Goal: Register for event/course

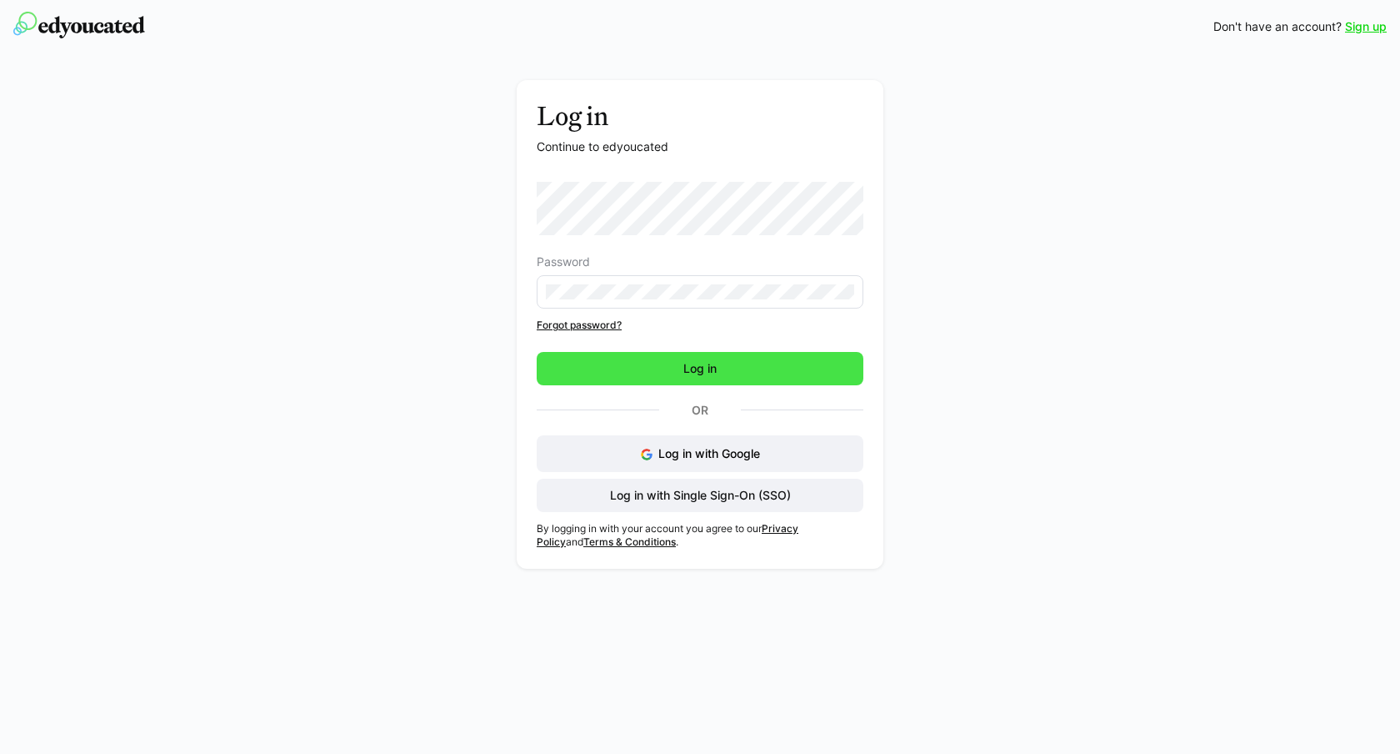
click at [670, 372] on span "Log in" at bounding box center [700, 368] width 327 height 33
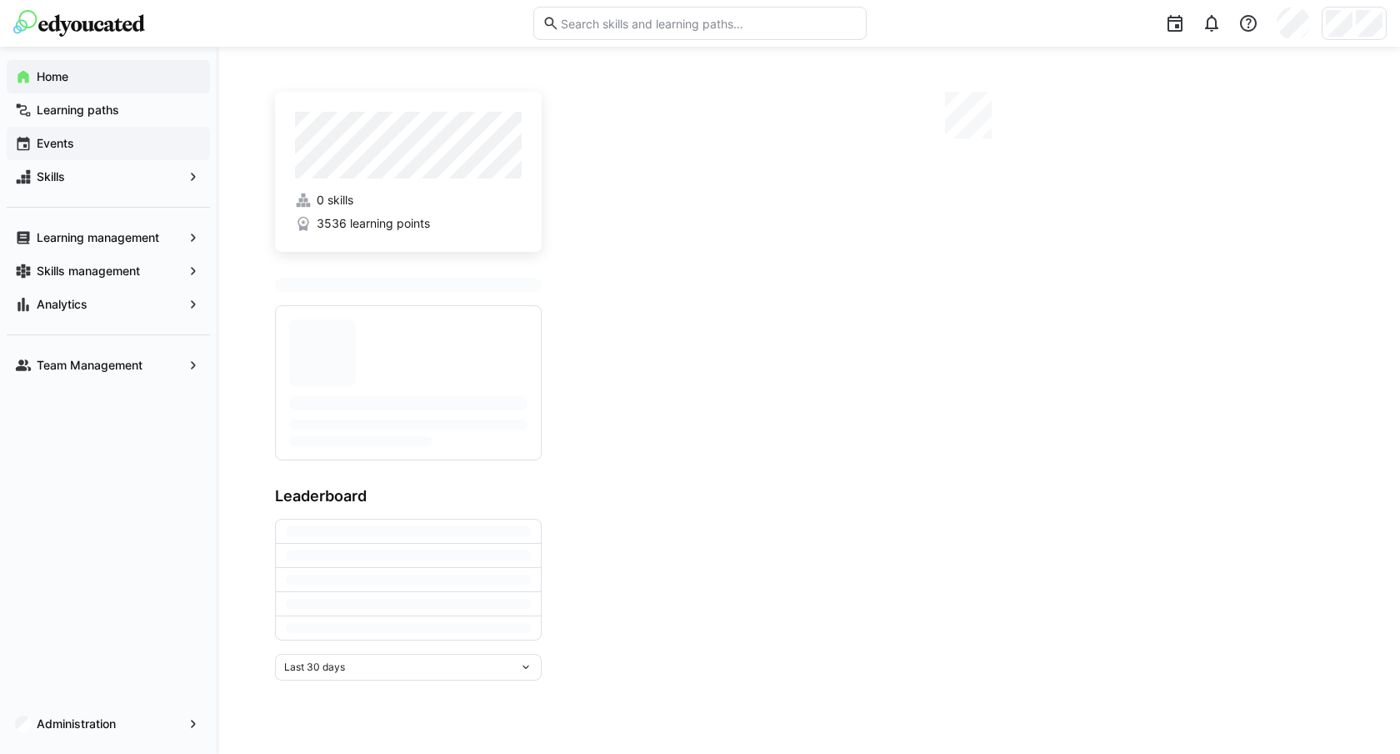
click at [108, 146] on span "Events" at bounding box center [118, 143] width 168 height 17
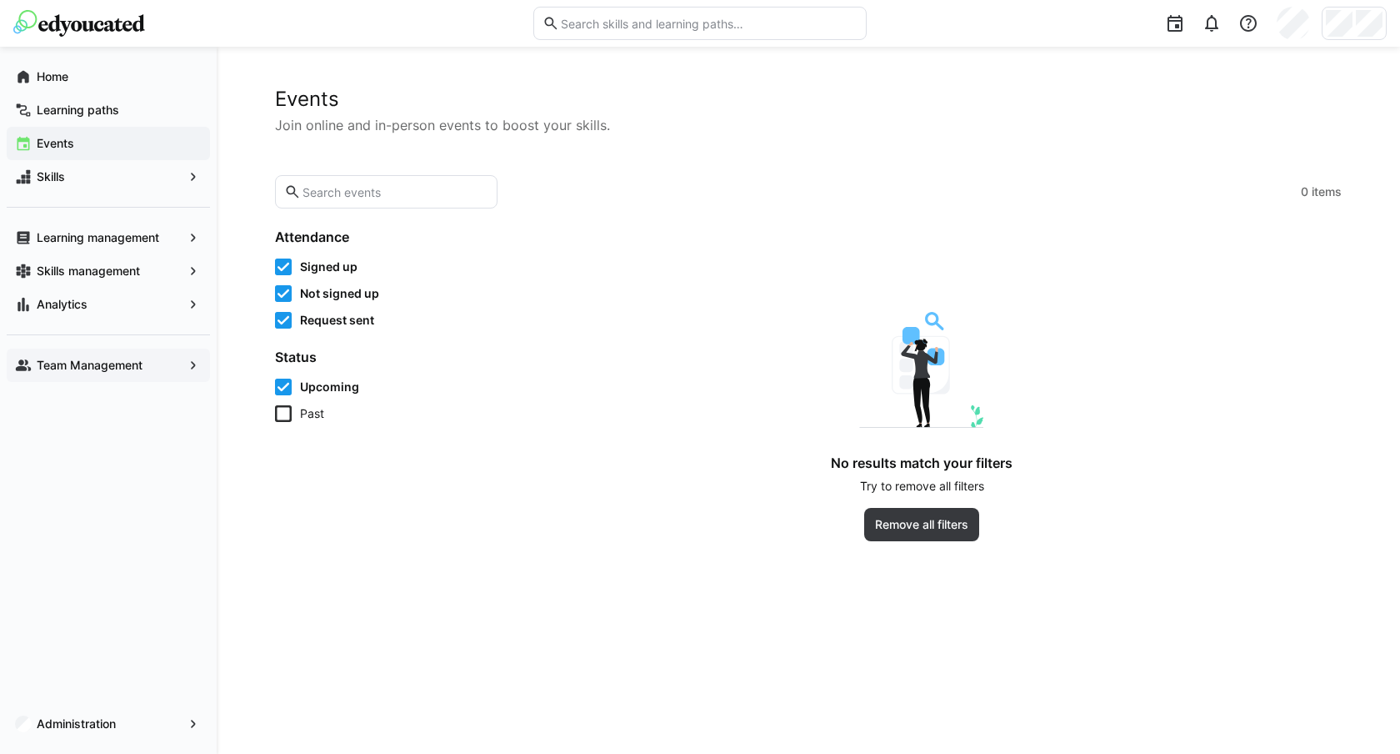
click at [0, 0] on app-navigation-label "Team Management" at bounding box center [0, 0] width 0 height 0
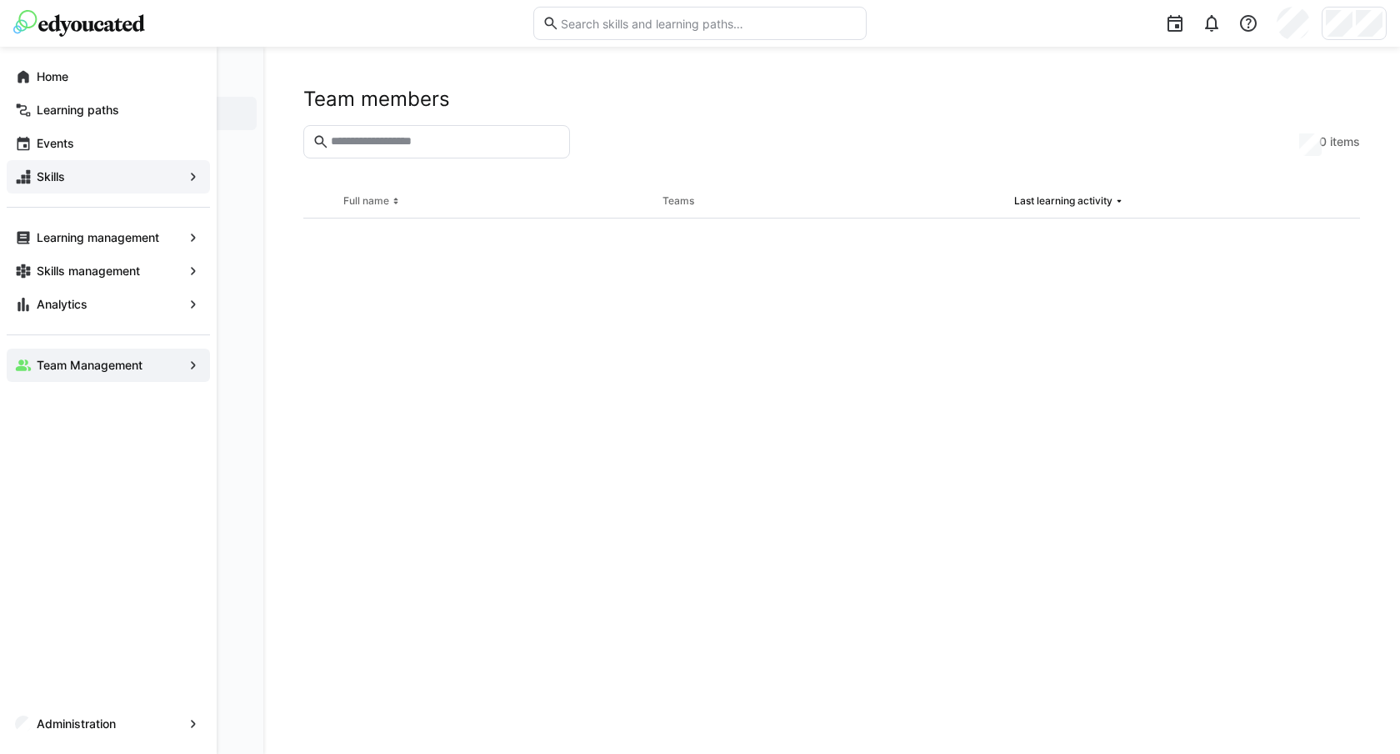
click at [96, 166] on div "Skills" at bounding box center [108, 176] width 203 height 33
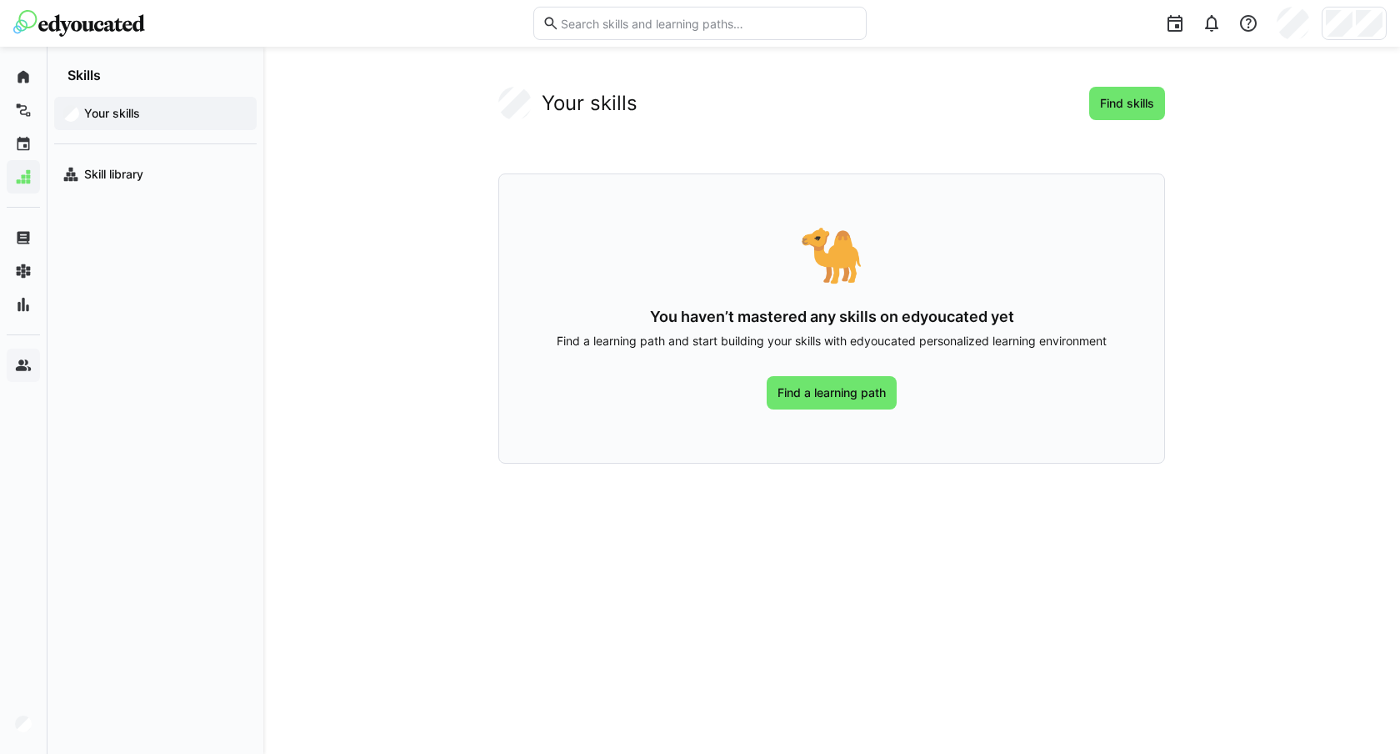
click at [1355, 23] on div at bounding box center [1354, 23] width 65 height 33
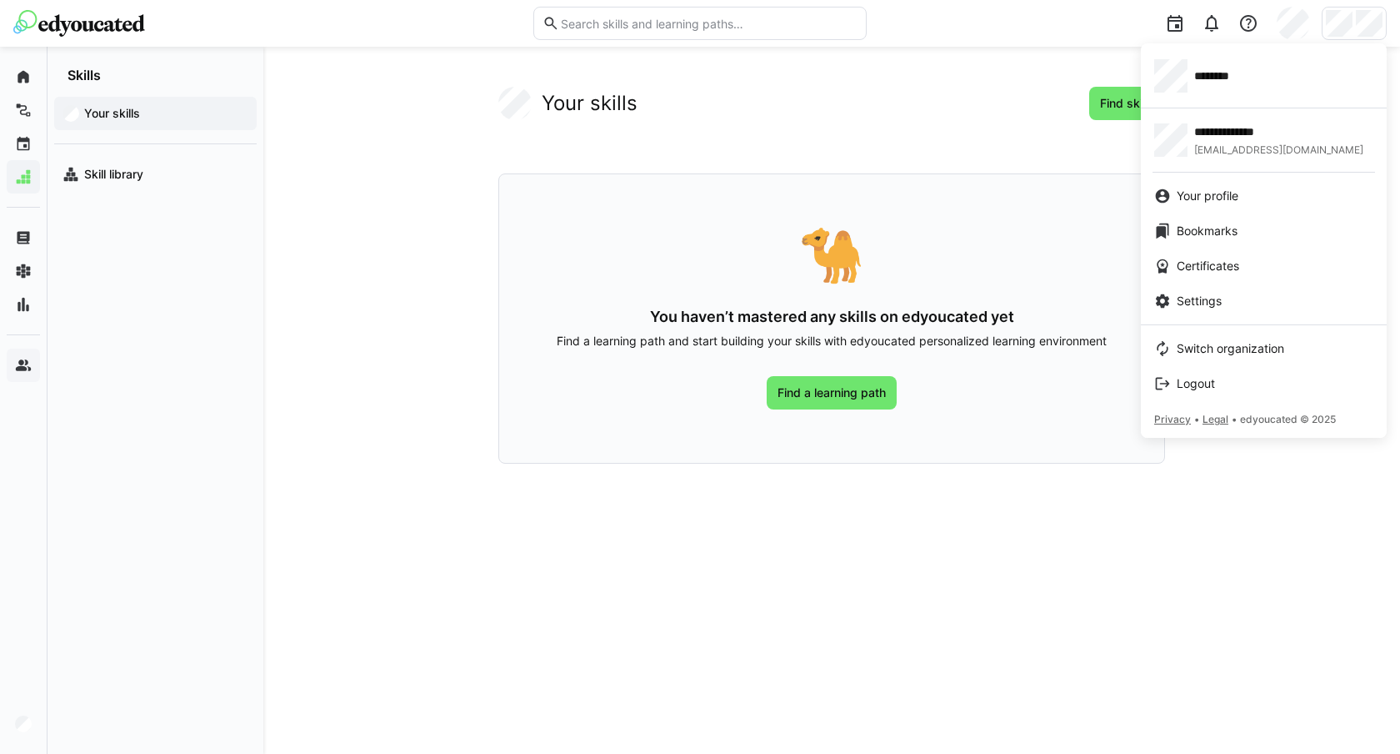
click at [316, 197] on div at bounding box center [700, 377] width 1400 height 754
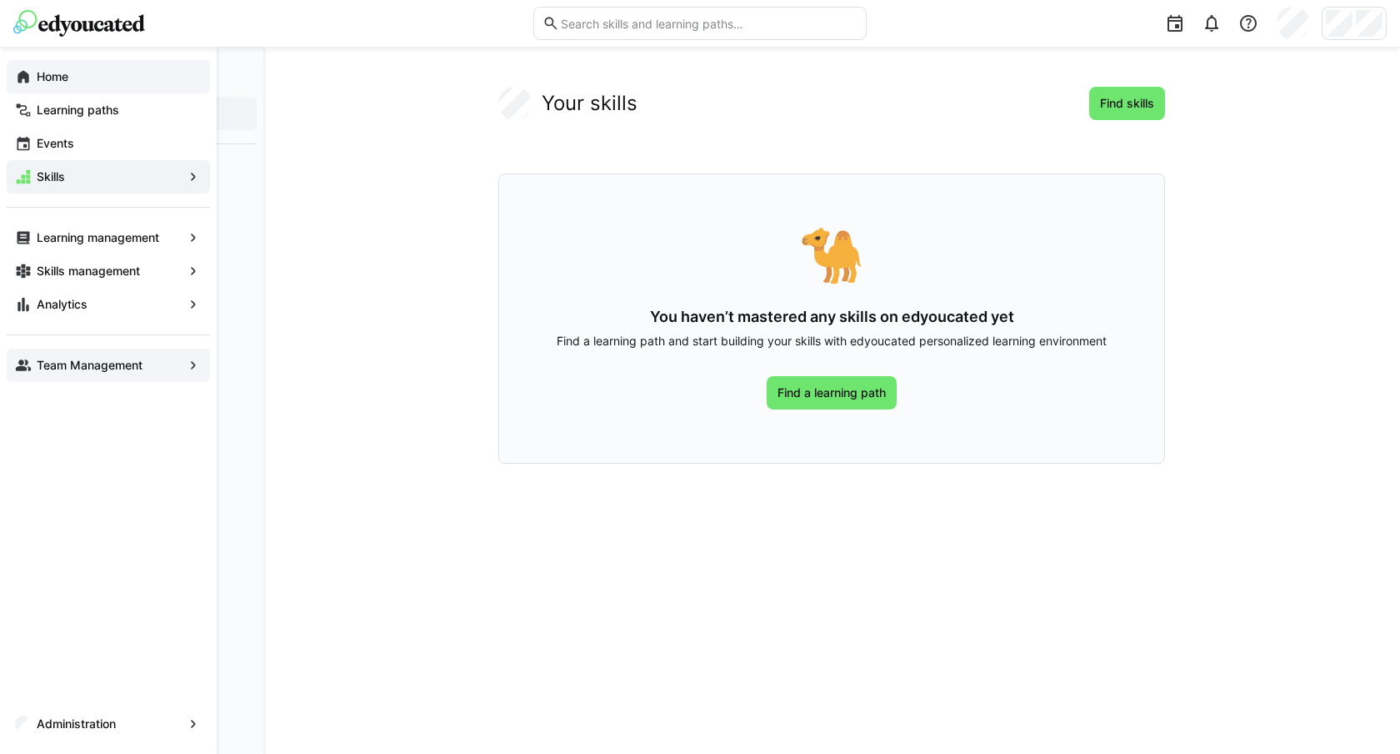
click at [0, 0] on app-navigation-label "Home" at bounding box center [0, 0] width 0 height 0
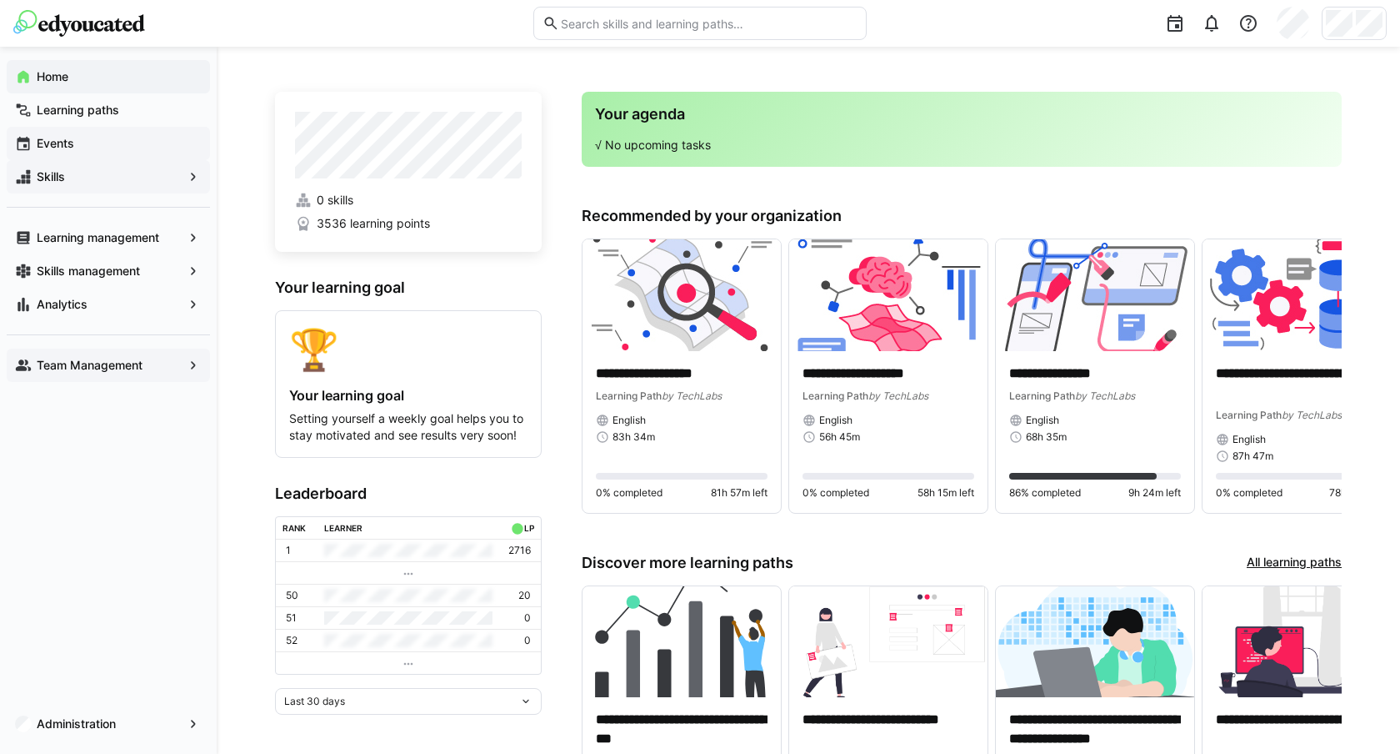
click at [146, 144] on span "Events" at bounding box center [118, 143] width 168 height 17
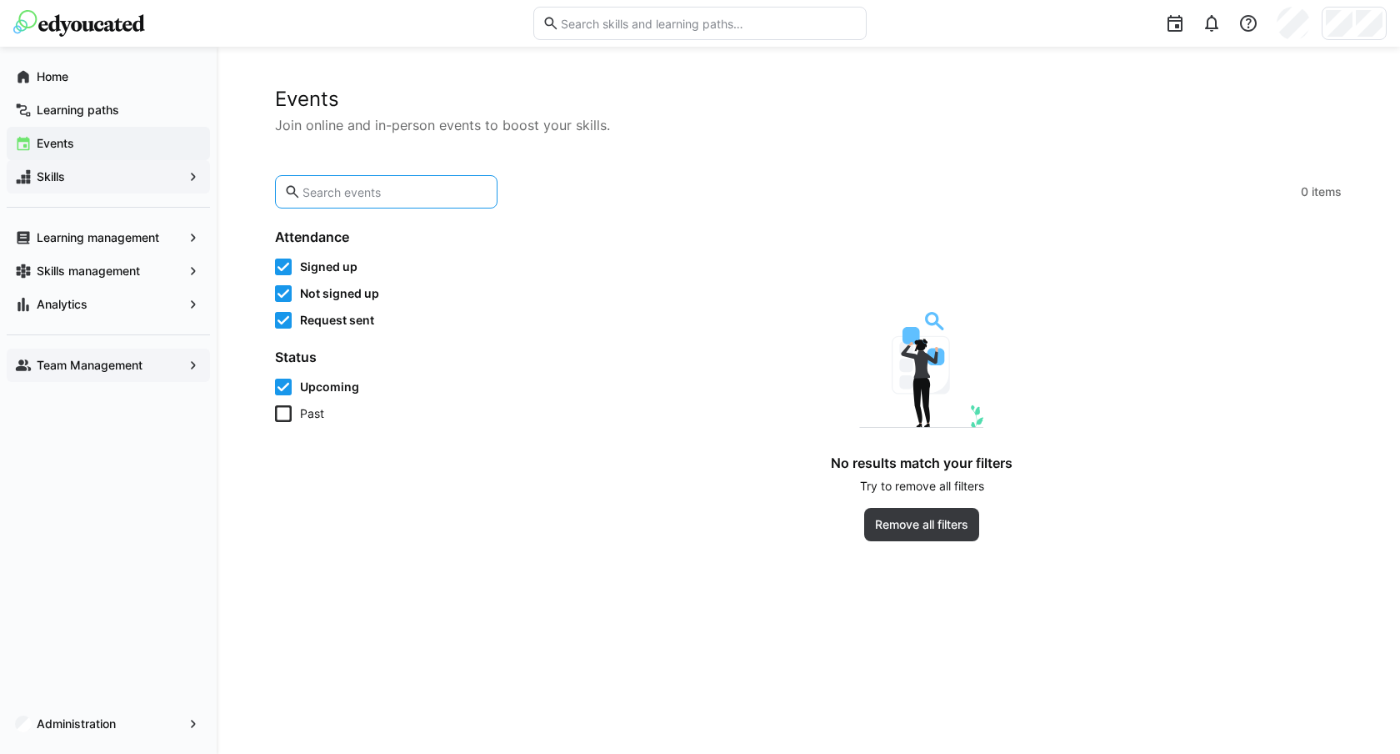
click at [339, 193] on input "text" at bounding box center [395, 191] width 188 height 15
click at [608, 32] on eds-input at bounding box center [699, 23] width 333 height 33
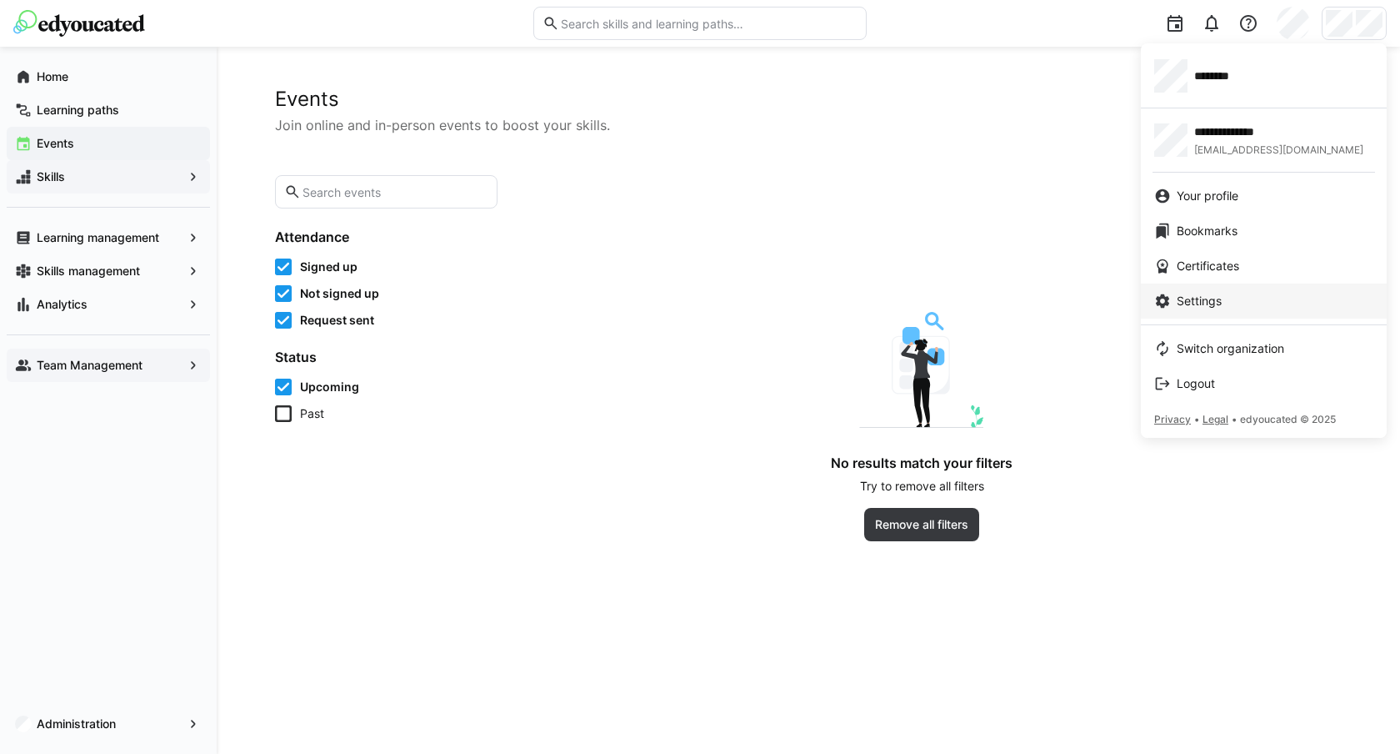
click at [1214, 298] on span "Settings" at bounding box center [1199, 301] width 45 height 17
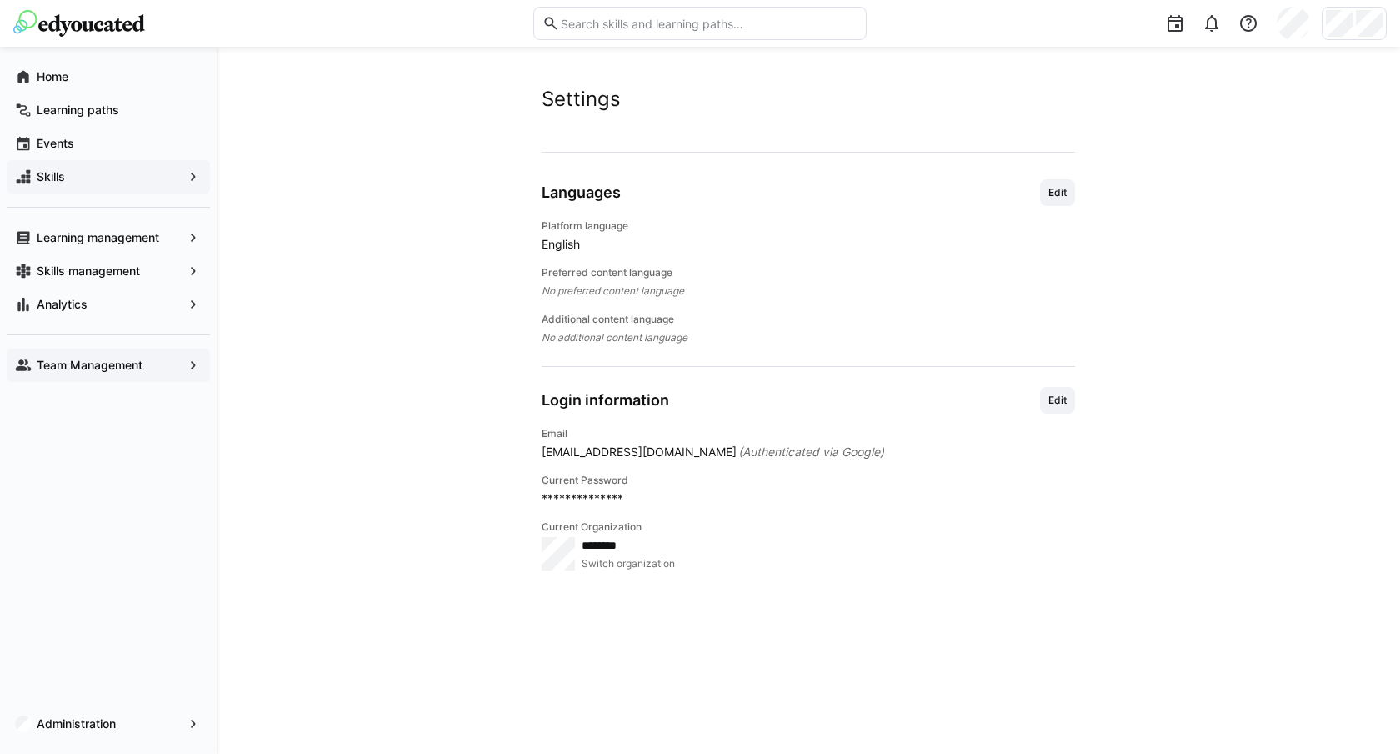
click at [89, 378] on div "Team Management" at bounding box center [108, 364] width 203 height 33
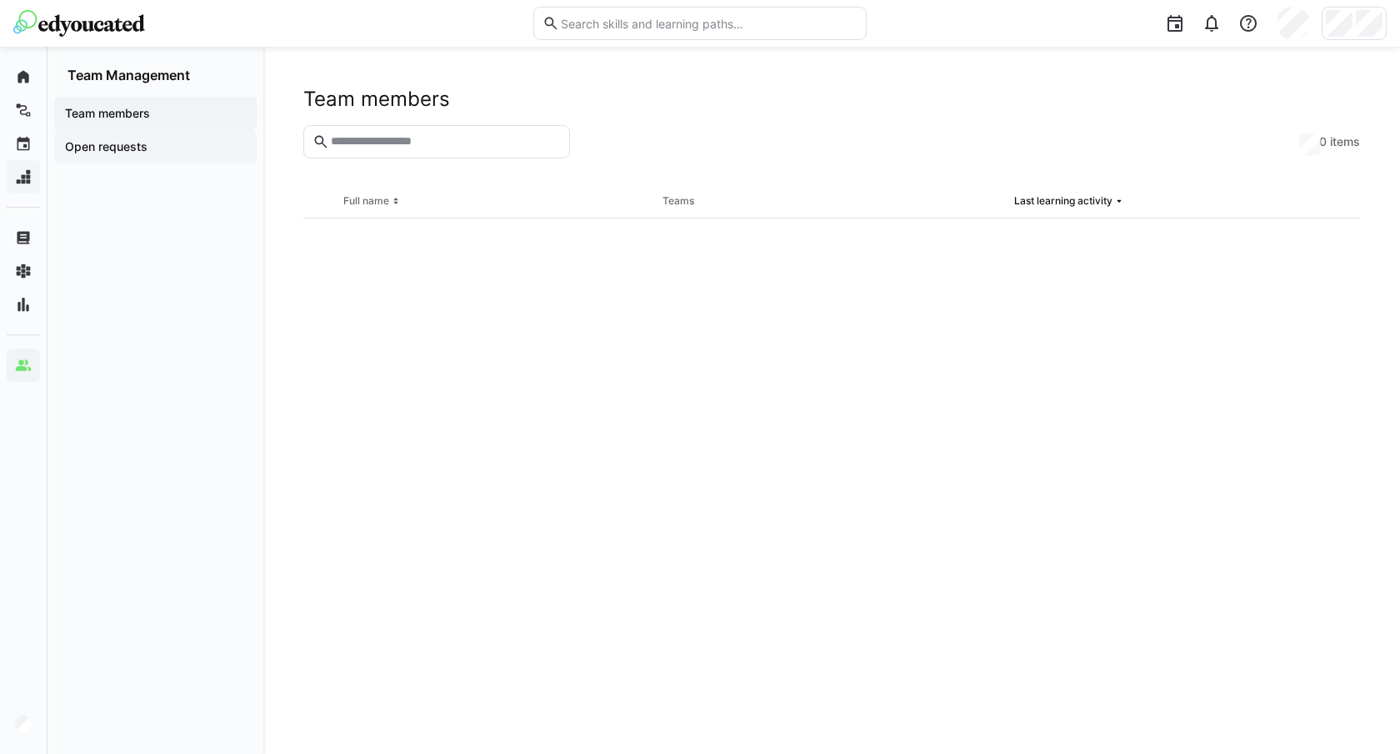
click at [0, 0] on app-navigation-label "Open requests" at bounding box center [0, 0] width 0 height 0
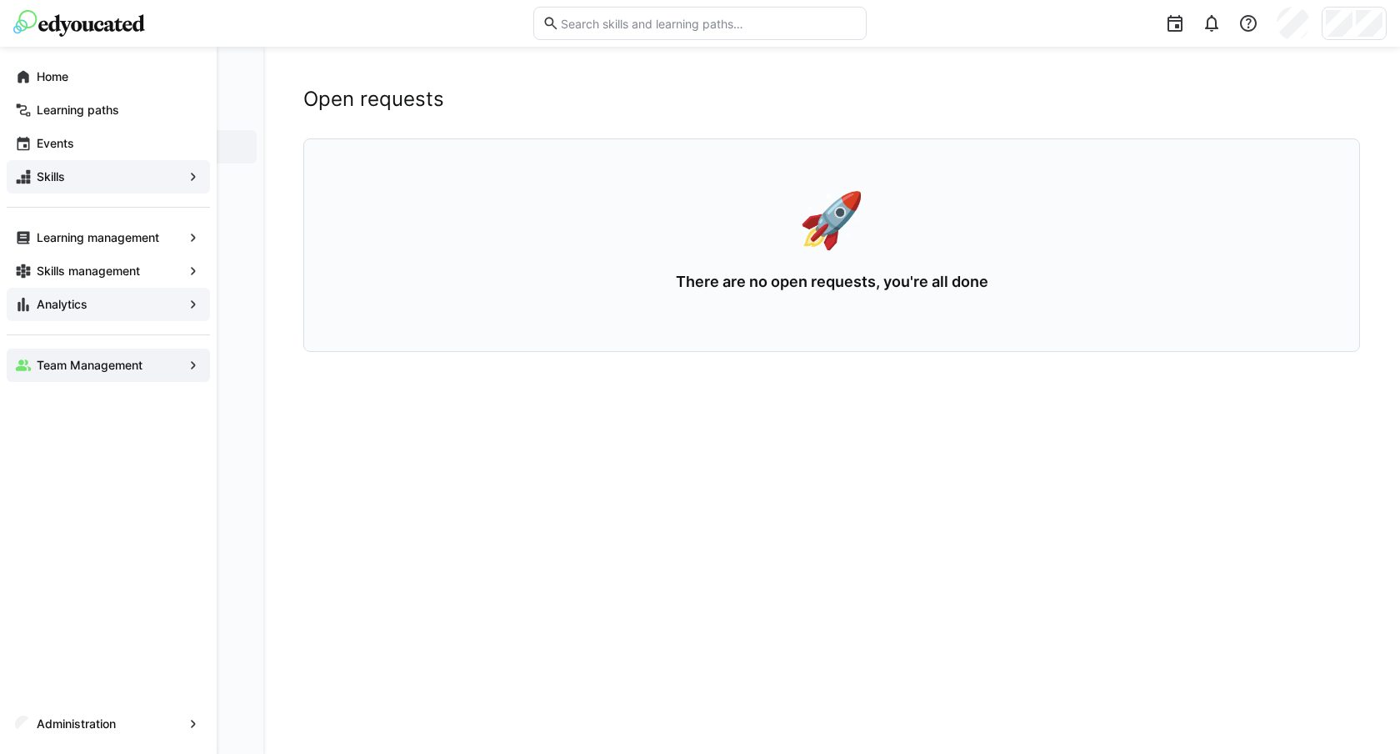
click at [0, 0] on app-navigation-label "Analytics" at bounding box center [0, 0] width 0 height 0
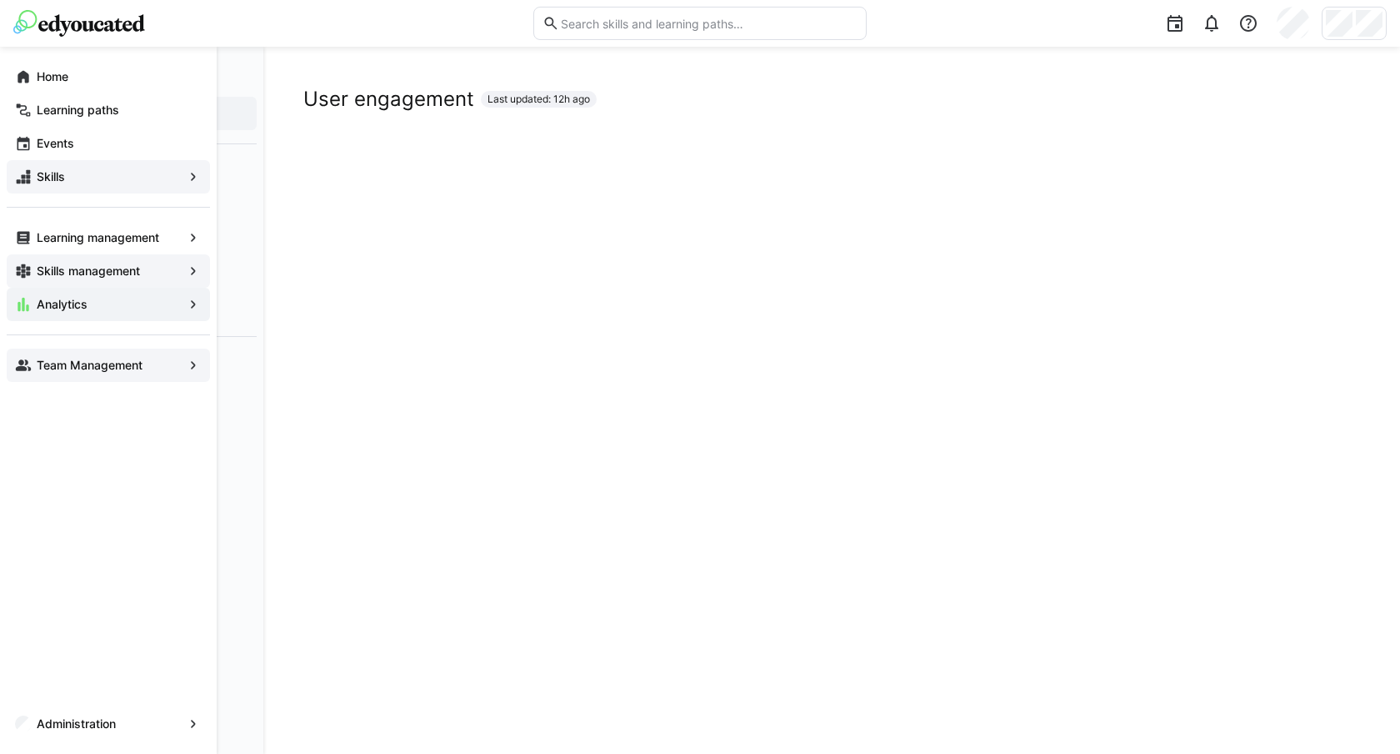
click at [0, 0] on app-navigation-label "Skills management" at bounding box center [0, 0] width 0 height 0
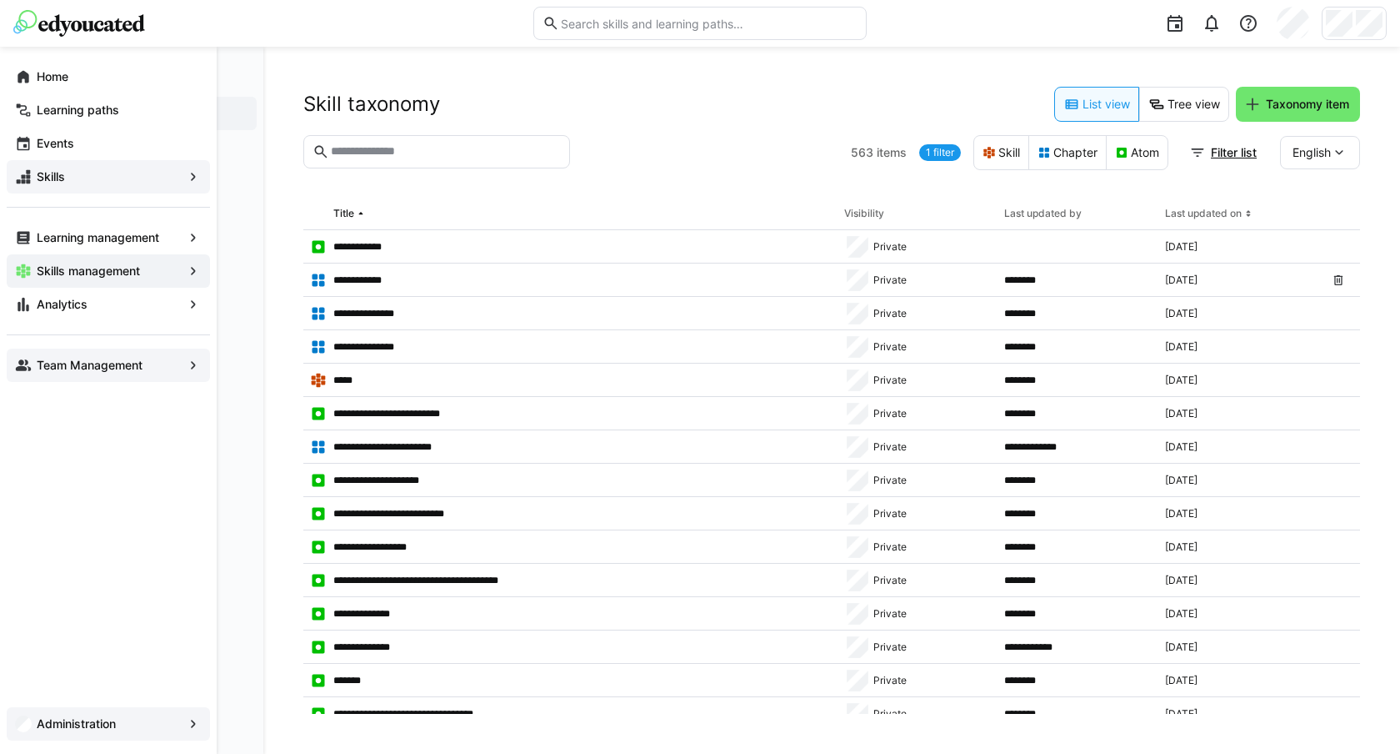
click at [70, 712] on div "Administration" at bounding box center [108, 723] width 203 height 33
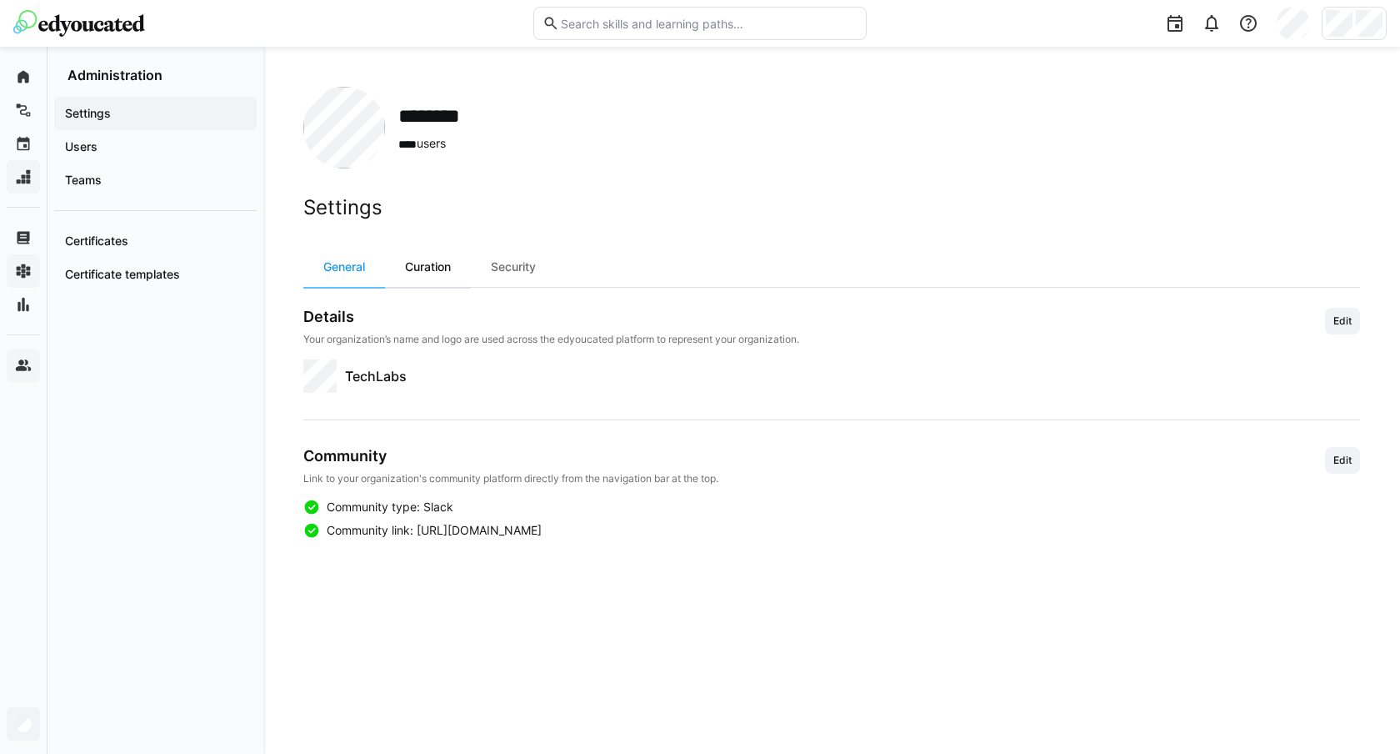
click at [426, 273] on div "Curation" at bounding box center [428, 267] width 86 height 40
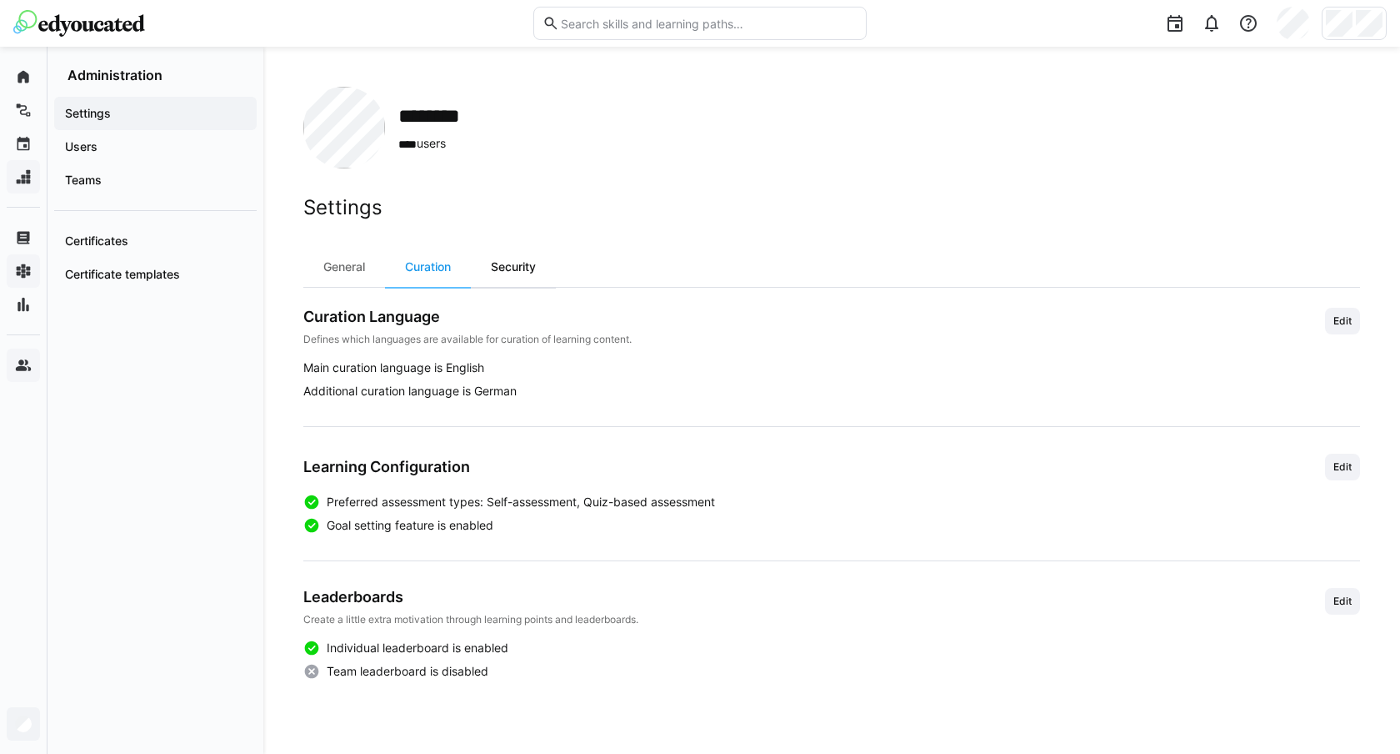
click at [527, 266] on div "Security" at bounding box center [513, 267] width 85 height 40
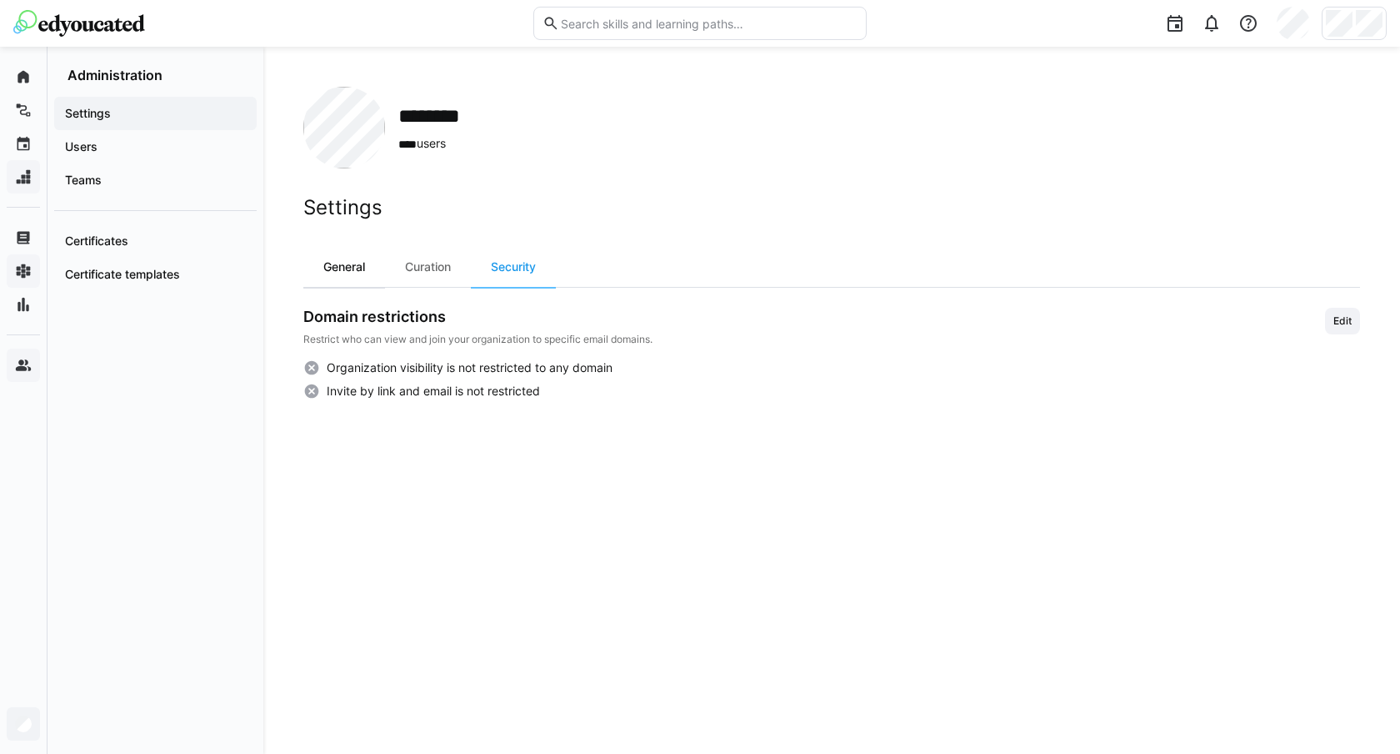
click at [336, 264] on div "General" at bounding box center [344, 267] width 82 height 40
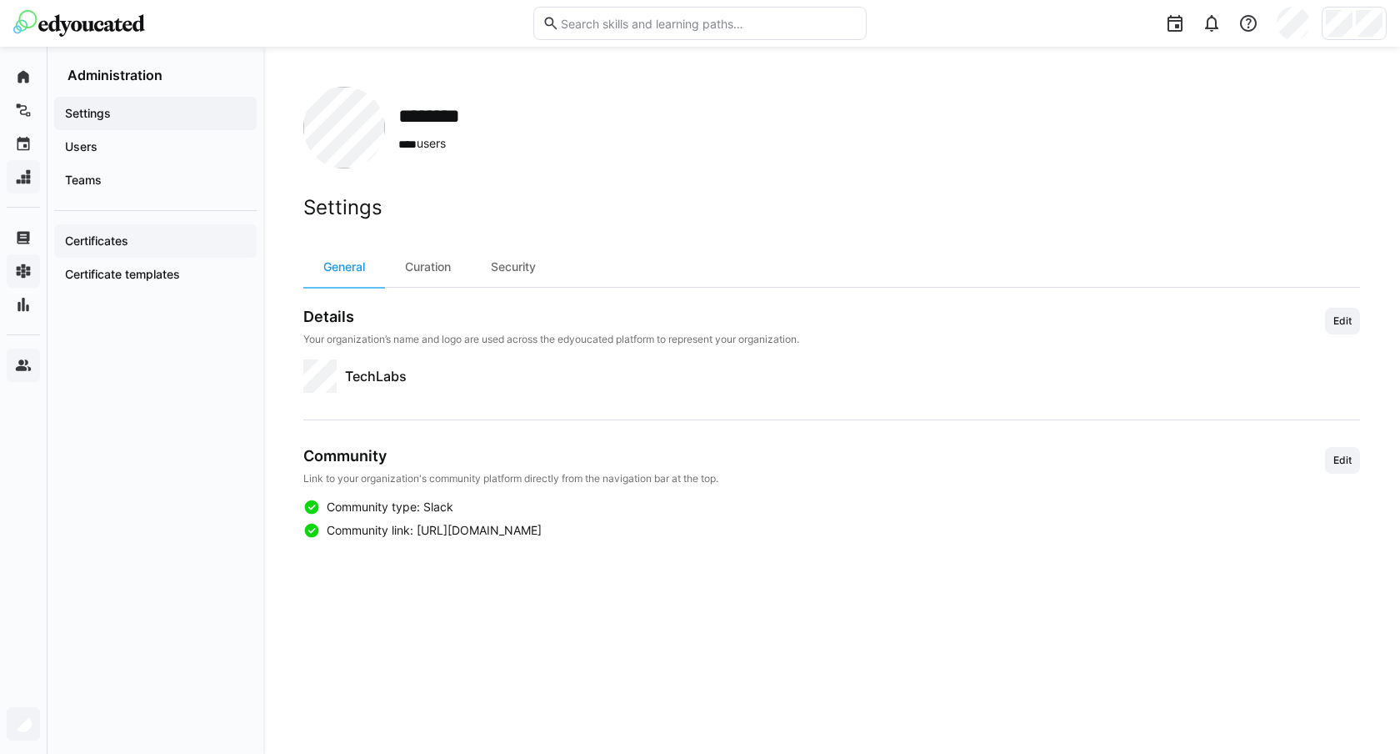
click at [133, 234] on span "Certificates" at bounding box center [156, 241] width 186 height 17
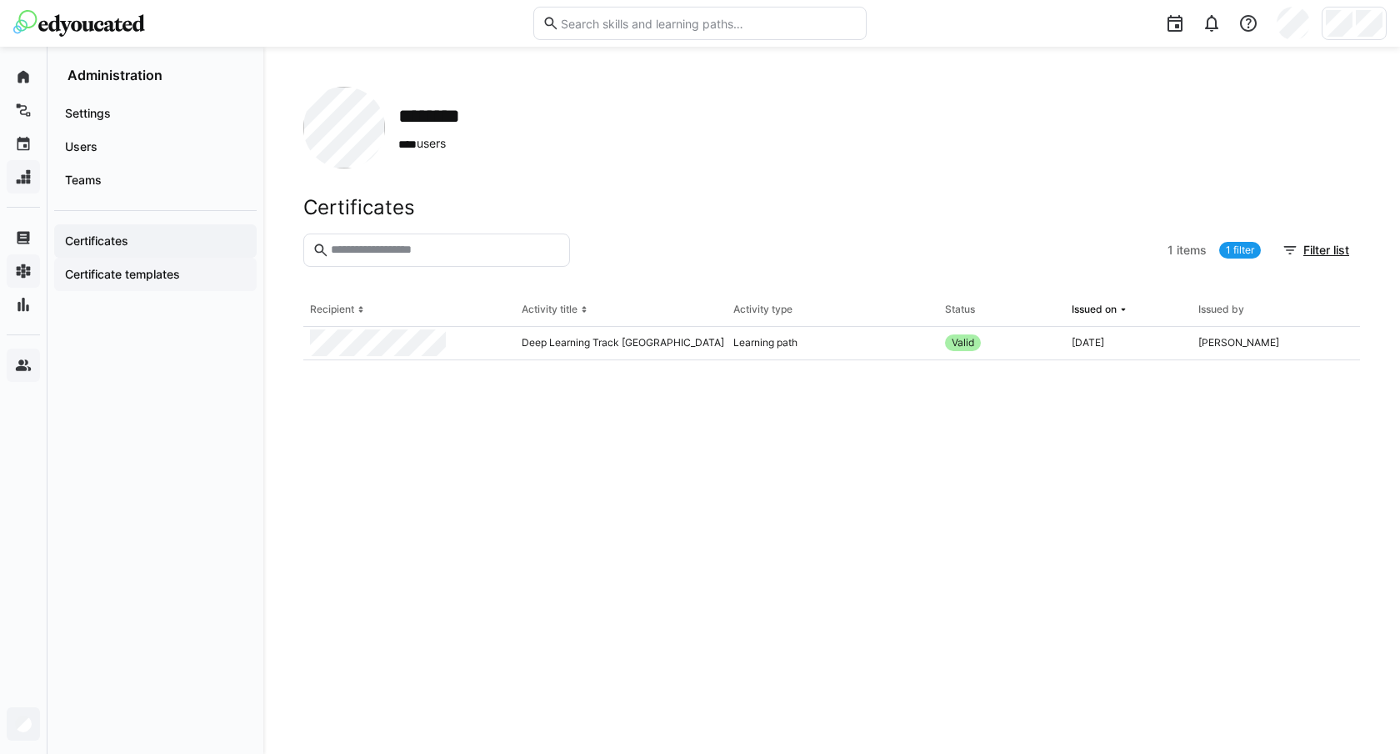
click at [0, 0] on app-navigation-label "Certificate templates" at bounding box center [0, 0] width 0 height 0
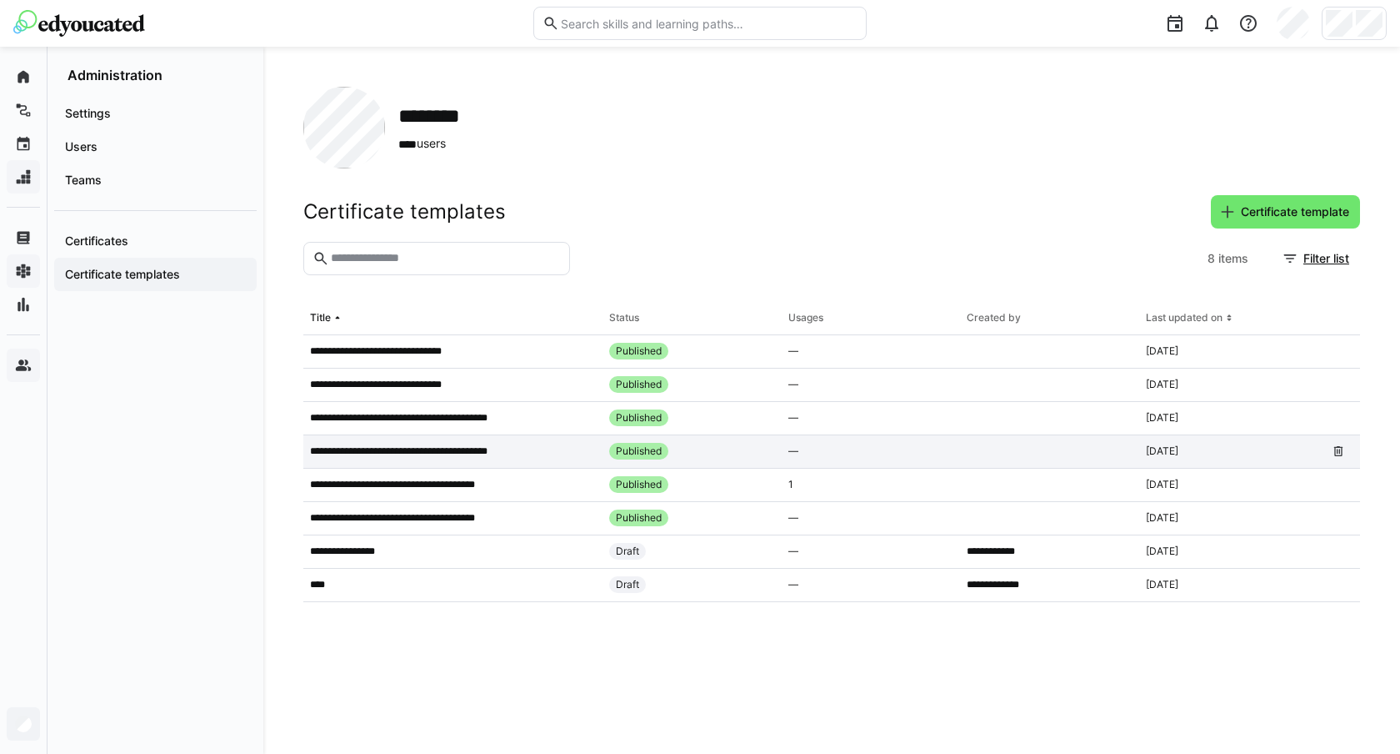
click at [465, 453] on p "**********" at bounding box center [411, 450] width 203 height 13
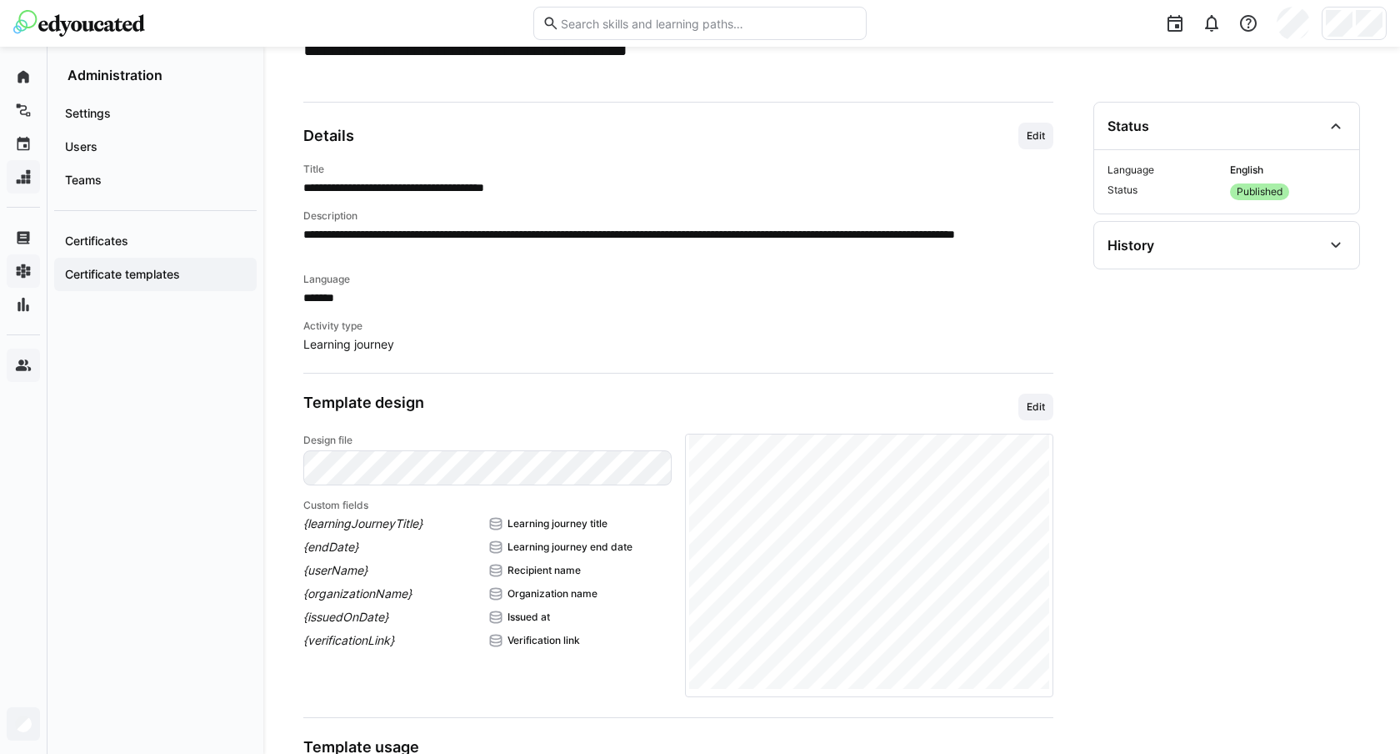
scroll to position [169, 0]
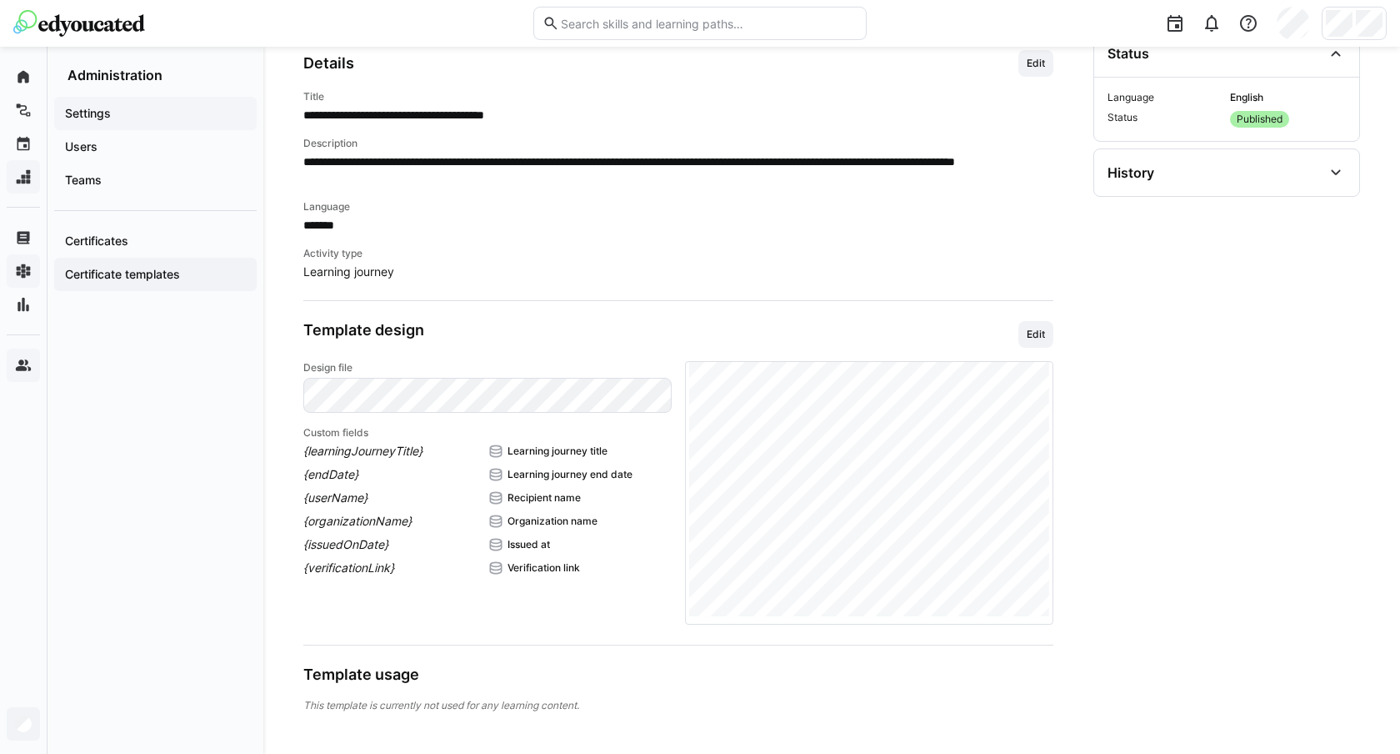
click at [124, 108] on span "Settings" at bounding box center [156, 113] width 186 height 17
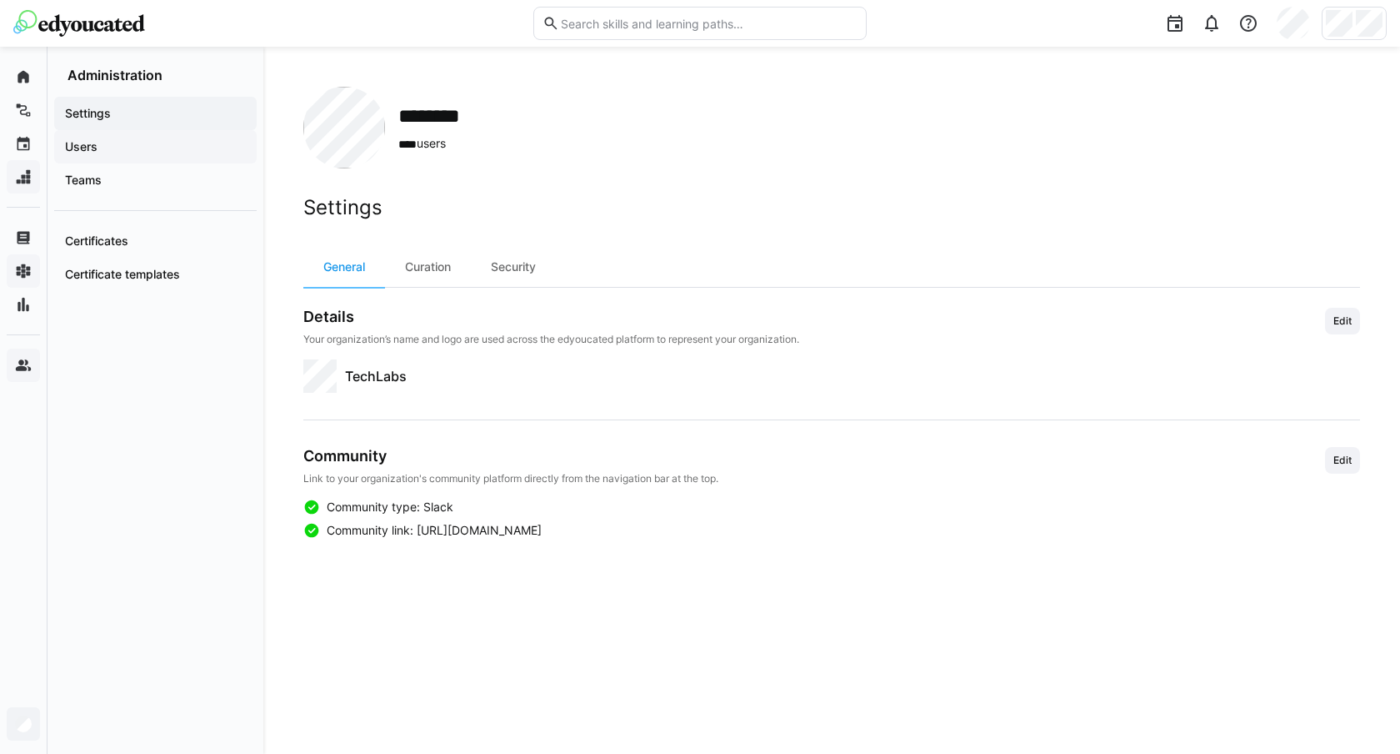
click at [112, 143] on span "Users" at bounding box center [156, 146] width 186 height 17
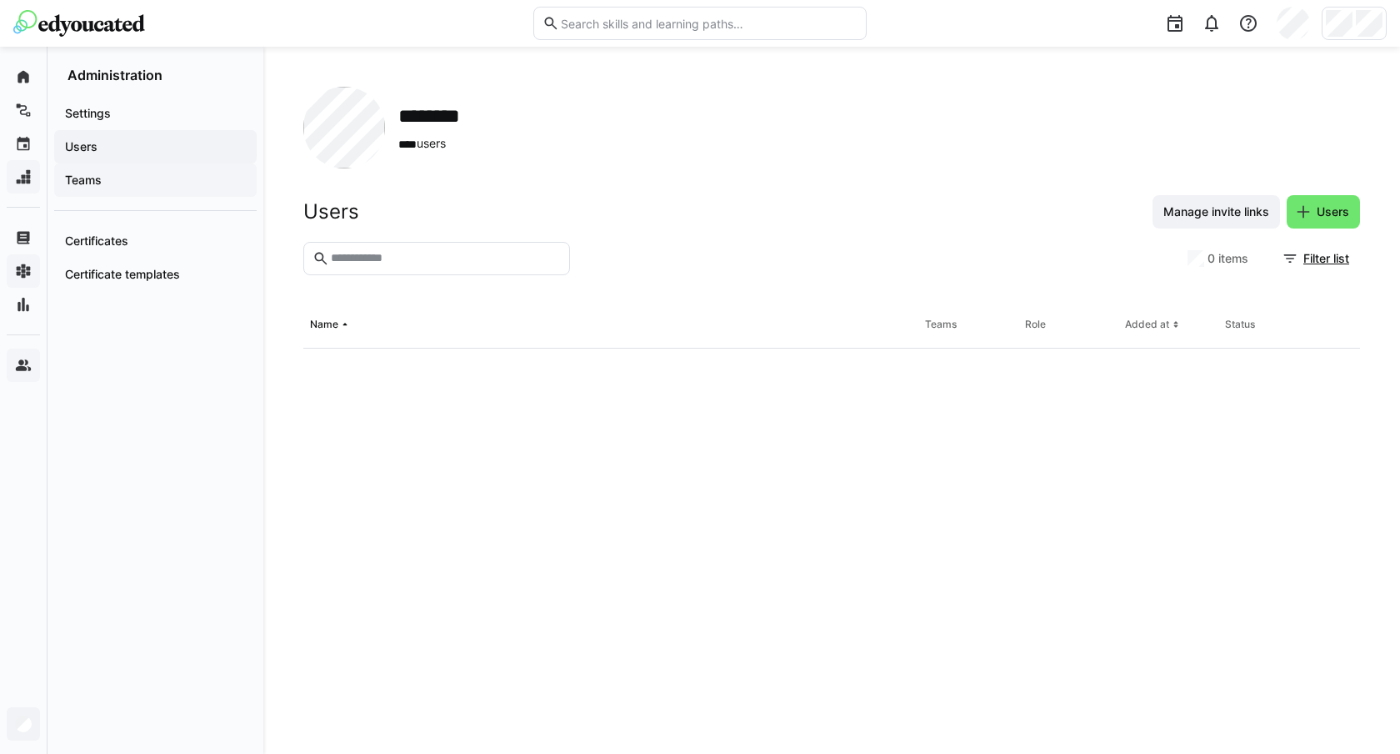
click at [108, 184] on span "Teams" at bounding box center [156, 180] width 186 height 17
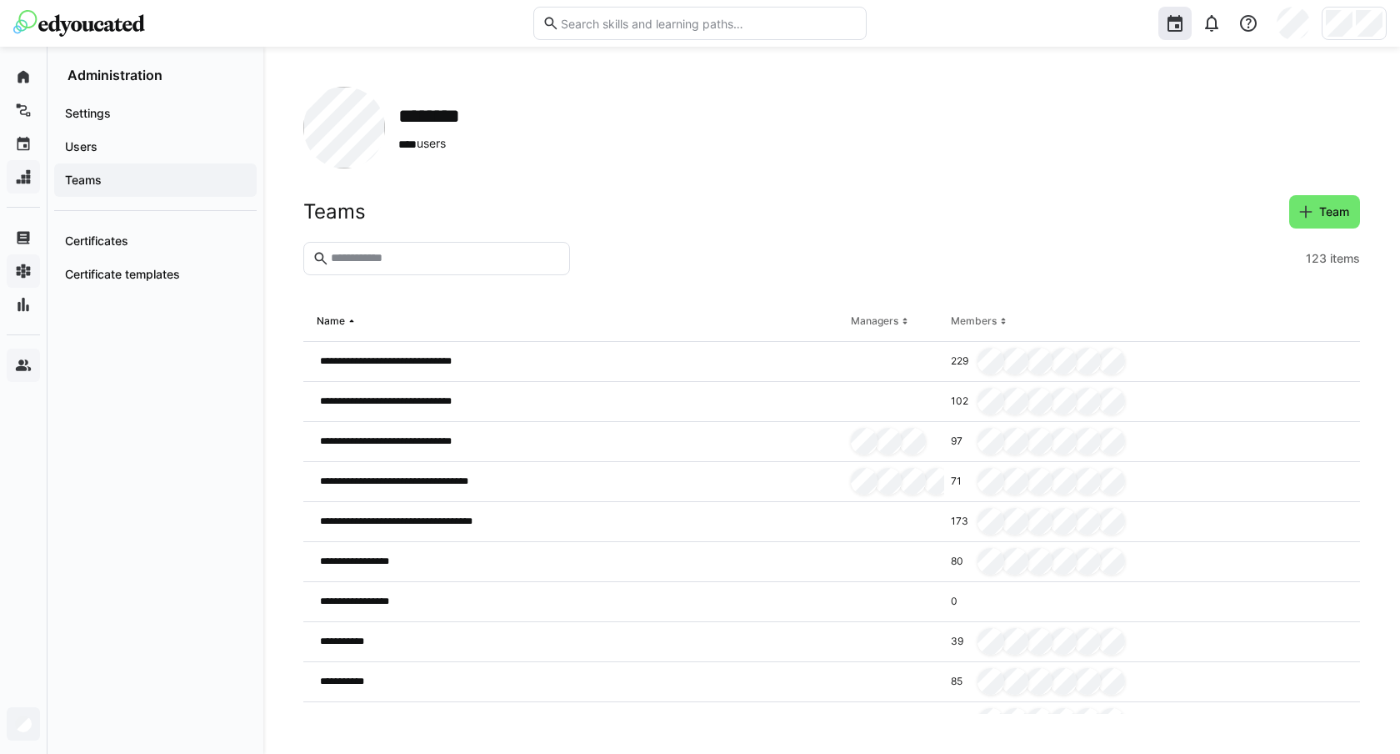
click at [1181, 26] on eds-icon at bounding box center [1175, 23] width 20 height 20
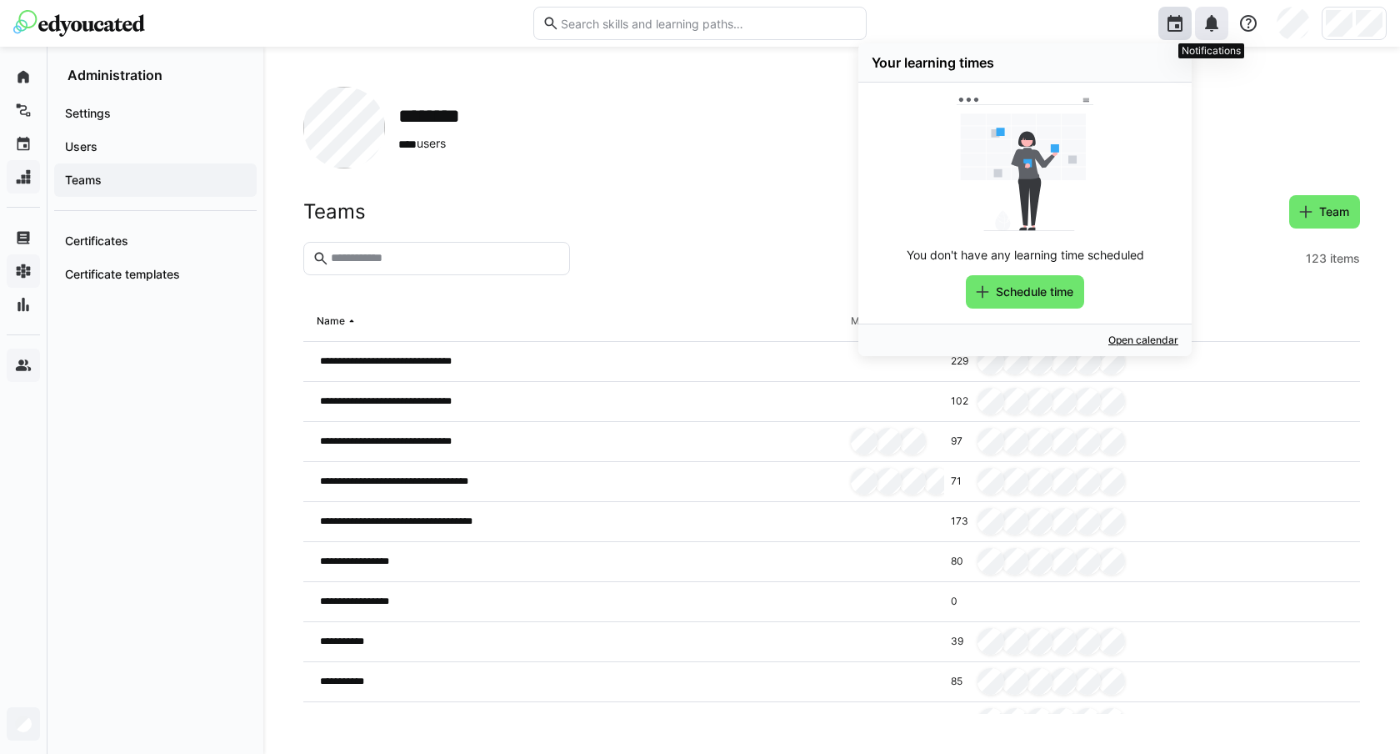
click at [1213, 27] on eds-icon at bounding box center [1212, 23] width 20 height 20
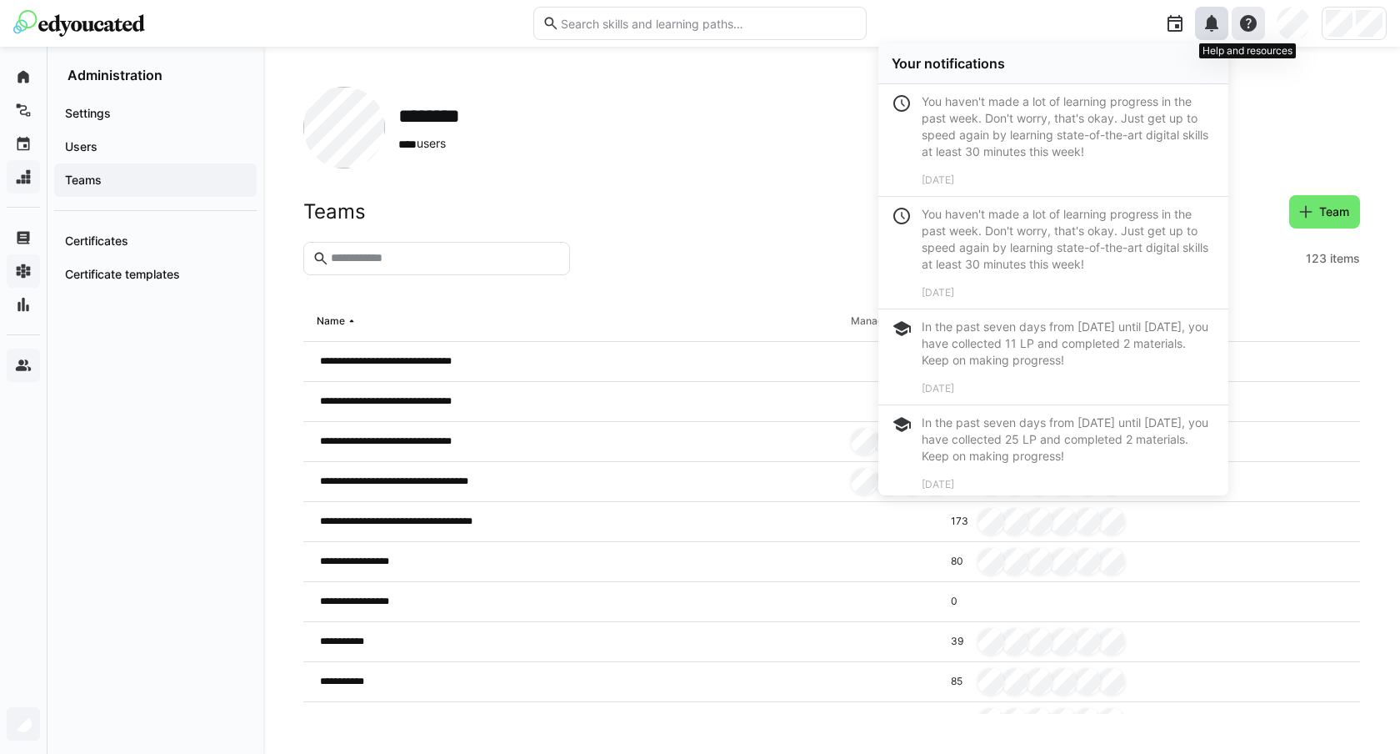
click at [1242, 26] on eds-icon at bounding box center [1249, 23] width 20 height 20
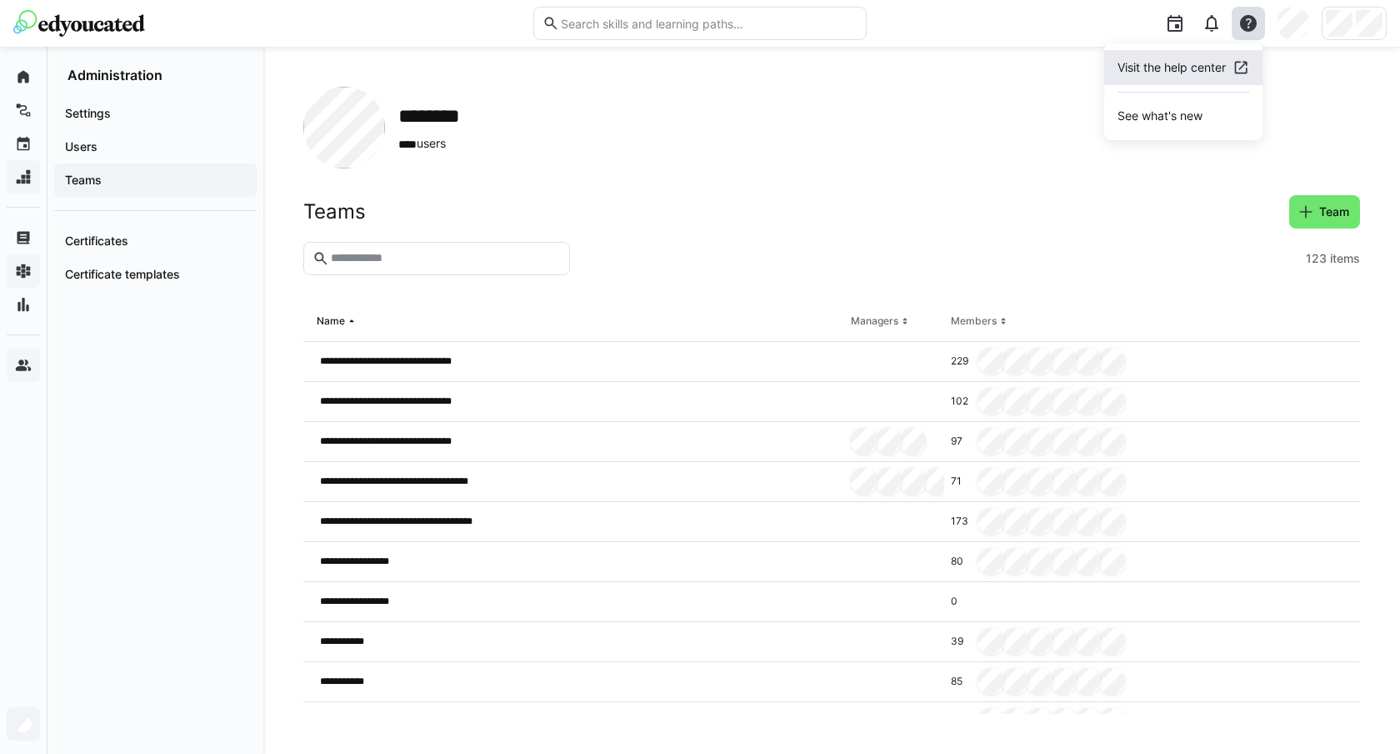
click at [1202, 64] on div "Visit the help center" at bounding box center [1172, 67] width 108 height 17
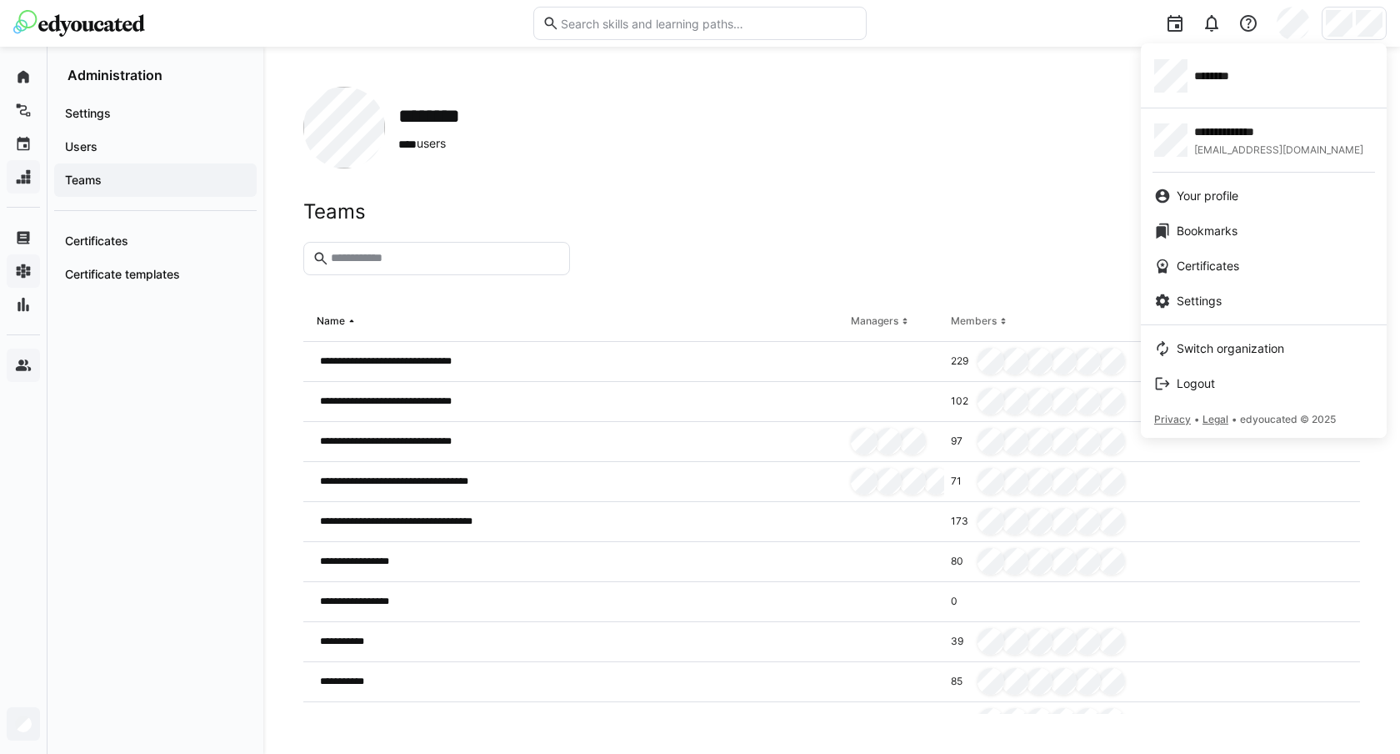
click at [1064, 103] on div at bounding box center [700, 377] width 1400 height 754
click at [1272, 88] on div "********" at bounding box center [1264, 75] width 219 height 33
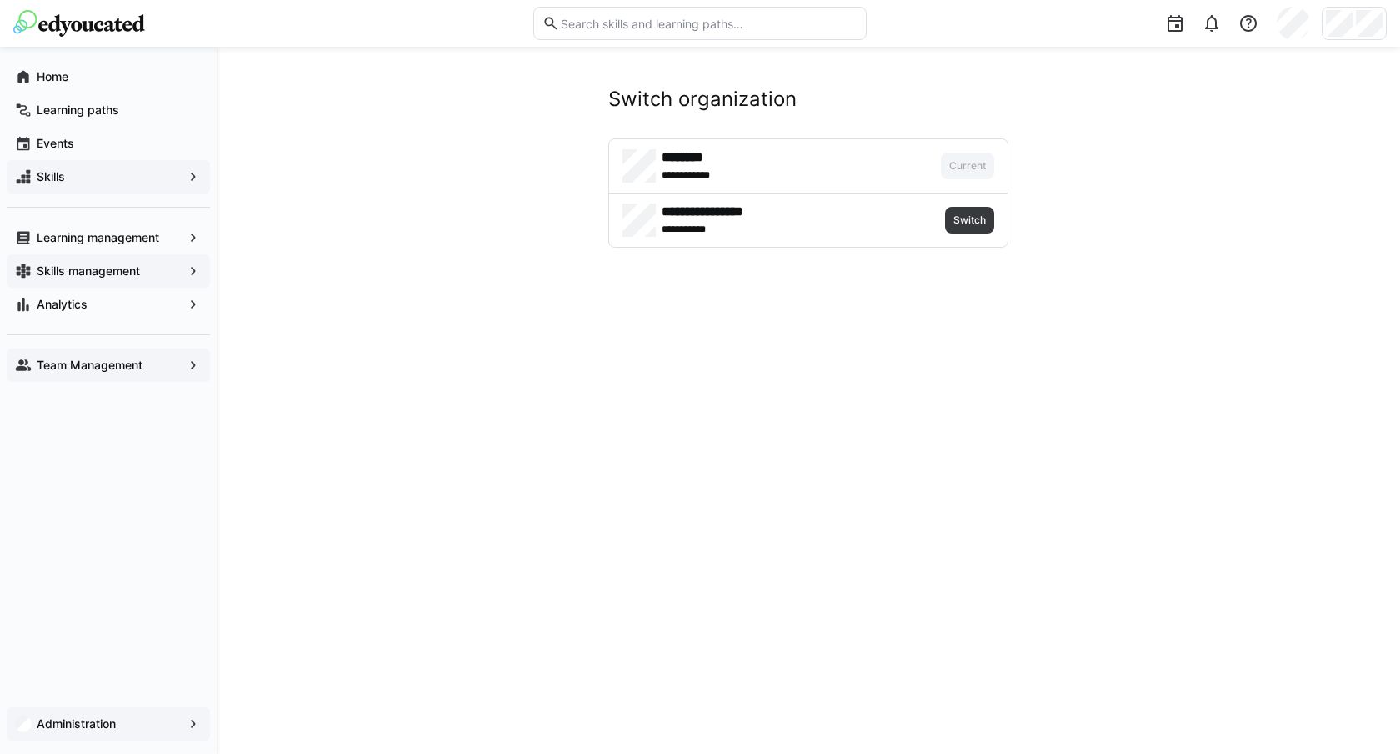
click at [803, 172] on div "******** **** *******" at bounding box center [776, 165] width 307 height 33
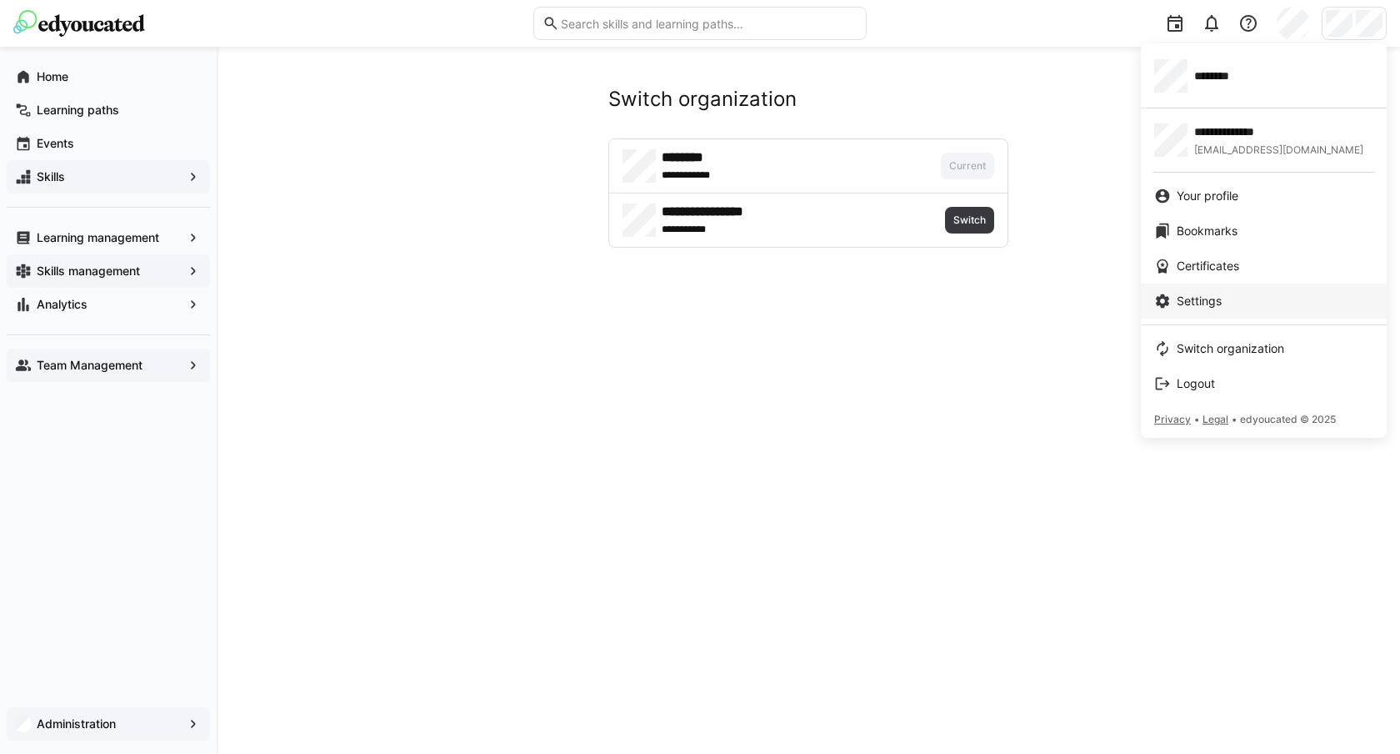
click at [1285, 303] on div "Settings" at bounding box center [1264, 301] width 219 height 17
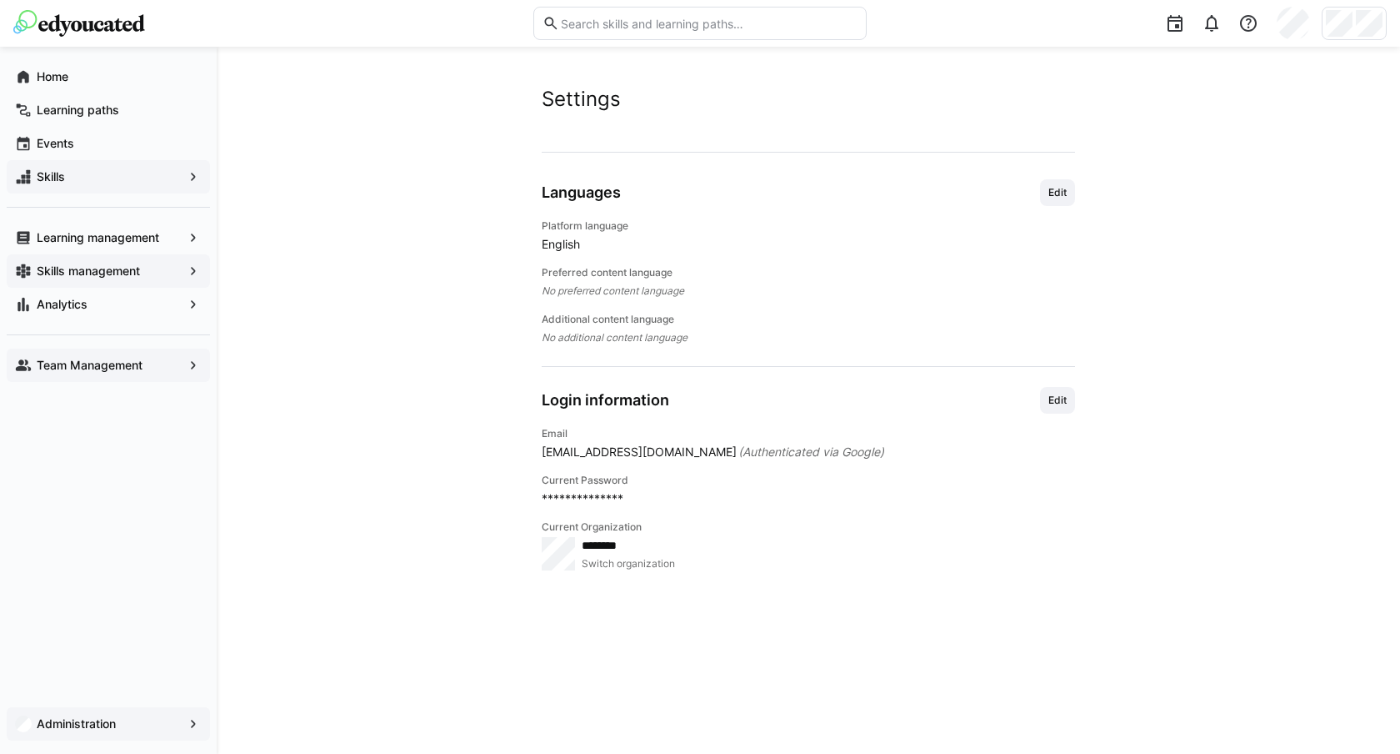
click at [108, 373] on span "Team Management" at bounding box center [108, 365] width 148 height 17
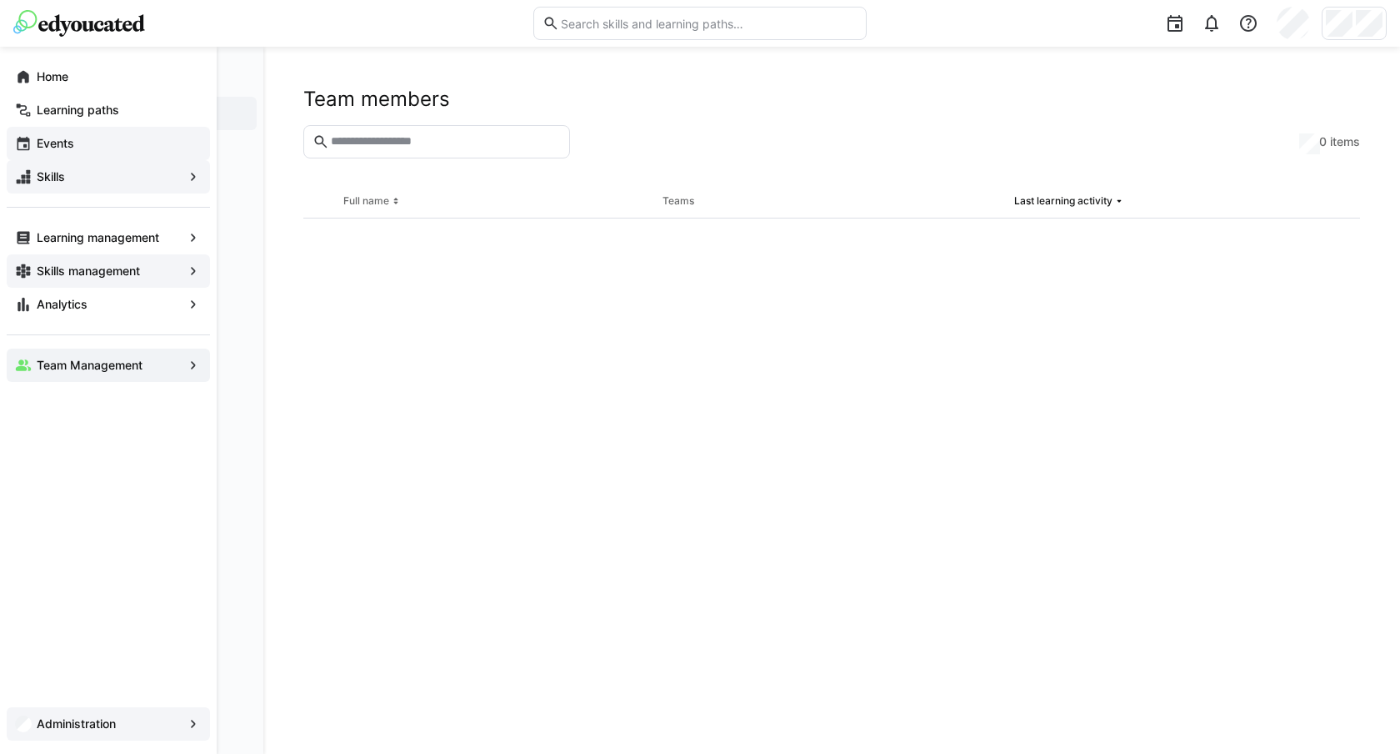
click at [98, 142] on span "Events" at bounding box center [118, 143] width 168 height 17
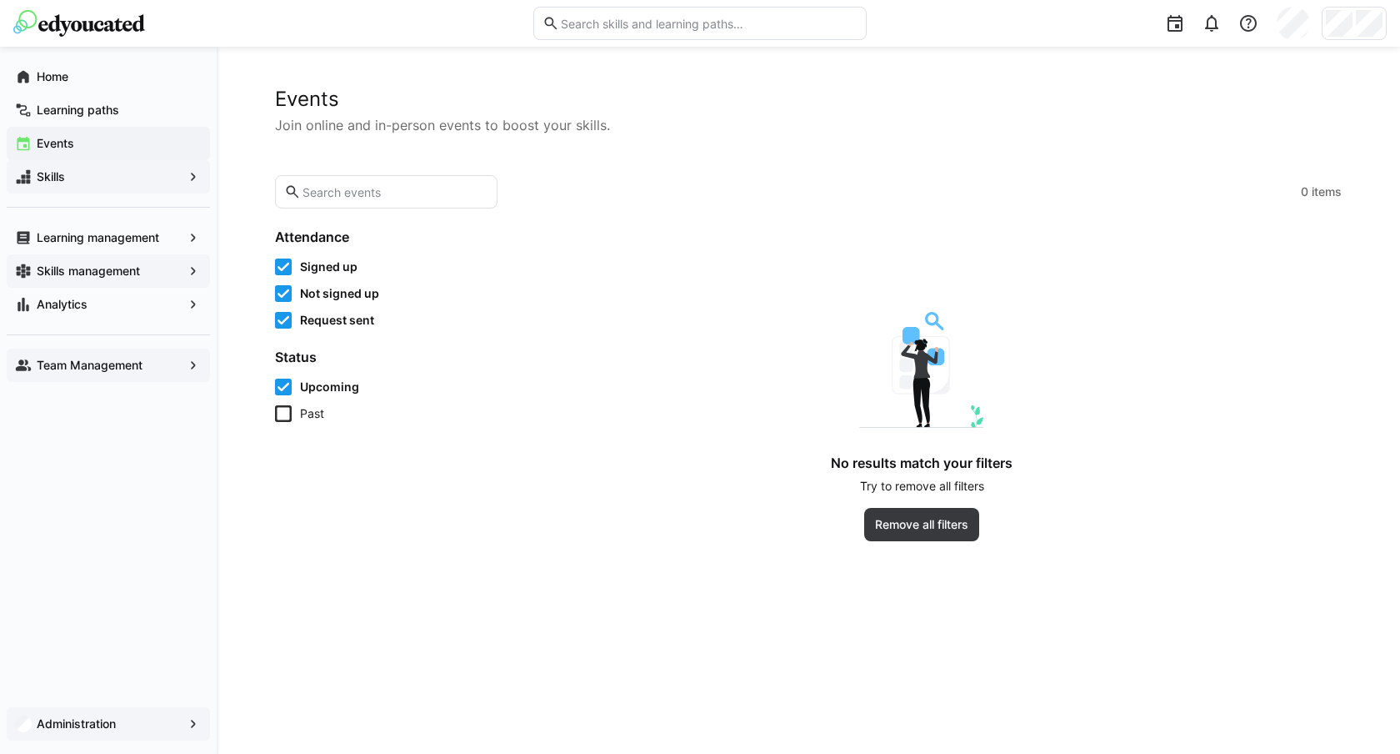
click at [108, 38] on div at bounding box center [700, 23] width 1374 height 47
click at [108, 33] on img at bounding box center [79, 23] width 132 height 27
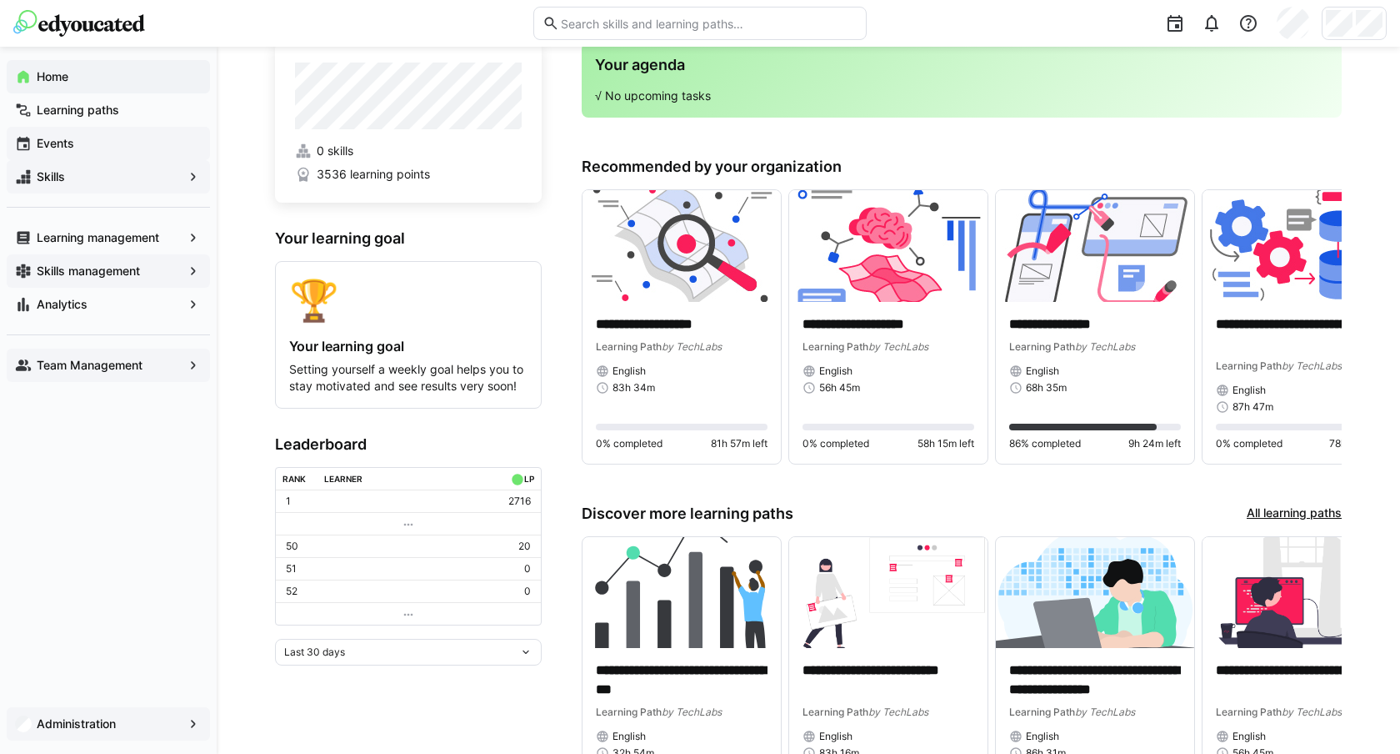
scroll to position [168, 0]
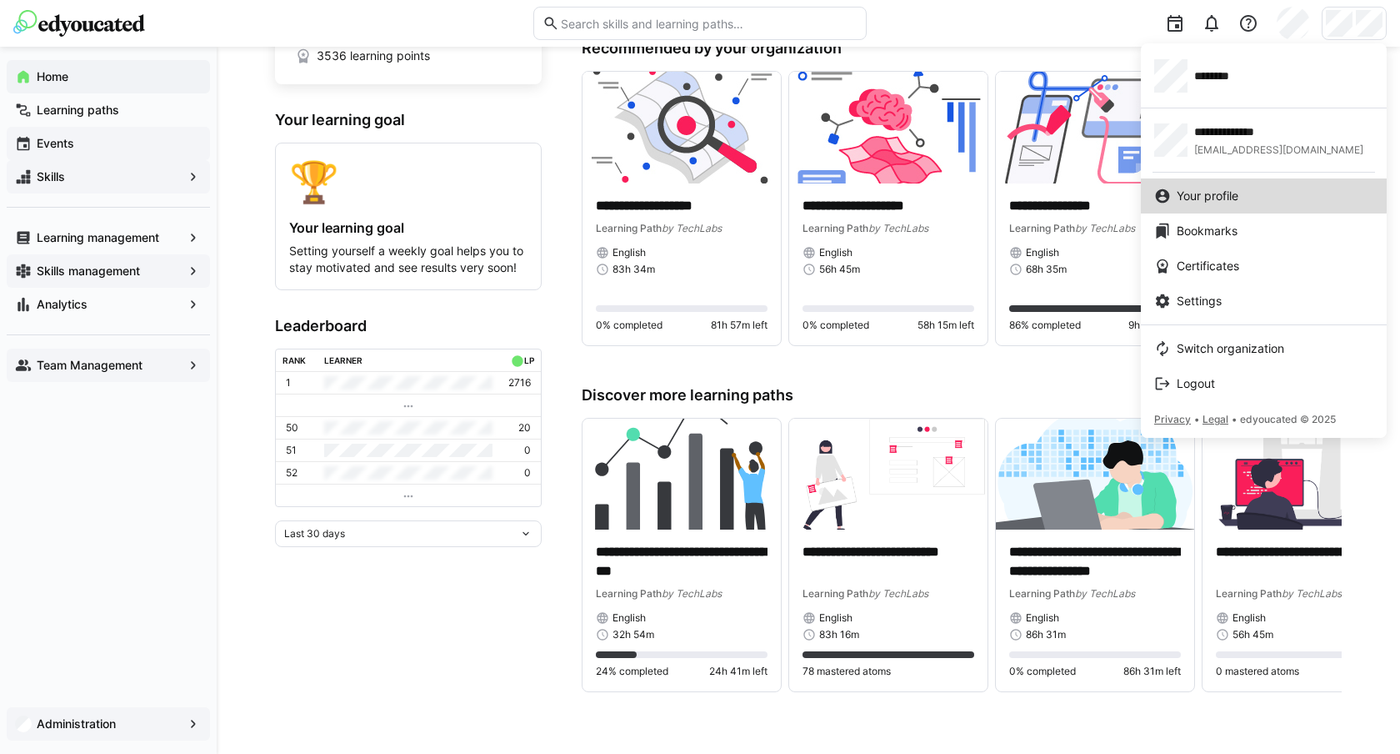
click at [1220, 188] on span "Your profile" at bounding box center [1208, 196] width 62 height 17
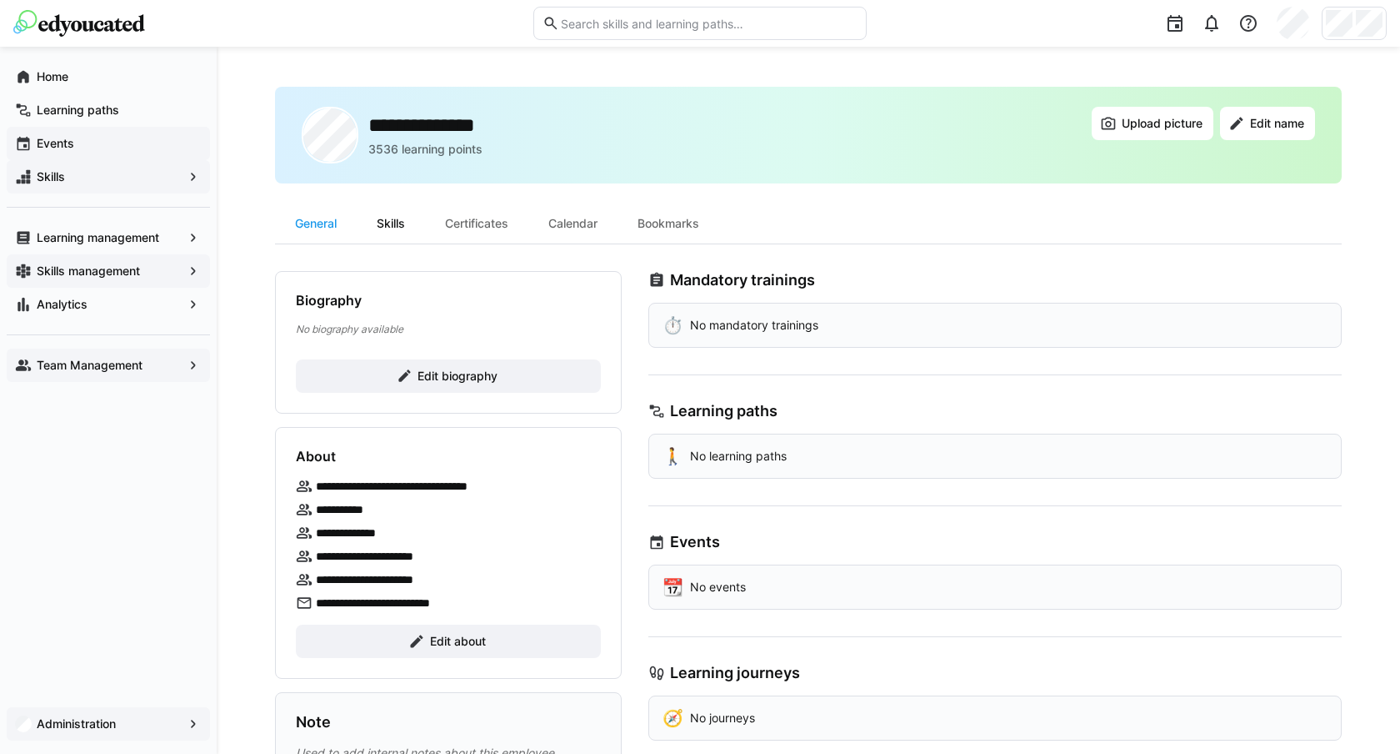
click at [394, 220] on div "Skills" at bounding box center [391, 223] width 68 height 40
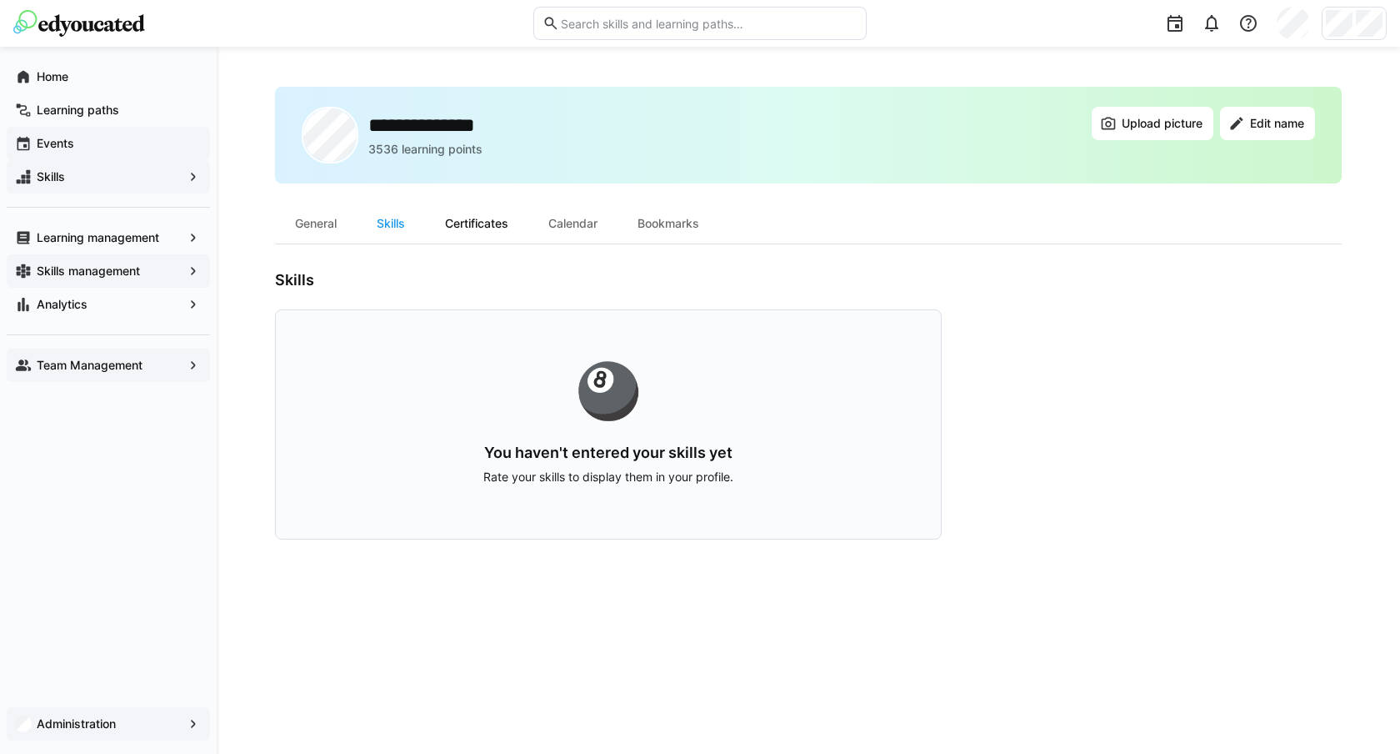
click at [463, 233] on div "Certificates" at bounding box center [476, 223] width 103 height 40
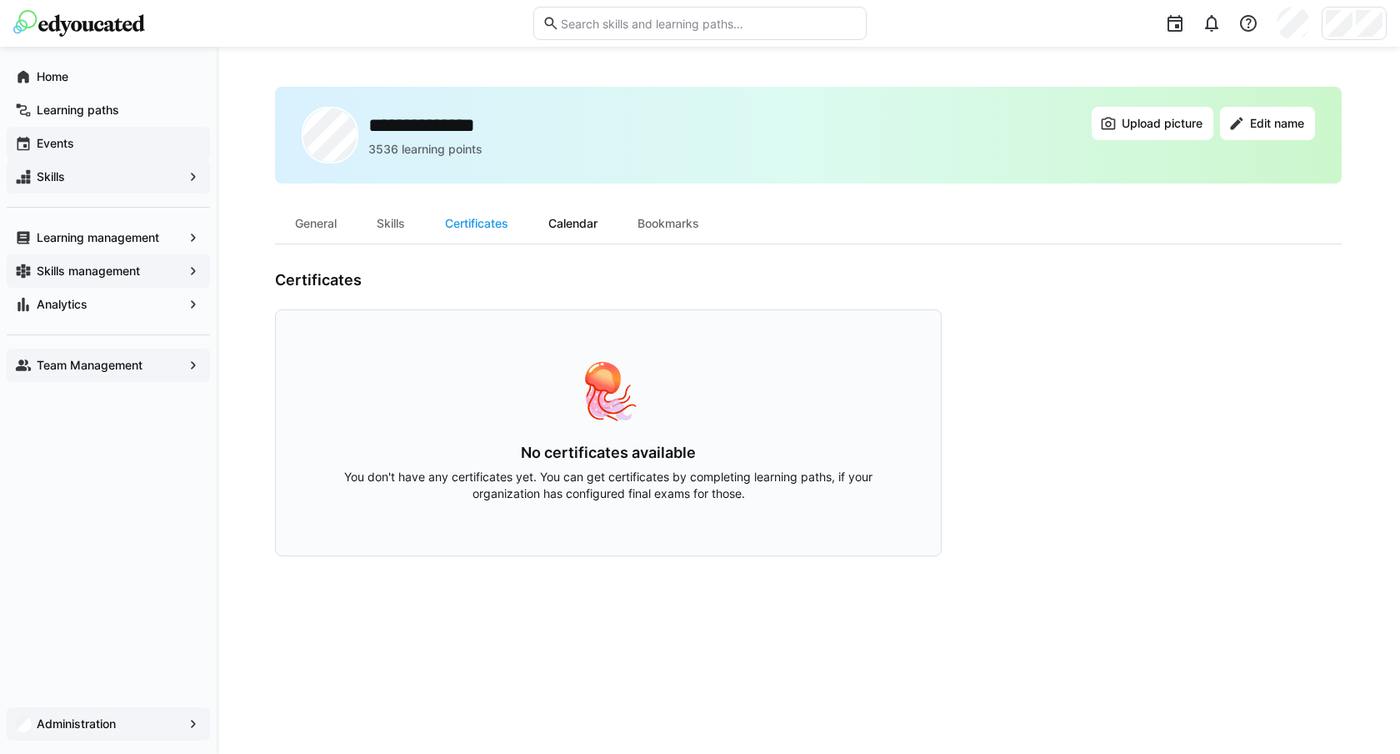
click at [584, 228] on div "Calendar" at bounding box center [572, 223] width 89 height 40
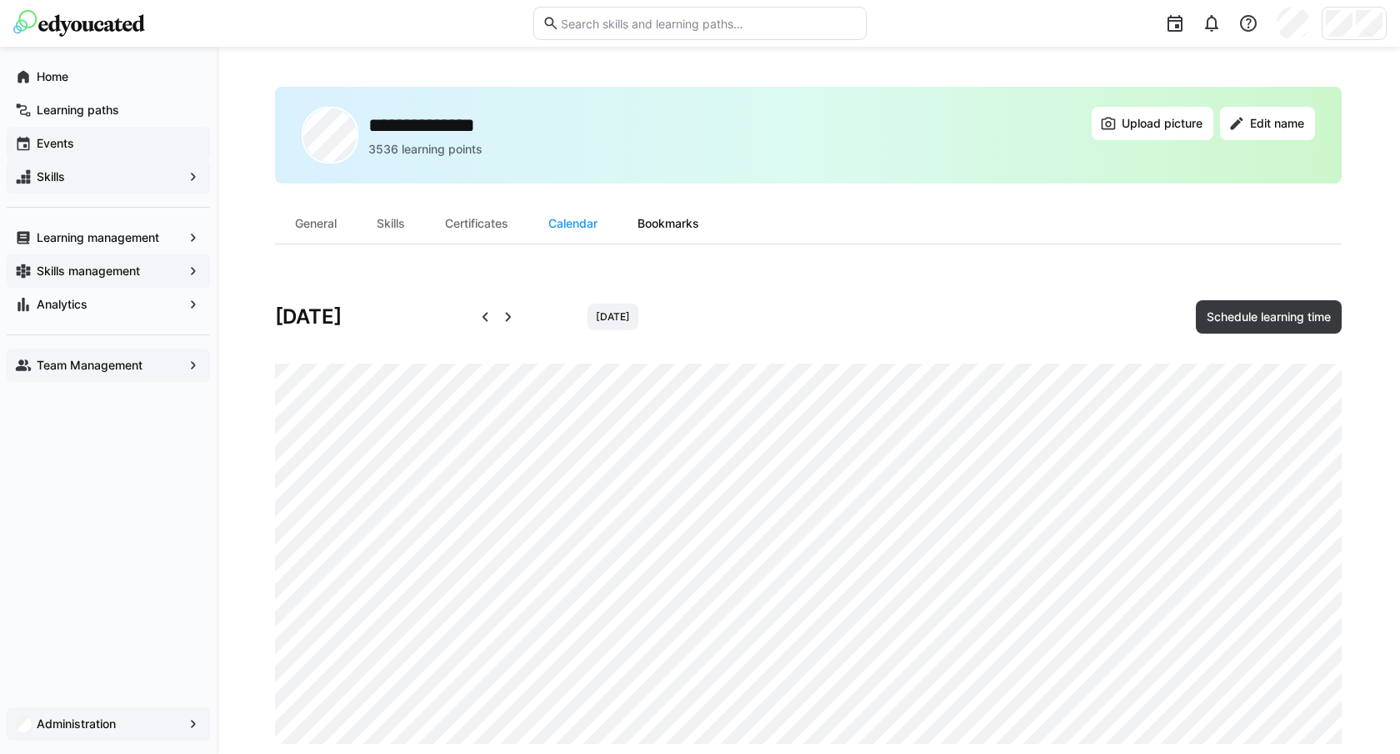
click at [663, 230] on div "Bookmarks" at bounding box center [669, 223] width 102 height 40
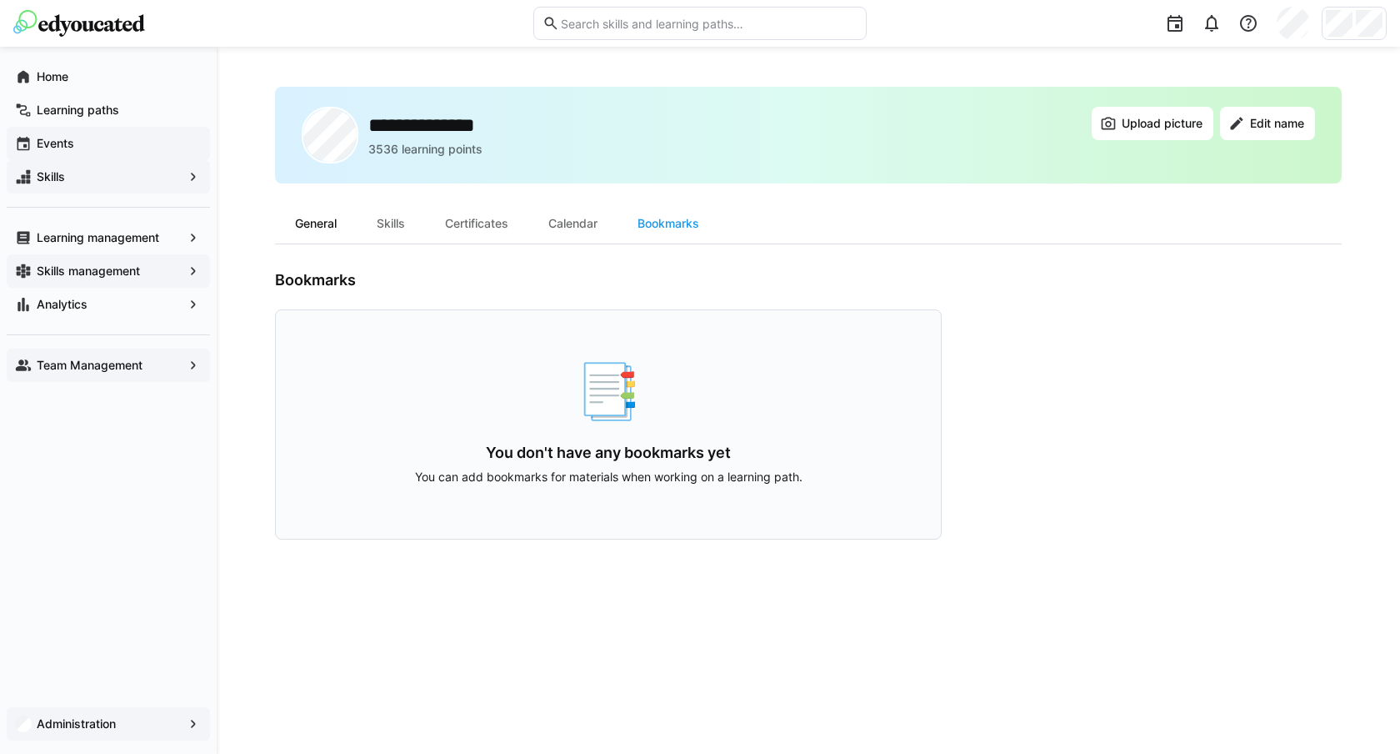
click at [303, 218] on div "General" at bounding box center [316, 223] width 82 height 40
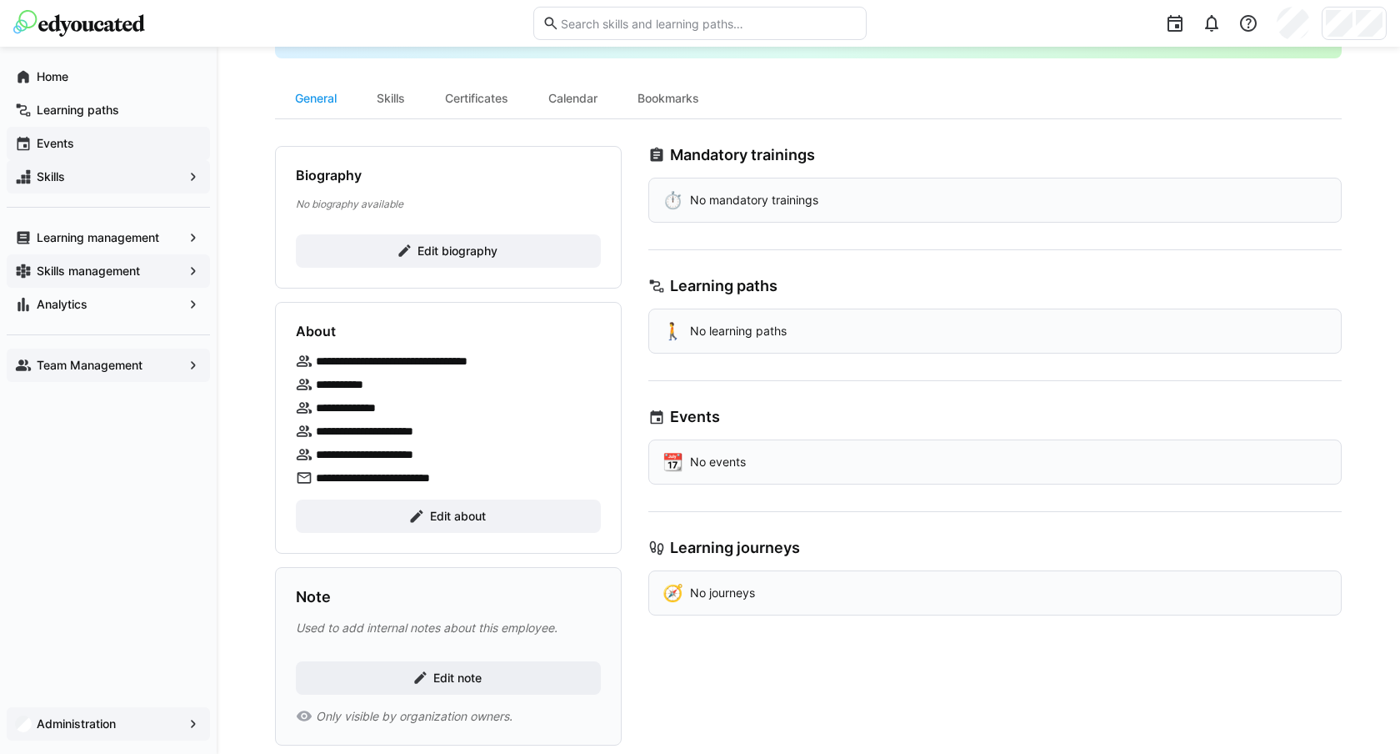
scroll to position [157, 0]
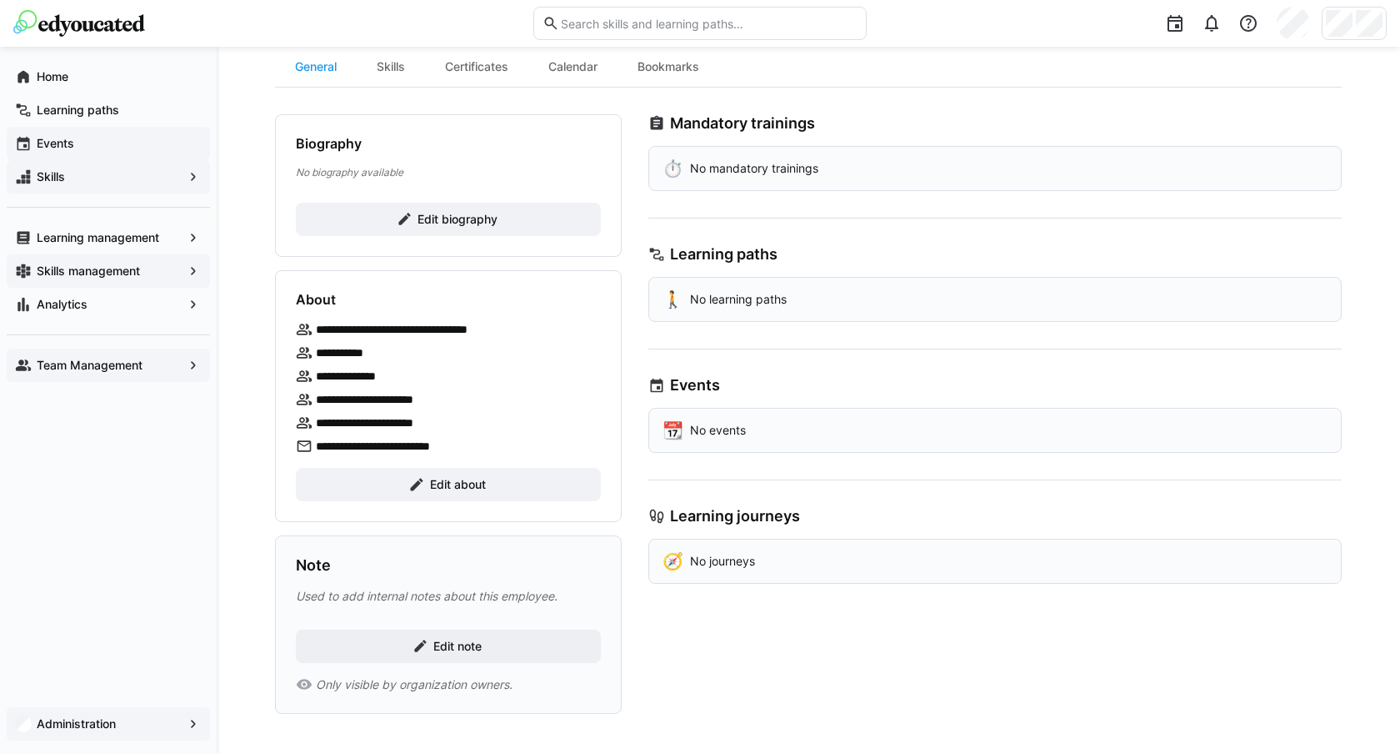
click at [123, 14] on img at bounding box center [79, 23] width 132 height 27
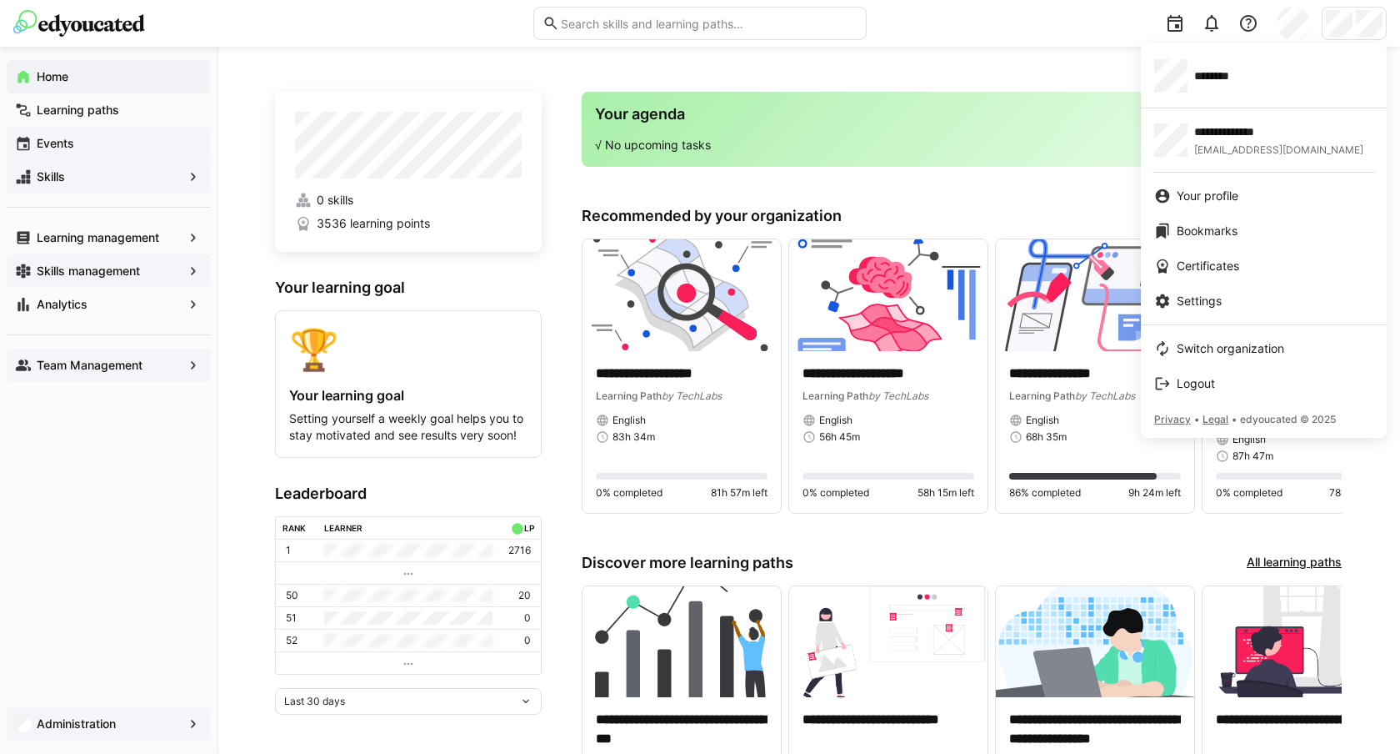
click at [1081, 53] on div at bounding box center [700, 377] width 1400 height 754
click at [139, 732] on div at bounding box center [700, 377] width 1400 height 754
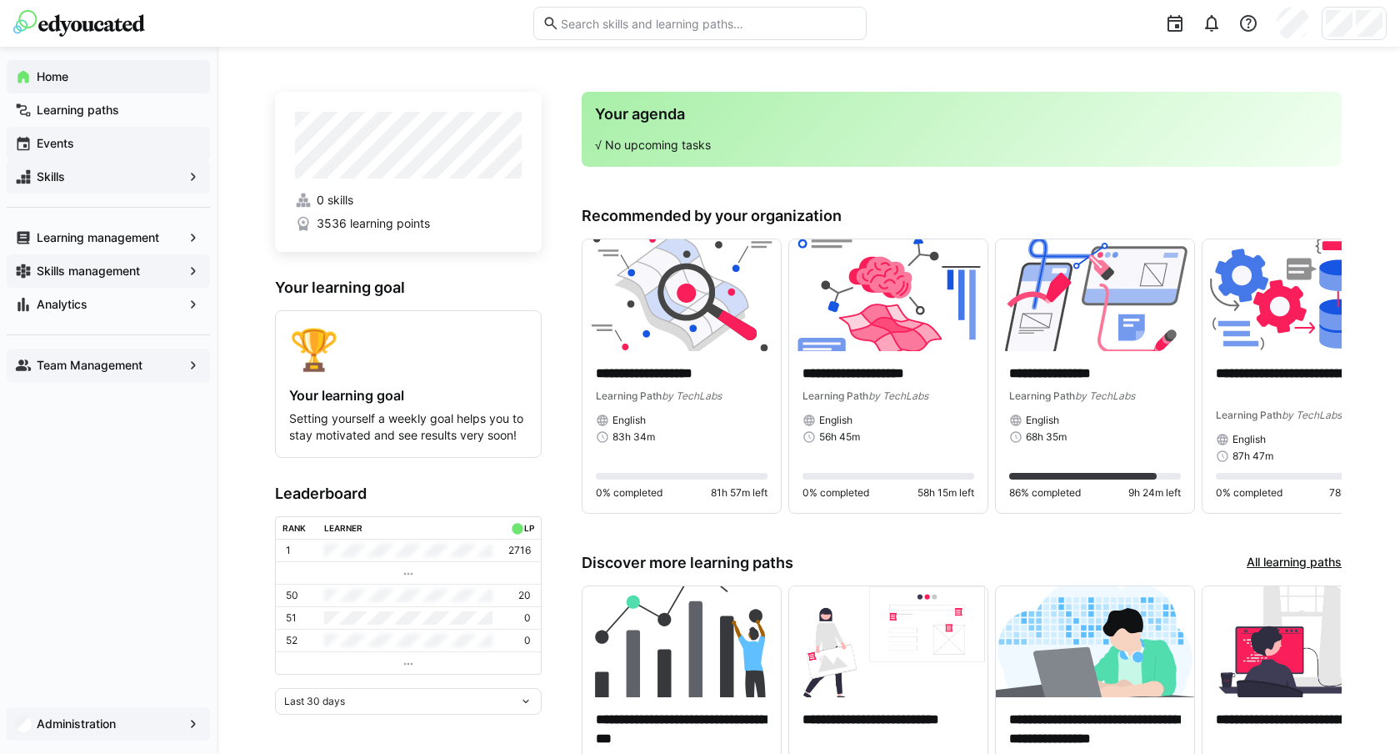
click at [0, 0] on app-navigation-label "Administration" at bounding box center [0, 0] width 0 height 0
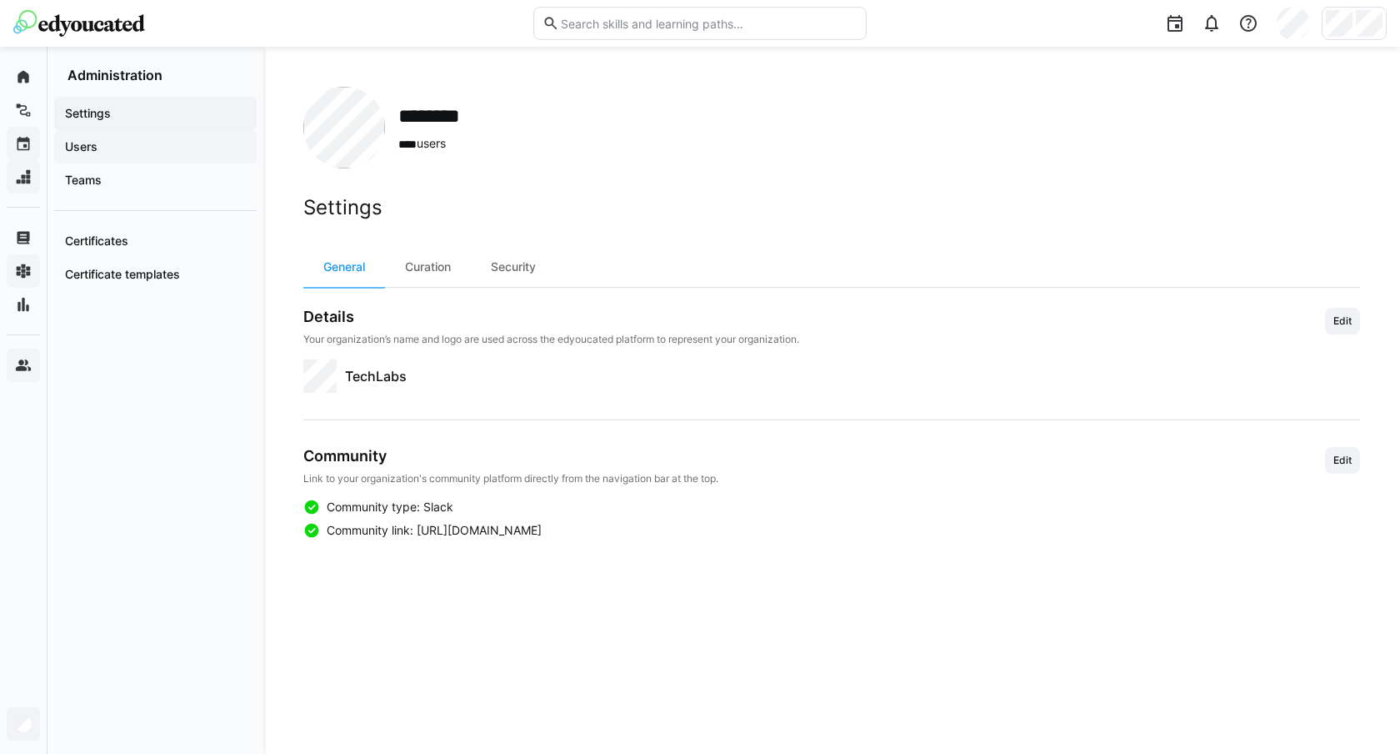
click at [157, 145] on span "Users" at bounding box center [156, 146] width 186 height 17
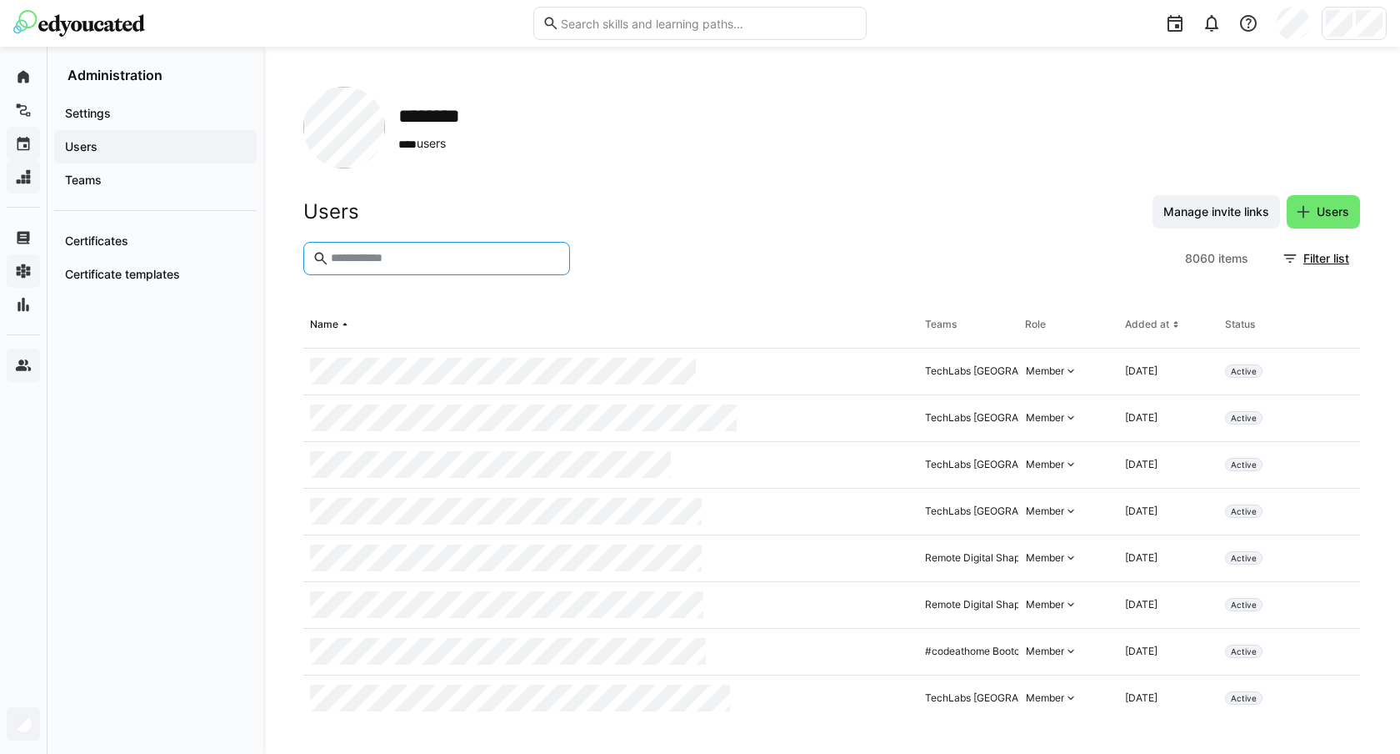
click at [363, 262] on input "text" at bounding box center [445, 258] width 232 height 15
type input "********"
click at [1078, 417] on div "Member" at bounding box center [1069, 418] width 100 height 47
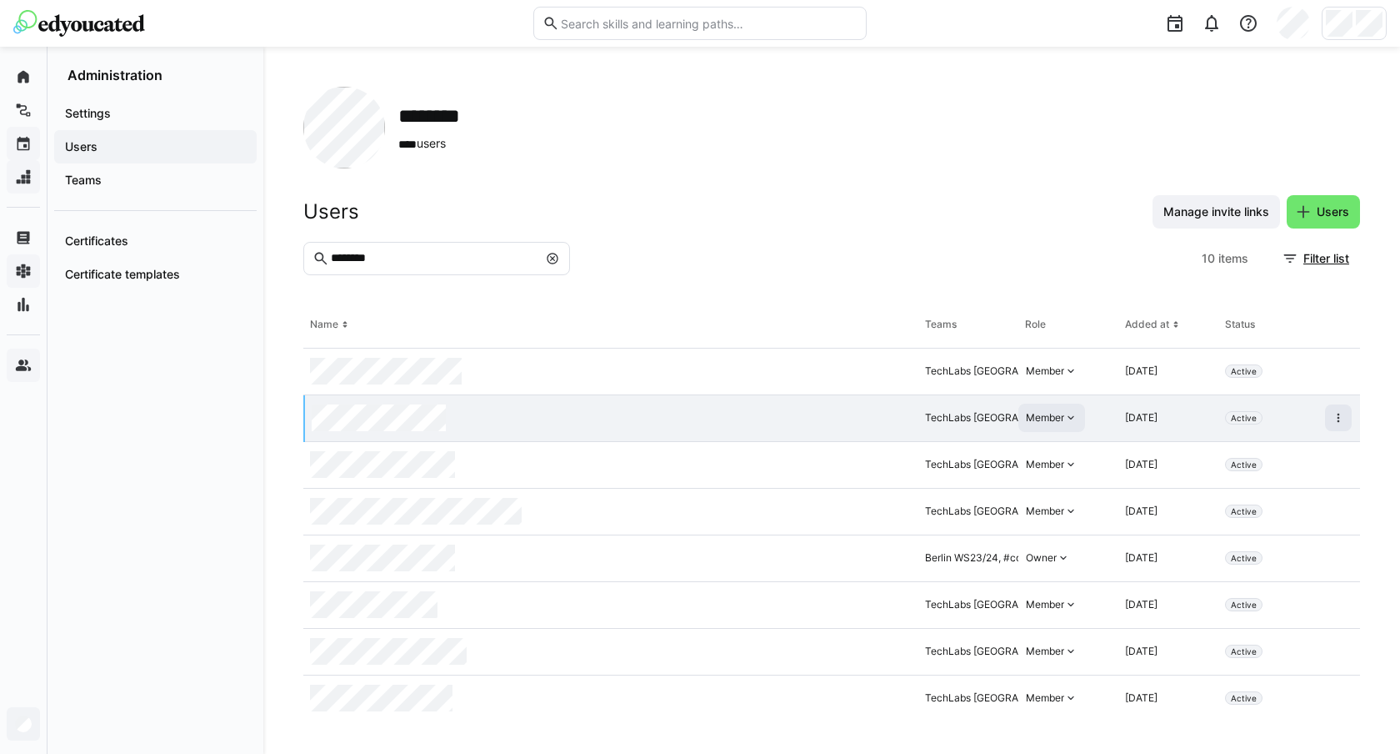
click at [1067, 417] on eds-icon at bounding box center [1070, 417] width 13 height 13
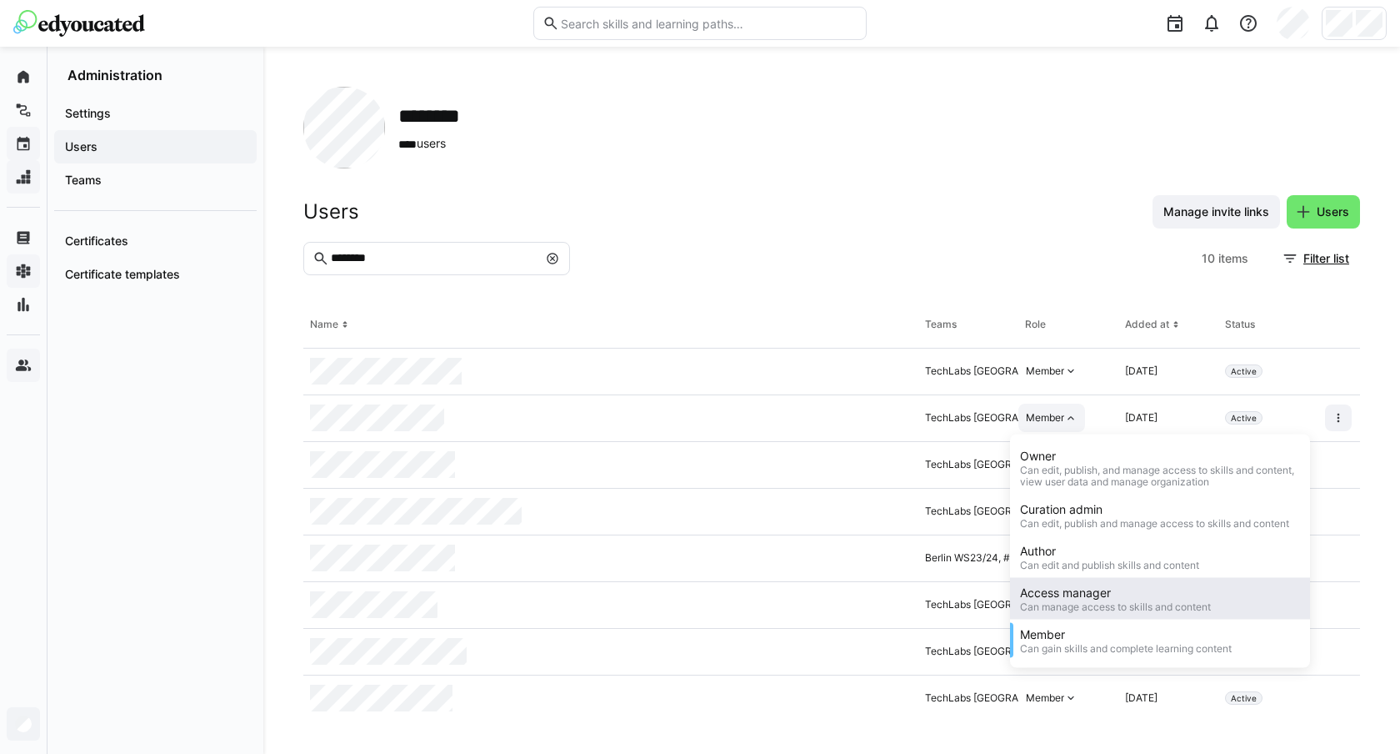
click at [1092, 609] on div "Can manage access to skills and content" at bounding box center [1115, 607] width 191 height 12
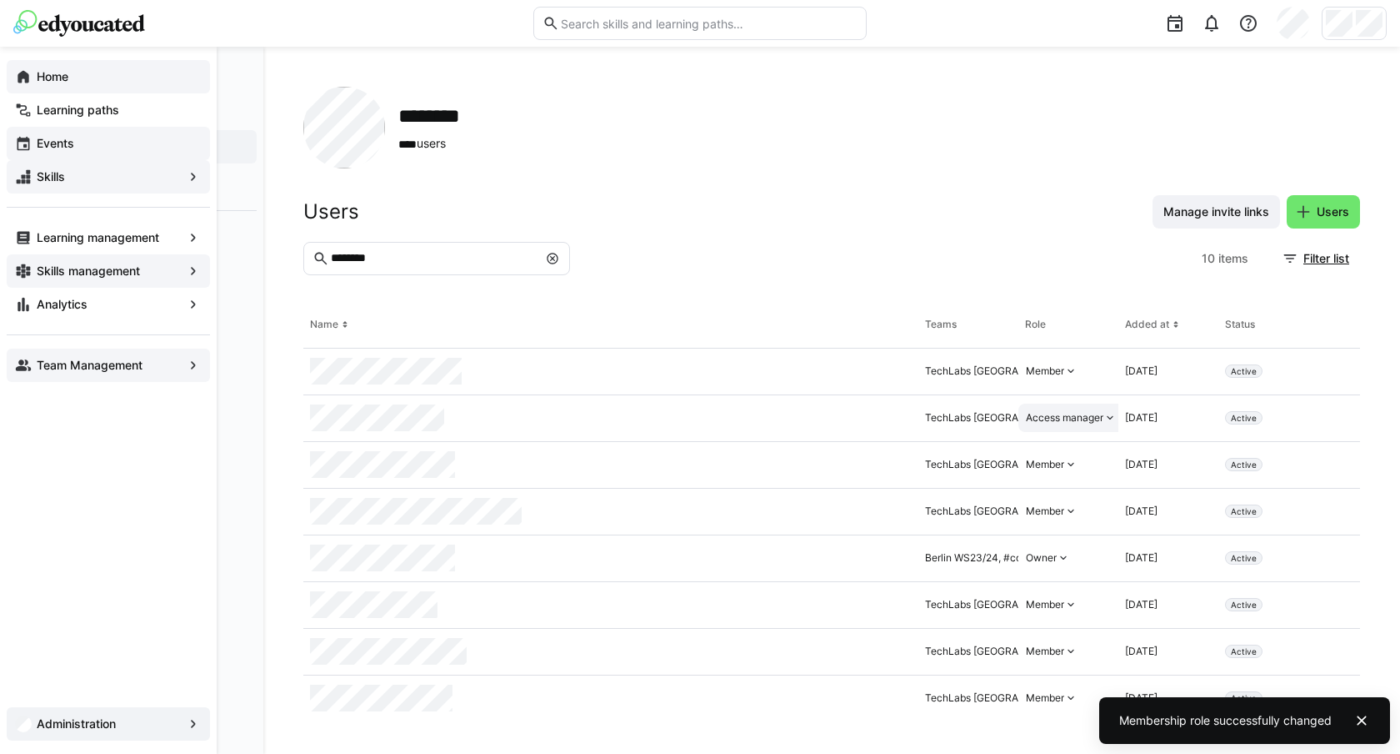
click at [22, 68] on eds-icon at bounding box center [23, 76] width 17 height 17
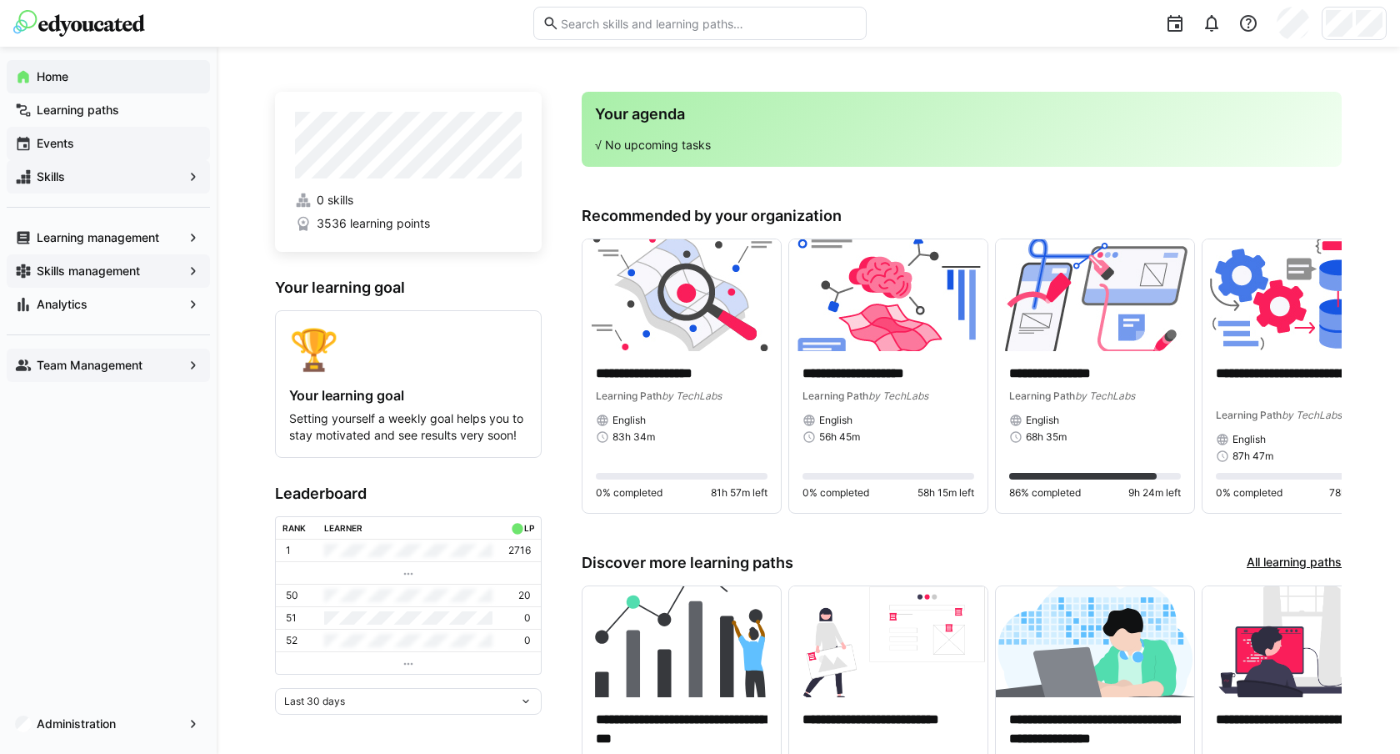
click at [88, 143] on span "Events" at bounding box center [118, 143] width 168 height 17
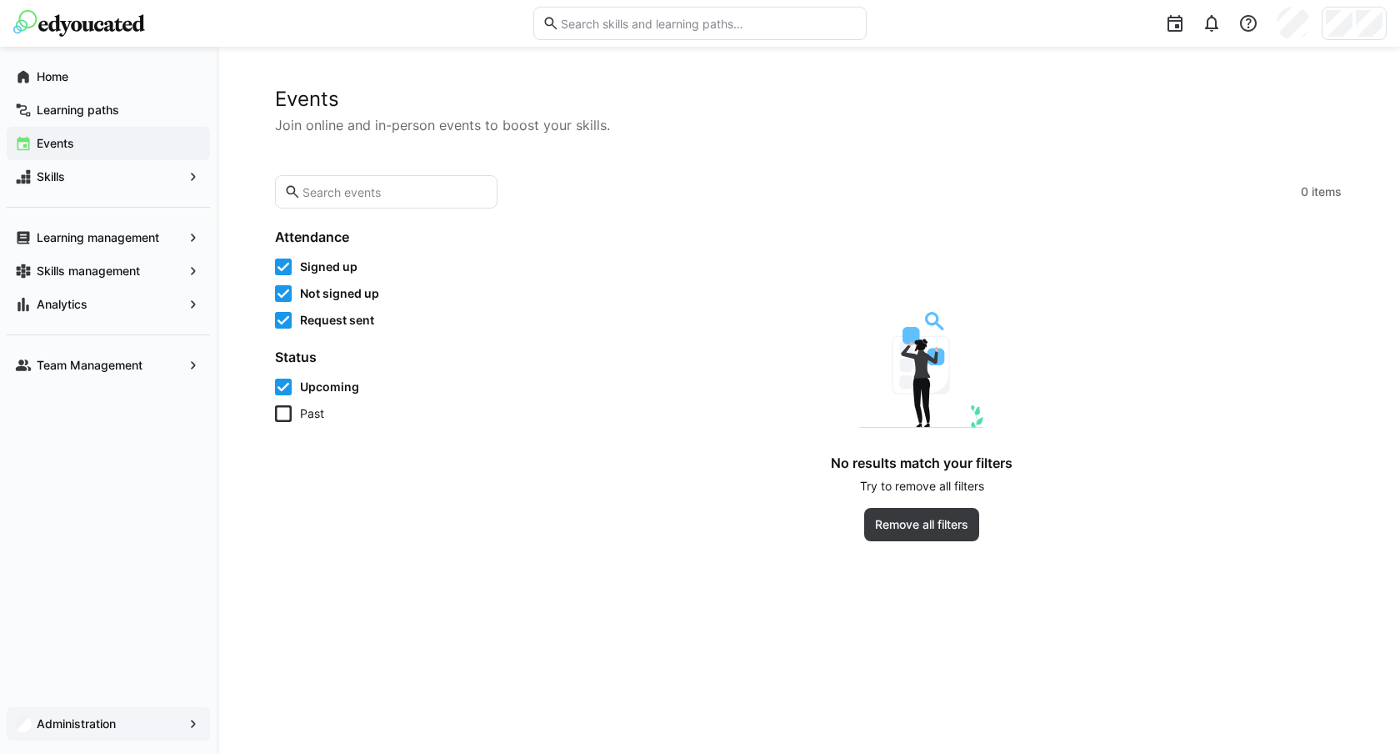
click at [88, 714] on div "Administration" at bounding box center [108, 723] width 203 height 33
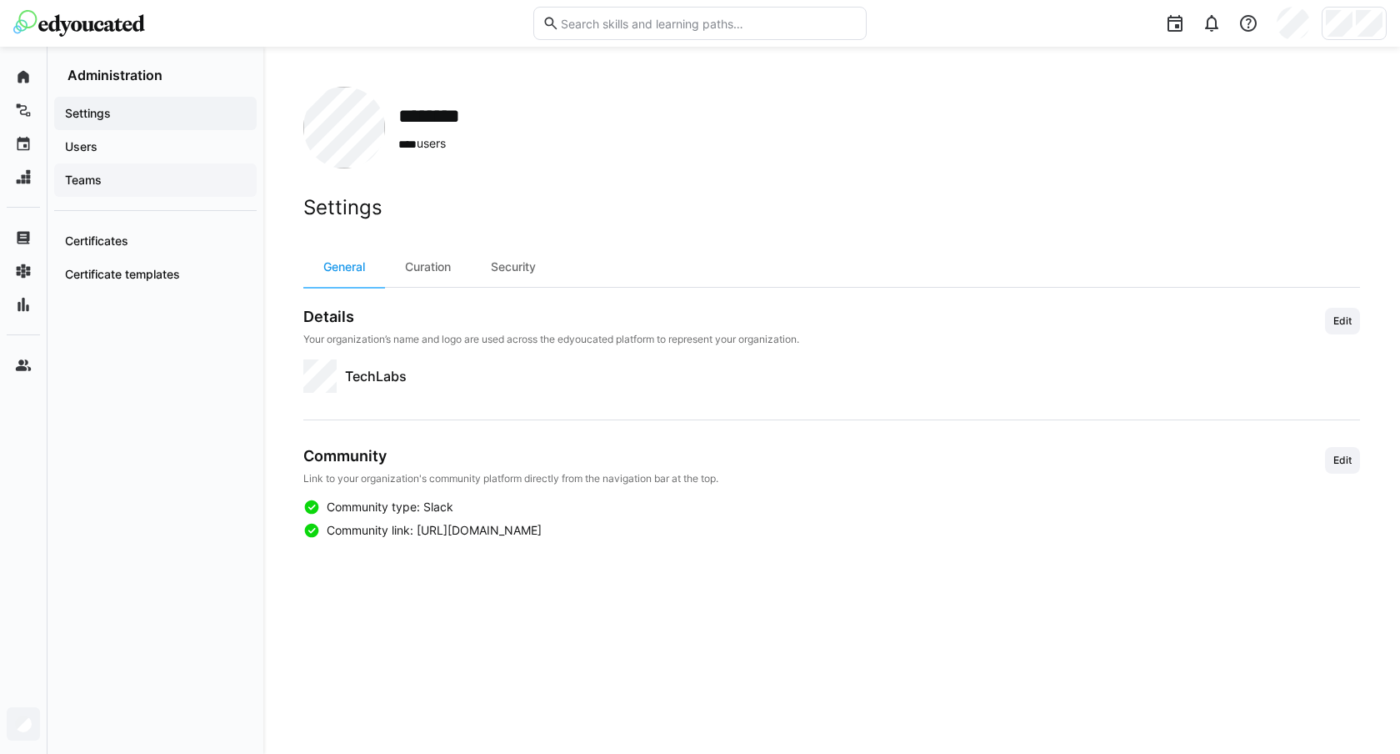
click at [156, 180] on span "Teams" at bounding box center [156, 180] width 186 height 17
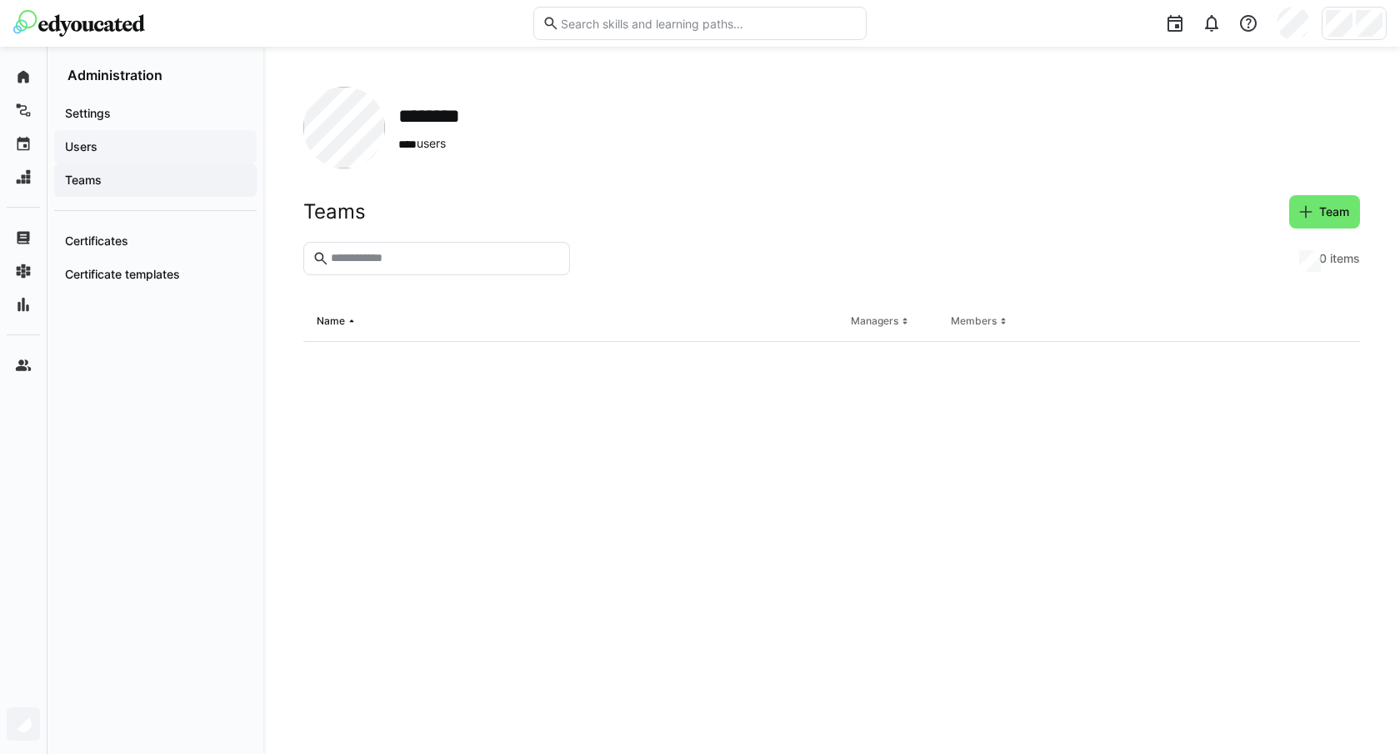
click at [152, 160] on div "Users" at bounding box center [155, 146] width 203 height 33
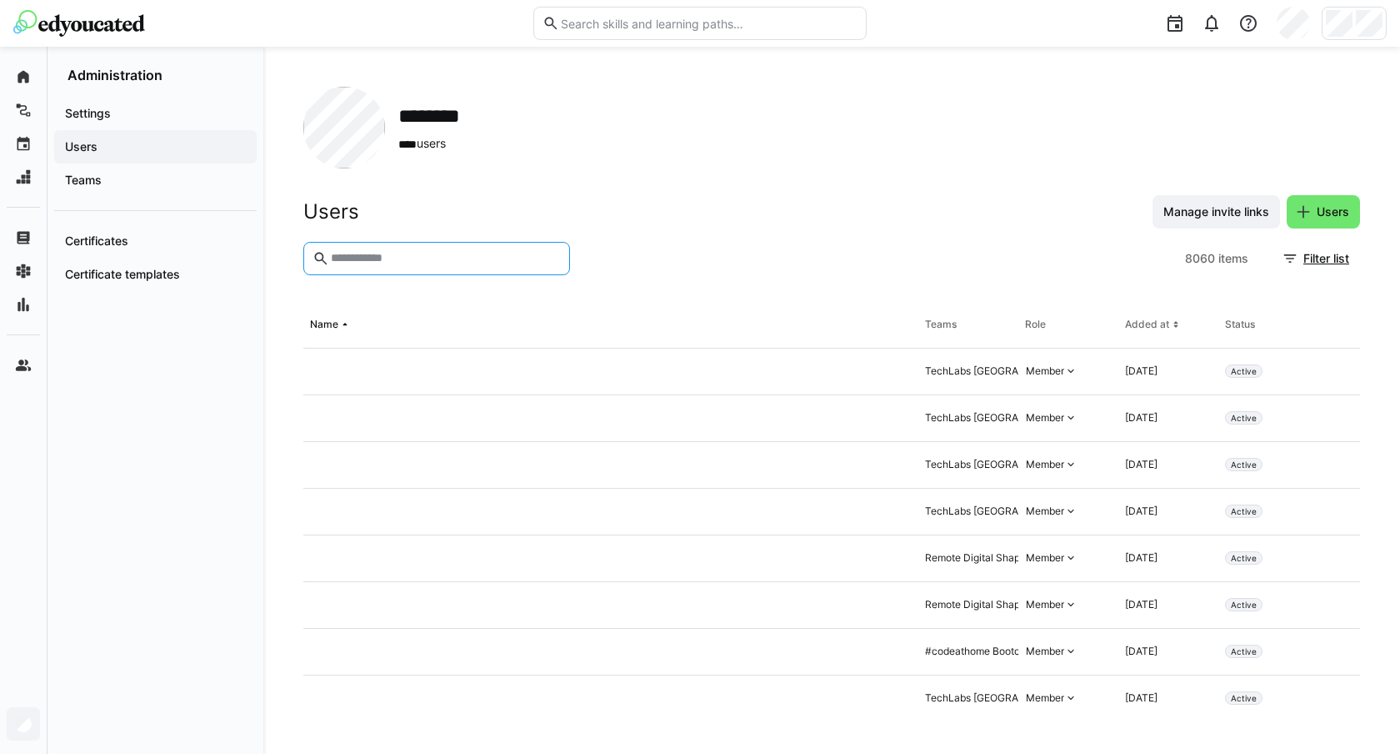
click at [360, 258] on input "text" at bounding box center [445, 258] width 232 height 15
type input "********"
click at [1089, 416] on div "Access manager" at bounding box center [1065, 417] width 78 height 13
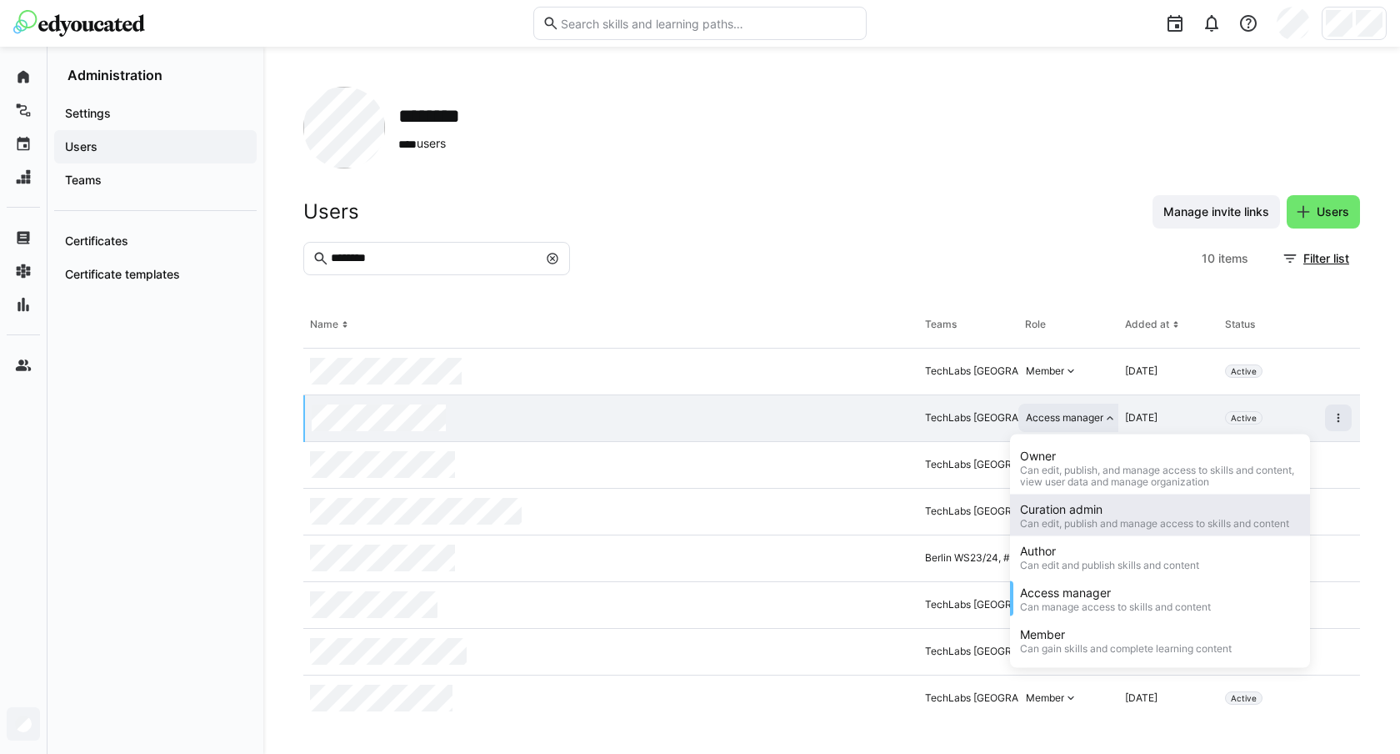
click at [1094, 503] on div "Curation admin" at bounding box center [1154, 509] width 269 height 17
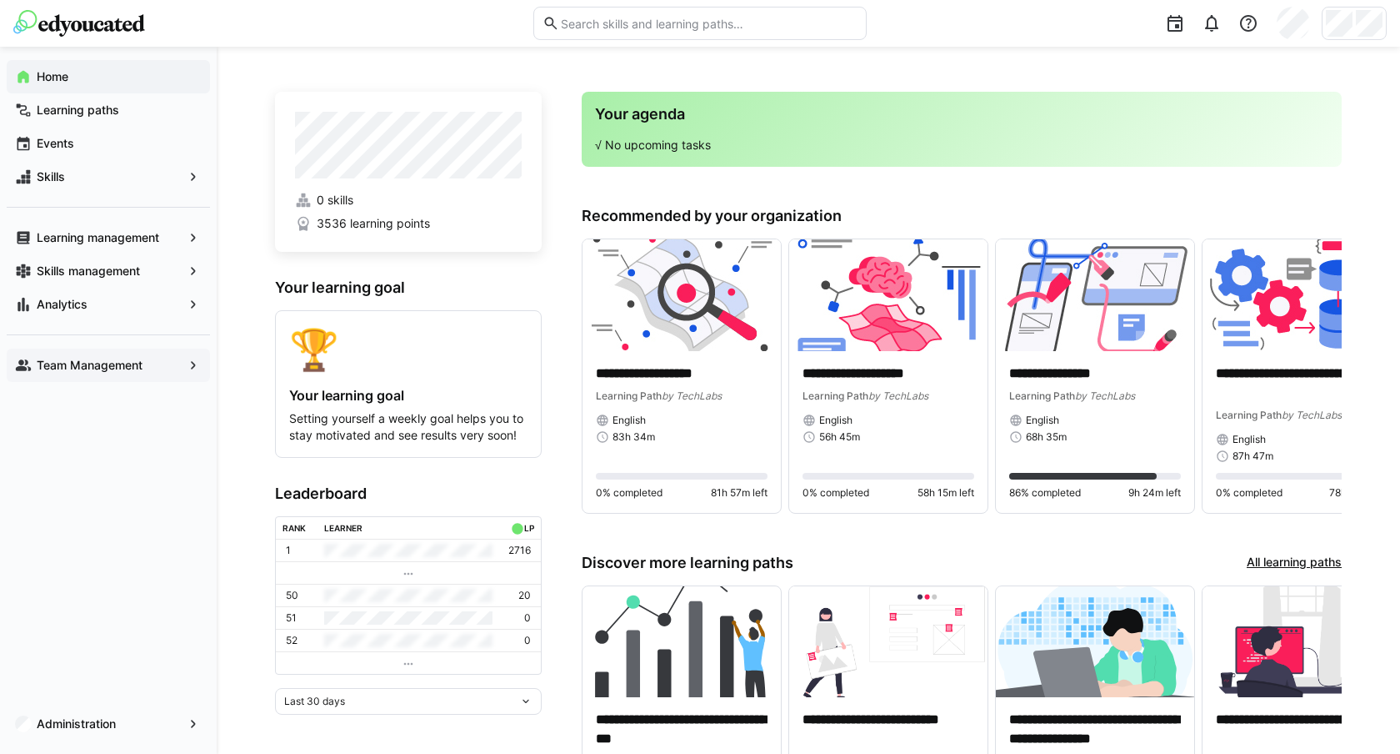
click at [0, 0] on app-navigation-label "Team Management" at bounding box center [0, 0] width 0 height 0
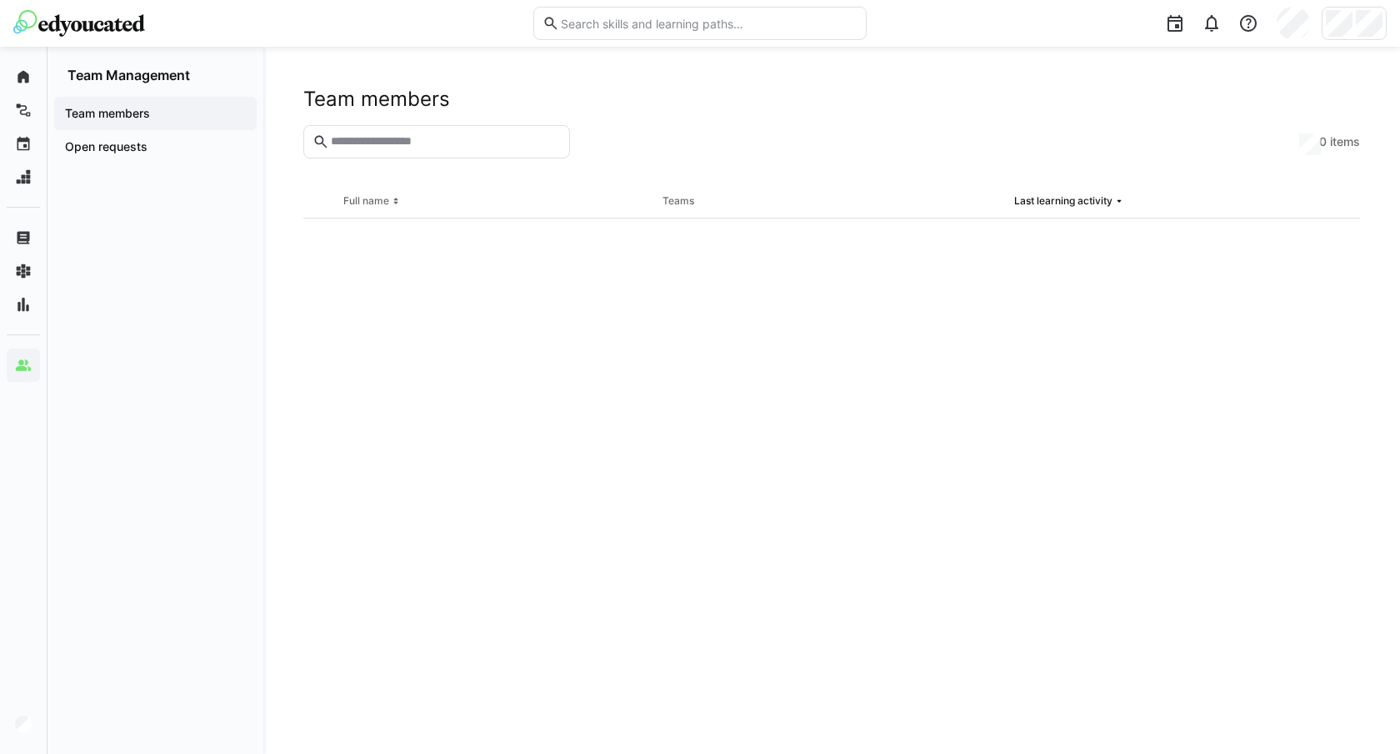
click at [343, 148] on input "text" at bounding box center [445, 141] width 232 height 15
type input "********"
click at [0, 0] on app-navigation-label "Open requests" at bounding box center [0, 0] width 0 height 0
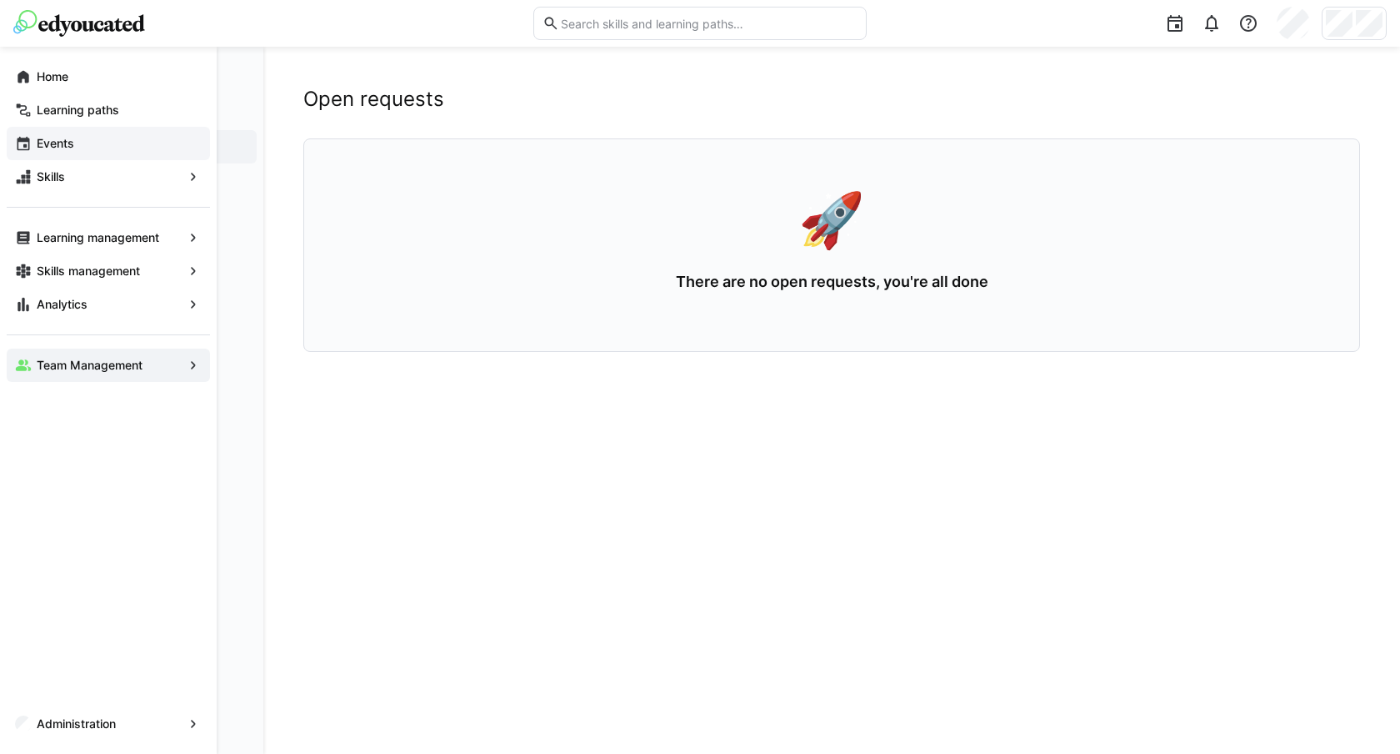
click at [47, 131] on div "Events" at bounding box center [108, 143] width 203 height 33
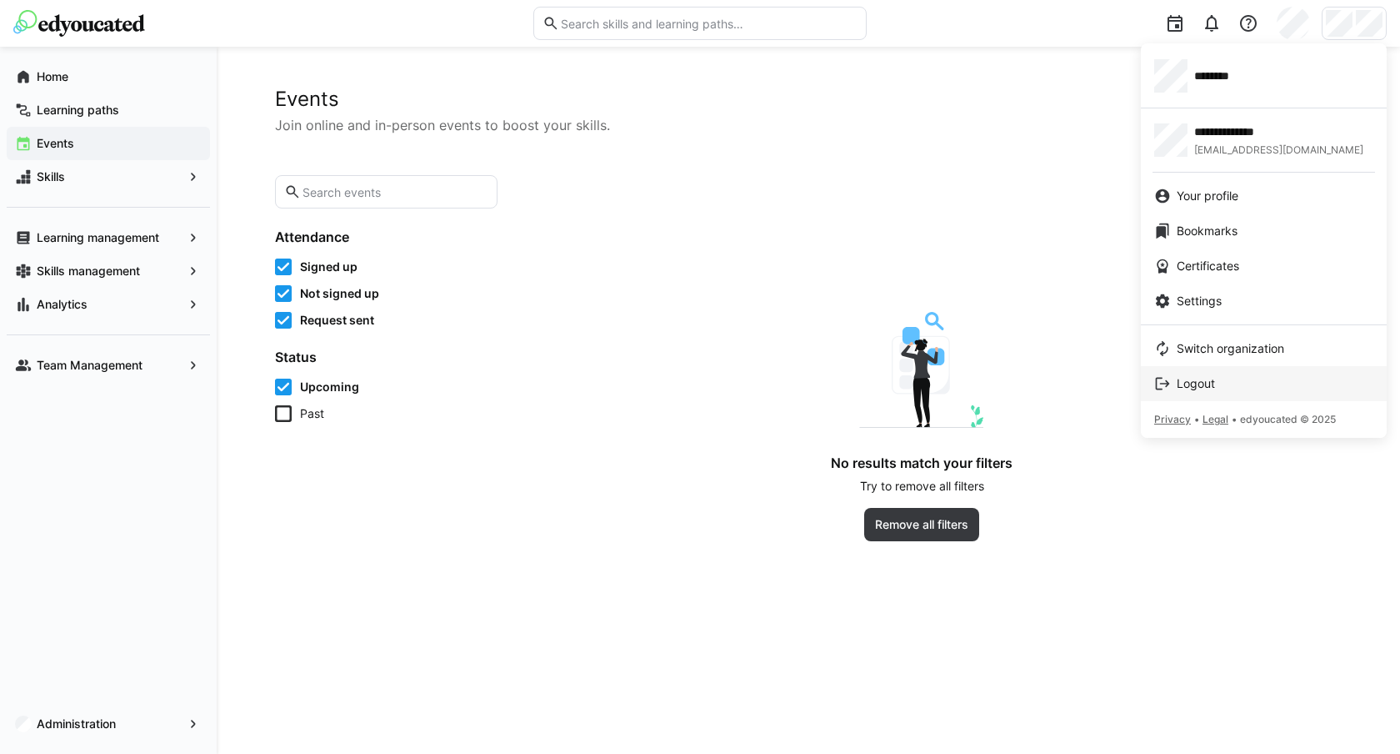
click at [1263, 382] on div "Logout" at bounding box center [1264, 383] width 219 height 17
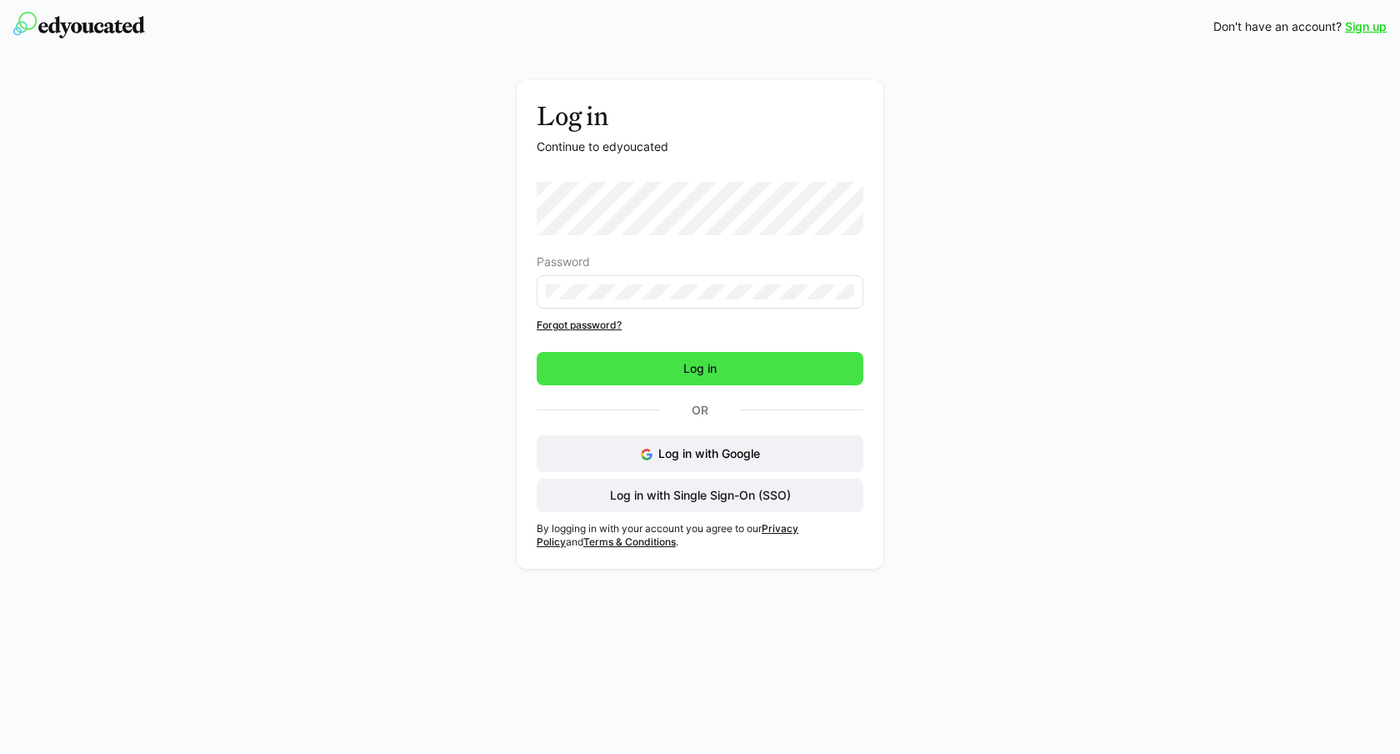
click at [719, 373] on span "Log in" at bounding box center [700, 368] width 327 height 33
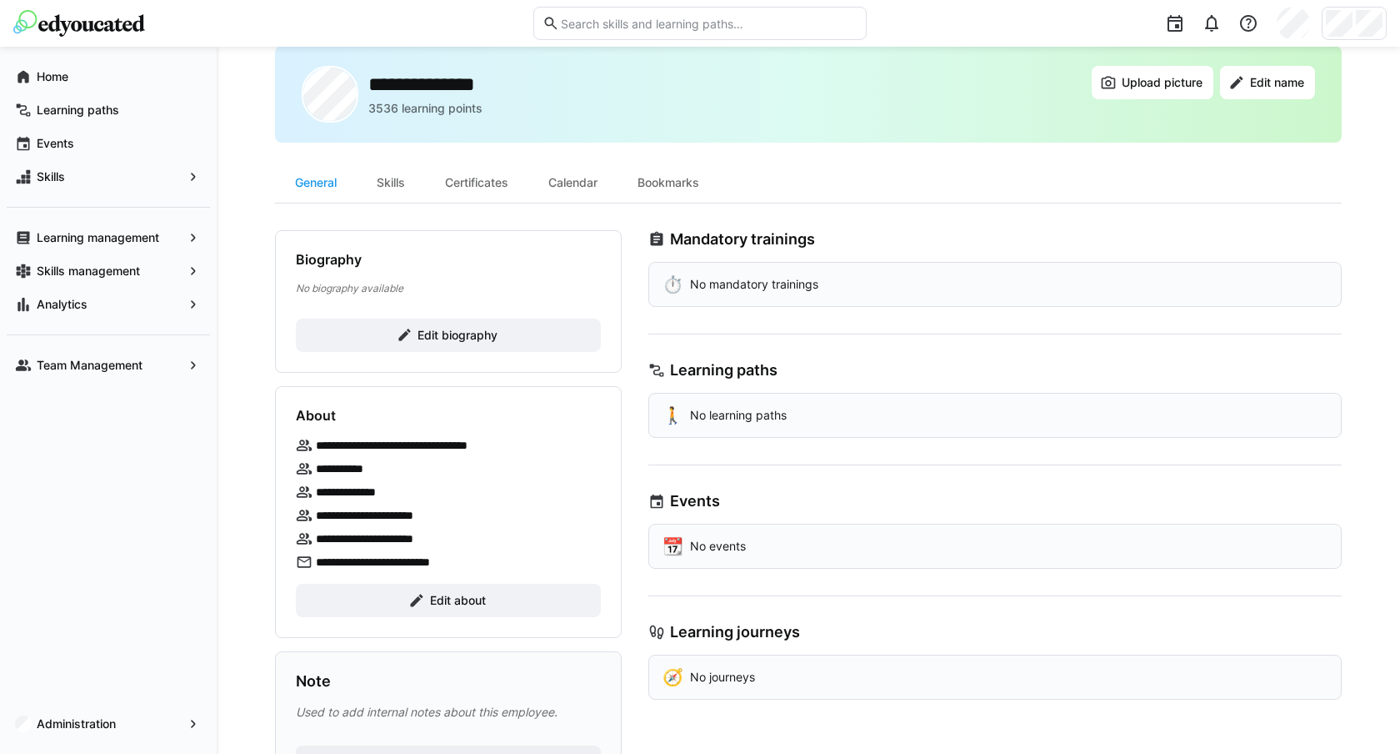
scroll to position [157, 0]
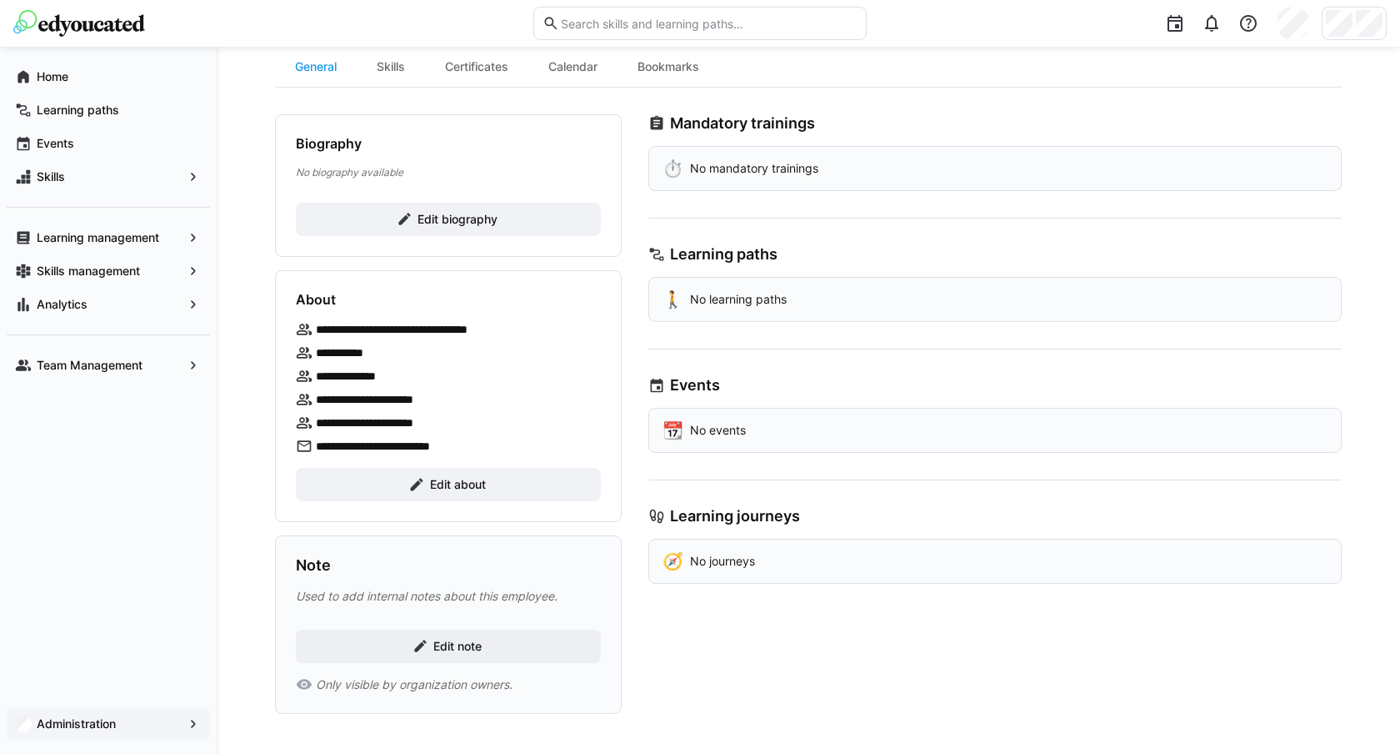
click at [0, 0] on app-navigation-label "Administration" at bounding box center [0, 0] width 0 height 0
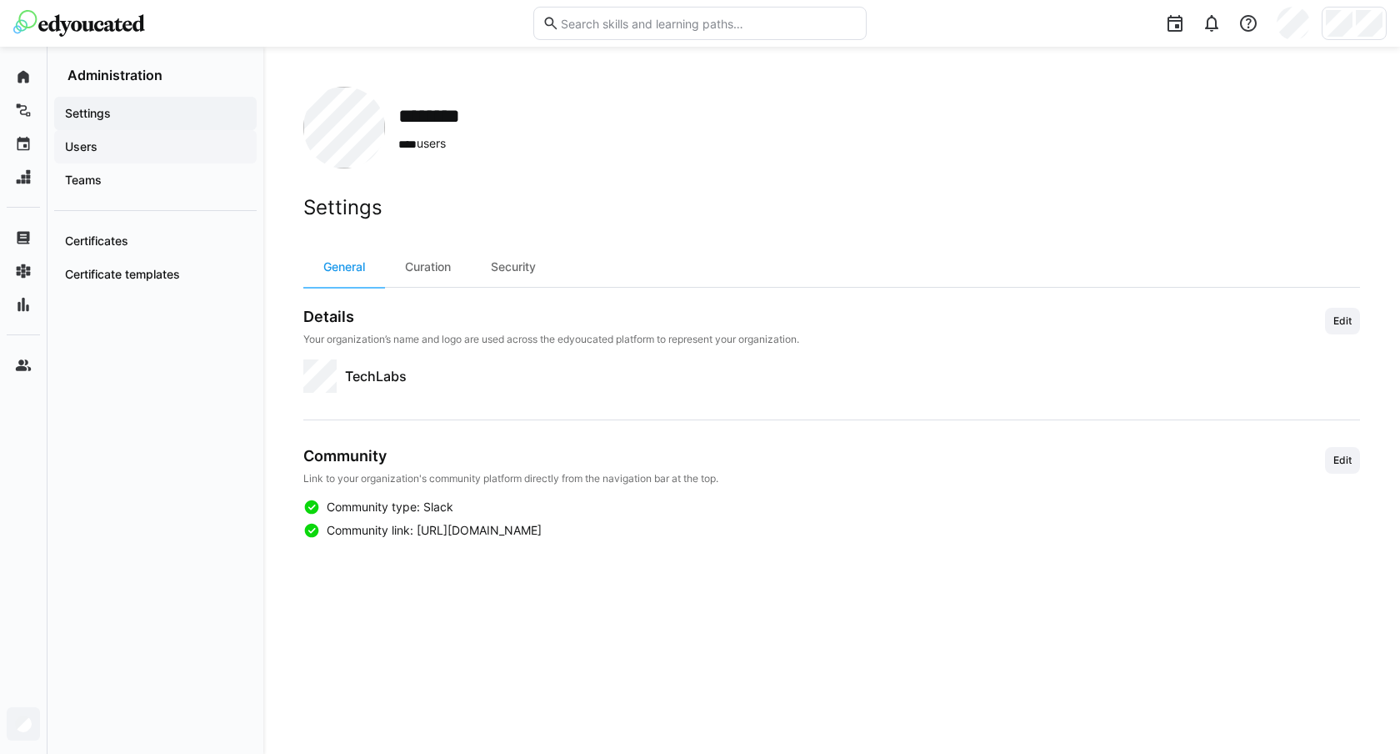
click at [135, 148] on span "Users" at bounding box center [156, 146] width 186 height 17
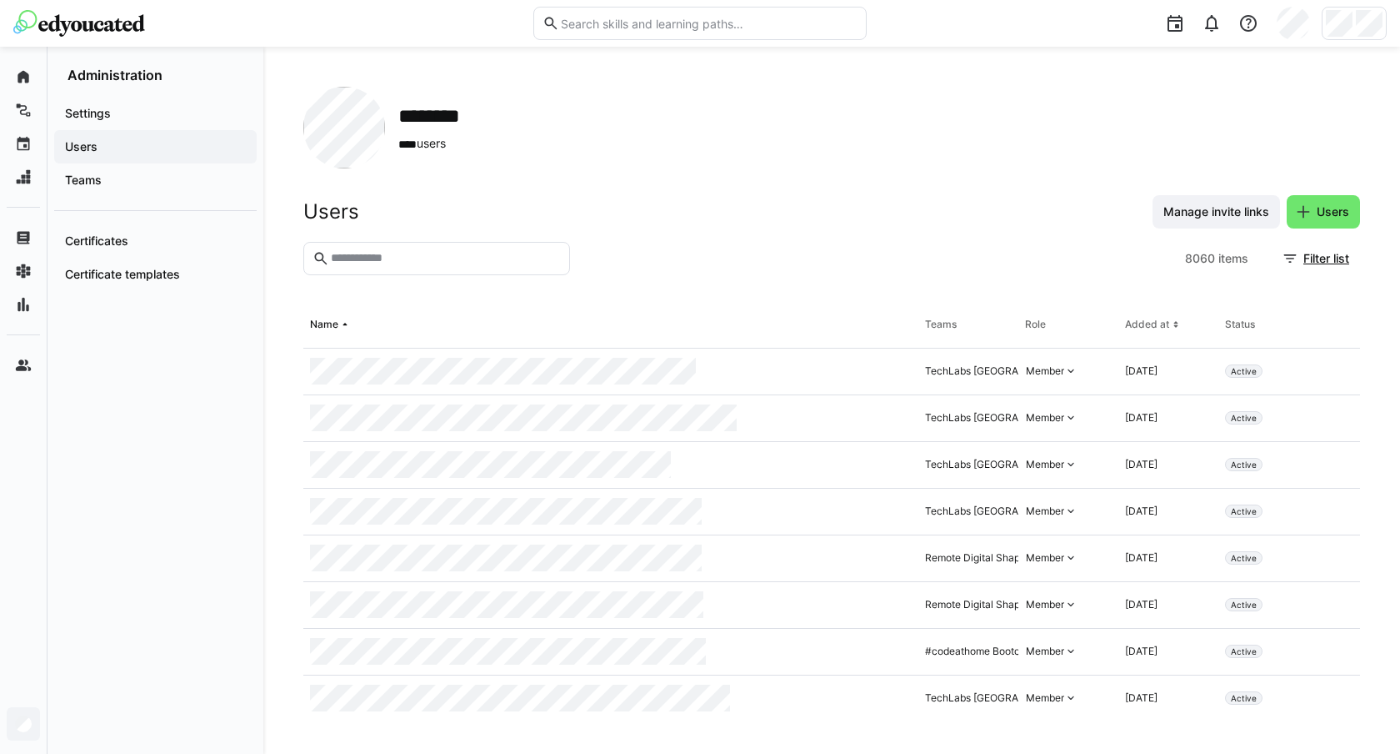
click at [440, 256] on input "text" at bounding box center [445, 258] width 232 height 15
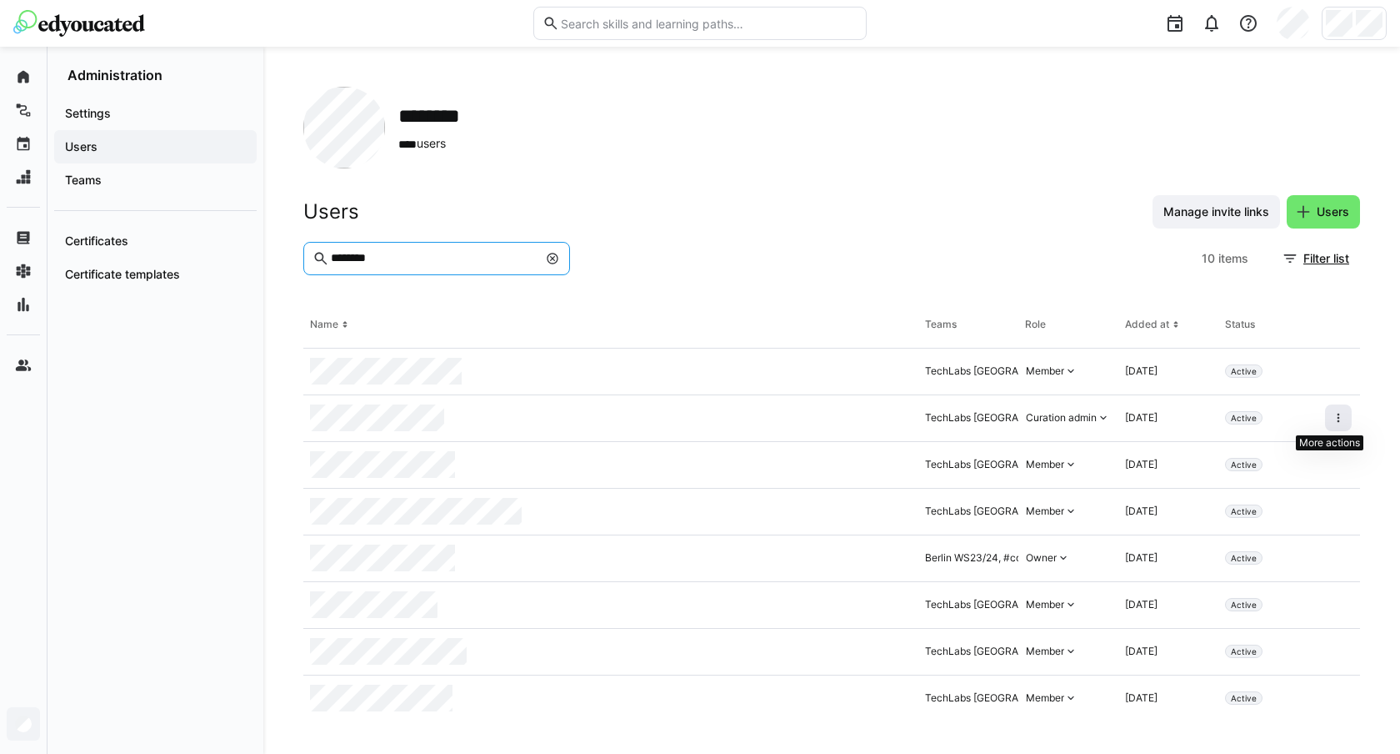
type input "********"
click at [1334, 419] on eds-icon at bounding box center [1338, 417] width 13 height 13
click at [1332, 418] on eds-icon at bounding box center [1338, 417] width 13 height 13
click at [1063, 415] on div "Curation admin" at bounding box center [1061, 417] width 71 height 13
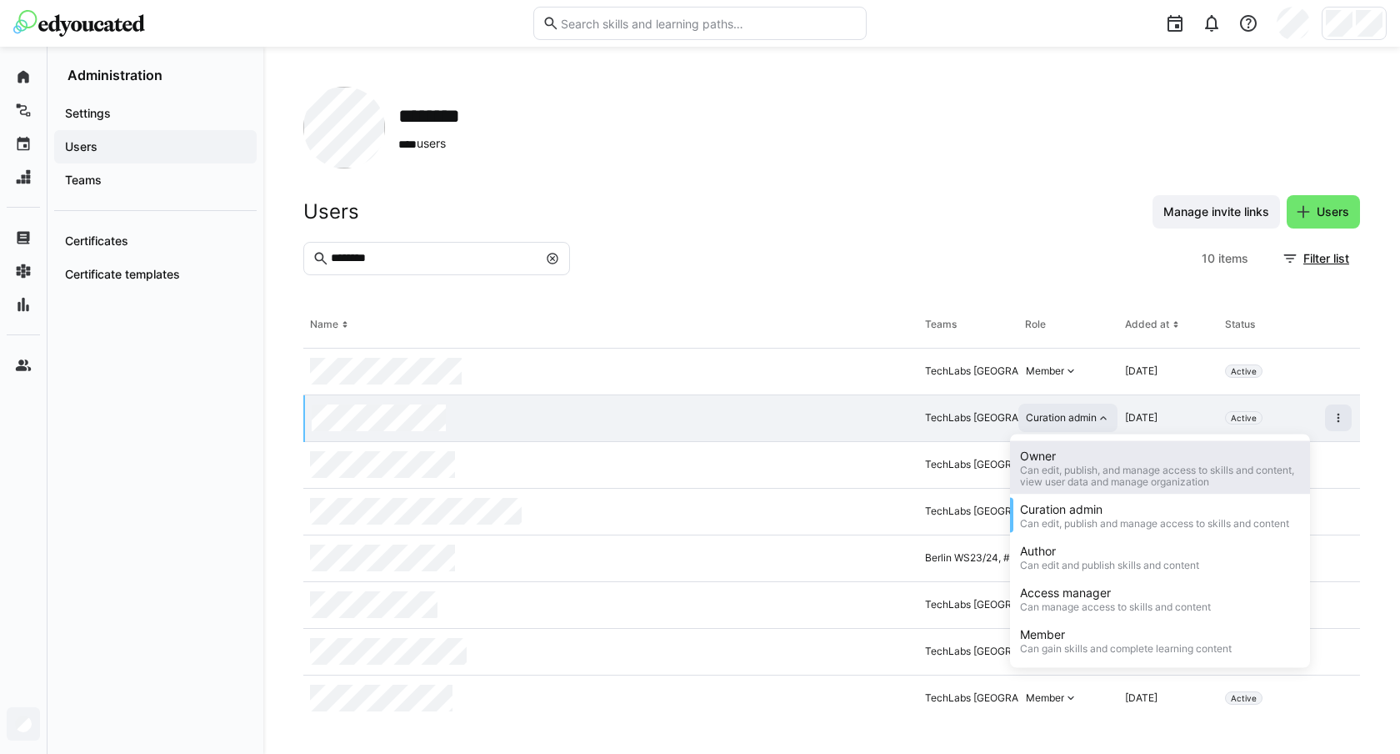
click at [1064, 460] on div "Owner" at bounding box center [1160, 456] width 280 height 17
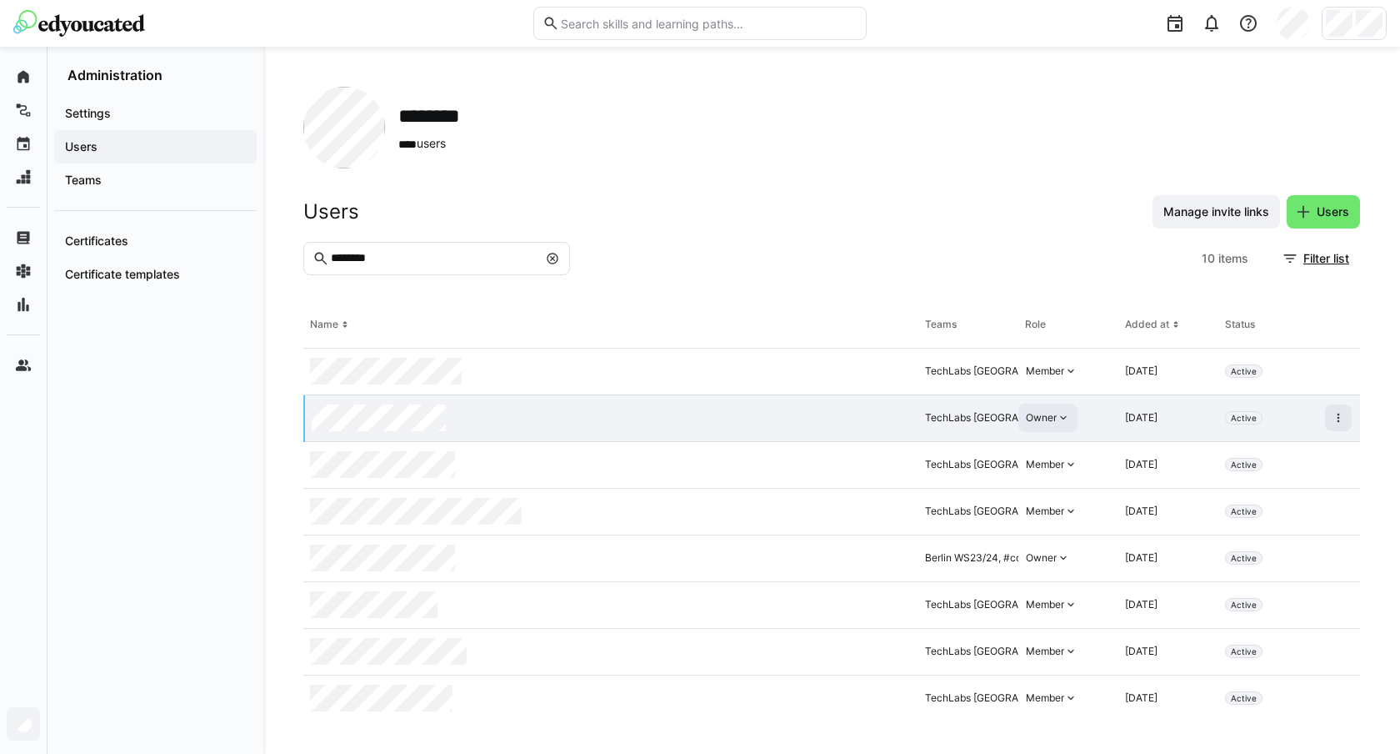
click at [1033, 419] on div "Owner" at bounding box center [1041, 417] width 31 height 13
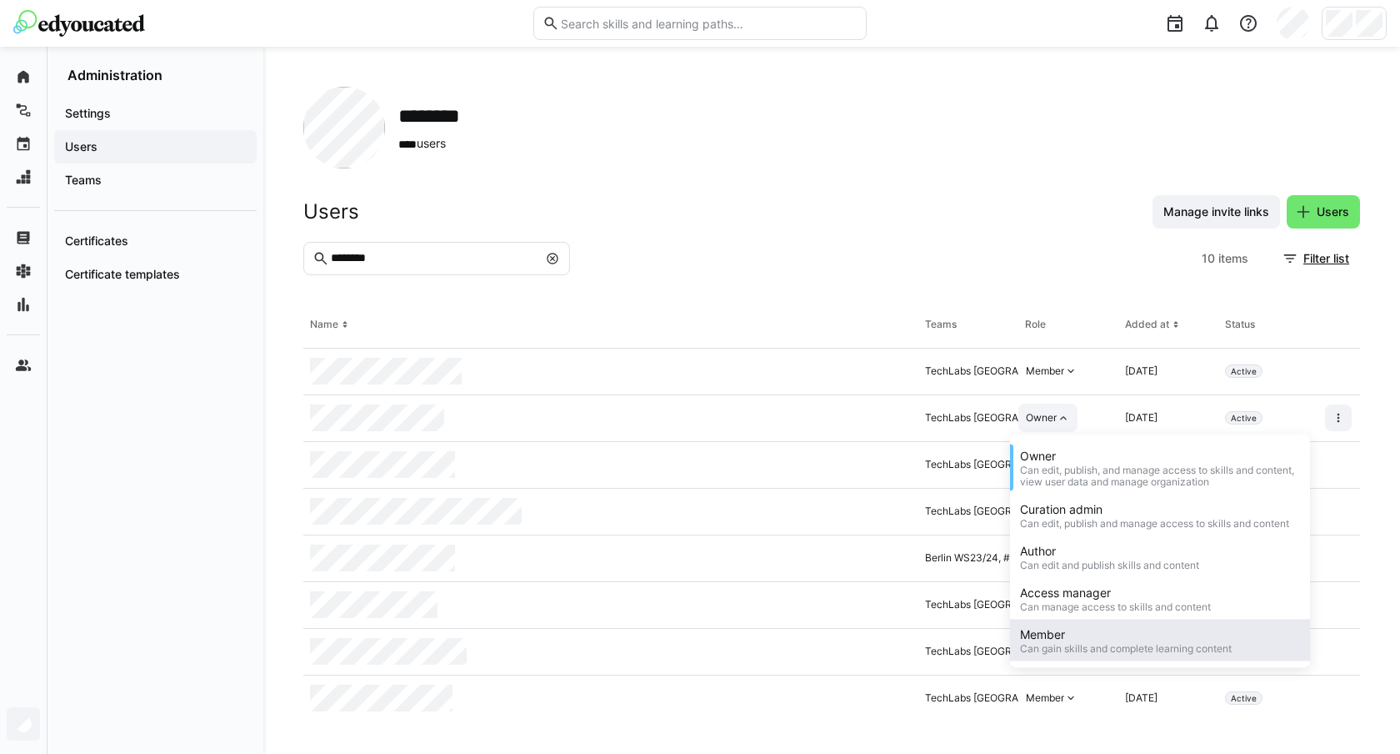
click at [1053, 659] on div "Member Can gain skills and complete learning content" at bounding box center [1160, 640] width 300 height 42
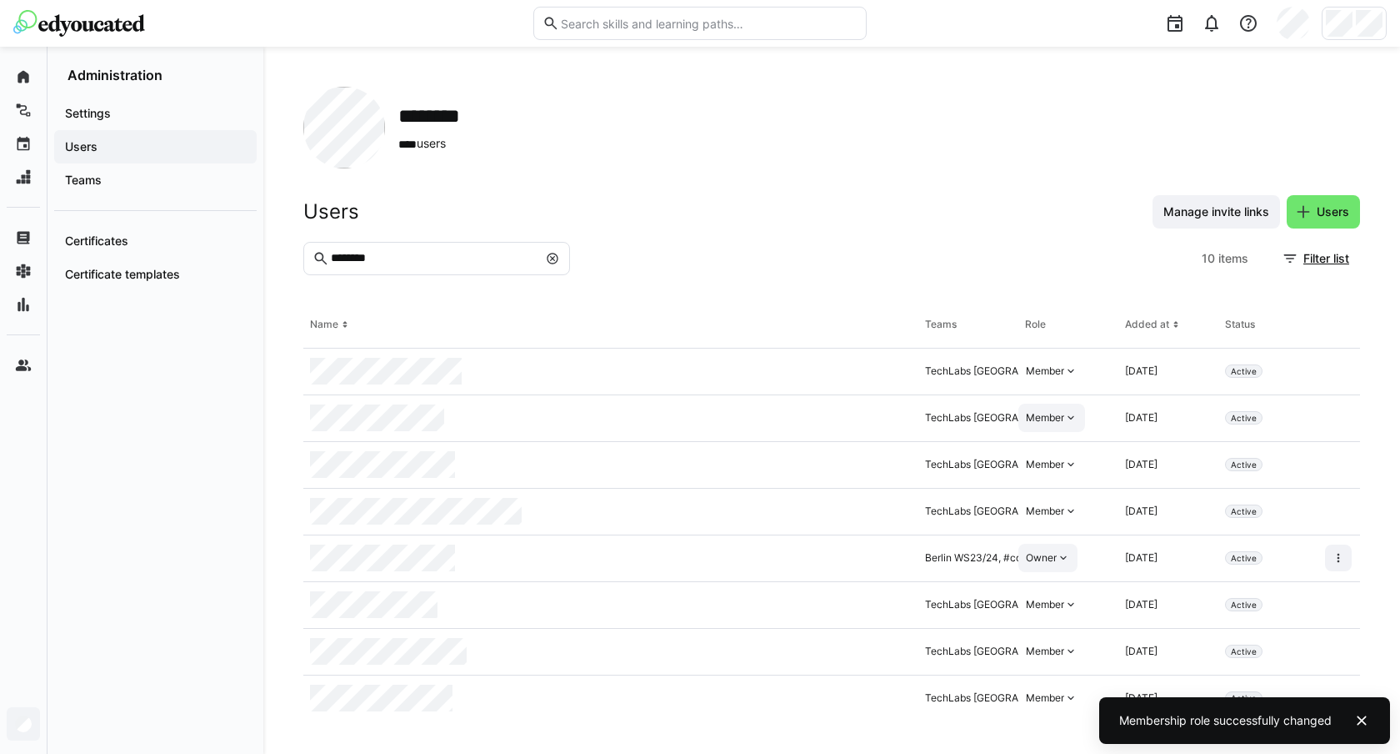
click at [1043, 562] on div "Owner" at bounding box center [1041, 557] width 31 height 13
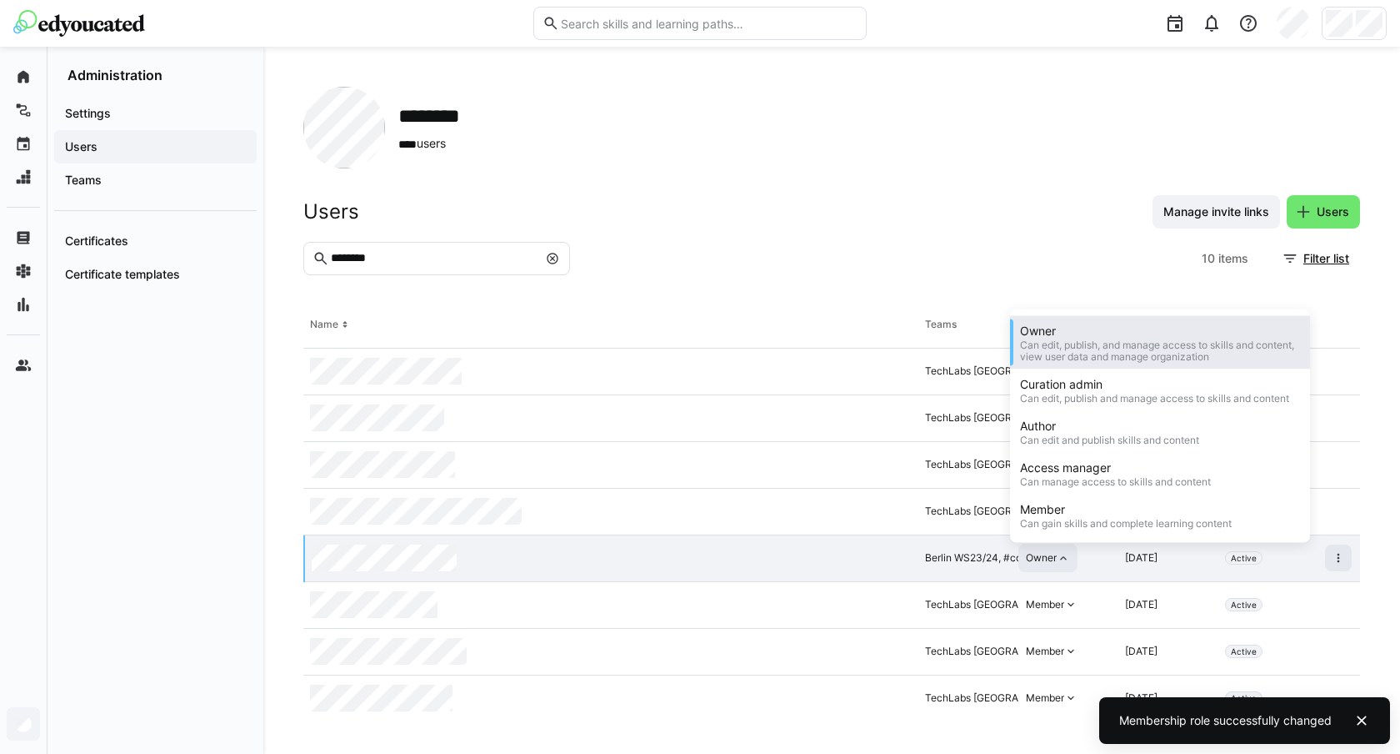
click at [1057, 353] on div "Can edit, publish, and manage access to skills and content, view user data and …" at bounding box center [1160, 350] width 280 height 23
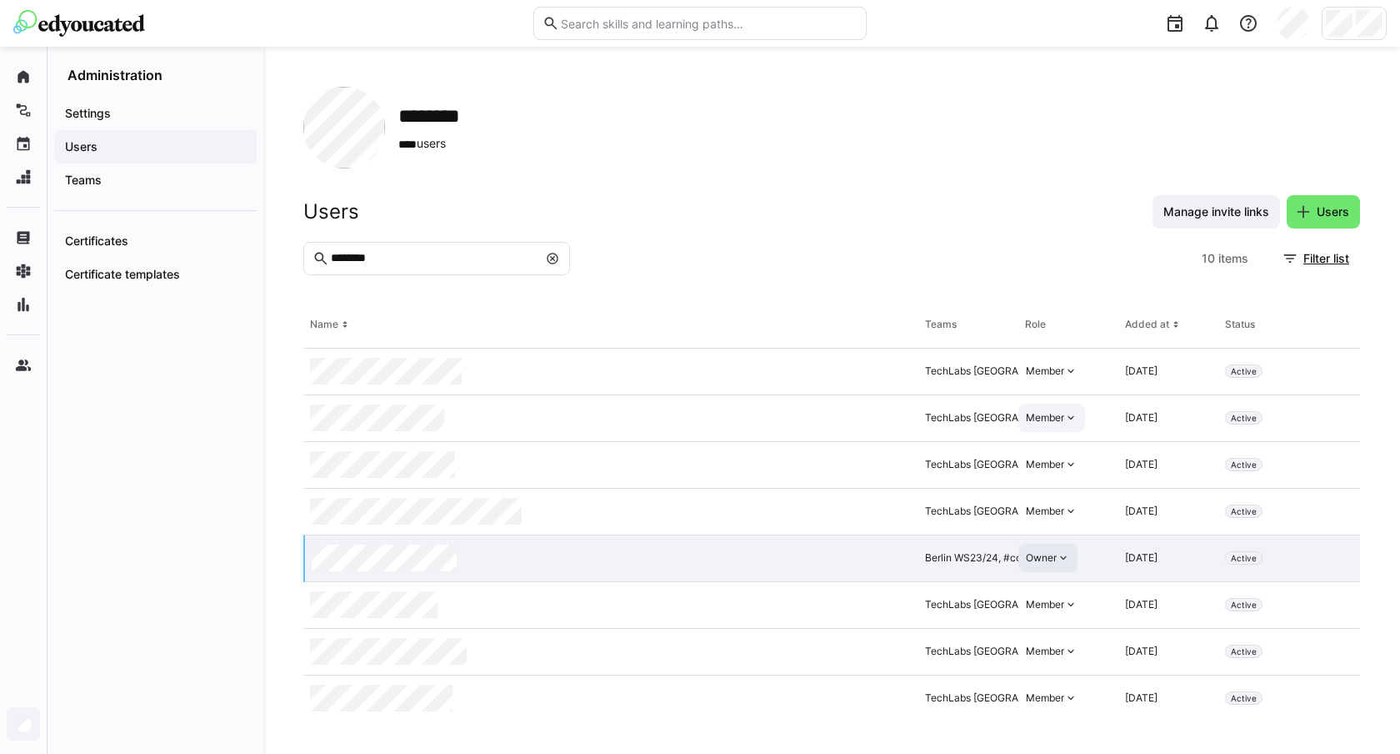
click at [84, 21] on img at bounding box center [79, 23] width 132 height 27
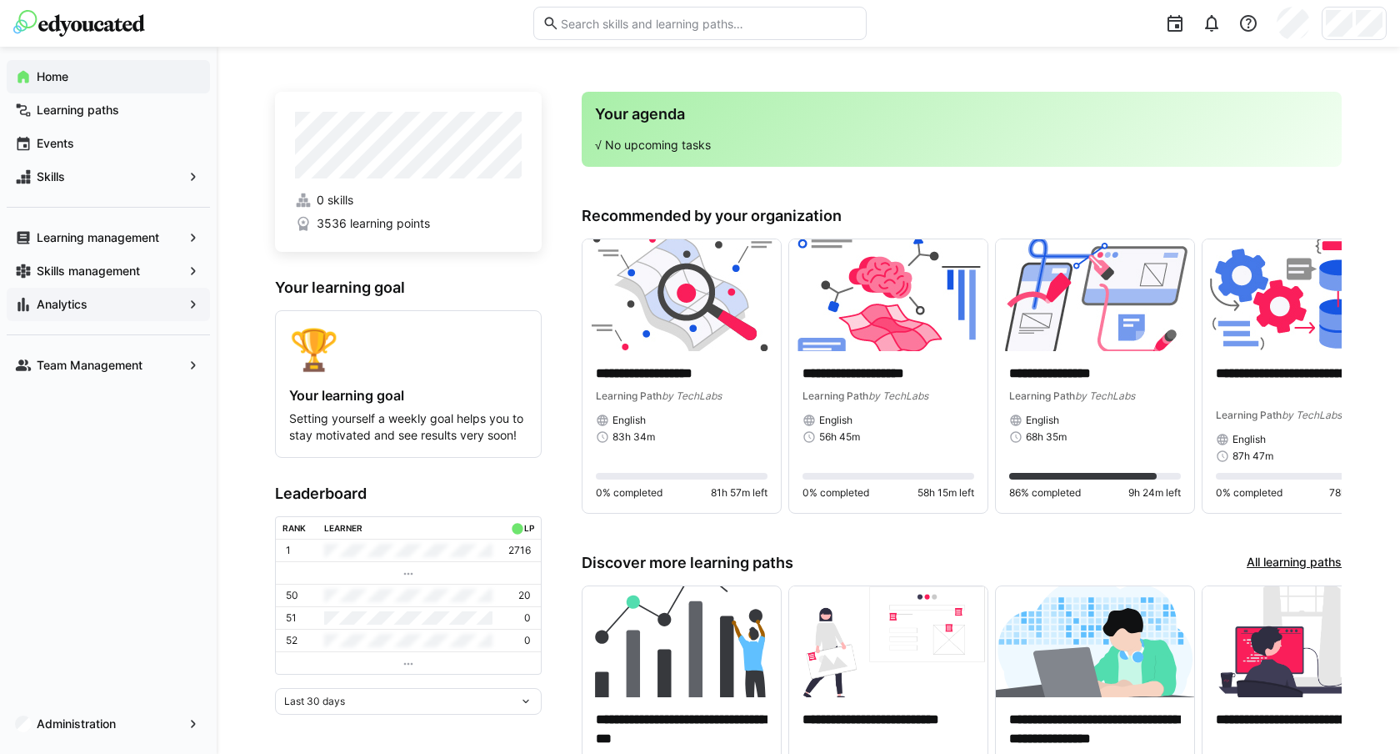
click at [128, 308] on span "Analytics" at bounding box center [108, 304] width 148 height 17
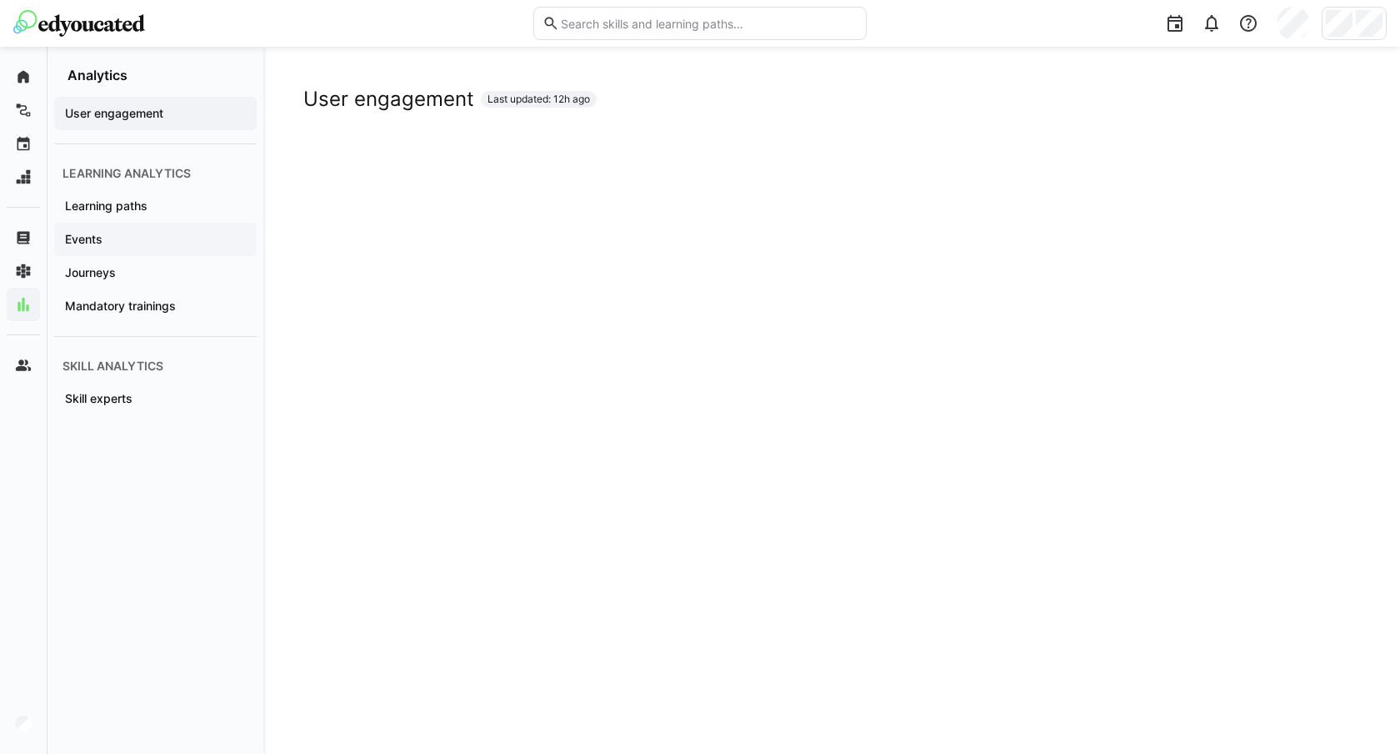
click at [143, 237] on span "Events" at bounding box center [156, 239] width 186 height 17
click at [167, 270] on span "Journeys" at bounding box center [156, 272] width 186 height 17
click at [133, 228] on div "Events" at bounding box center [155, 239] width 203 height 33
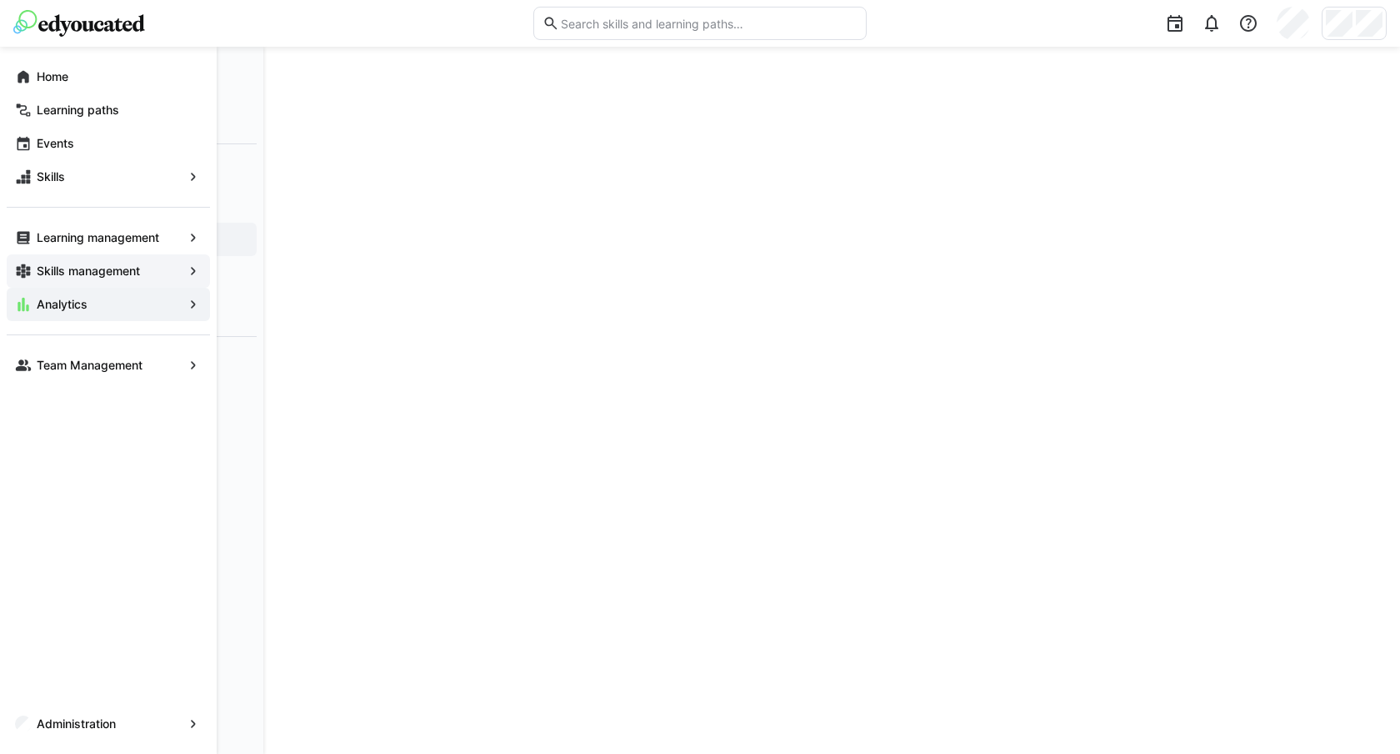
click at [0, 0] on app-navigation-label "Skills management" at bounding box center [0, 0] width 0 height 0
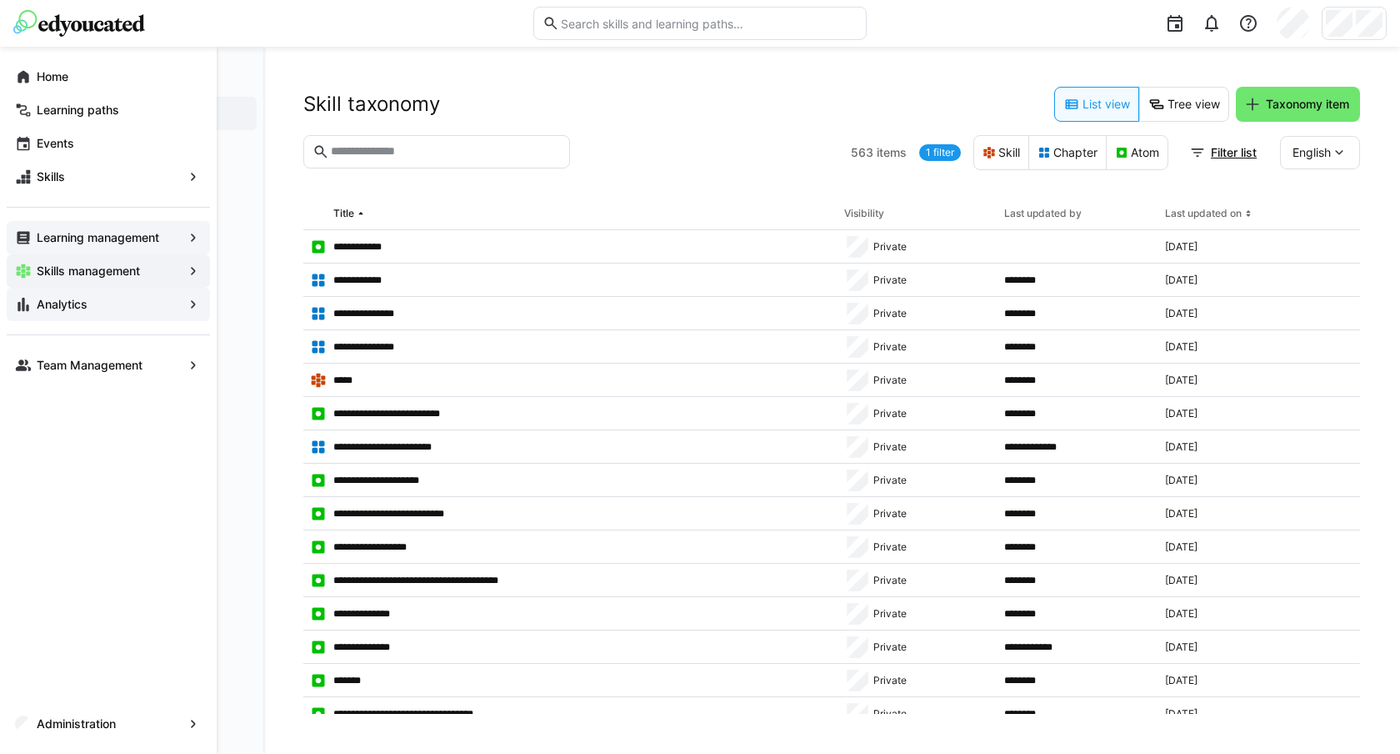
click at [0, 0] on app-navigation-label "Learning management" at bounding box center [0, 0] width 0 height 0
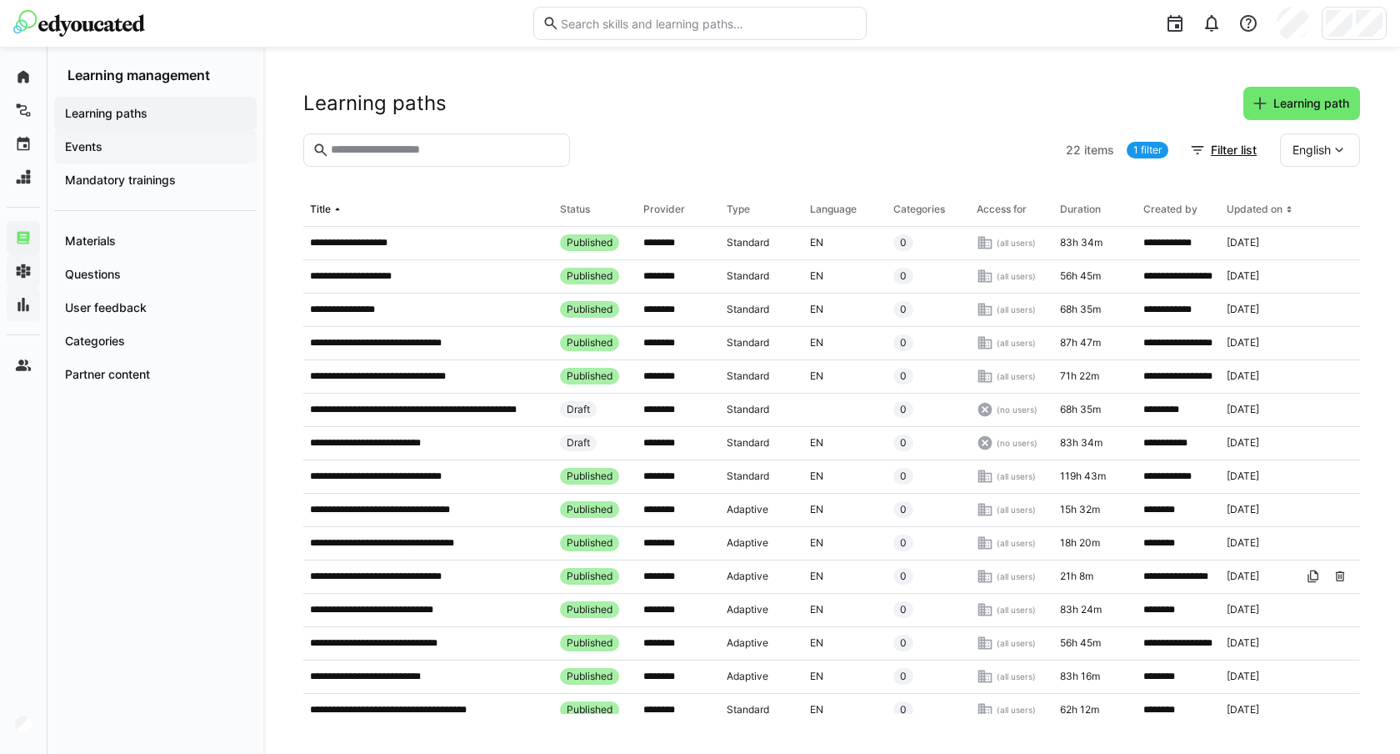
click at [0, 0] on app-navigation-label "Events" at bounding box center [0, 0] width 0 height 0
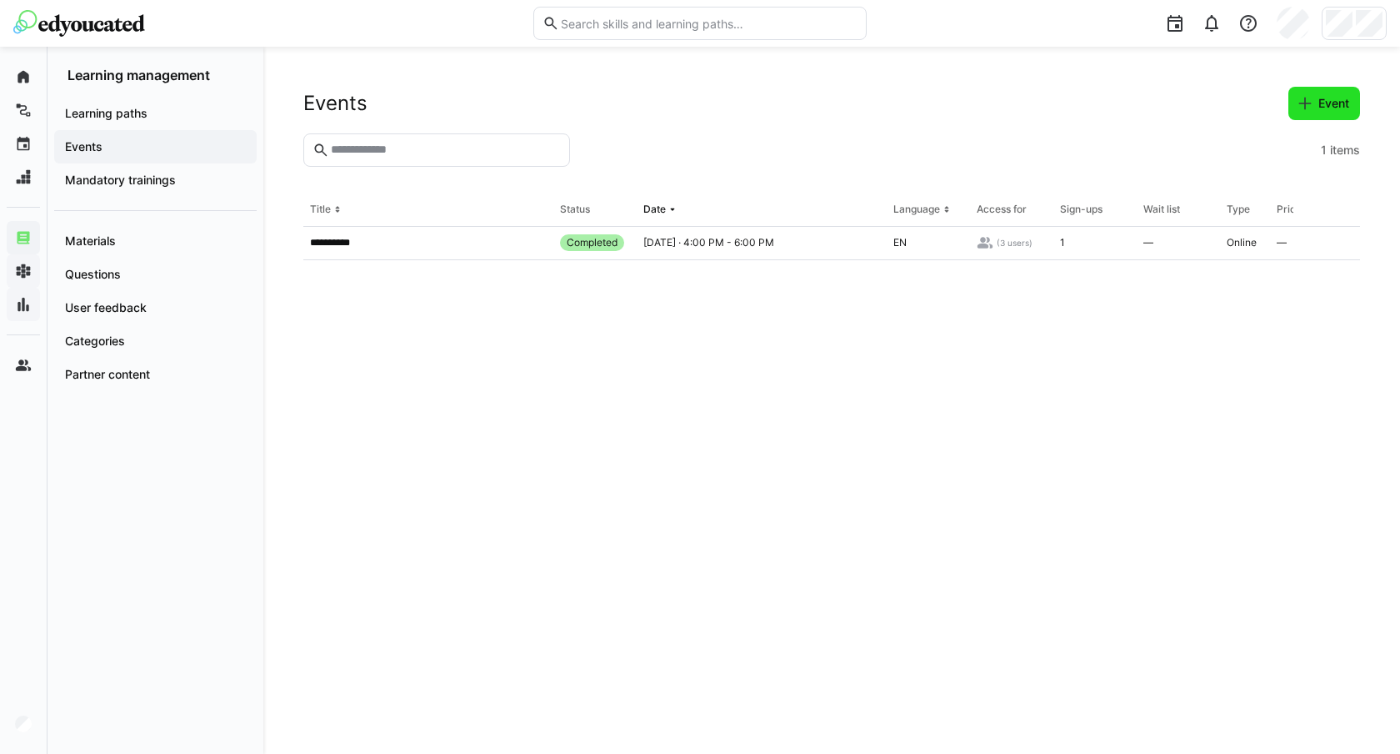
click at [1327, 102] on span "Event" at bounding box center [1334, 103] width 36 height 17
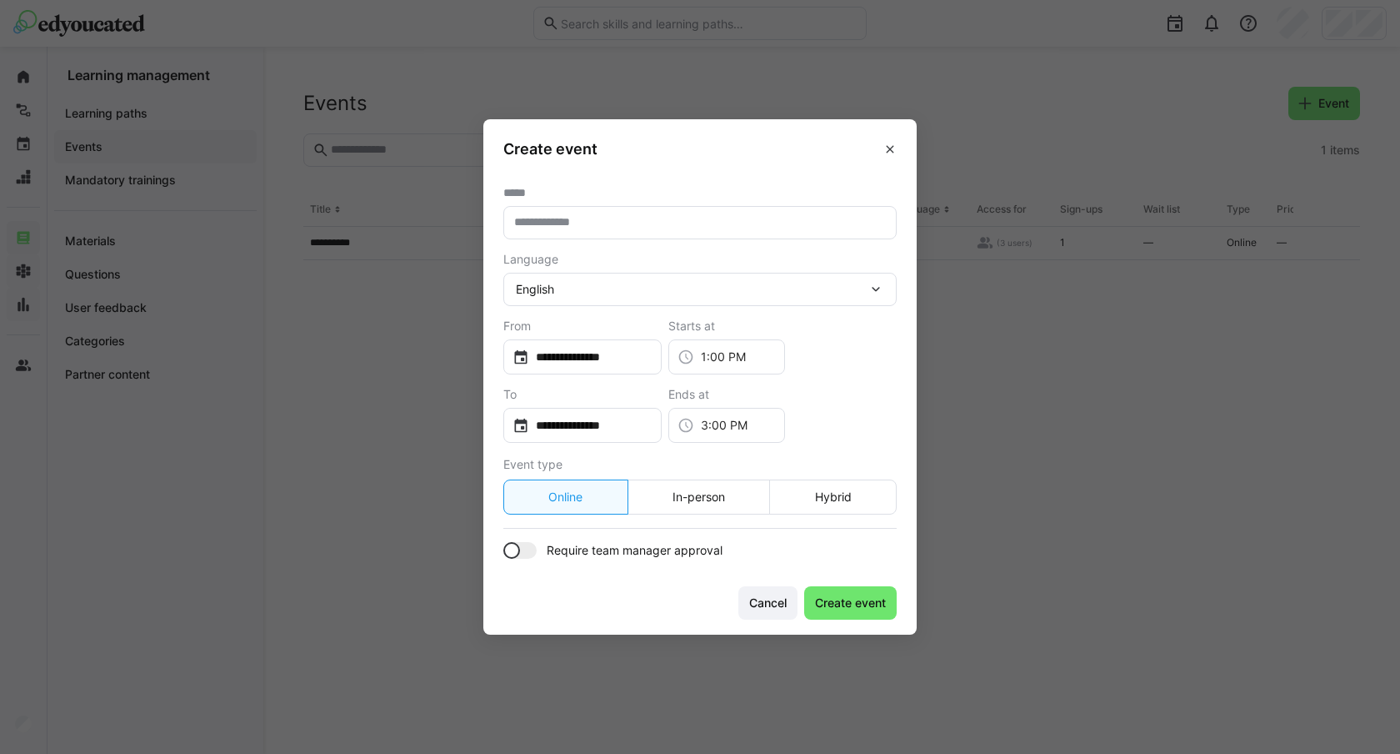
click at [614, 232] on eds-input at bounding box center [699, 222] width 393 height 33
click at [574, 222] on input "text" at bounding box center [700, 222] width 375 height 15
paste input "**********"
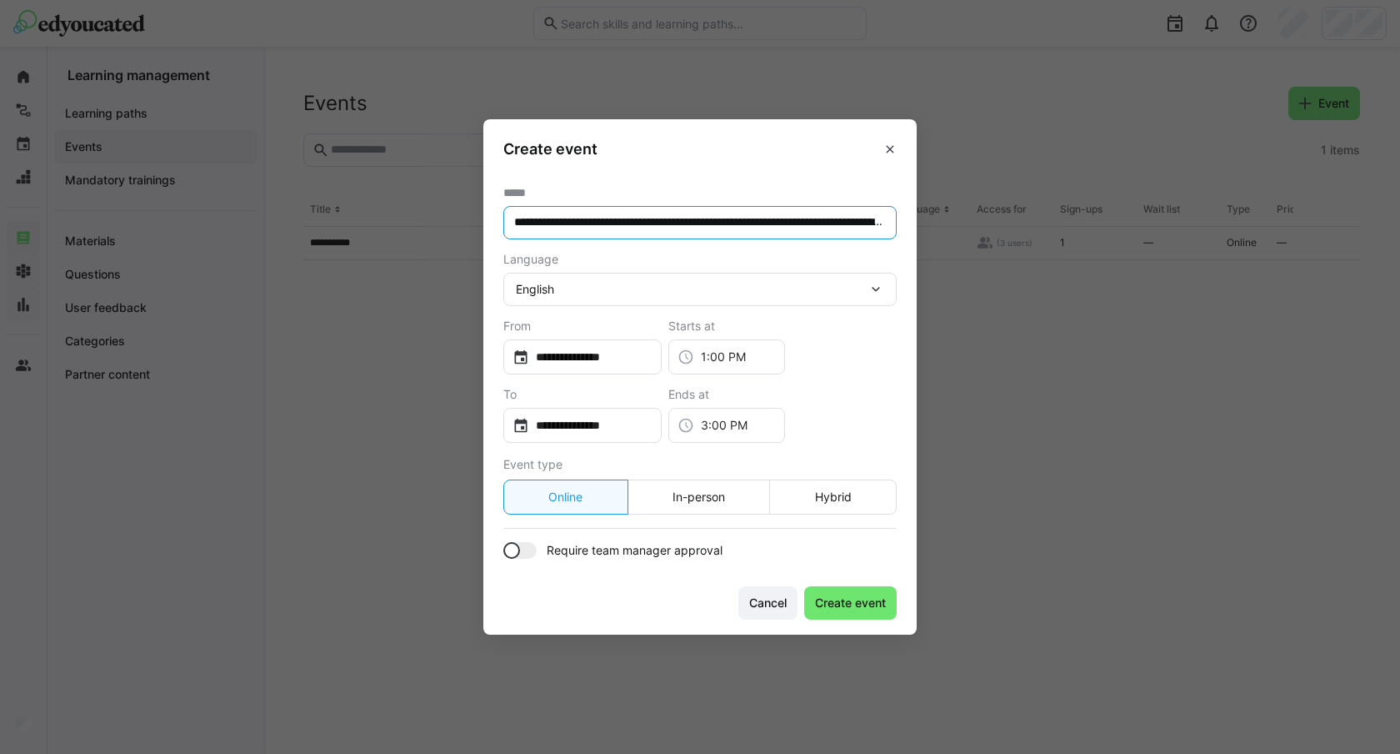
drag, startPoint x: 518, startPoint y: 220, endPoint x: 464, endPoint y: 220, distance: 54.2
click at [464, 220] on eds-dialog "**********" at bounding box center [700, 377] width 1400 height 754
click at [515, 224] on input "**********" at bounding box center [700, 222] width 375 height 15
type input "**********"
click at [598, 352] on input "**********" at bounding box center [590, 356] width 123 height 17
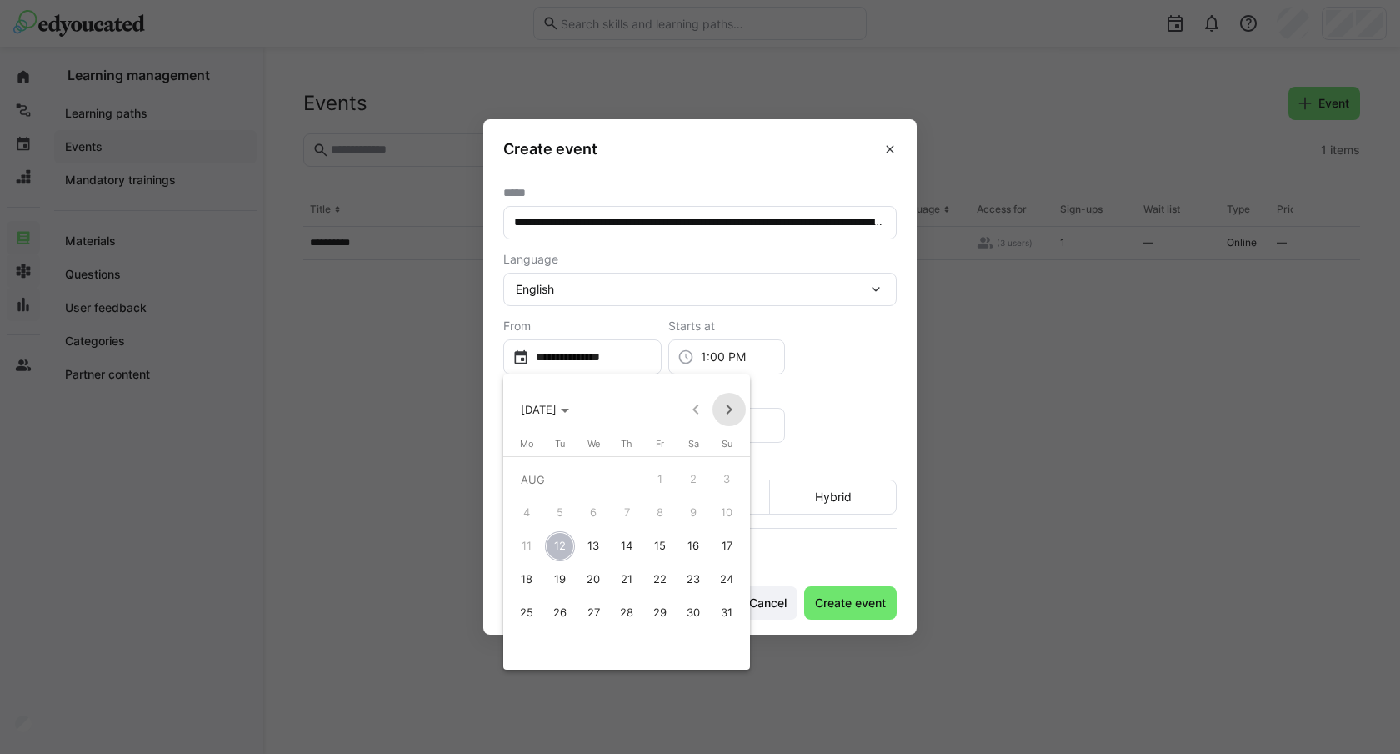
click at [724, 409] on span "Next month" at bounding box center [729, 409] width 33 height 33
click at [559, 503] on span "2" at bounding box center [560, 513] width 30 height 30
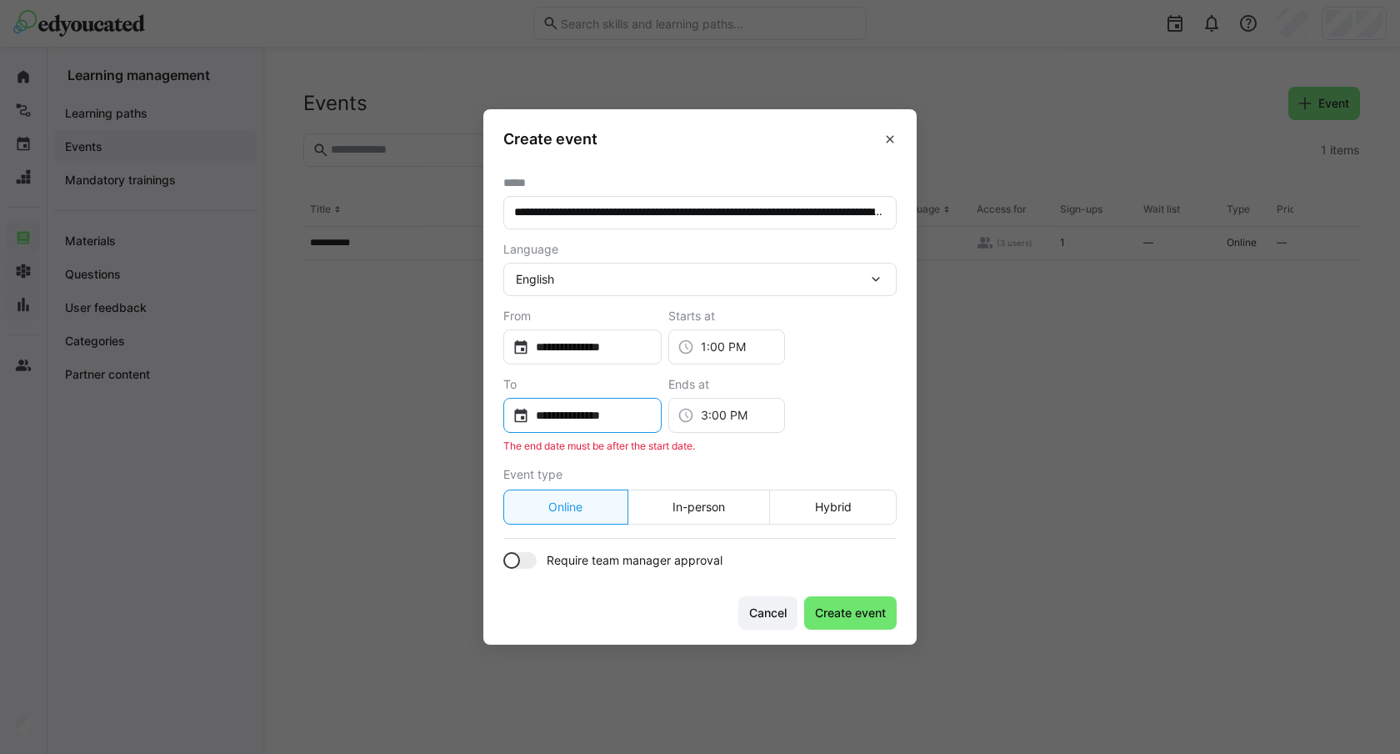
click at [621, 428] on div "**********" at bounding box center [582, 415] width 158 height 35
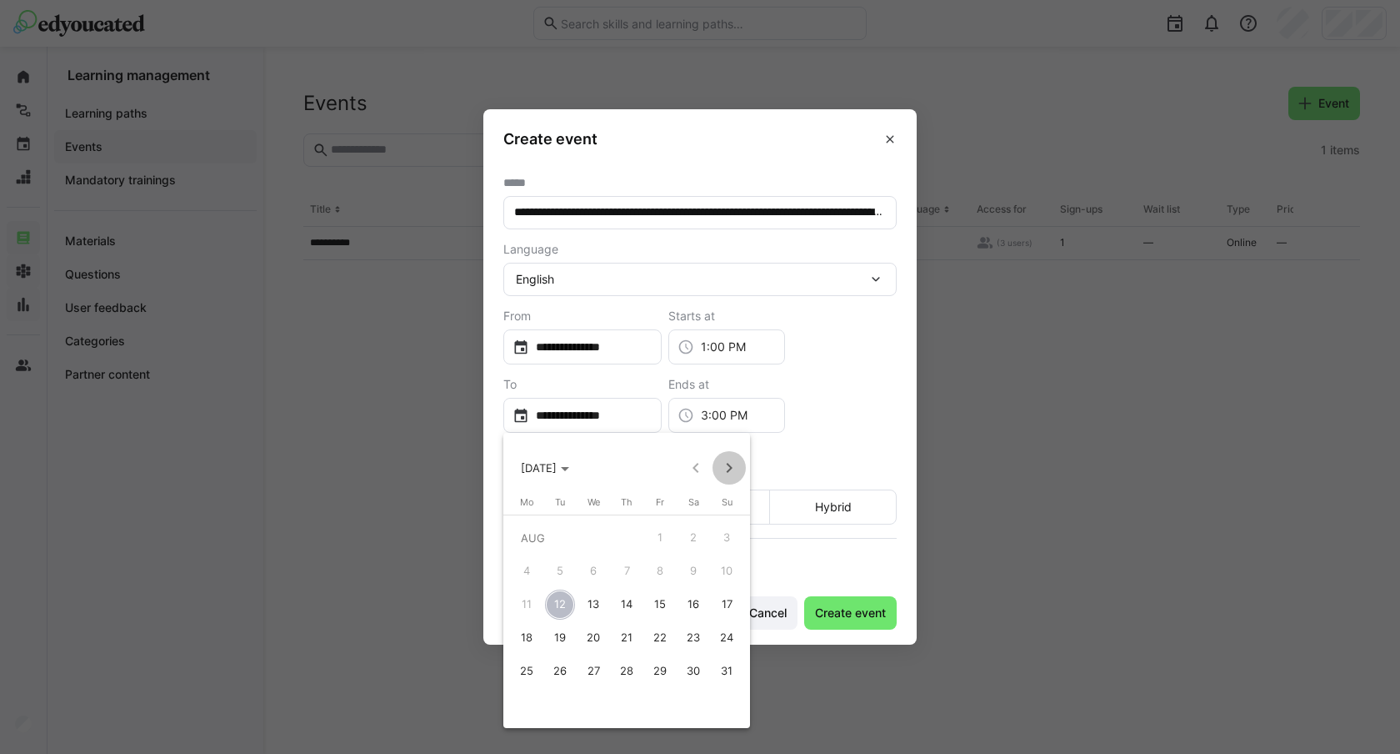
click at [725, 470] on span "Next month" at bounding box center [729, 467] width 33 height 33
click at [564, 564] on span "2" at bounding box center [560, 571] width 30 height 30
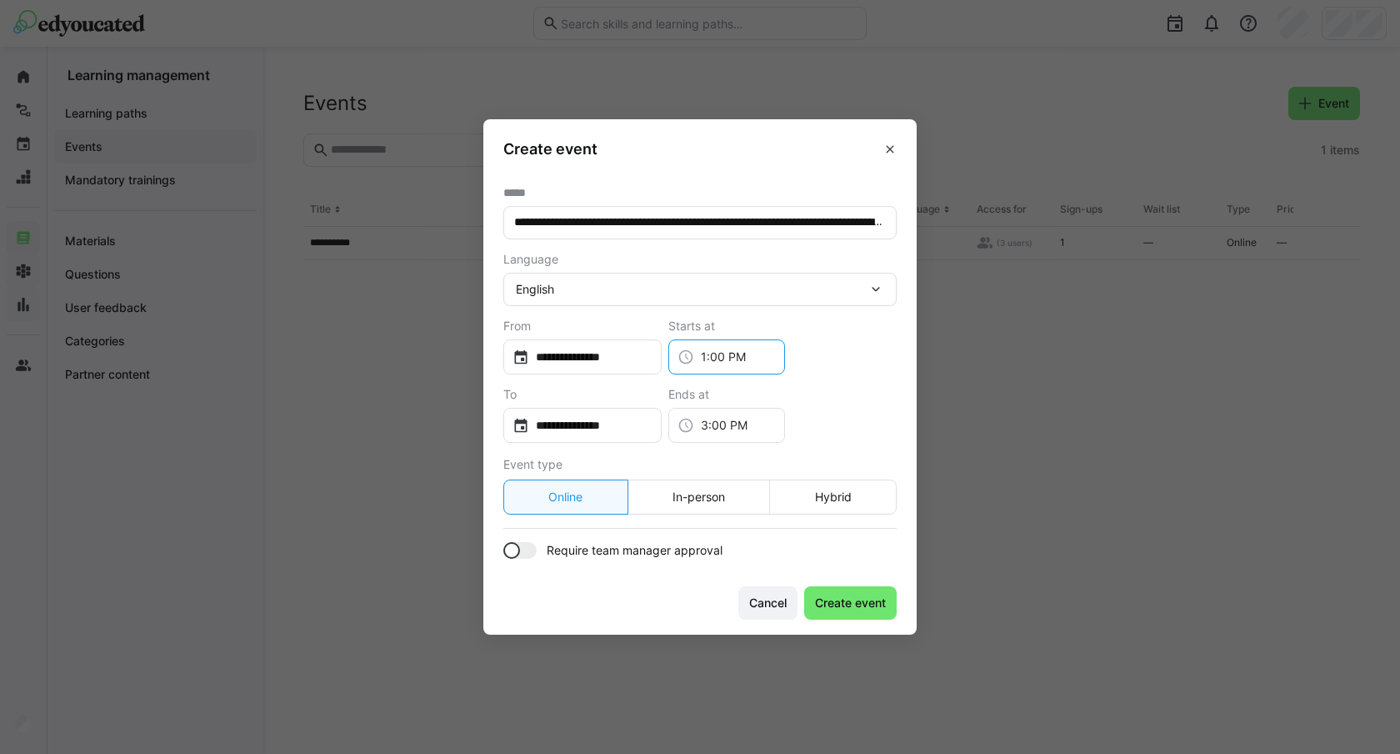
click at [735, 363] on input "1:00 PM" at bounding box center [735, 356] width 82 height 17
click at [728, 453] on span "7:30 PM" at bounding box center [720, 461] width 46 height 17
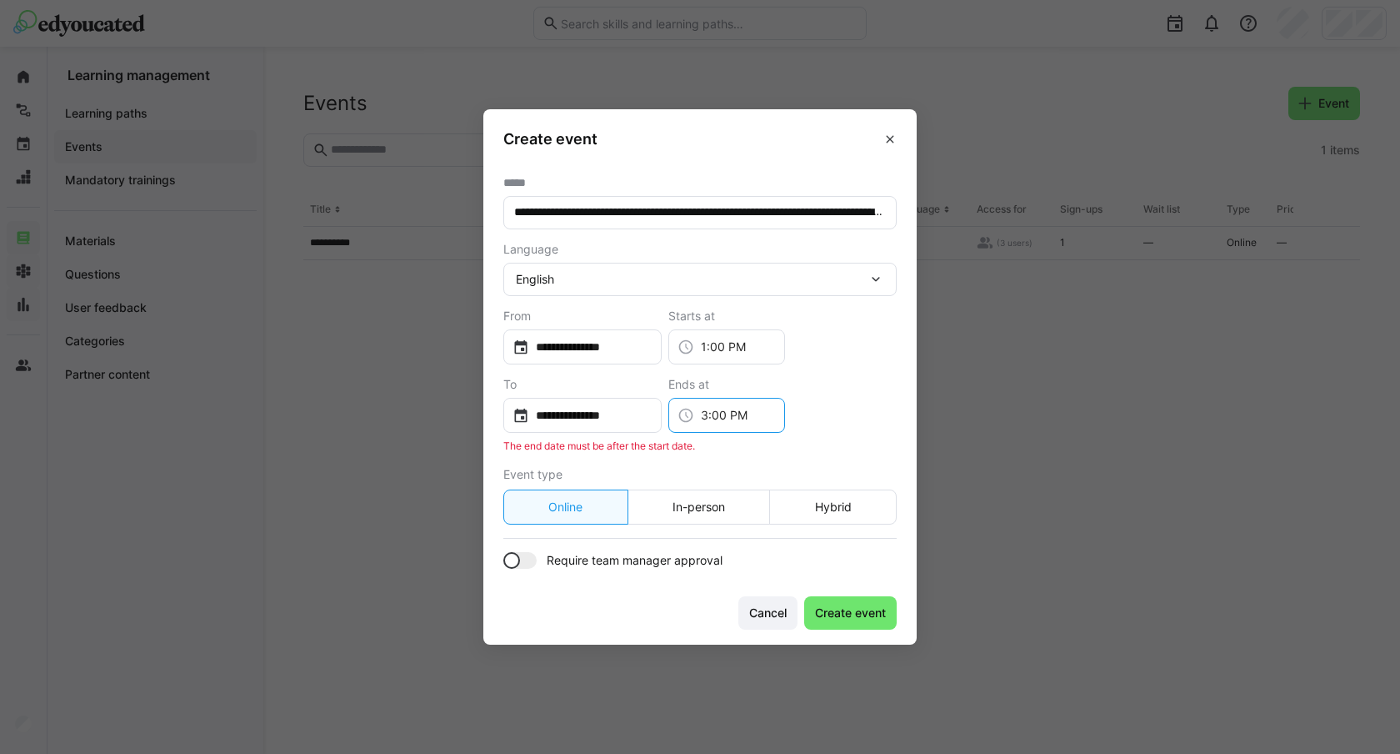
click at [753, 418] on input "3:00 PM" at bounding box center [735, 415] width 82 height 17
click at [731, 578] on span "9:00 PM" at bounding box center [720, 577] width 47 height 17
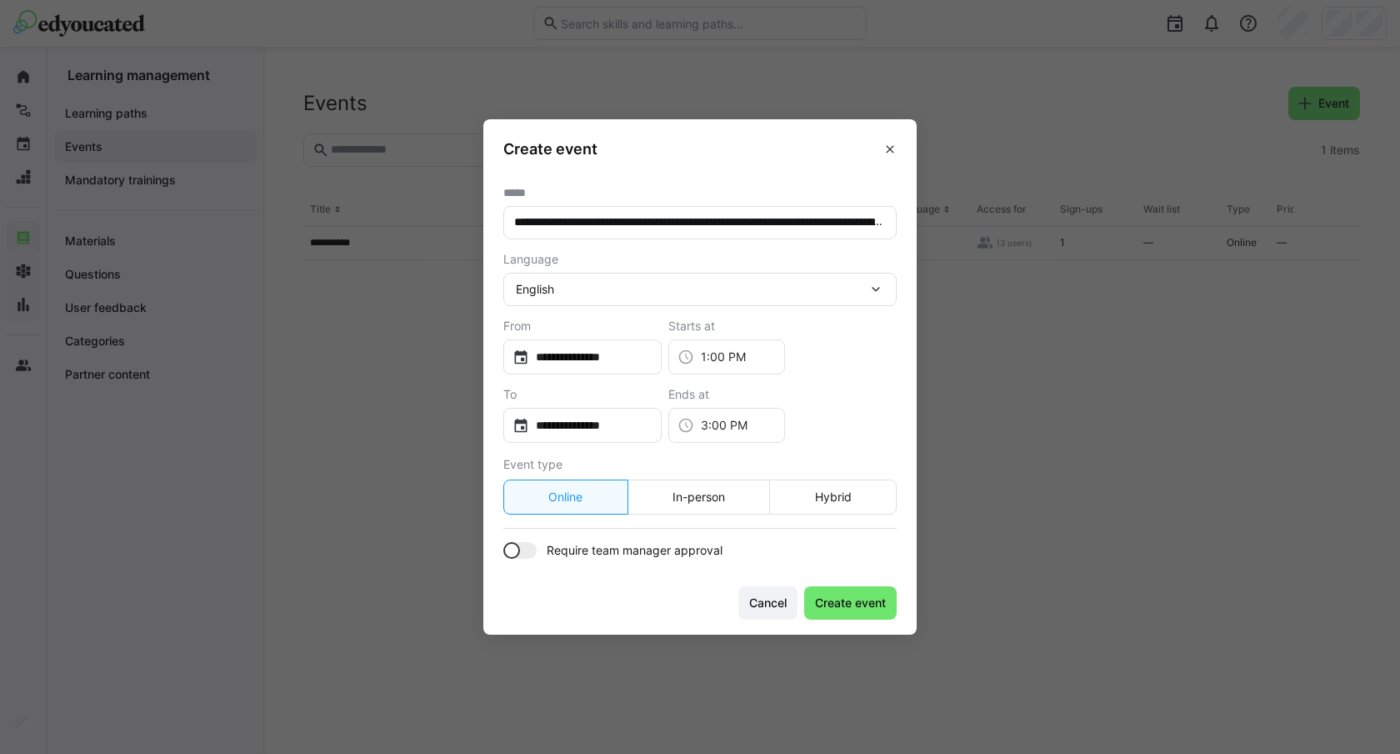
click at [830, 442] on form "**********" at bounding box center [699, 372] width 393 height 373
click at [527, 548] on div at bounding box center [519, 550] width 33 height 17
click at [527, 548] on div at bounding box center [528, 550] width 17 height 17
click at [839, 608] on span "Create event" at bounding box center [851, 602] width 76 height 17
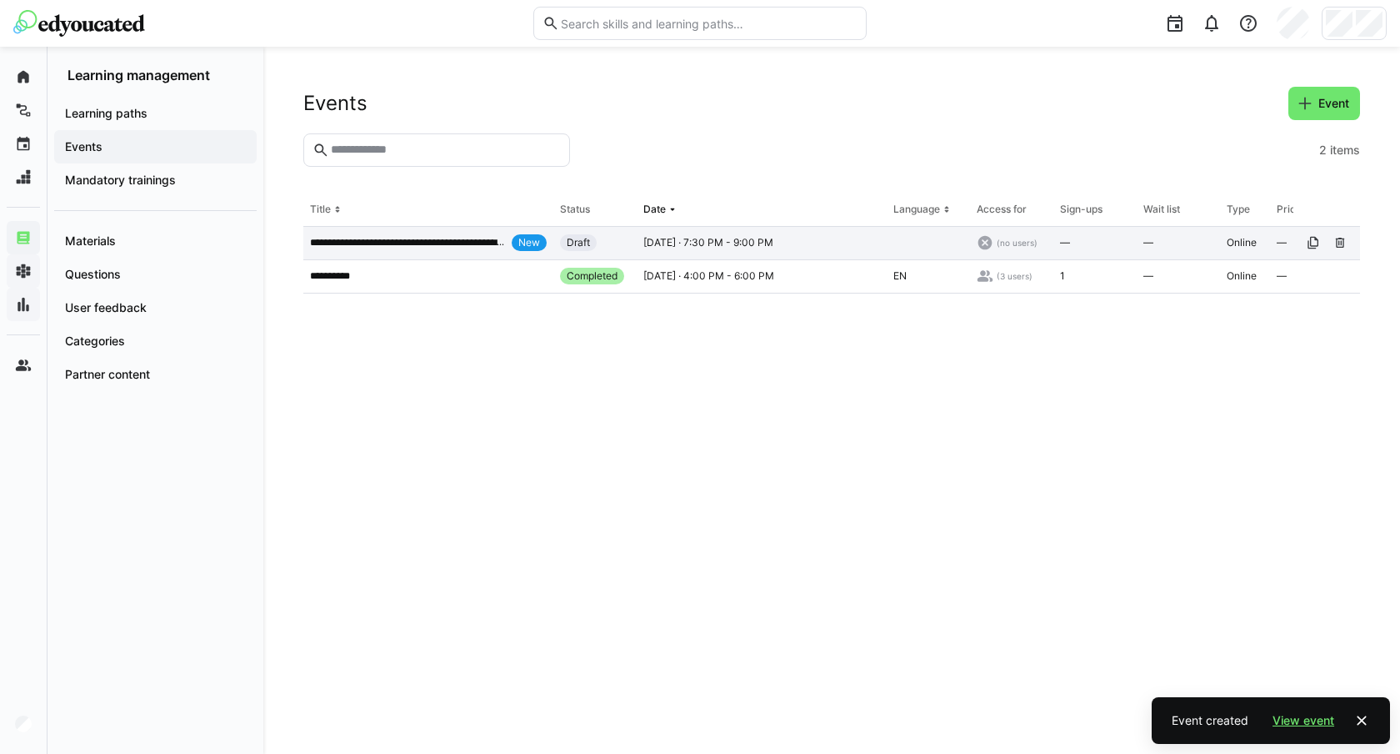
click at [399, 243] on p "**********" at bounding box center [407, 242] width 195 height 13
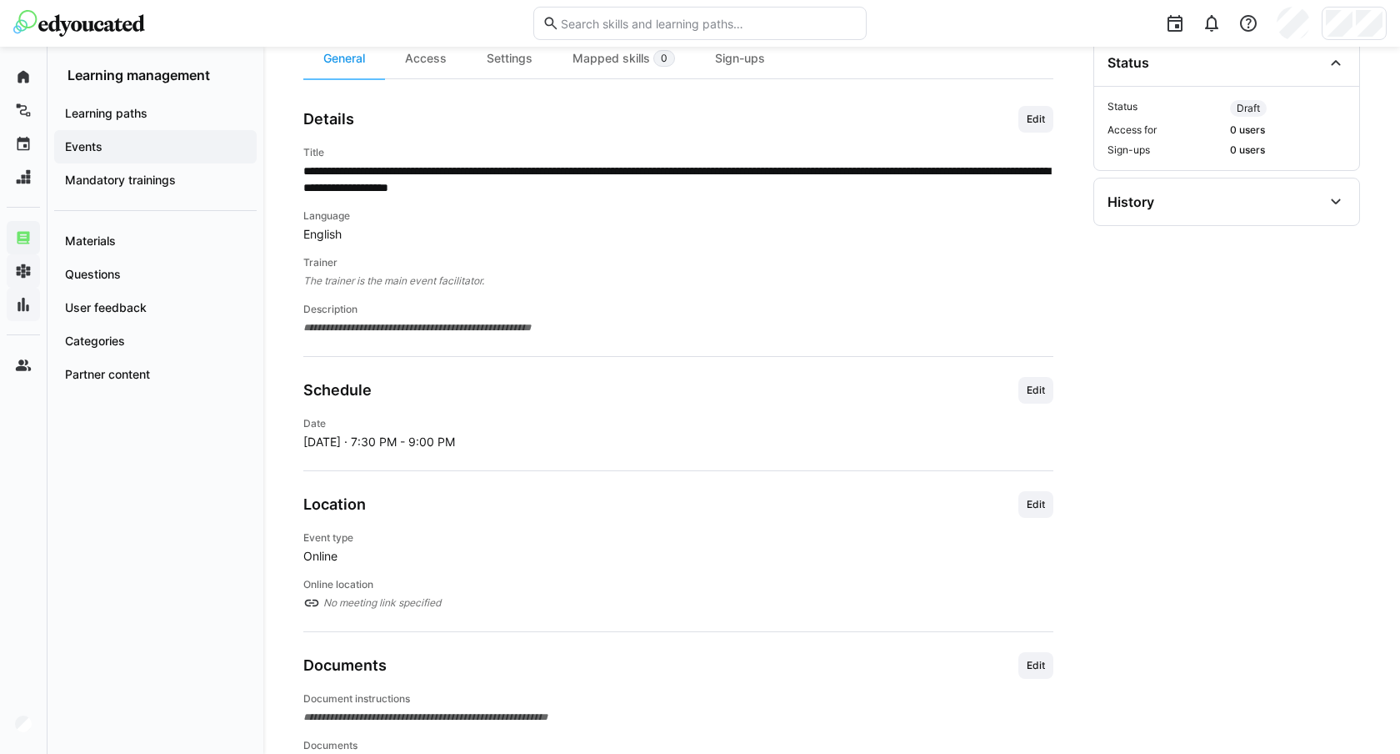
scroll to position [303, 0]
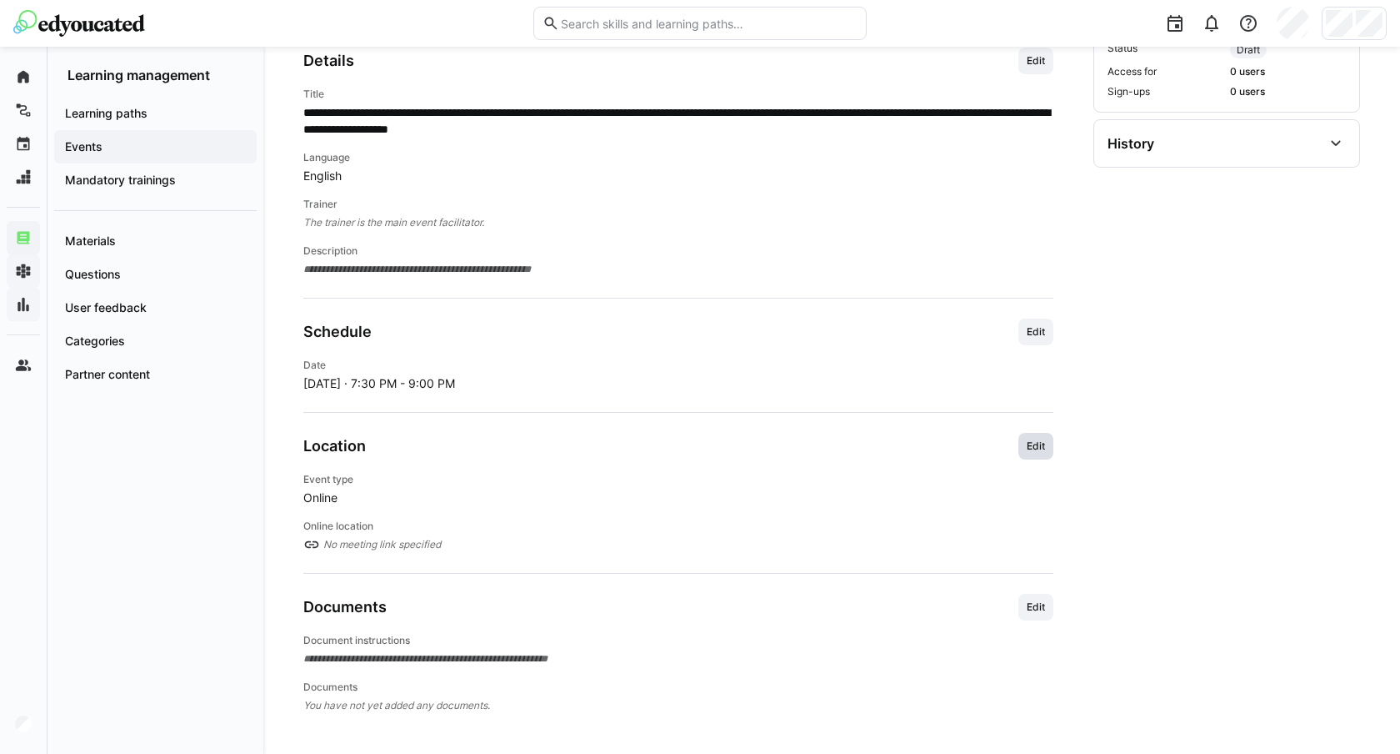
click at [1036, 443] on span "Edit" at bounding box center [1036, 445] width 22 height 13
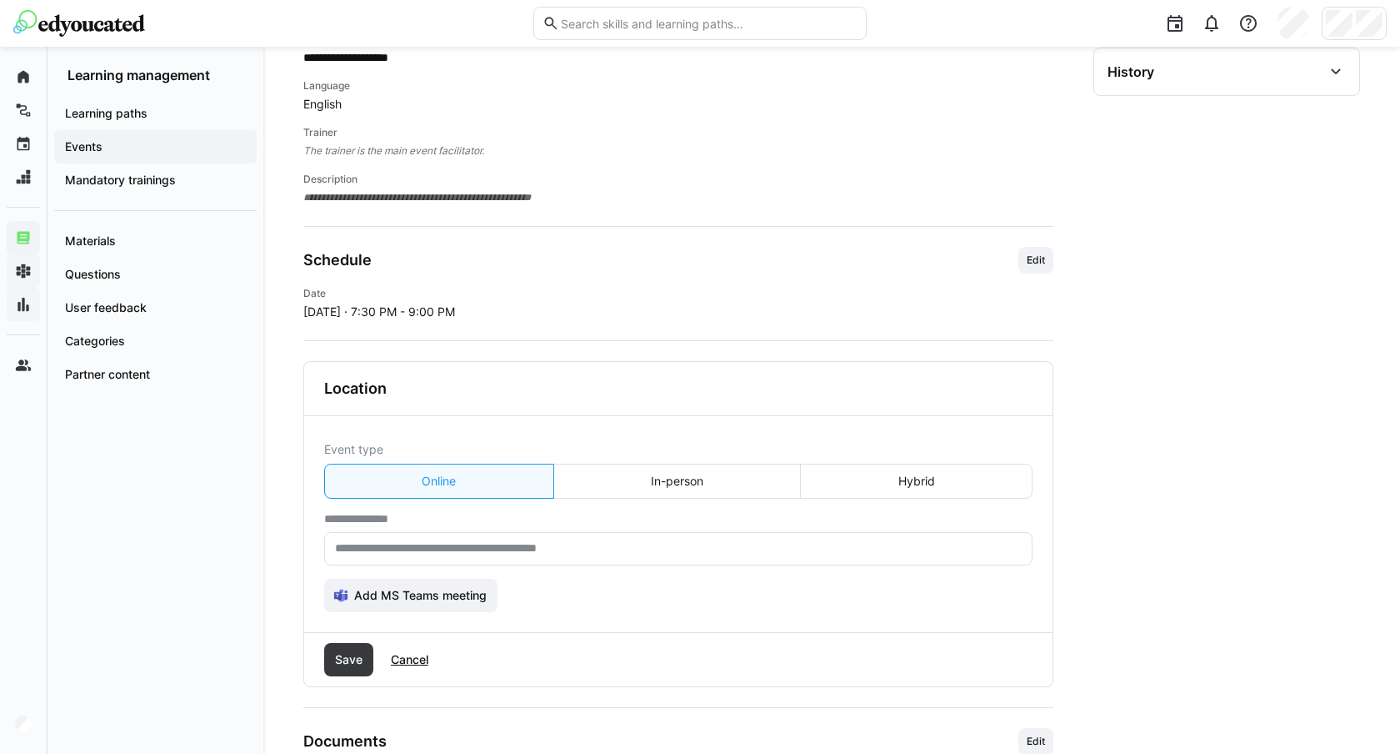
scroll to position [509, 0]
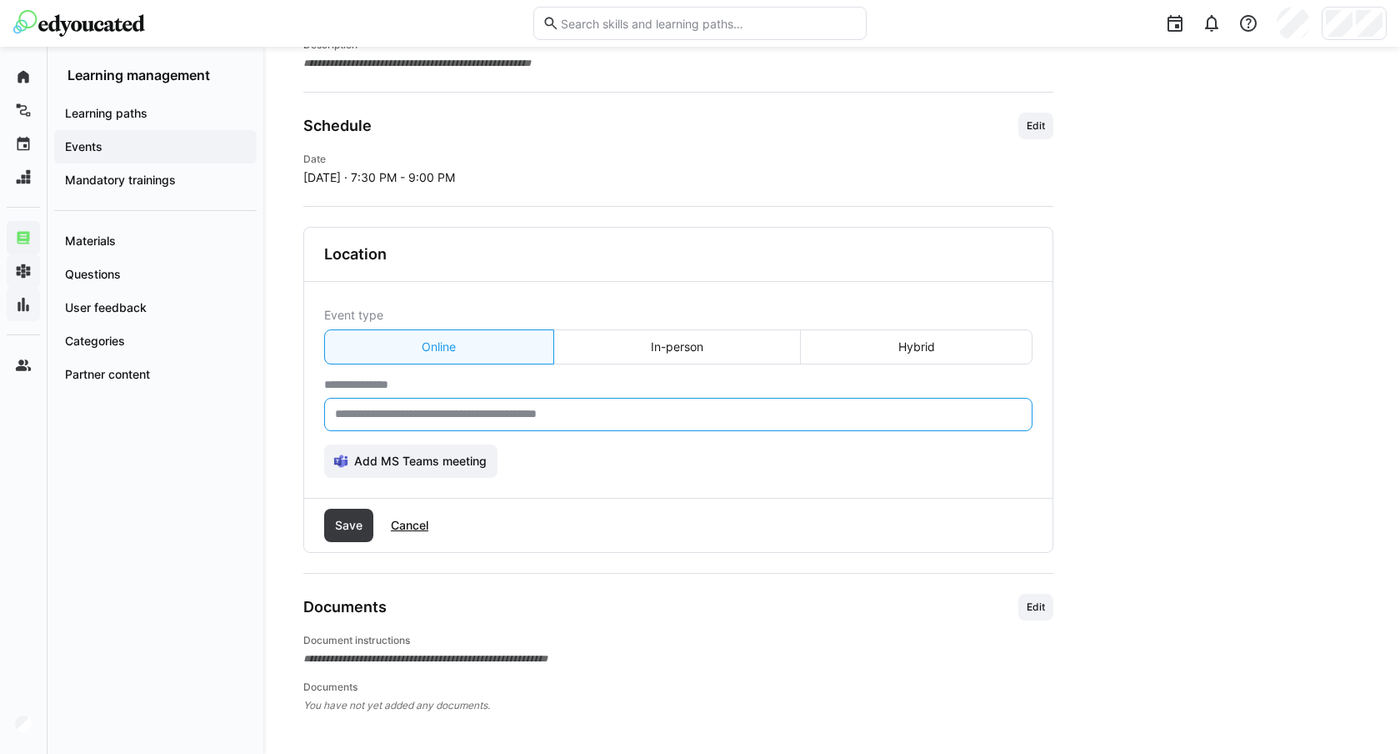
click at [463, 412] on input "text" at bounding box center [678, 414] width 690 height 15
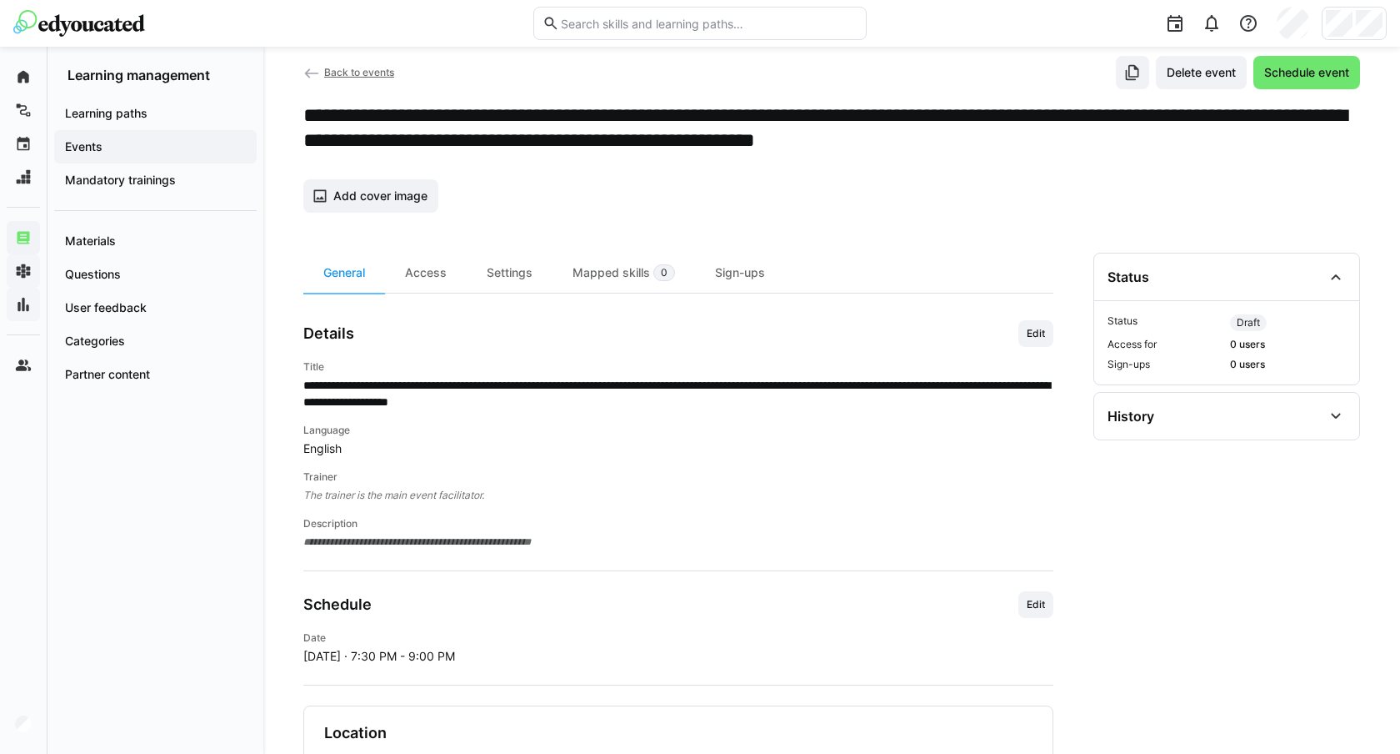
scroll to position [0, 0]
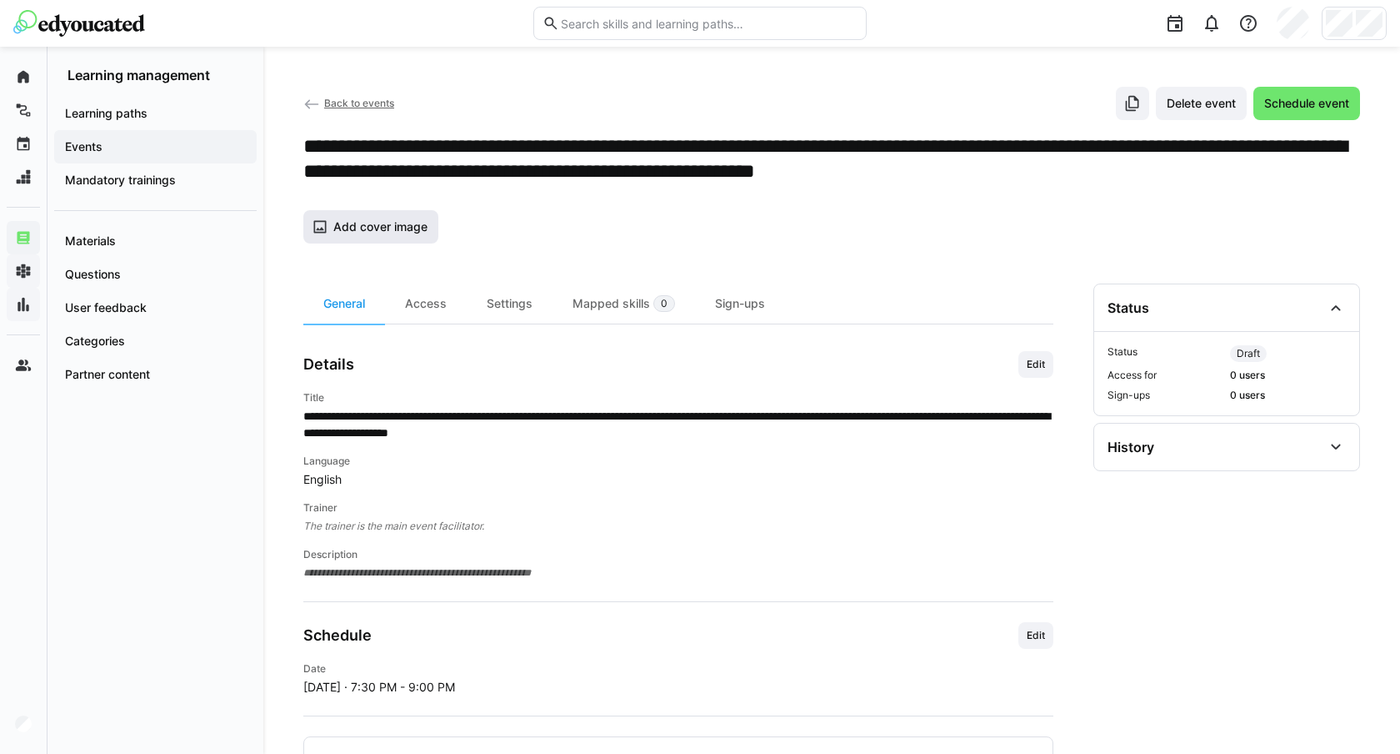
click at [397, 234] on span "Add cover image" at bounding box center [380, 226] width 99 height 17
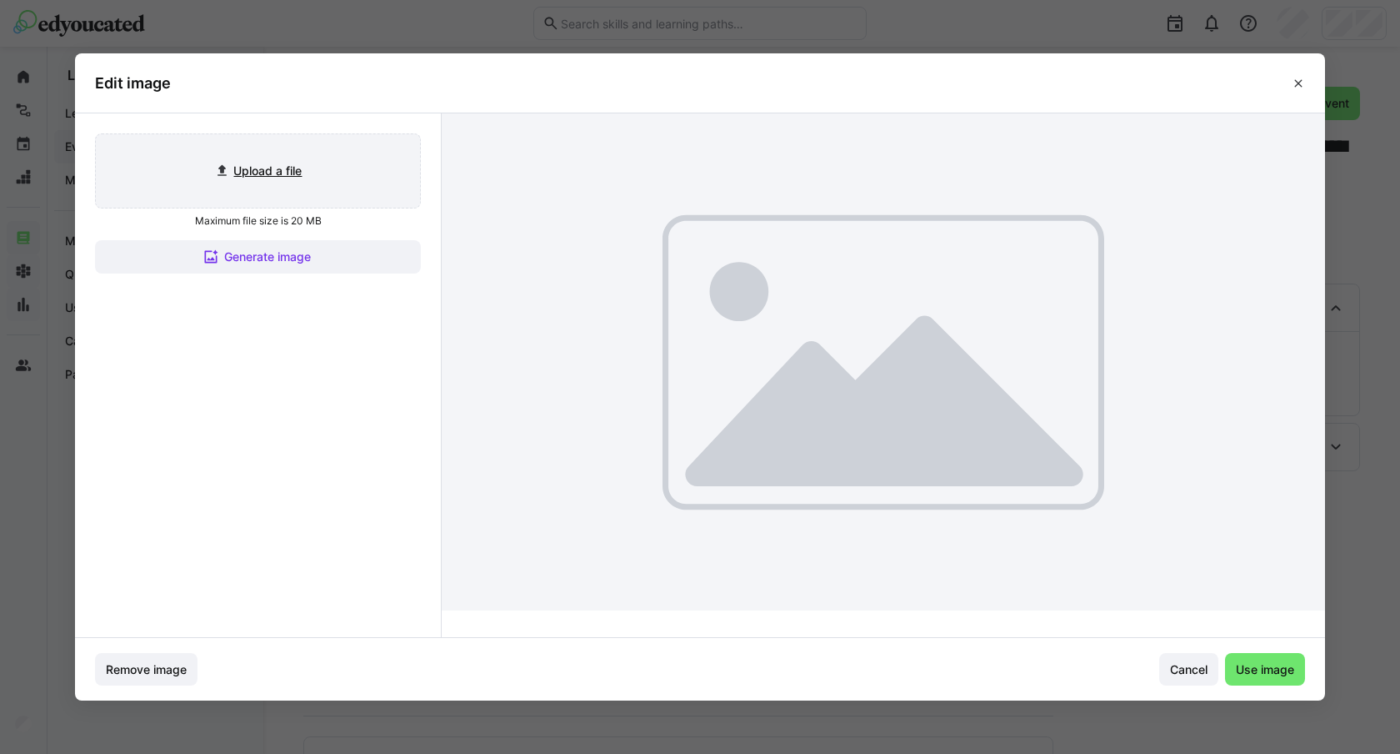
click at [261, 176] on input "file" at bounding box center [258, 170] width 324 height 73
type input "C:\fakepath\Zoom events Banner.jpg"
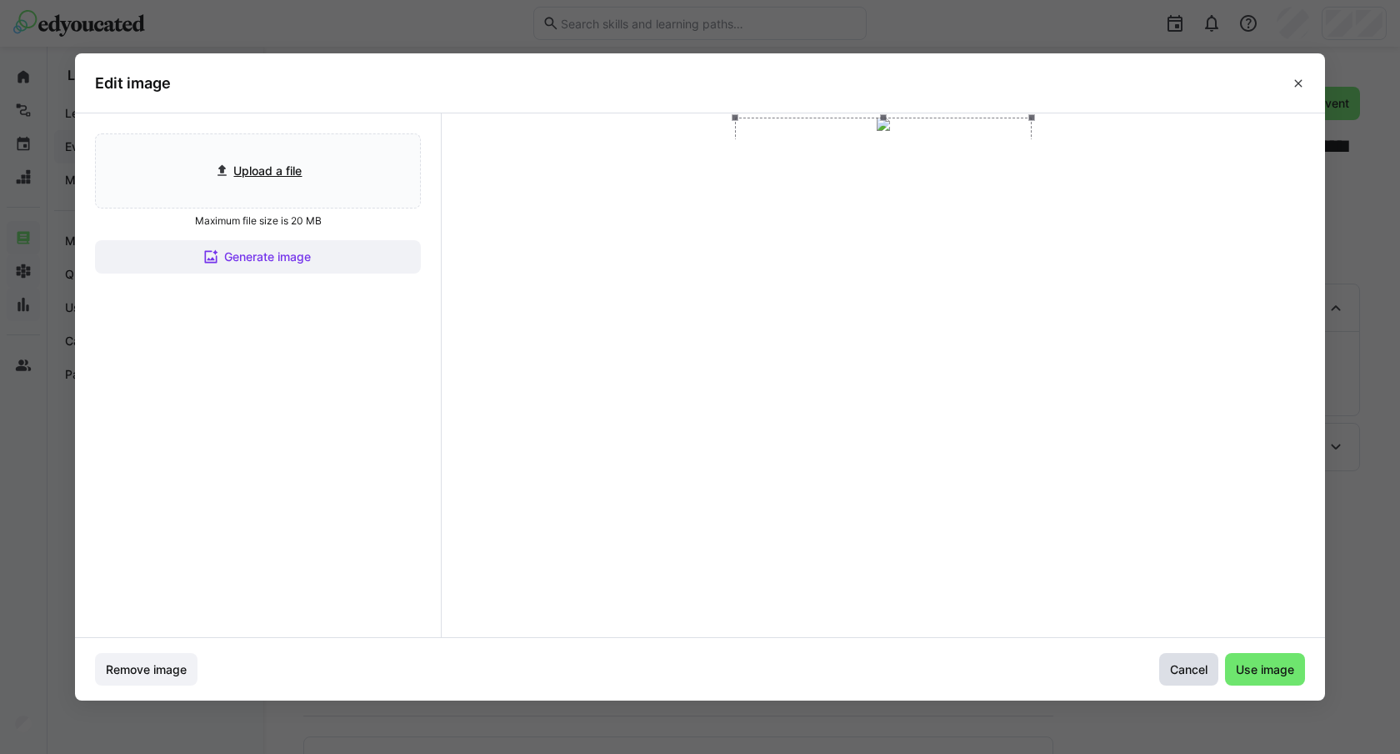
click at [1181, 669] on span "Cancel" at bounding box center [1189, 669] width 43 height 17
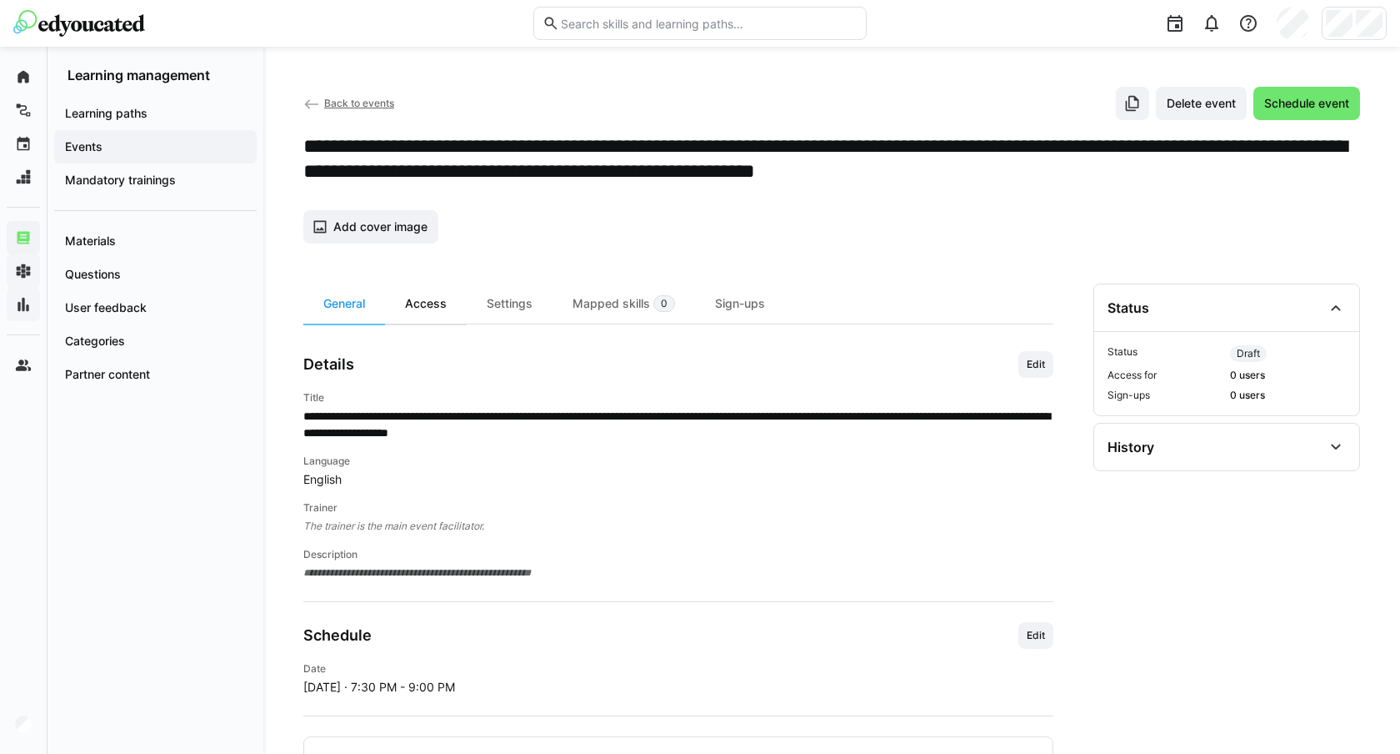
click at [449, 308] on div "Access" at bounding box center [426, 303] width 82 height 40
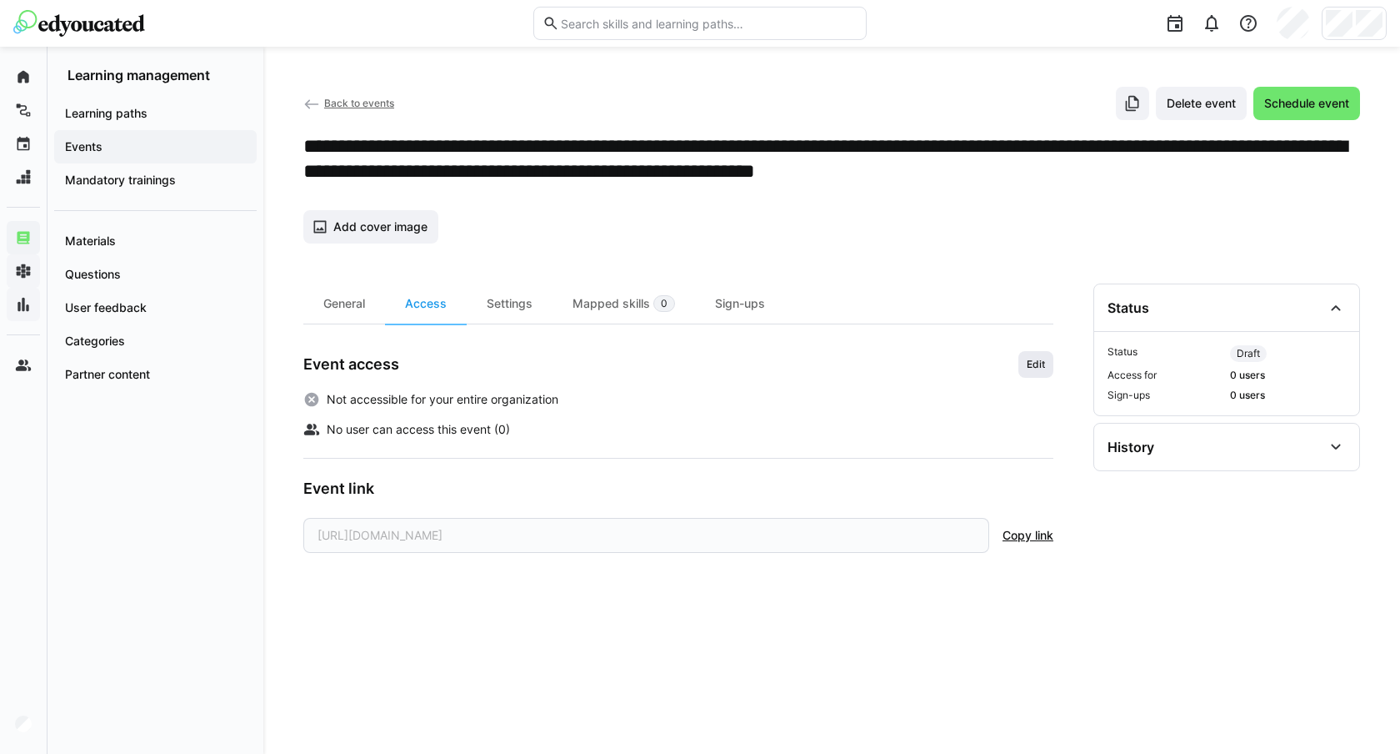
click at [1039, 359] on span "Edit" at bounding box center [1036, 364] width 22 height 13
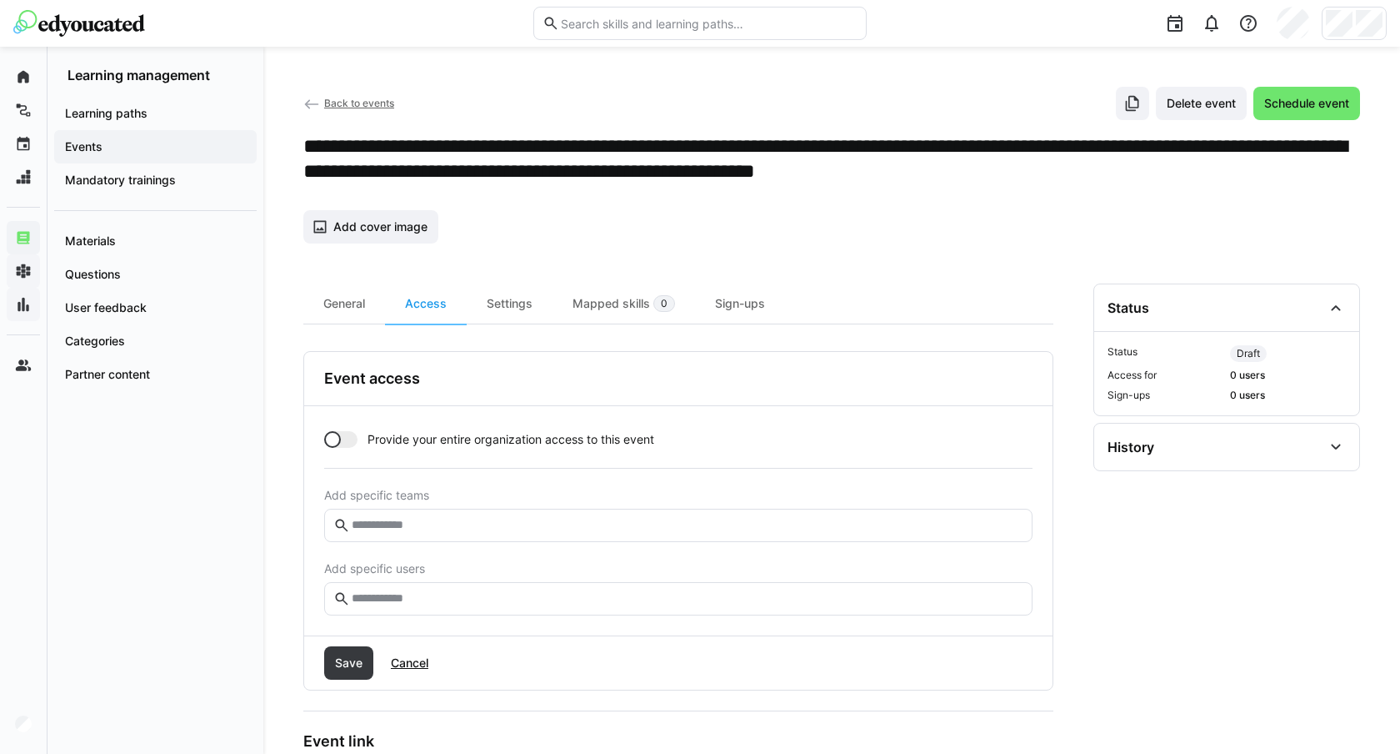
scroll to position [98, 0]
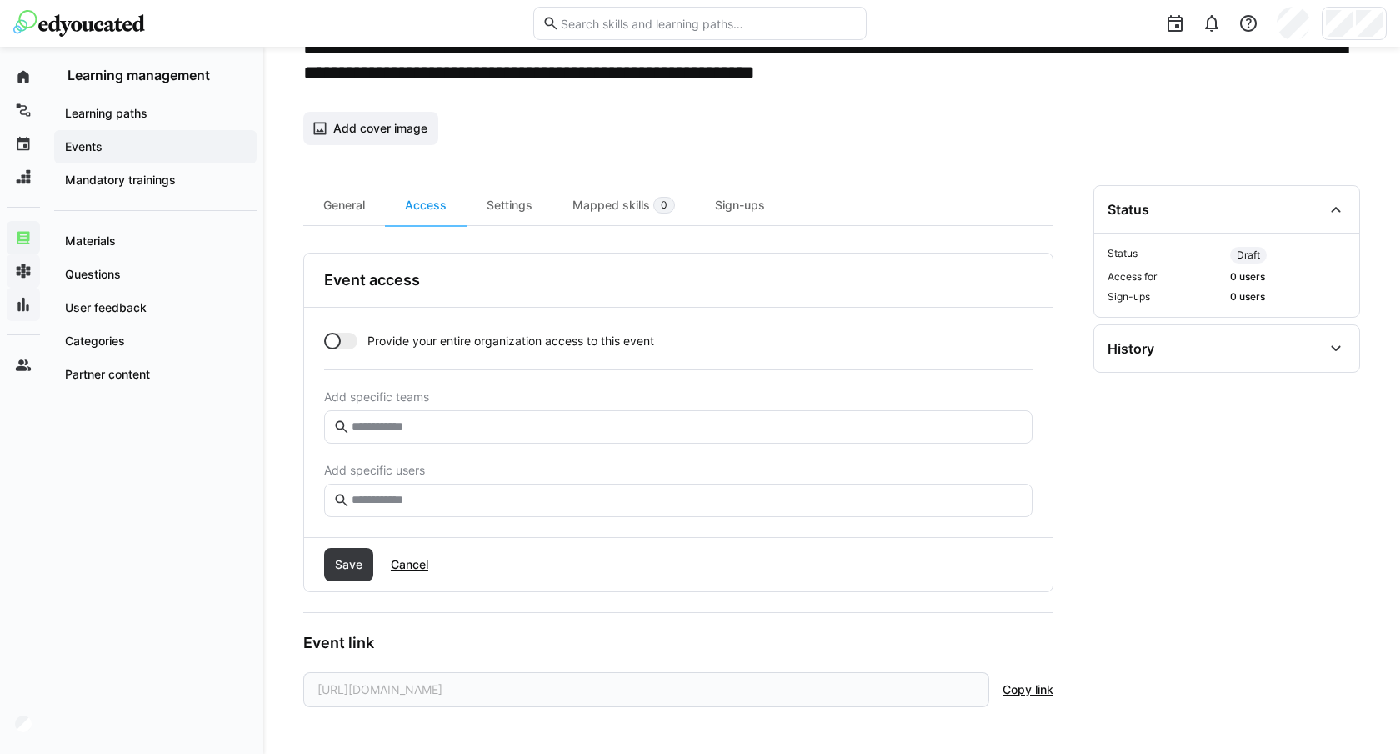
click at [333, 342] on div at bounding box center [332, 341] width 17 height 17
click at [342, 564] on span "Save" at bounding box center [349, 564] width 33 height 17
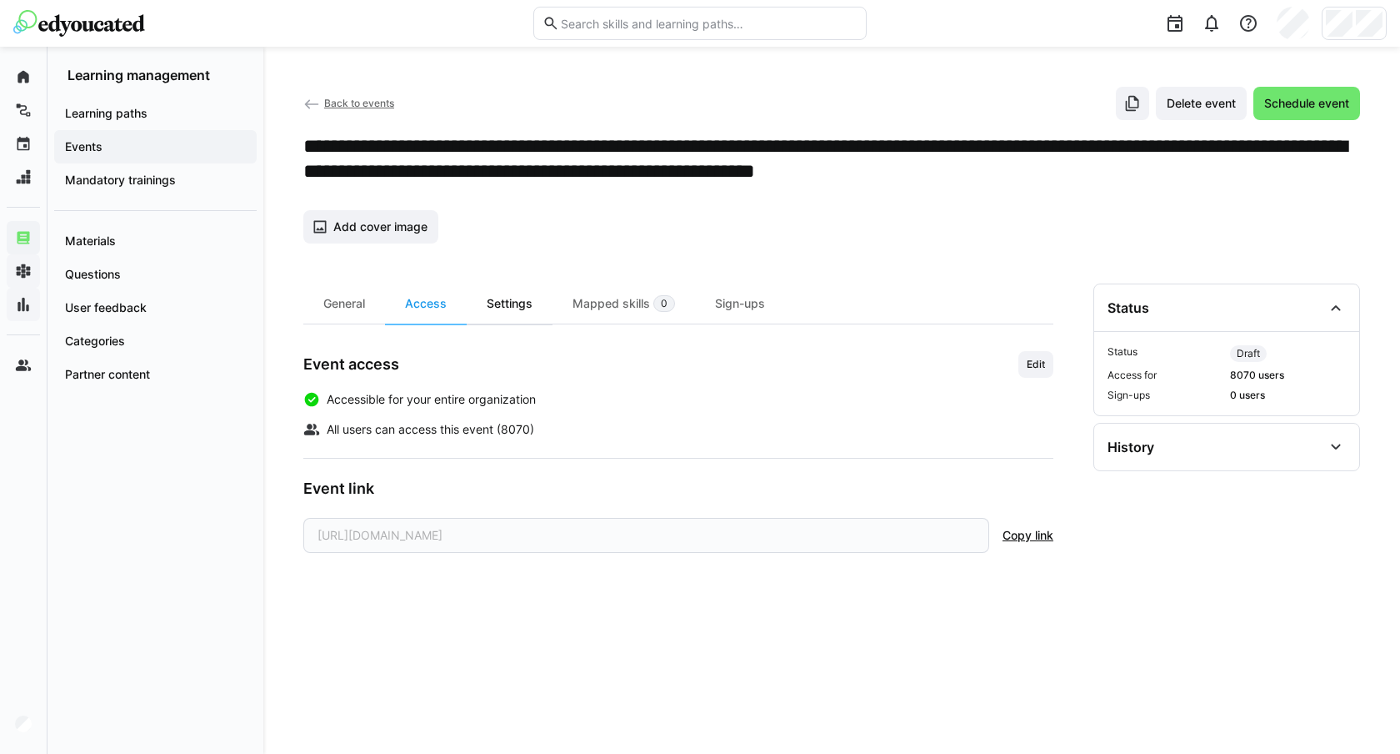
click at [510, 306] on div "Settings" at bounding box center [510, 303] width 86 height 40
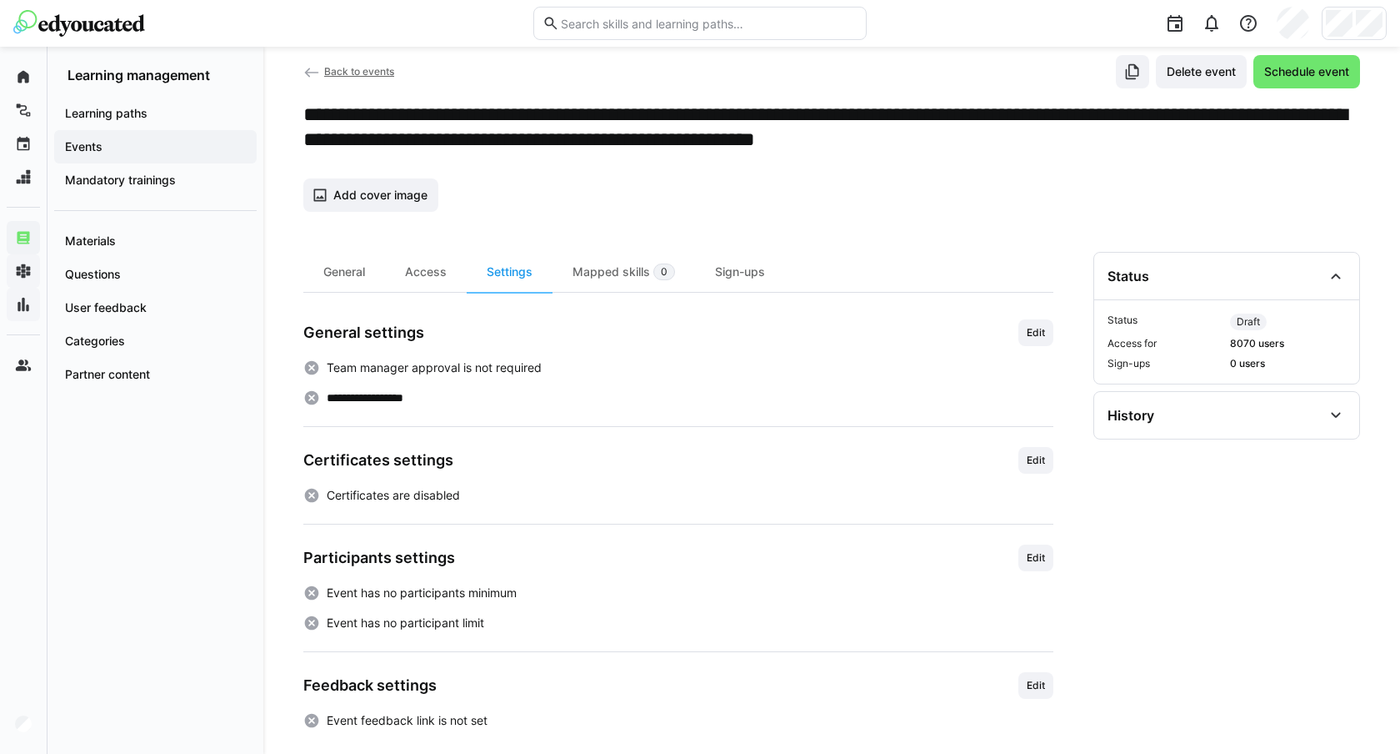
scroll to position [47, 0]
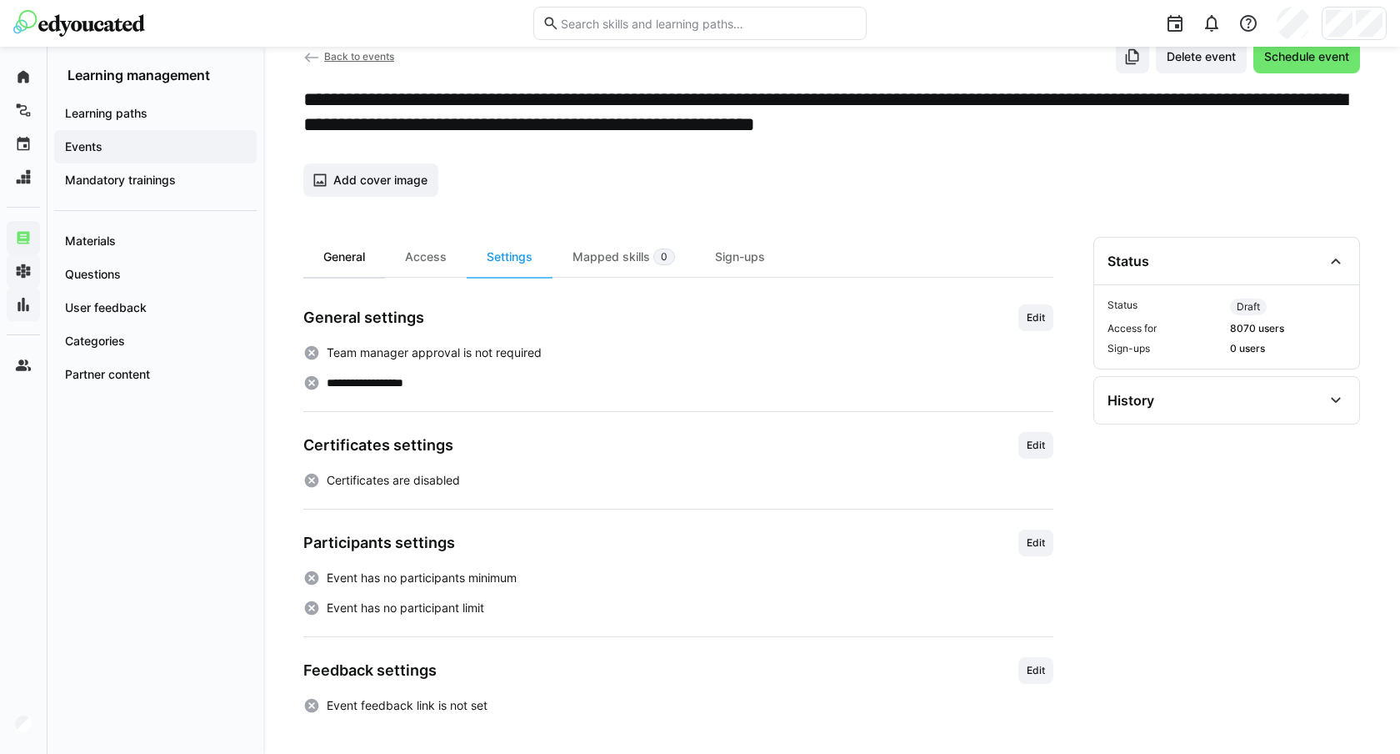
click at [346, 255] on div "General" at bounding box center [344, 257] width 82 height 40
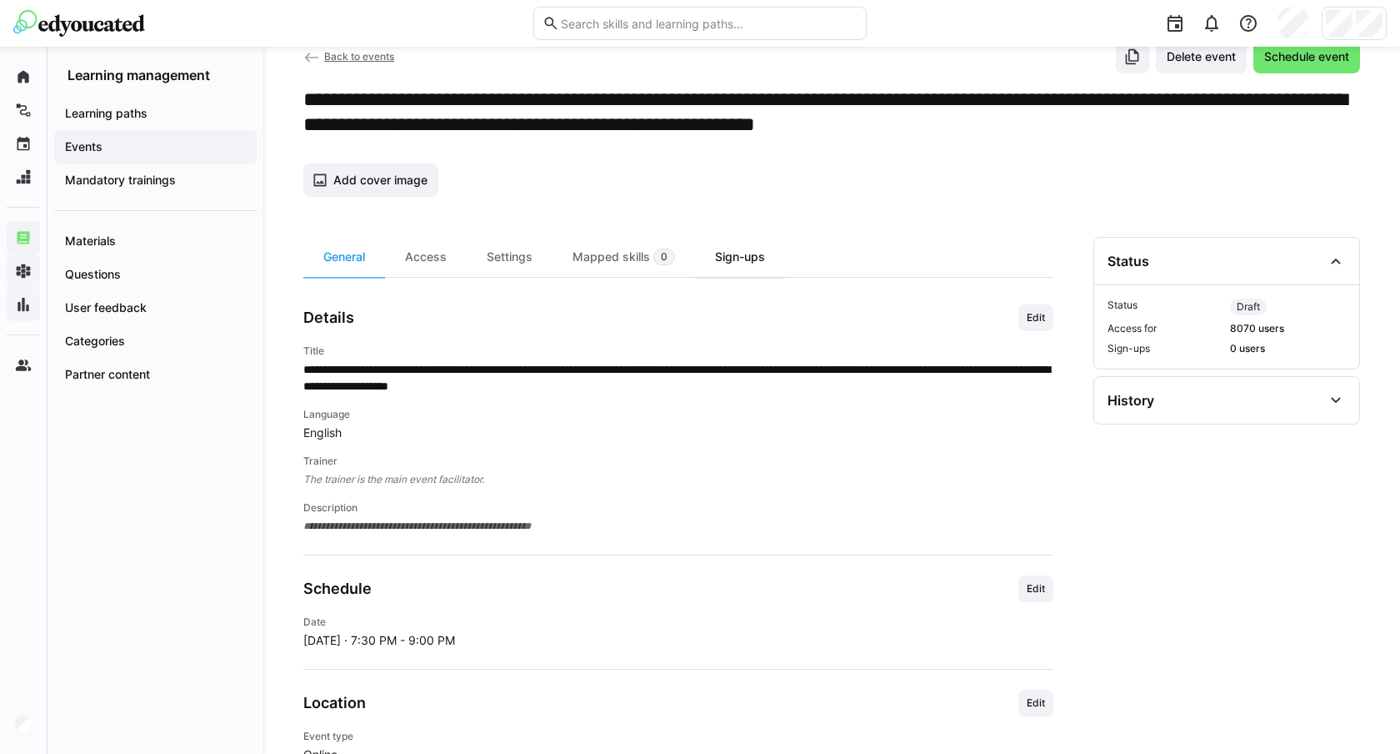
click at [725, 254] on div "Sign-ups" at bounding box center [740, 257] width 90 height 40
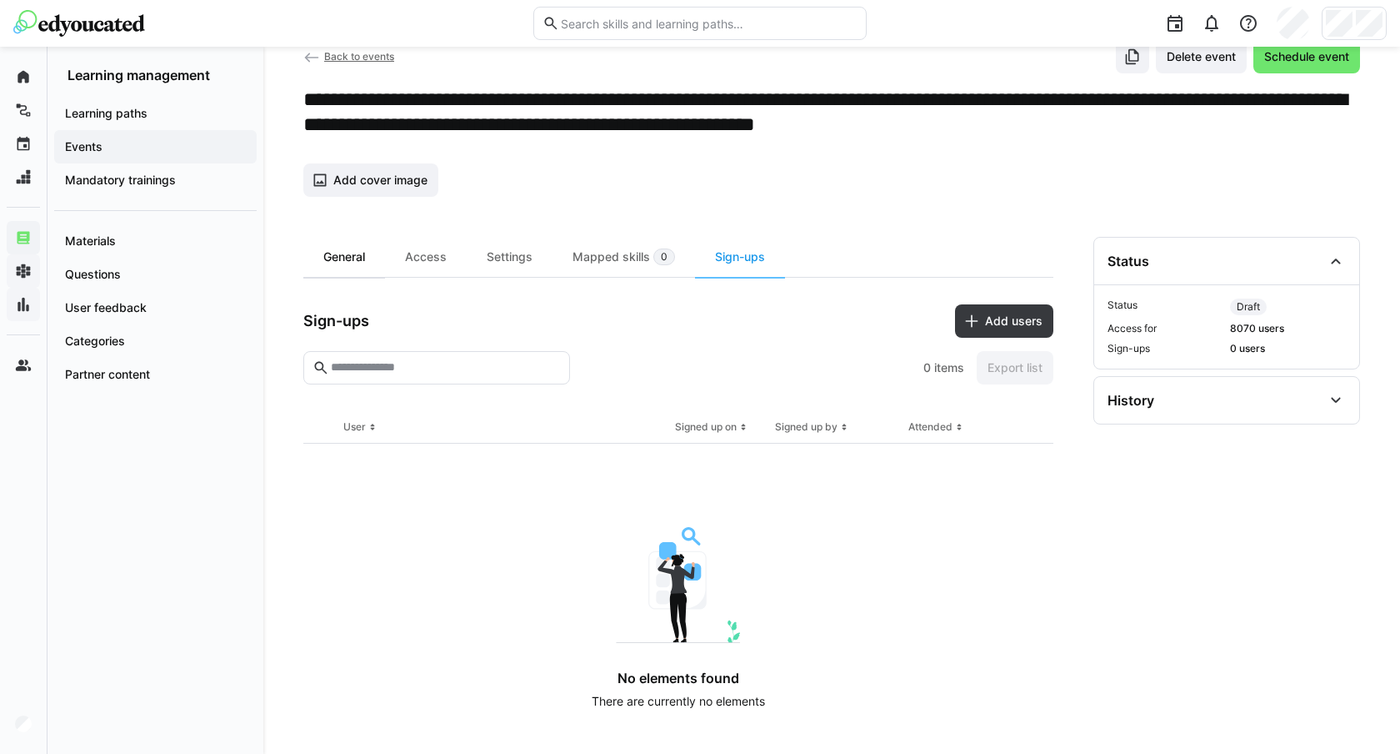
click at [372, 260] on div "General" at bounding box center [344, 257] width 82 height 40
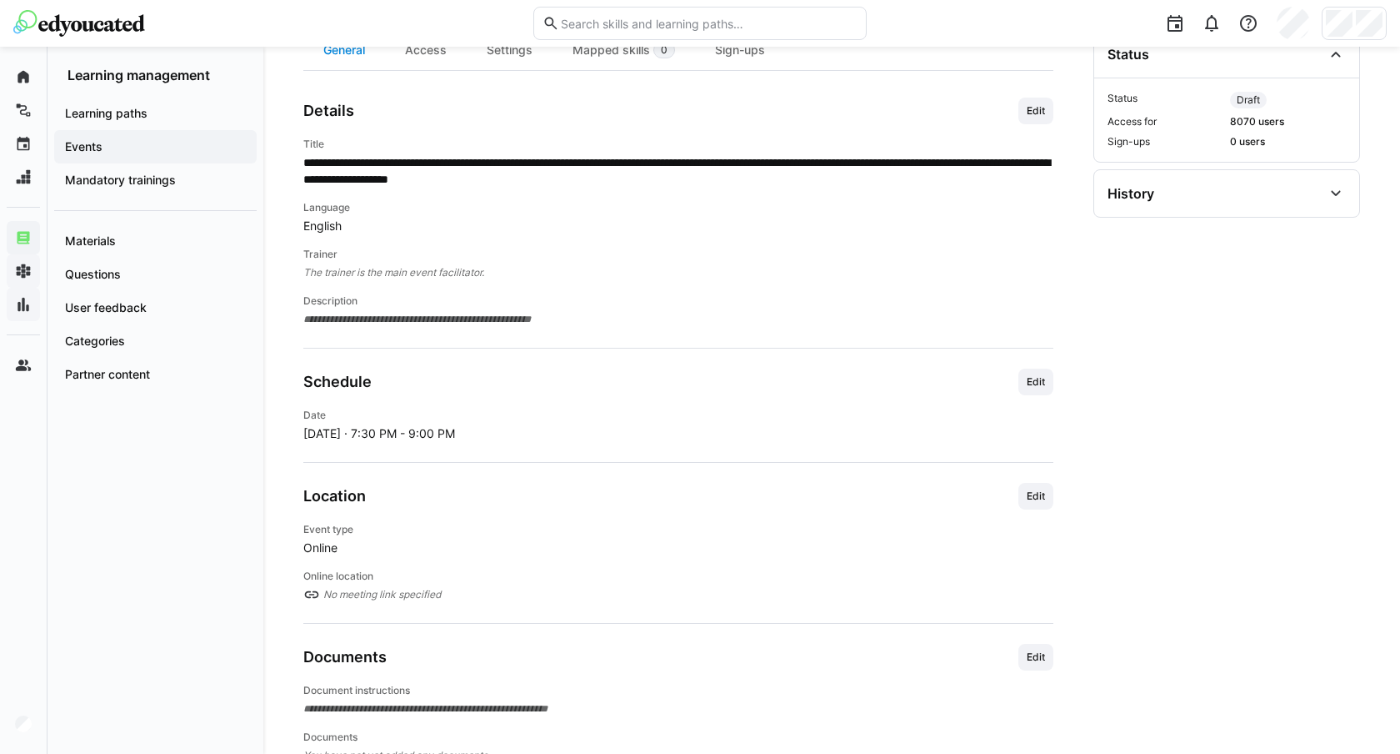
scroll to position [259, 0]
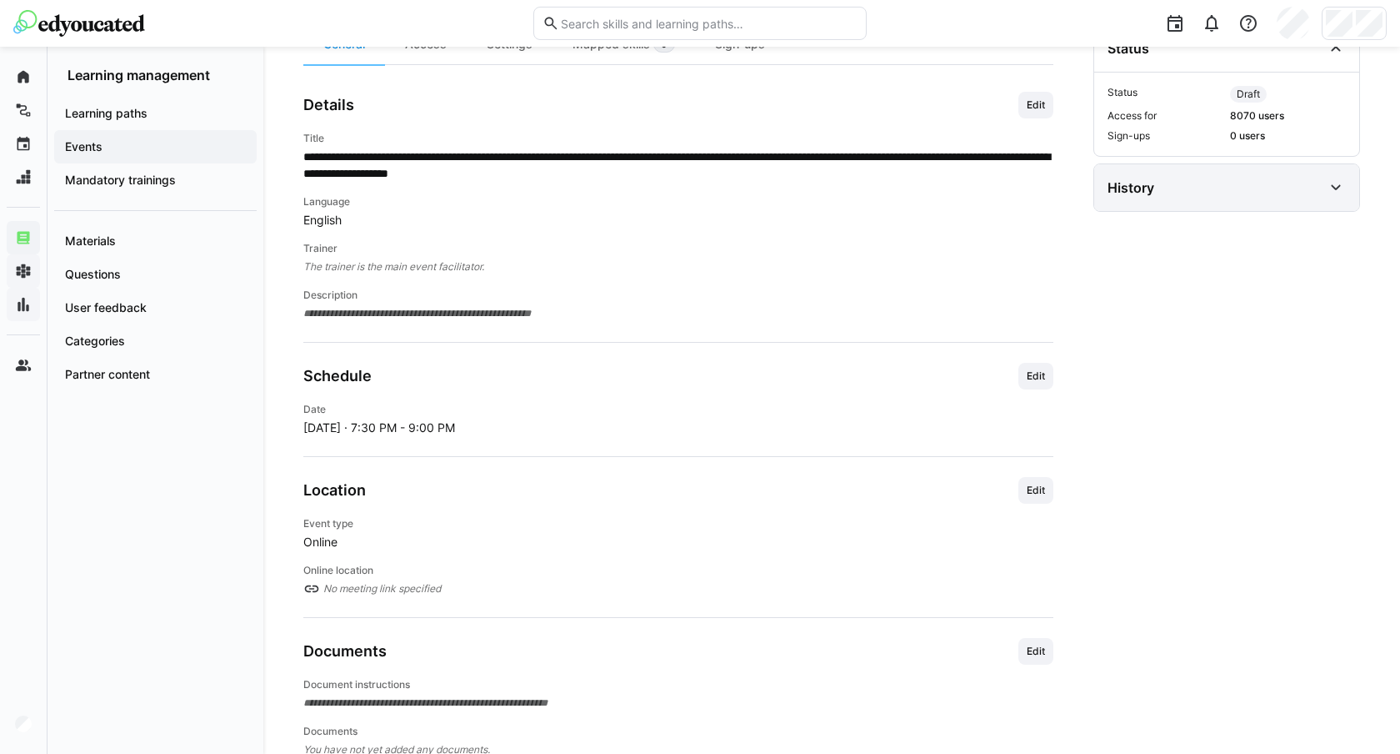
click at [1189, 207] on div "History" at bounding box center [1226, 187] width 265 height 47
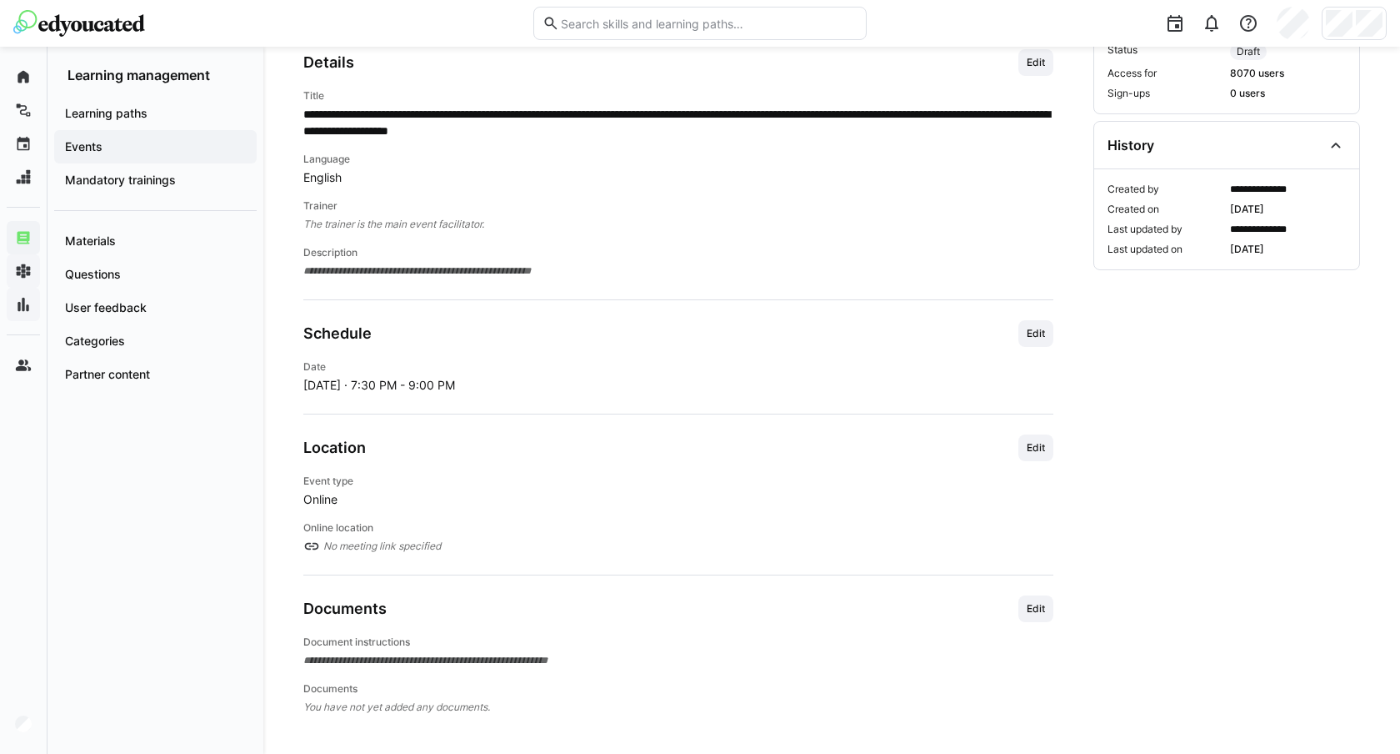
scroll to position [303, 0]
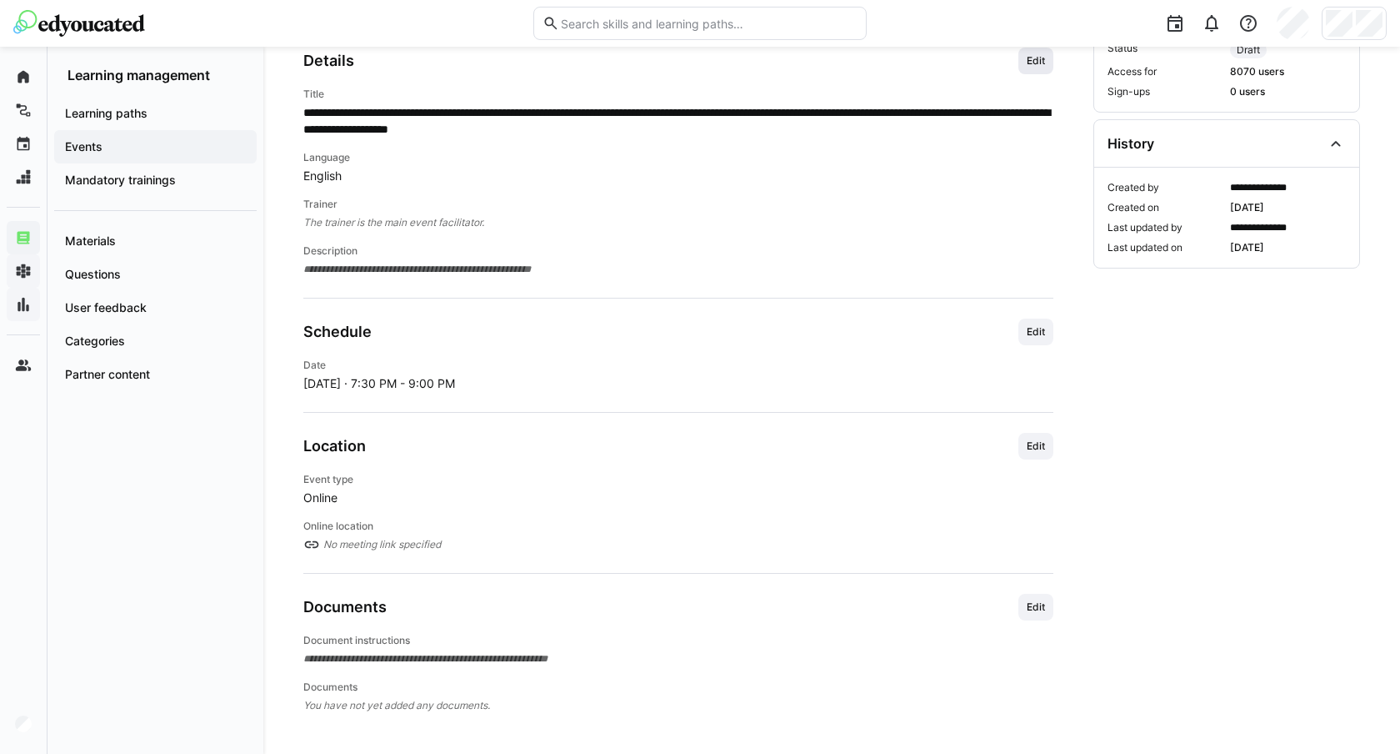
click at [1038, 61] on span "Edit" at bounding box center [1036, 60] width 22 height 13
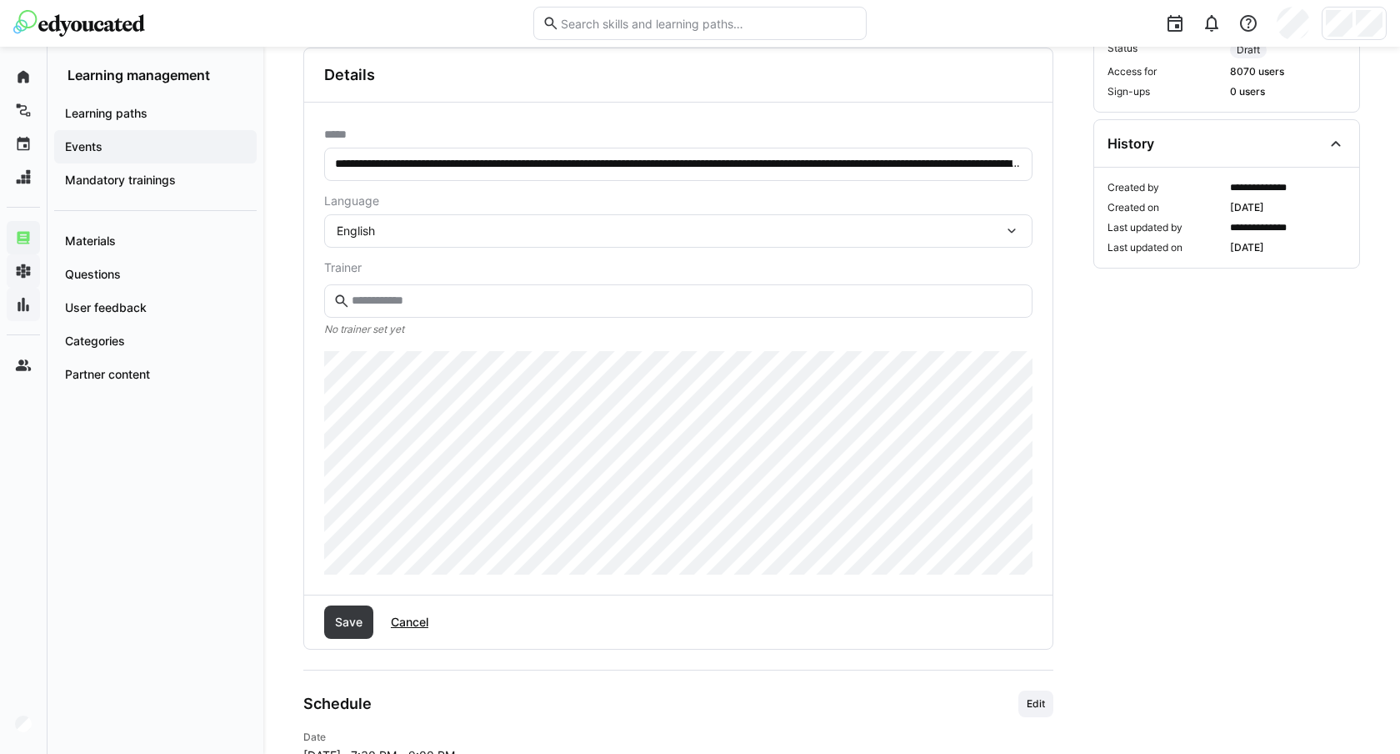
click at [382, 306] on input "text" at bounding box center [687, 300] width 674 height 15
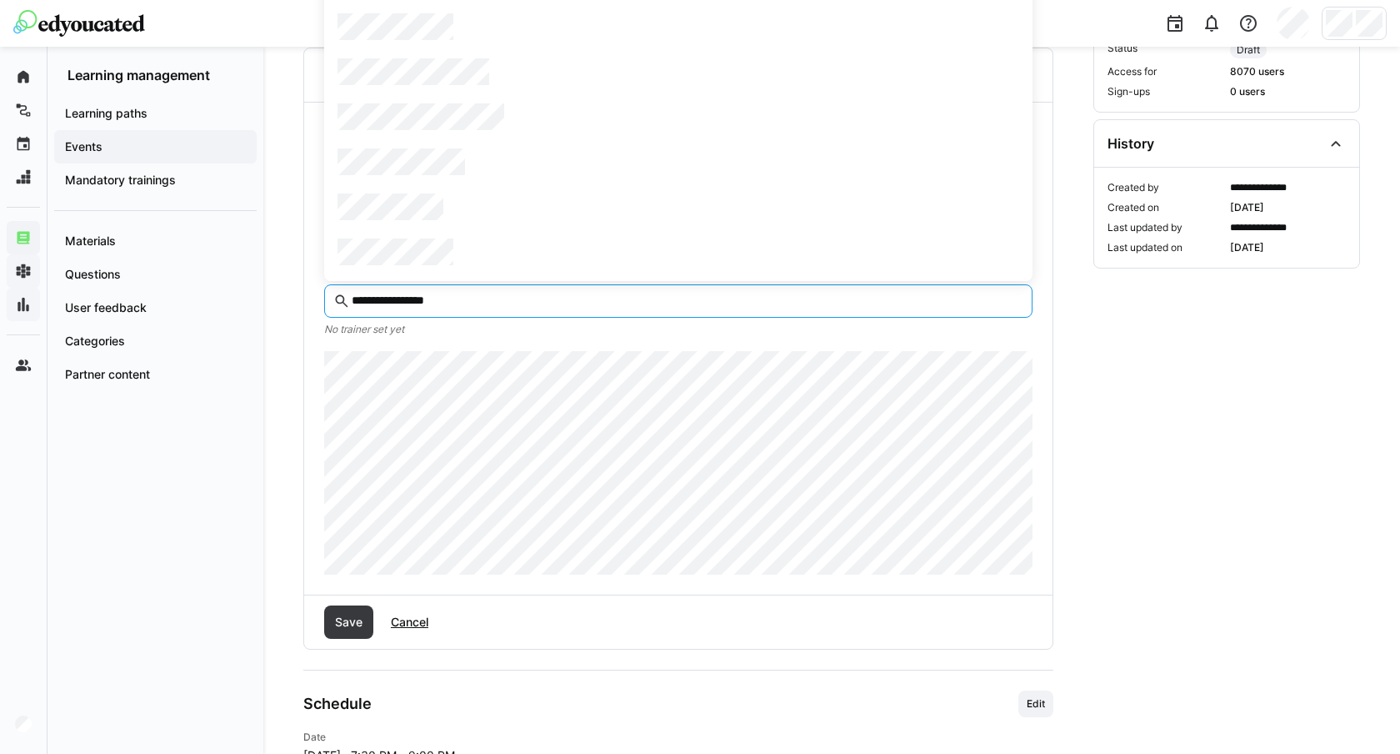
type input "**********"
click at [297, 340] on div "**********" at bounding box center [831, 434] width 1137 height 1382
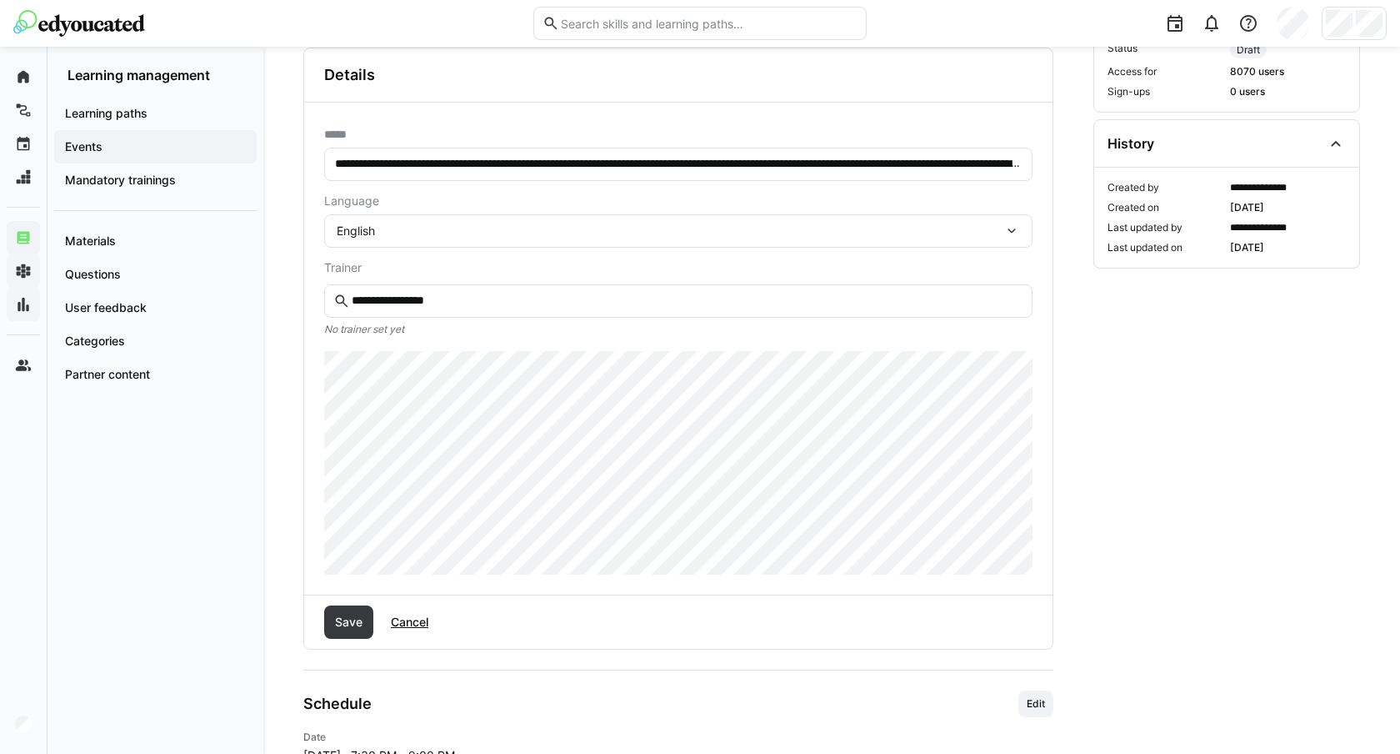
click at [507, 445] on div at bounding box center [700, 377] width 1400 height 754
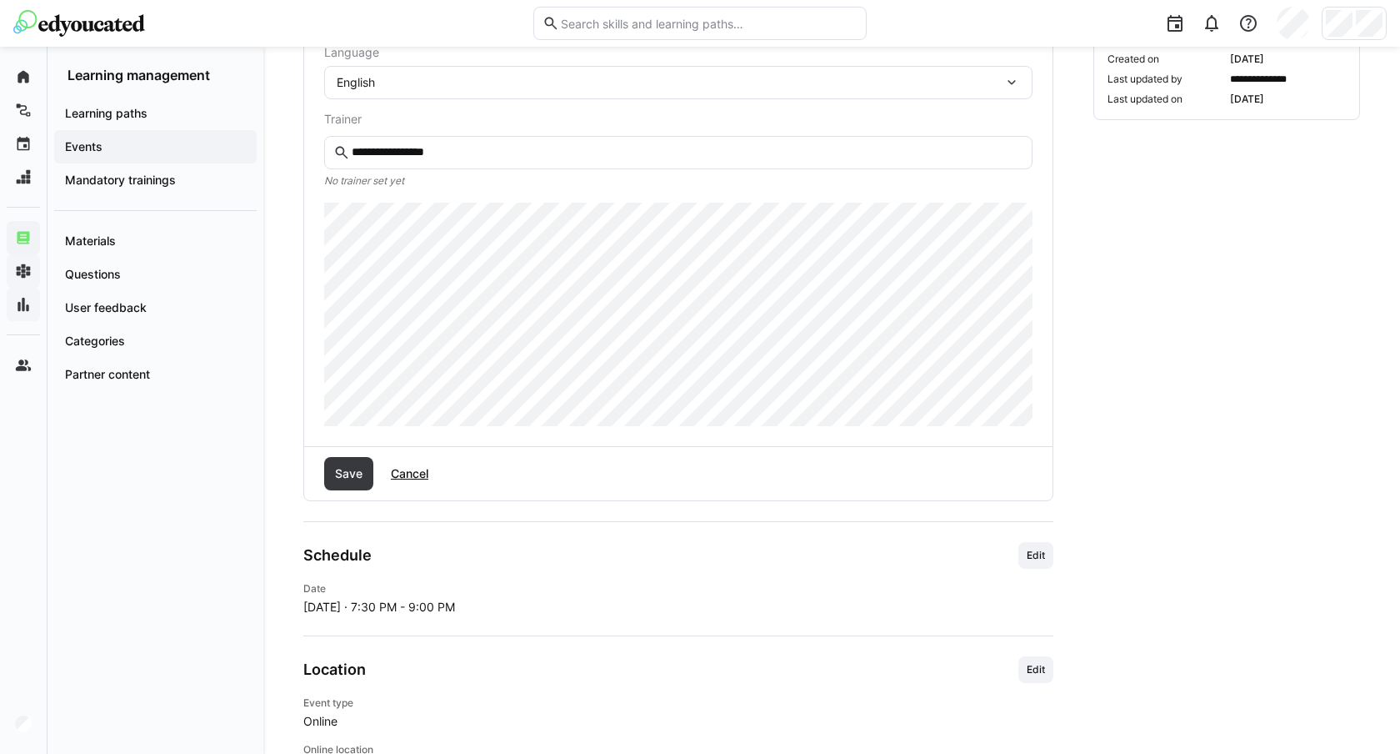
scroll to position [492, 0]
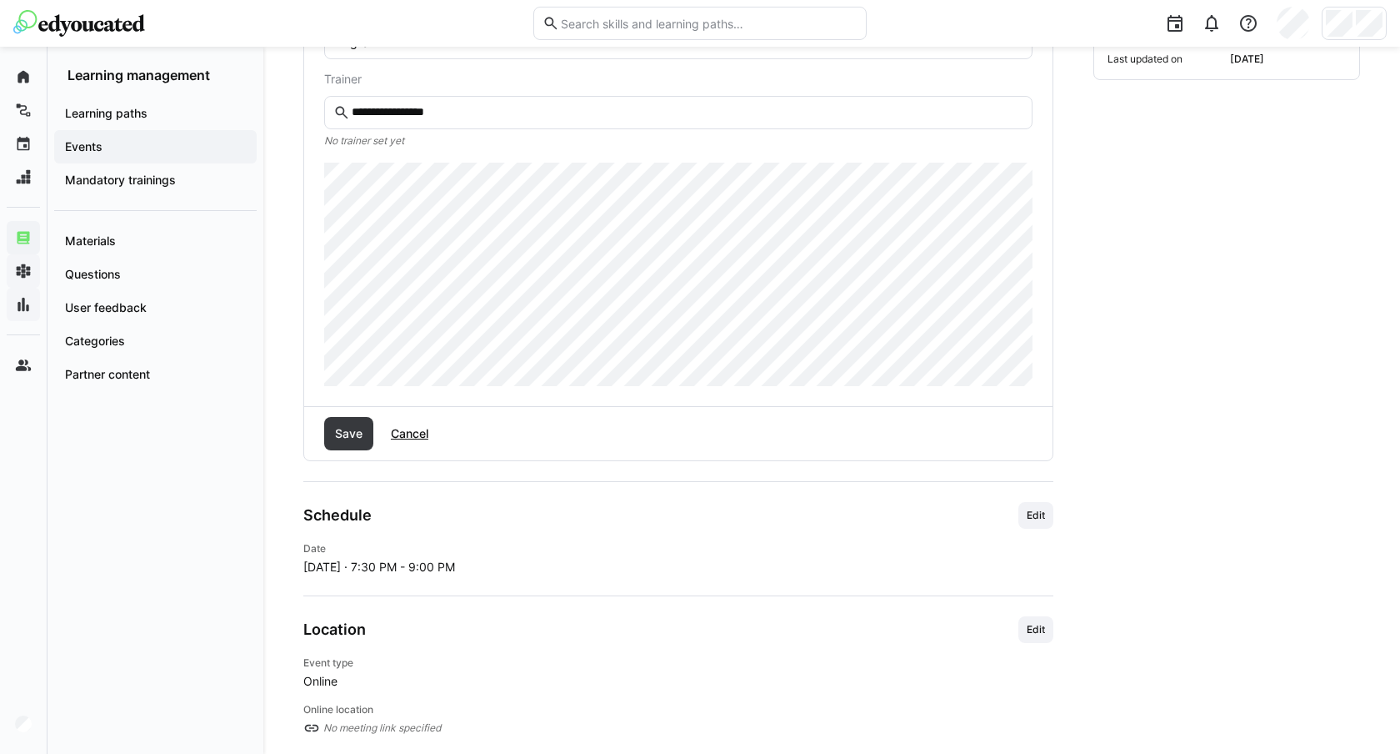
click at [310, 291] on div "**********" at bounding box center [678, 160] width 749 height 492
click at [298, 263] on div "**********" at bounding box center [831, 246] width 1137 height 1382
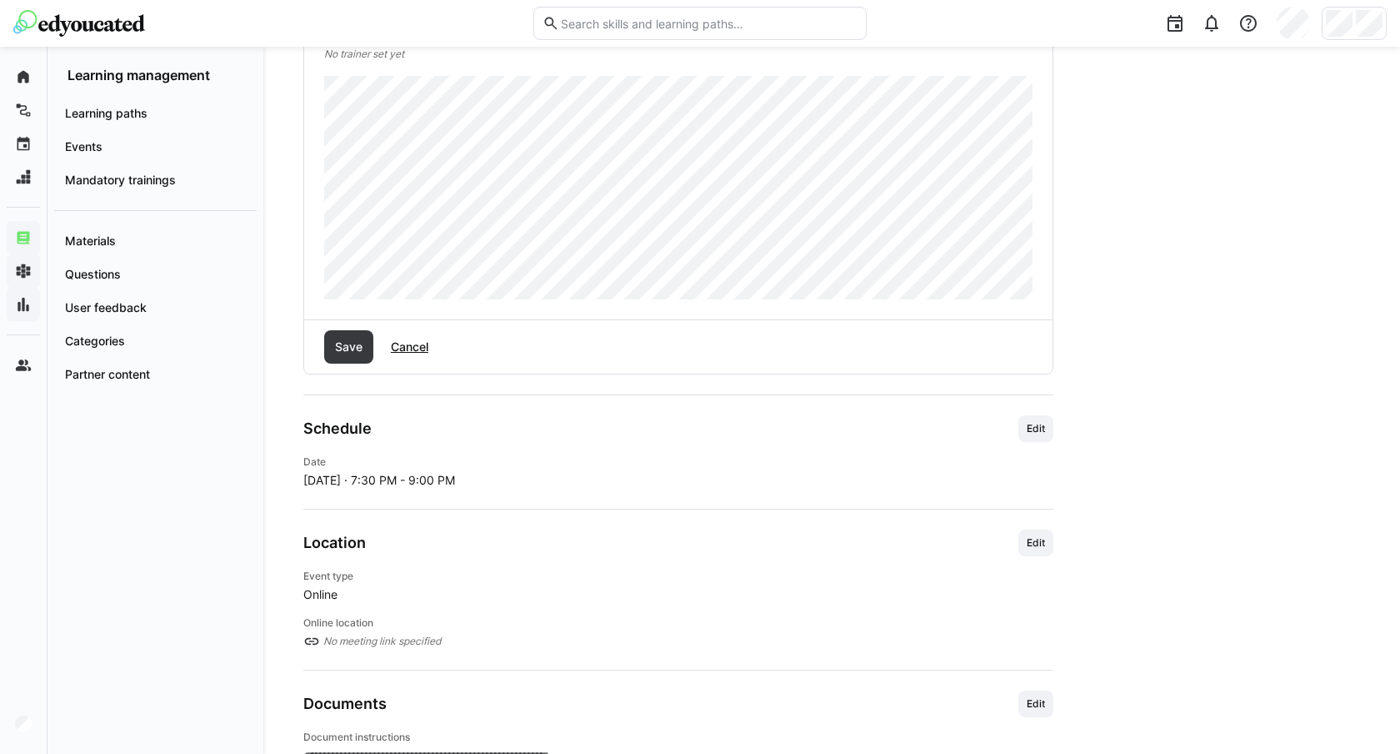
scroll to position [580, 0]
click at [356, 350] on span "Save" at bounding box center [349, 345] width 33 height 17
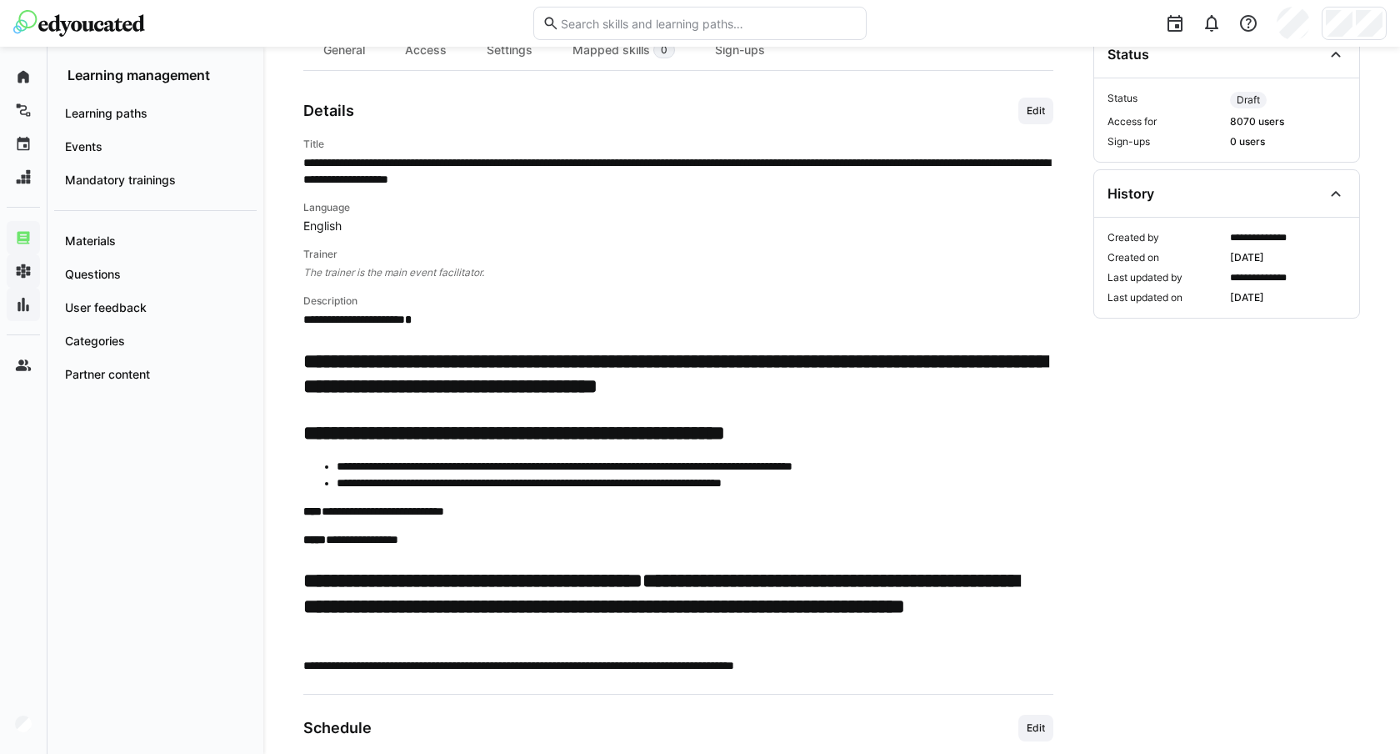
scroll to position [252, 0]
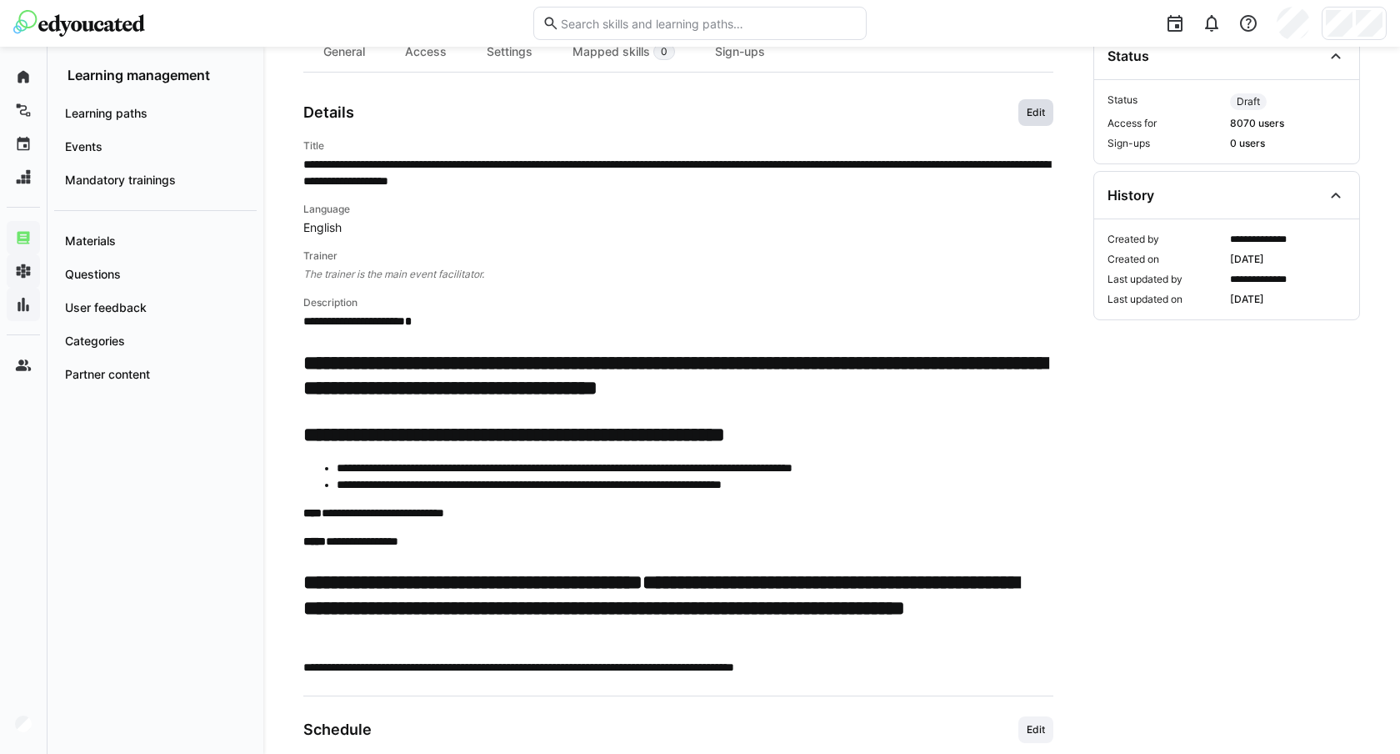
click at [1036, 111] on span "Edit" at bounding box center [1036, 112] width 22 height 13
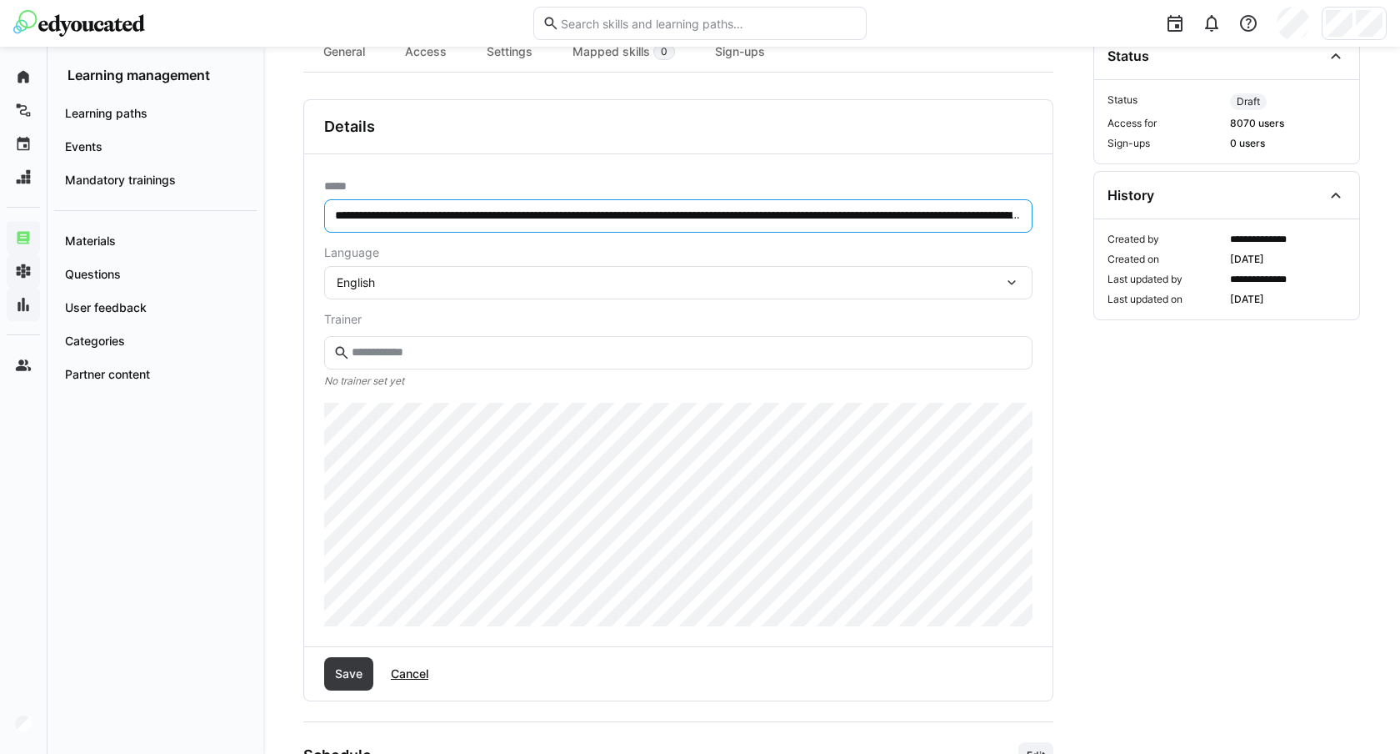
drag, startPoint x: 919, startPoint y: 217, endPoint x: 1079, endPoint y: 212, distance: 159.3
click at [1092, 212] on div "**********" at bounding box center [831, 584] width 1057 height 1105
drag, startPoint x: 1007, startPoint y: 213, endPoint x: 1095, endPoint y: 213, distance: 88.4
click at [1095, 213] on div "**********" at bounding box center [831, 584] width 1057 height 1105
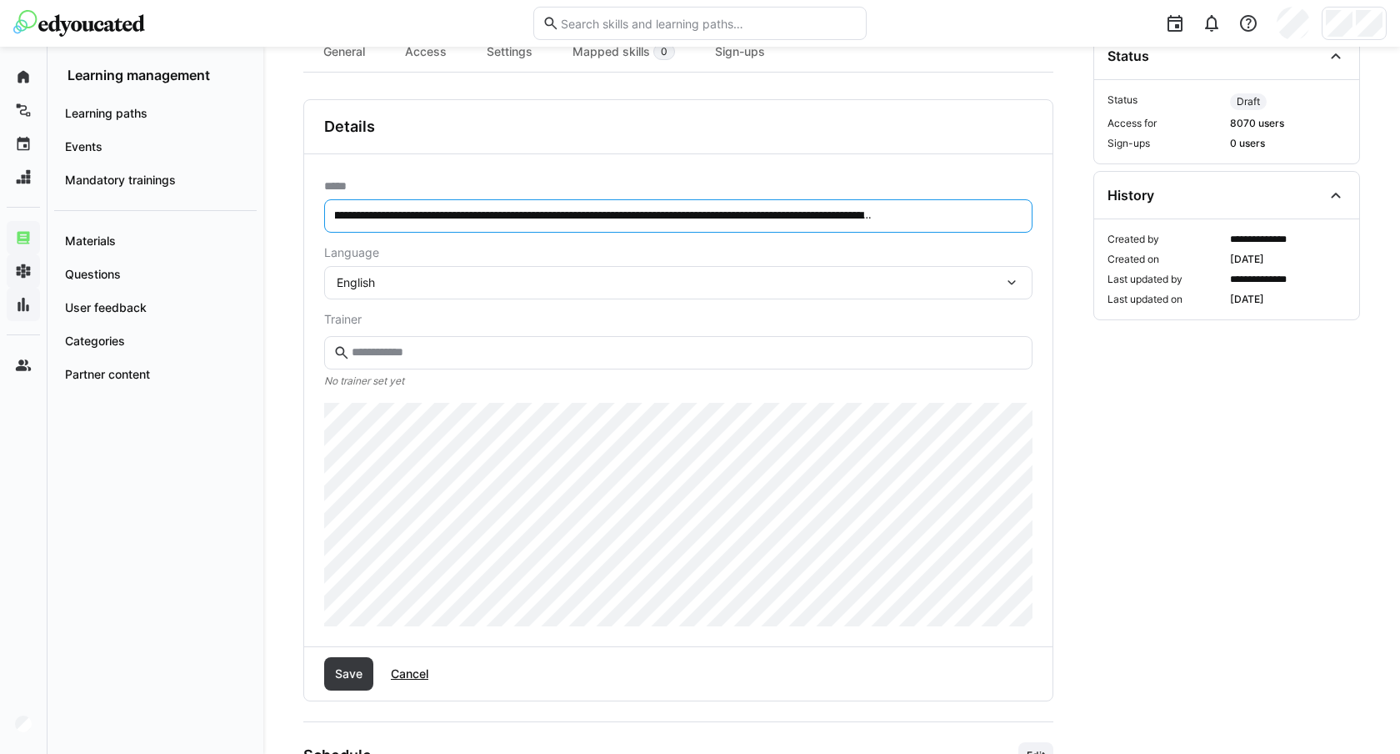
click at [879, 221] on input "**********" at bounding box center [678, 215] width 690 height 15
drag, startPoint x: 824, startPoint y: 217, endPoint x: 1036, endPoint y: 217, distance: 211.7
click at [1036, 217] on div "**********" at bounding box center [678, 400] width 749 height 492
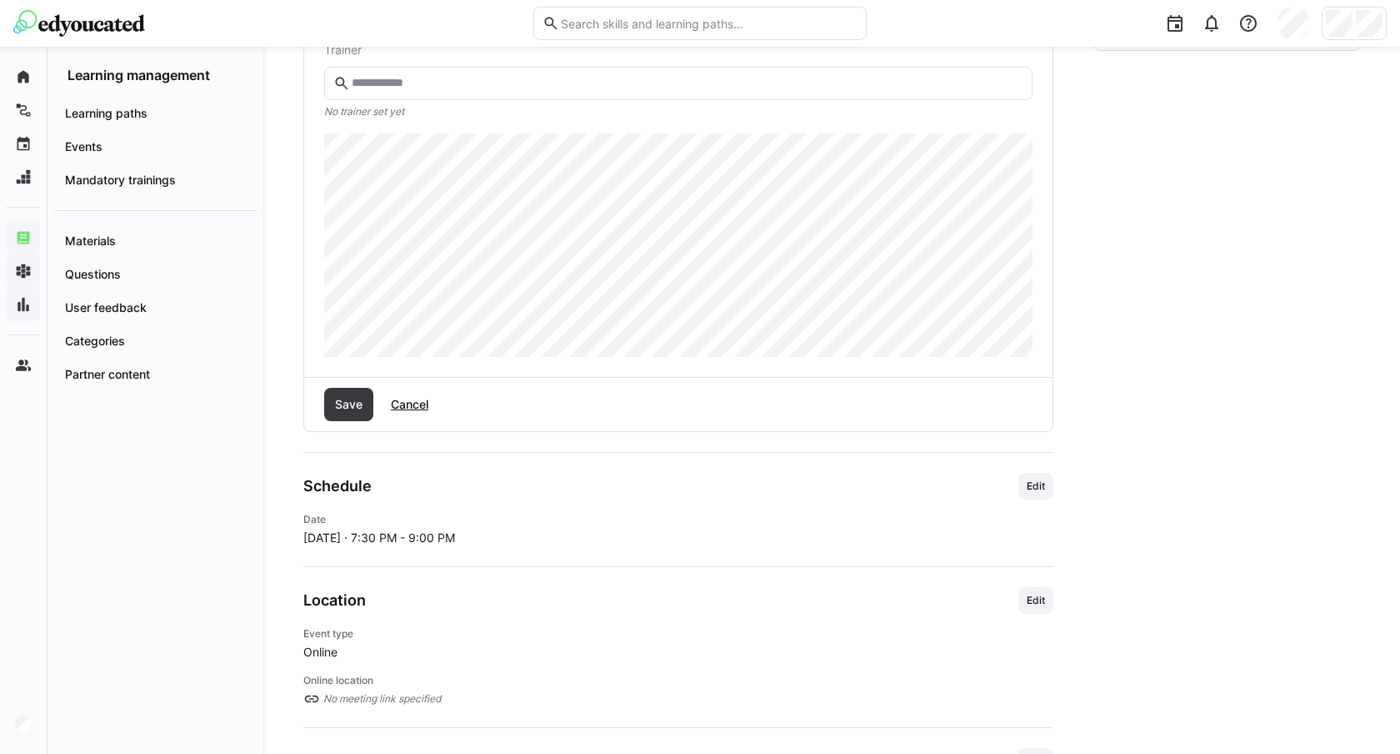
scroll to position [538, 0]
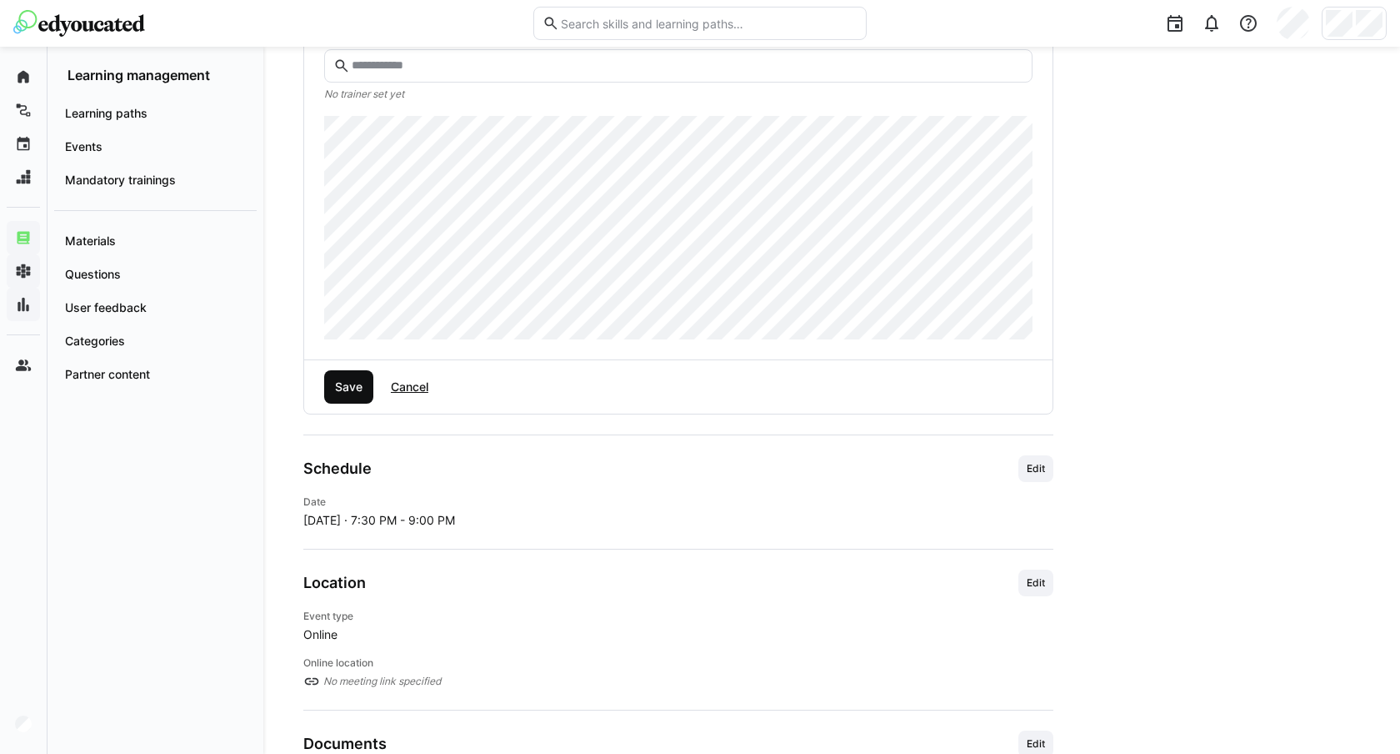
type input "**********"
click at [352, 388] on span "Save" at bounding box center [349, 386] width 33 height 17
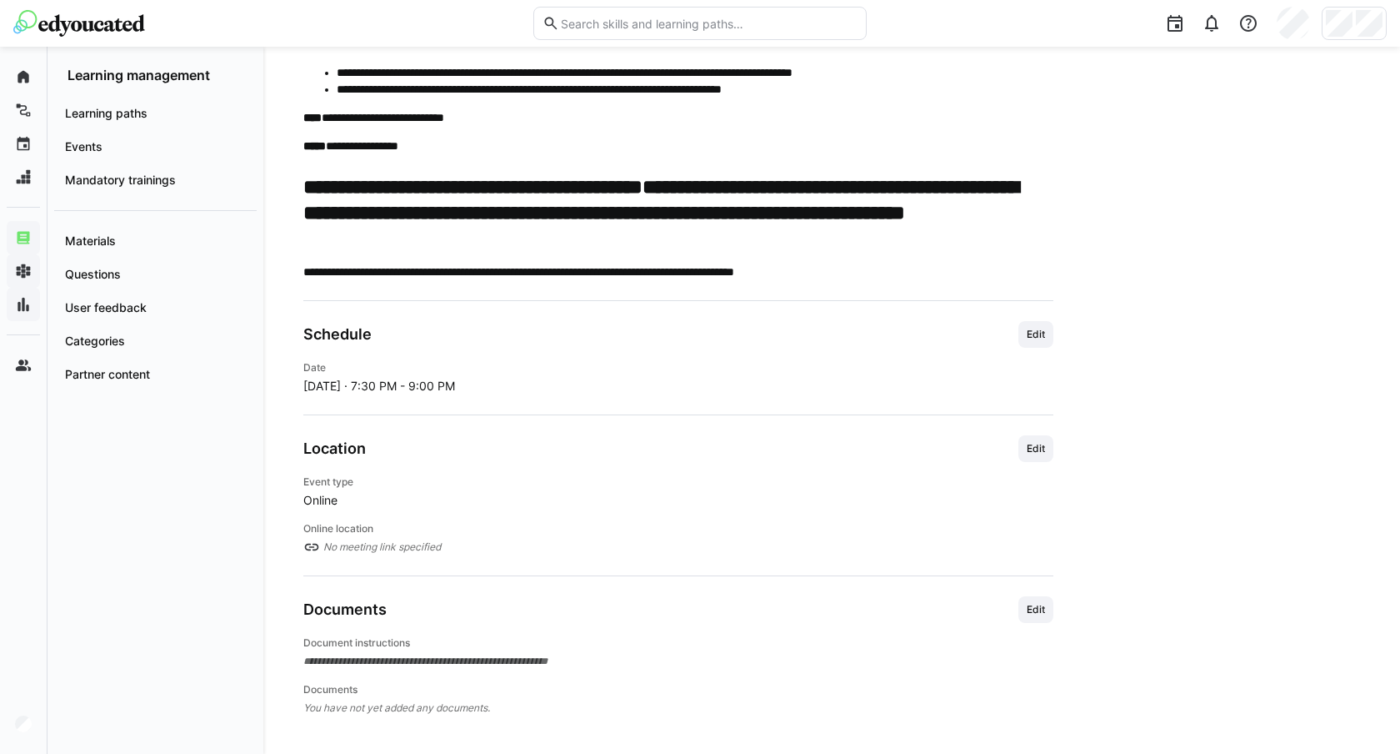
scroll to position [649, 0]
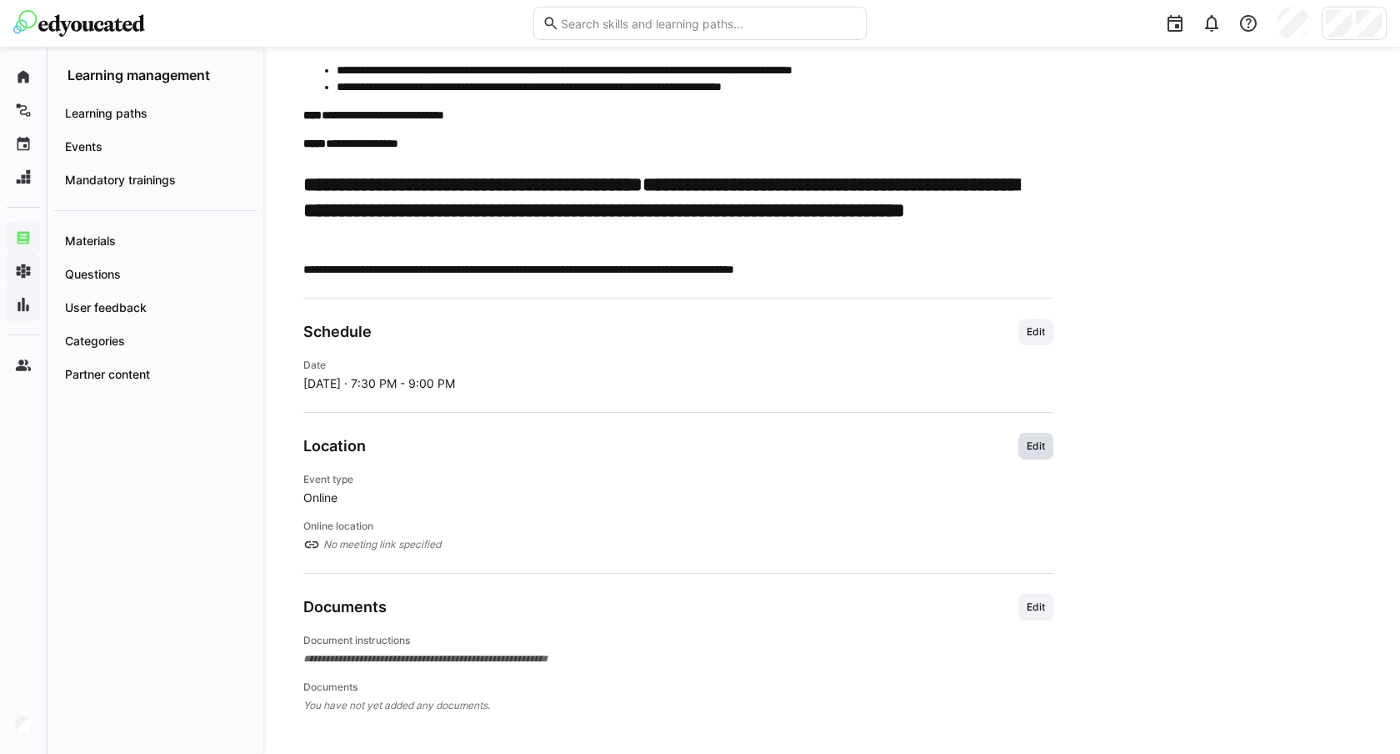
click at [1036, 447] on span "Edit" at bounding box center [1036, 445] width 22 height 13
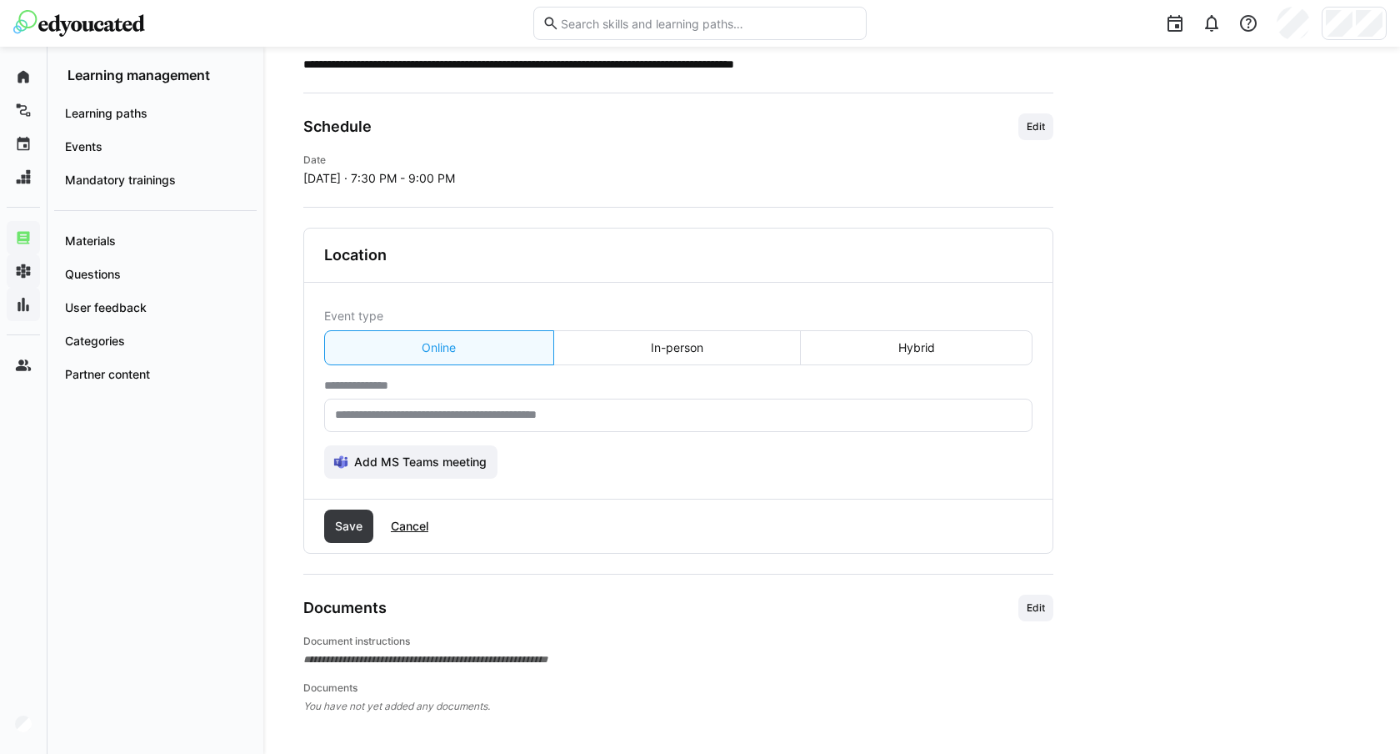
scroll to position [855, 0]
click at [450, 389] on div "**********" at bounding box center [678, 384] width 709 height 13
click at [450, 415] on input "text" at bounding box center [678, 414] width 690 height 15
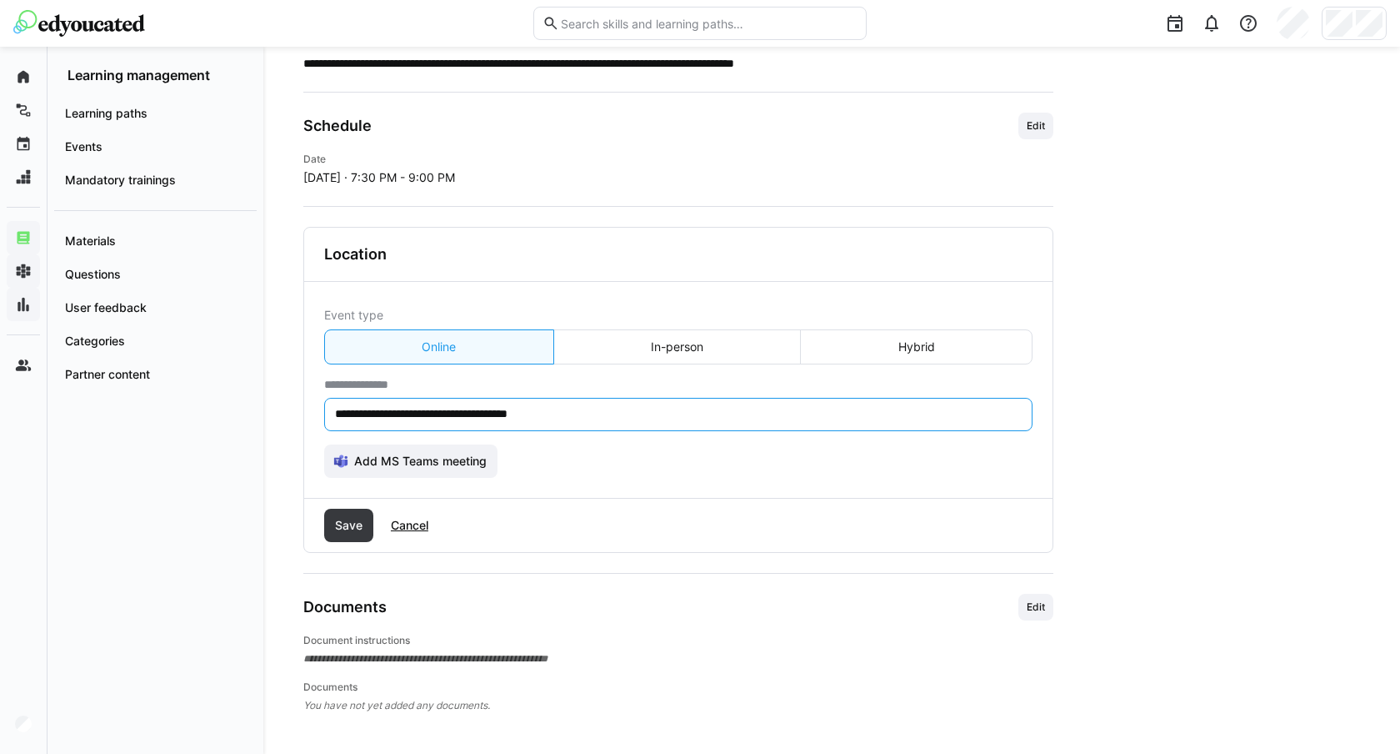
paste input "**********"
type input "**********"
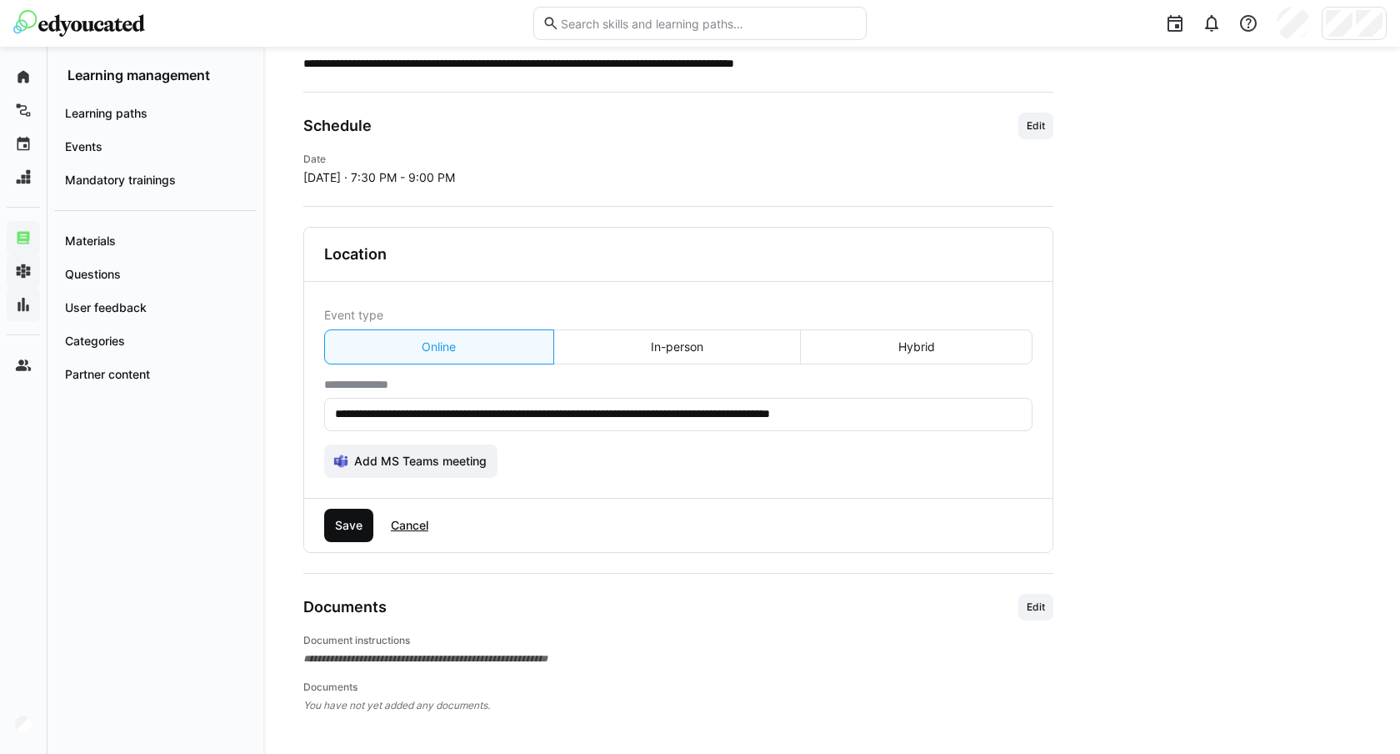
click at [350, 538] on span "Save" at bounding box center [348, 524] width 49 height 33
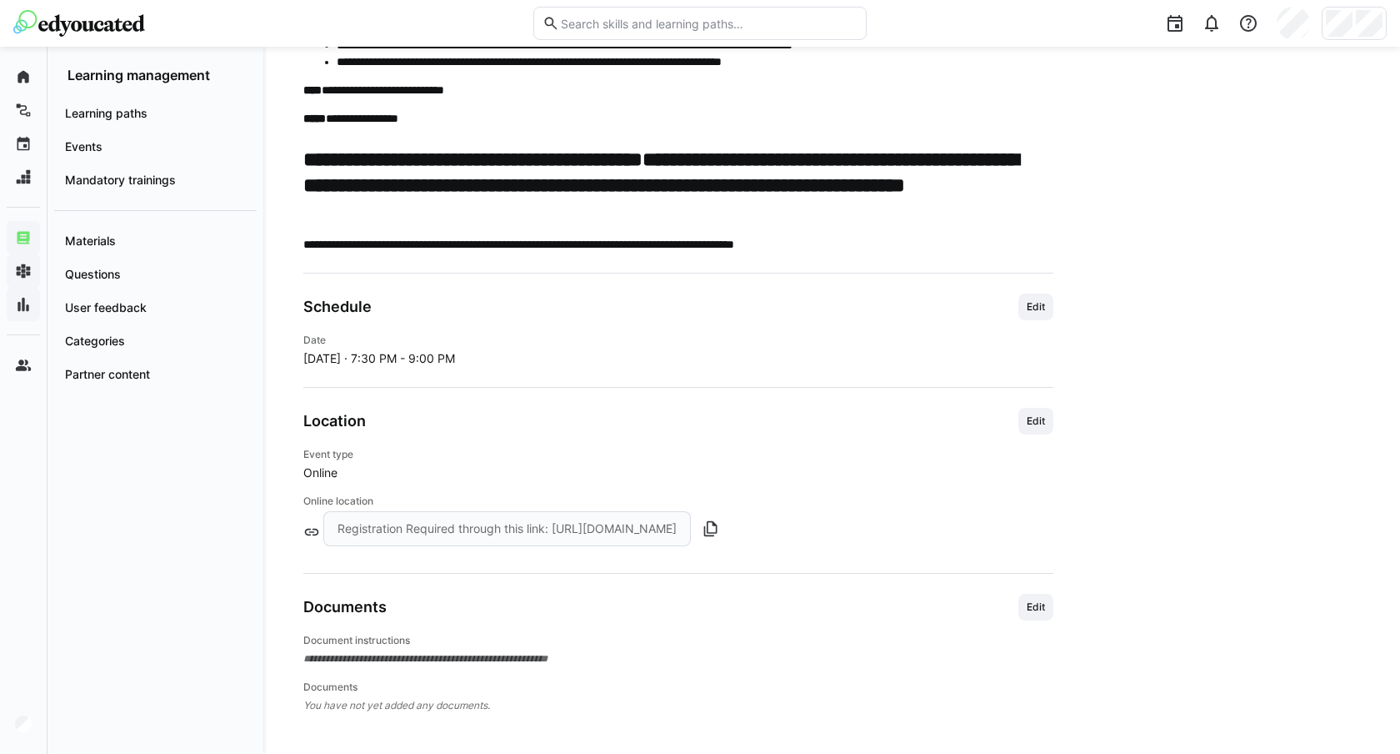
click at [306, 533] on eds-icon at bounding box center [311, 531] width 17 height 17
click at [1036, 598] on span "Edit" at bounding box center [1036, 607] width 35 height 27
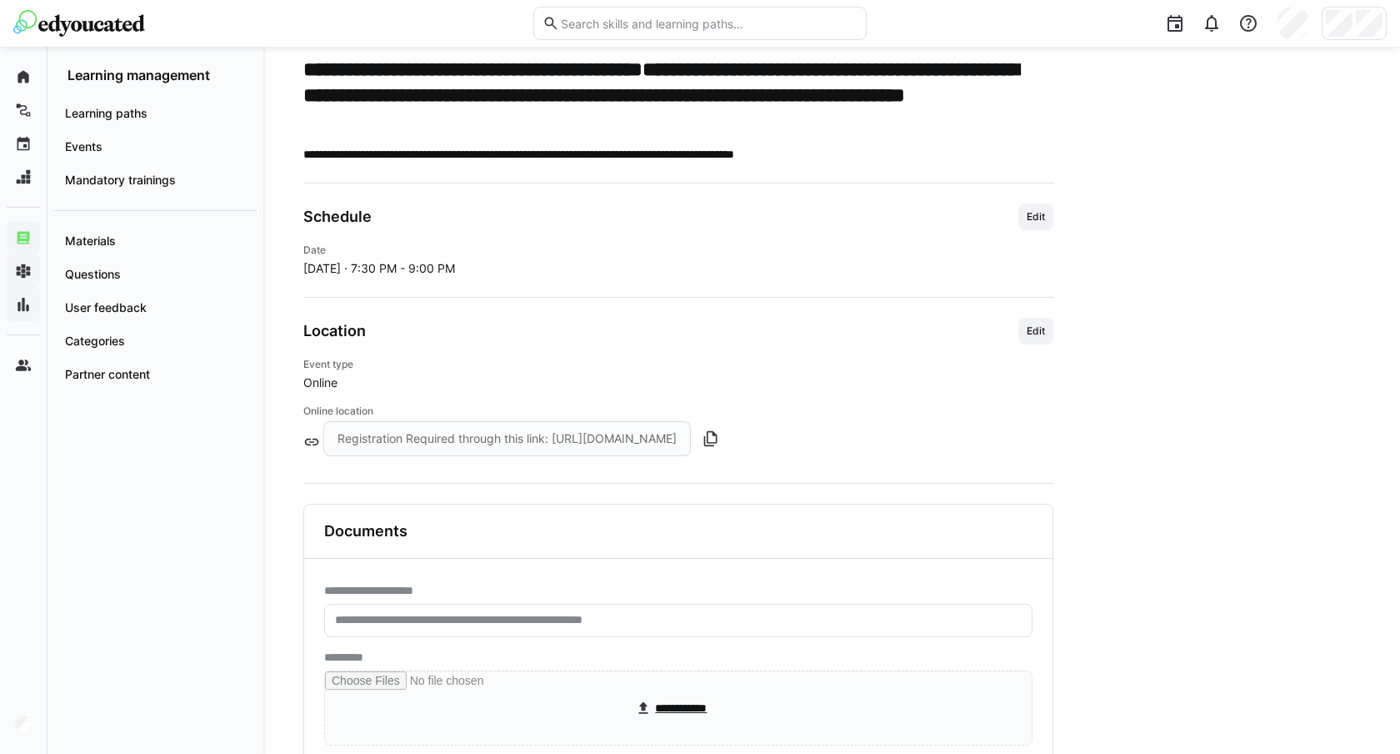
scroll to position [891, 0]
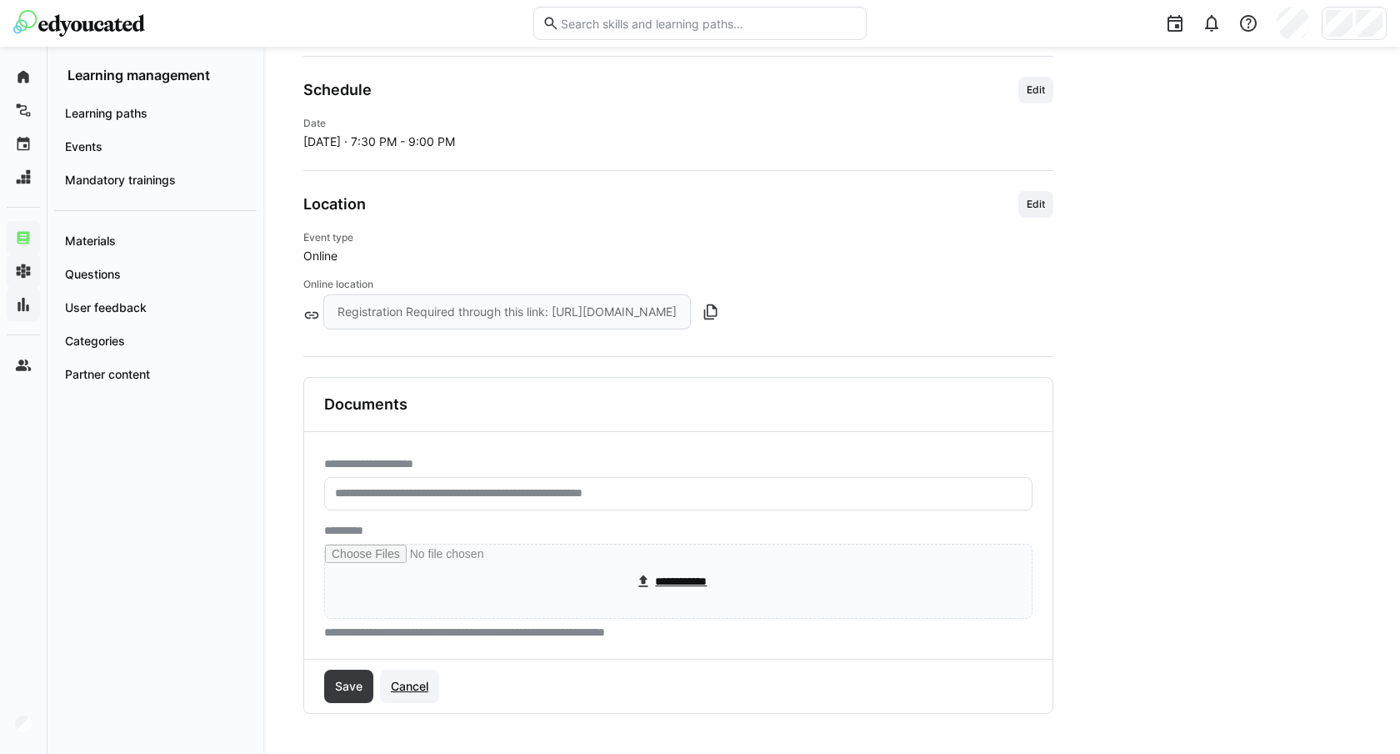
click at [412, 684] on span "Cancel" at bounding box center [409, 686] width 43 height 17
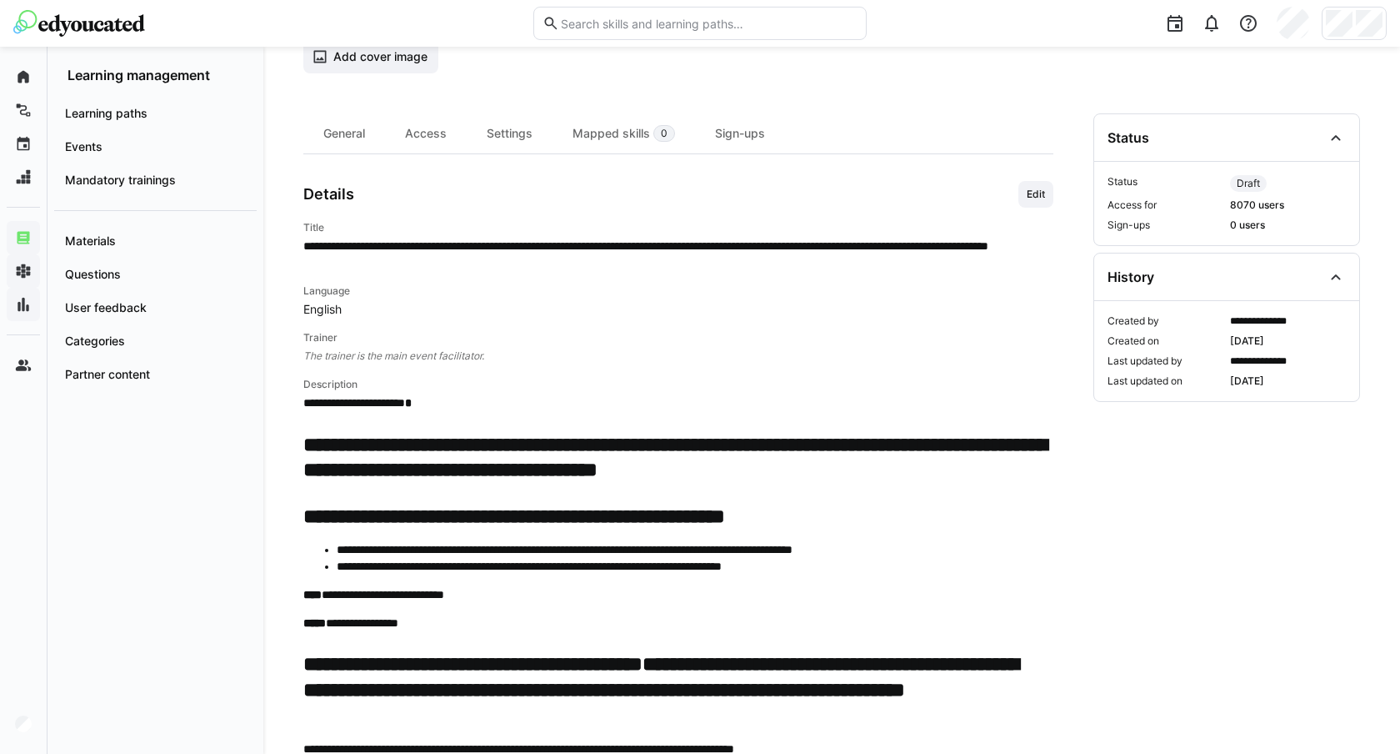
scroll to position [140, 0]
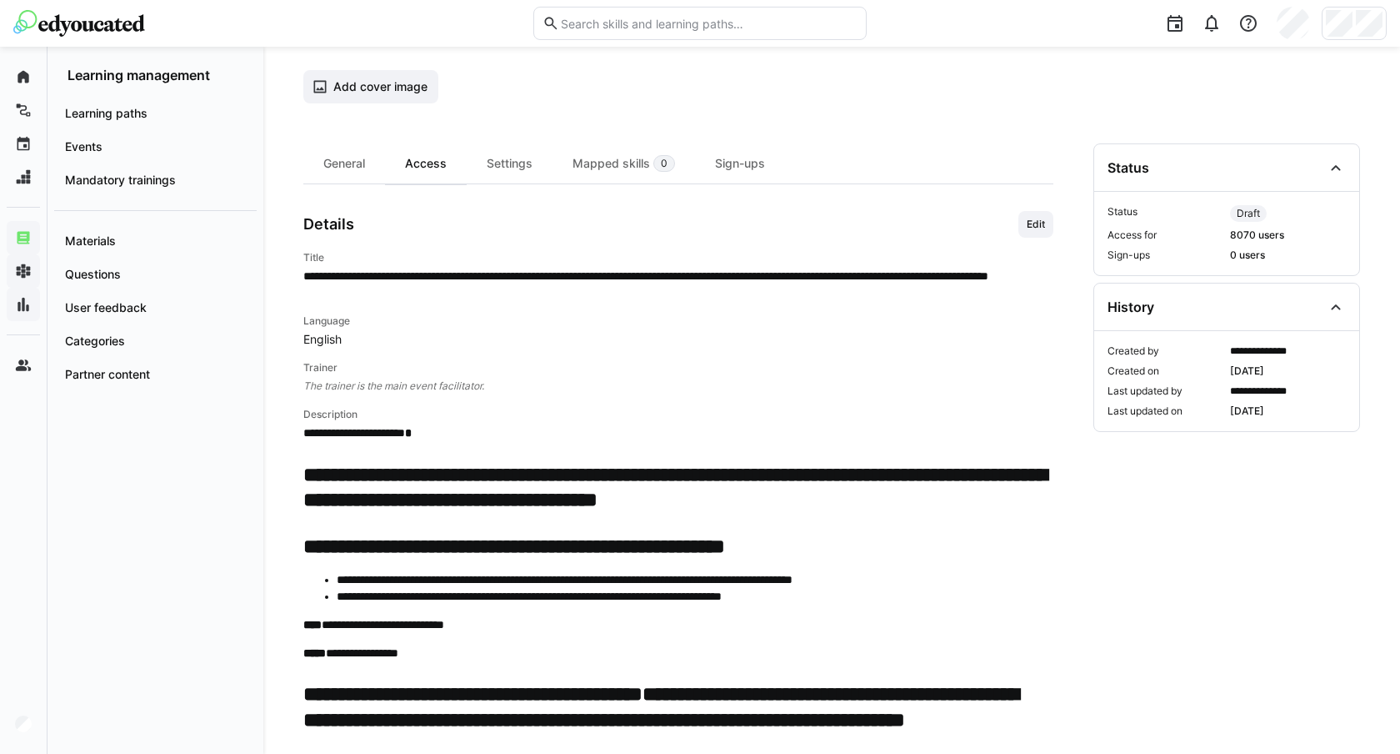
click at [446, 148] on div "Access" at bounding box center [426, 163] width 82 height 40
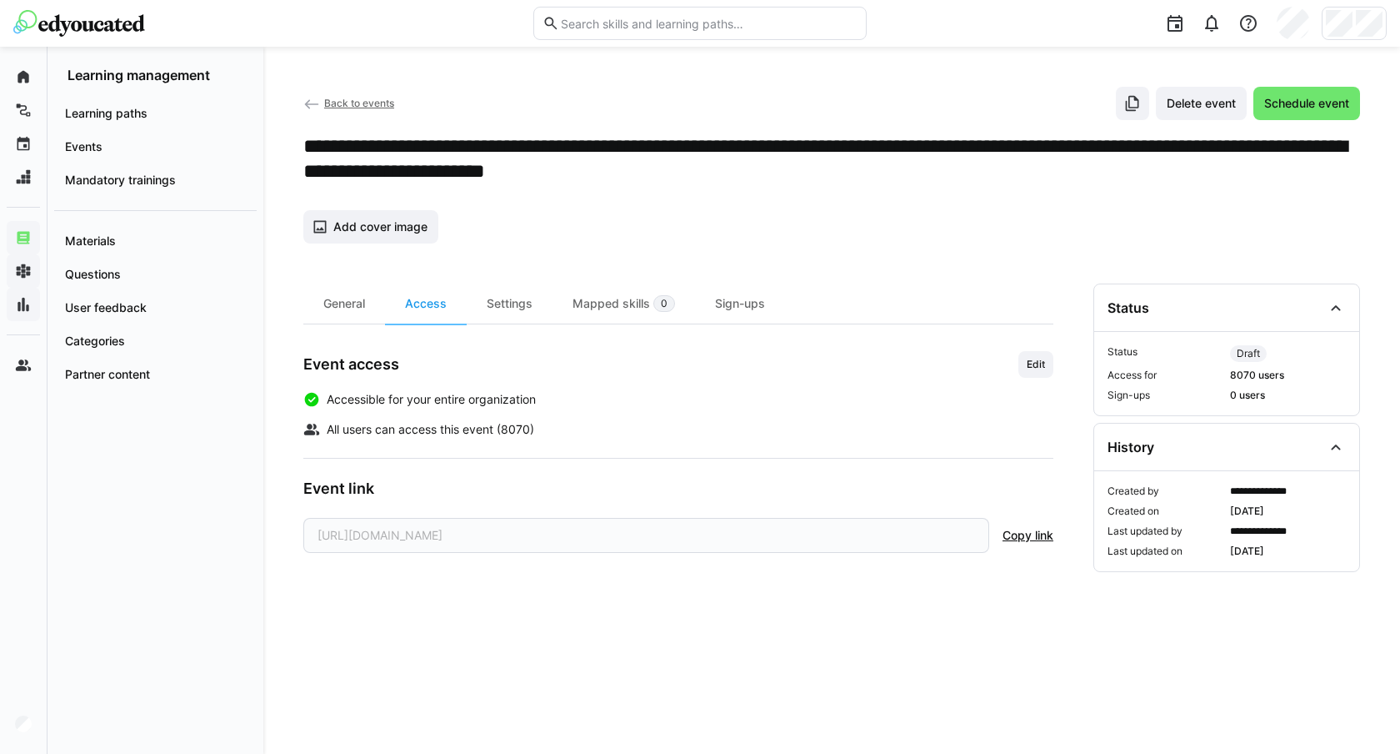
click at [502, 543] on div "https://app.edyoucated.org/learn/events/c93d4ce5-3484-4d38-9bc7-e4b44a75a6aa" at bounding box center [646, 535] width 686 height 35
click at [1018, 529] on span "Copy link" at bounding box center [1028, 535] width 51 height 17
click at [1325, 98] on span "Schedule event" at bounding box center [1307, 103] width 90 height 17
click at [1040, 538] on span "Copy link" at bounding box center [1028, 535] width 51 height 17
click at [348, 305] on div "General" at bounding box center [344, 303] width 82 height 40
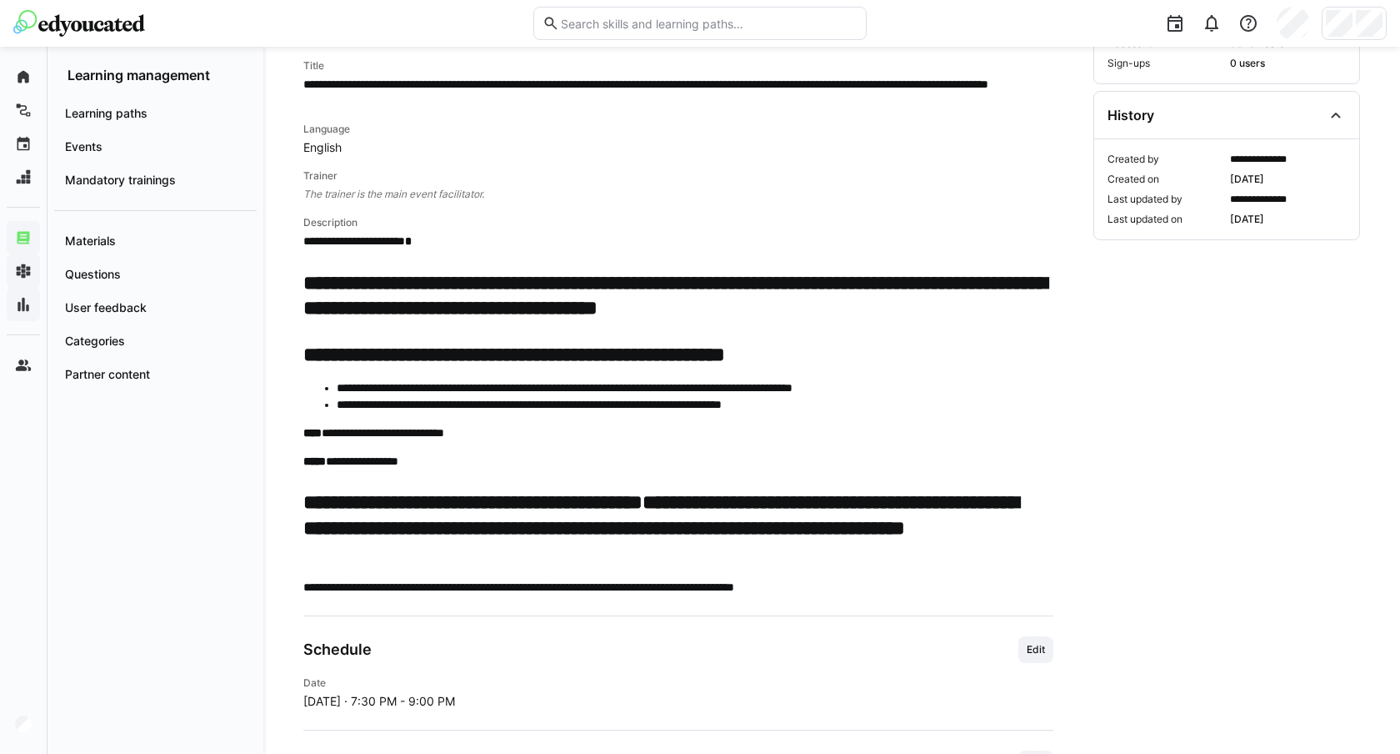
scroll to position [310, 0]
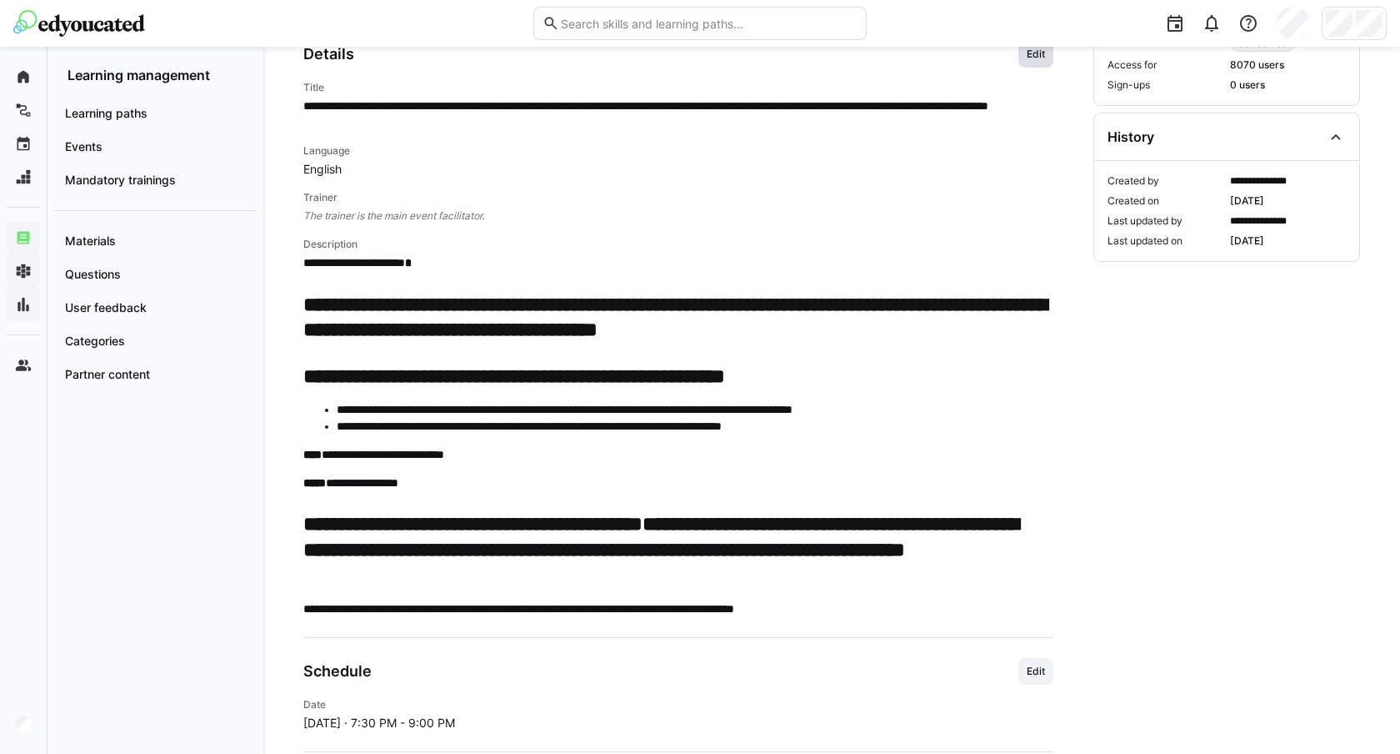
click at [1025, 59] on span "Edit" at bounding box center [1036, 54] width 22 height 13
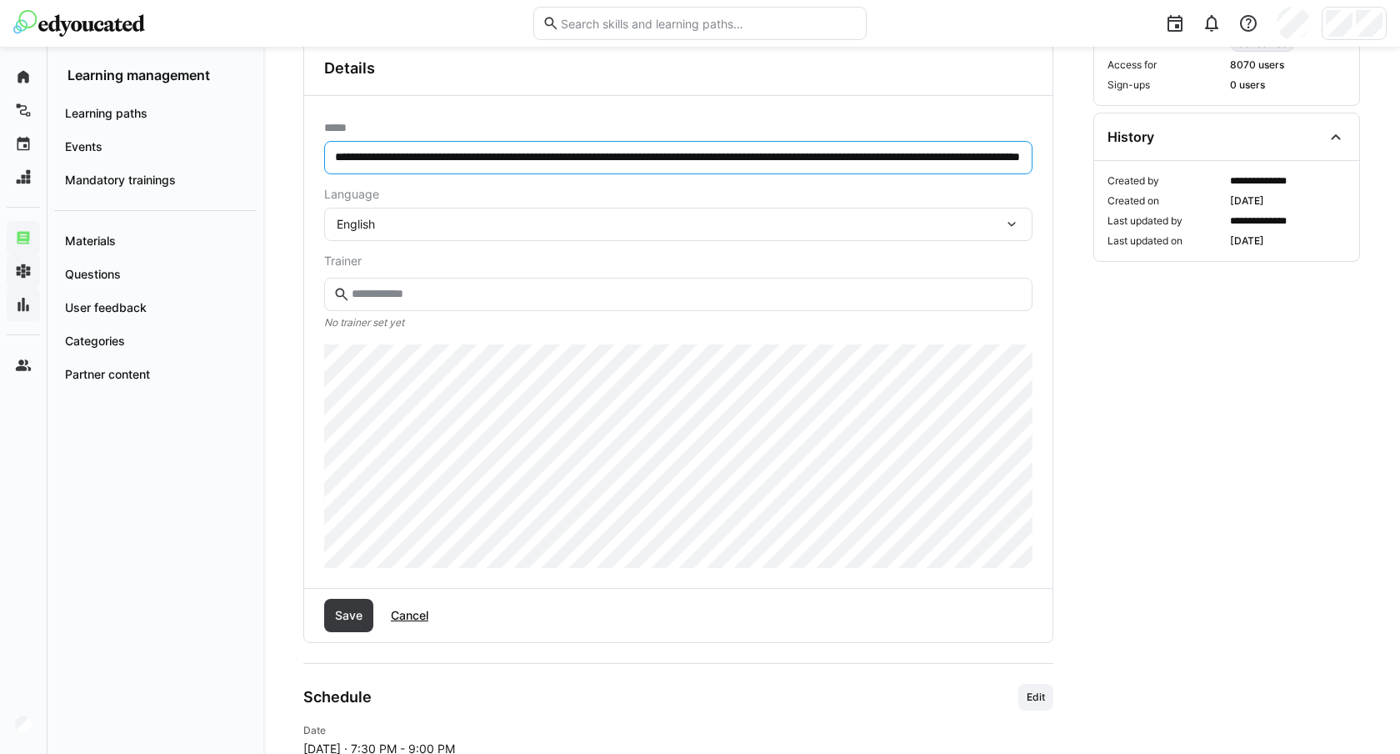
scroll to position [0, 205]
drag, startPoint x: 946, startPoint y: 158, endPoint x: 1029, endPoint y: 158, distance: 83.4
click at [1029, 158] on eds-input "**********" at bounding box center [678, 157] width 709 height 33
click at [903, 156] on input "**********" at bounding box center [678, 157] width 690 height 15
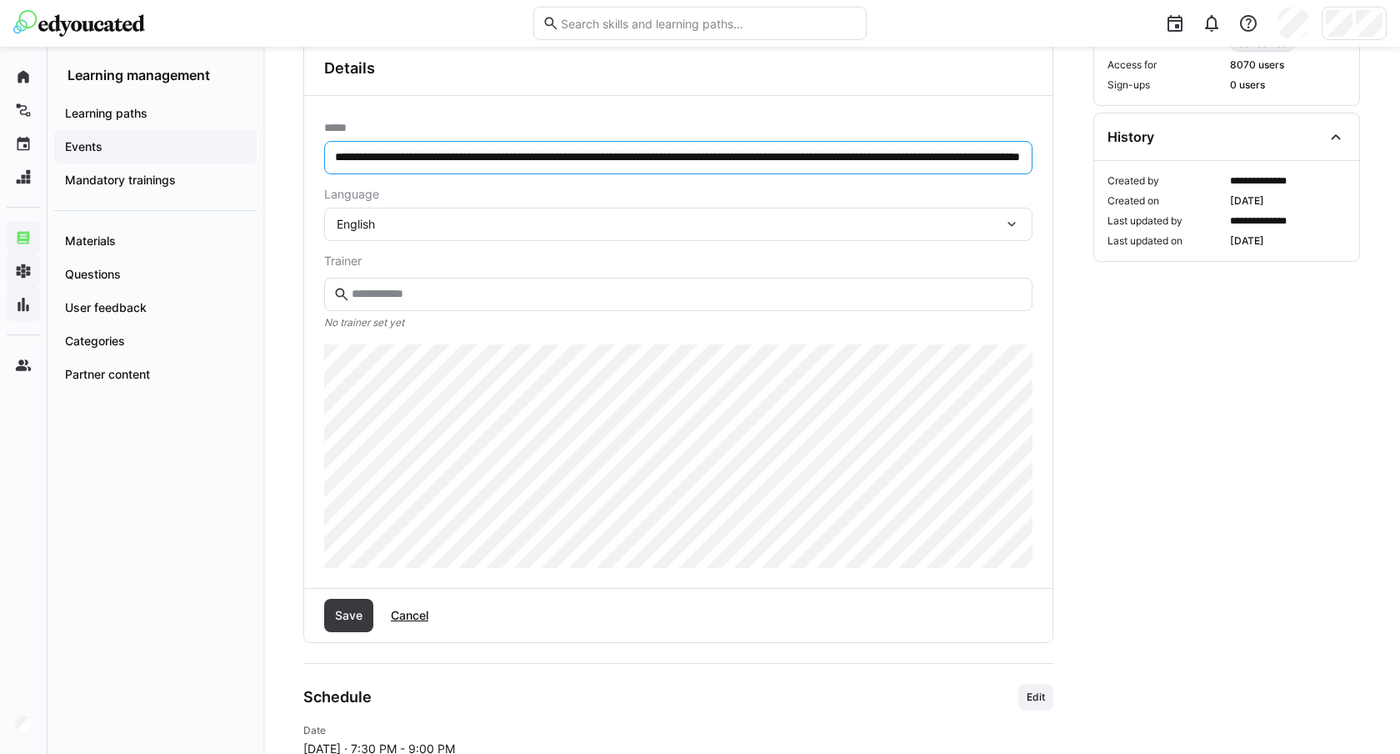
drag, startPoint x: 797, startPoint y: 159, endPoint x: 249, endPoint y: 143, distance: 547.9
click at [249, 143] on div "**********" at bounding box center [700, 440] width 1400 height 1407
click at [335, 155] on input "**********" at bounding box center [678, 157] width 690 height 15
type input "**********"
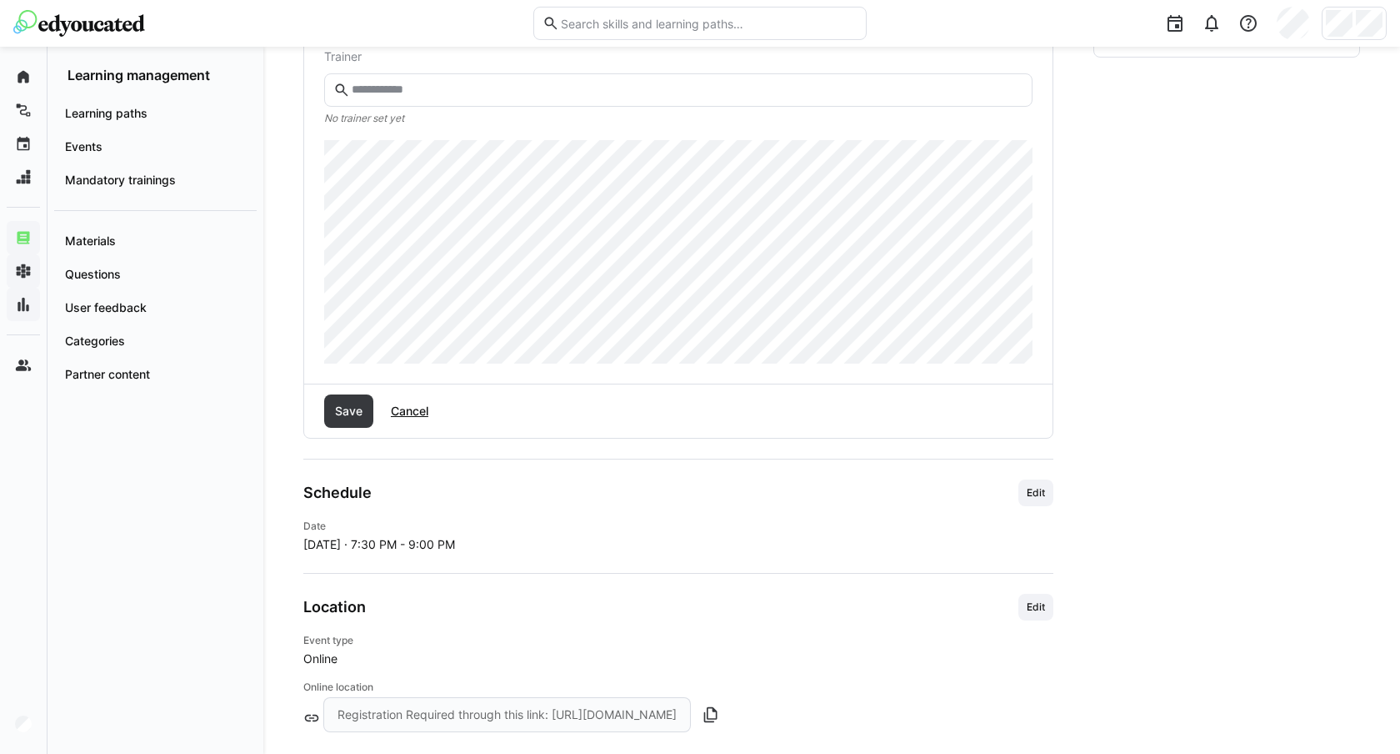
scroll to position [519, 0]
click at [349, 406] on span "Save" at bounding box center [349, 406] width 33 height 17
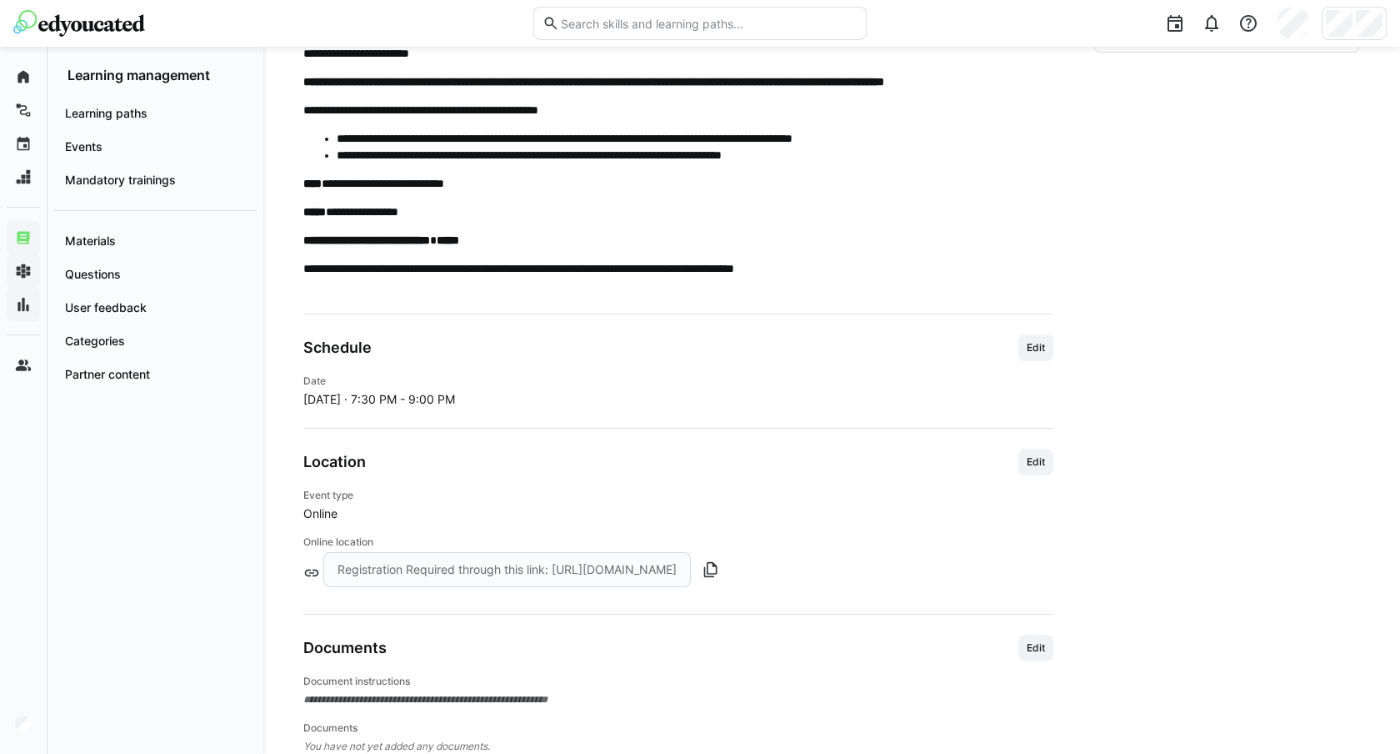
scroll to position [560, 0]
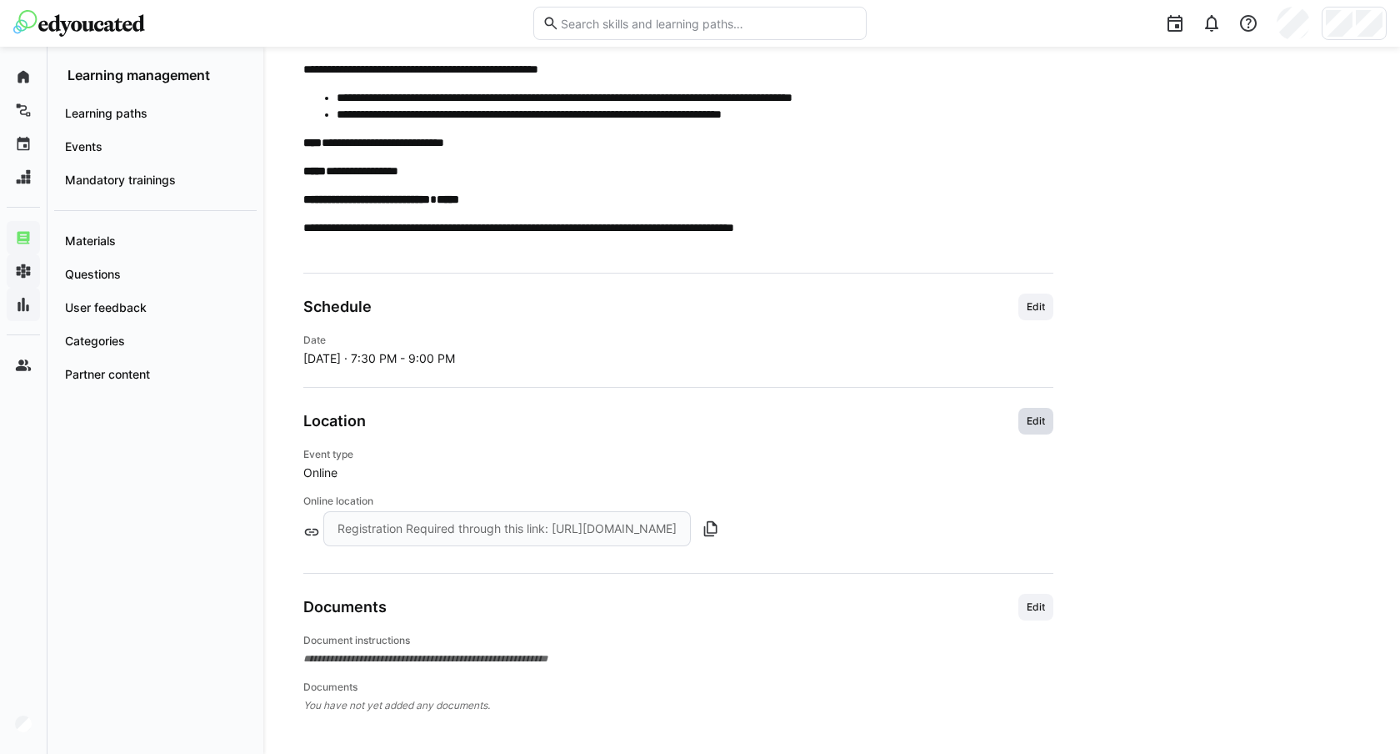
click at [1045, 418] on span "Edit" at bounding box center [1036, 420] width 22 height 13
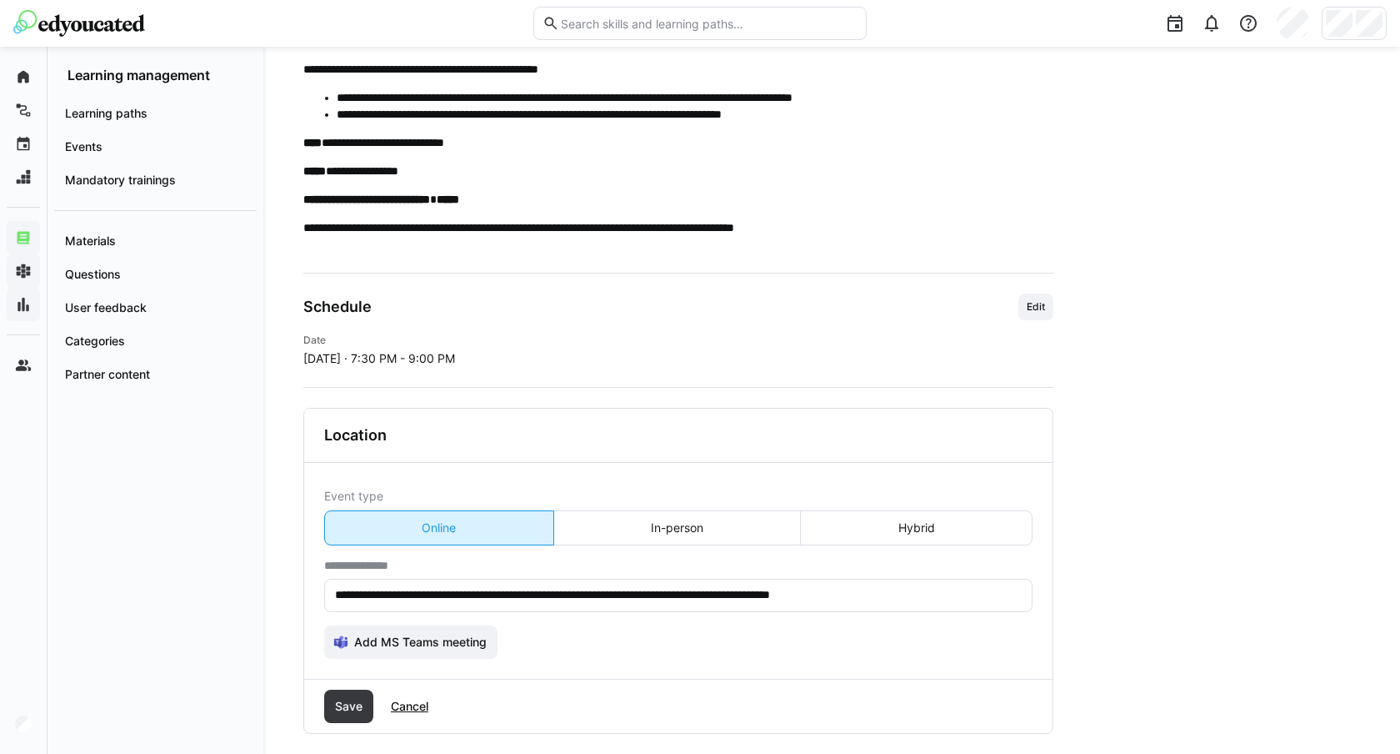
scroll to position [741, 0]
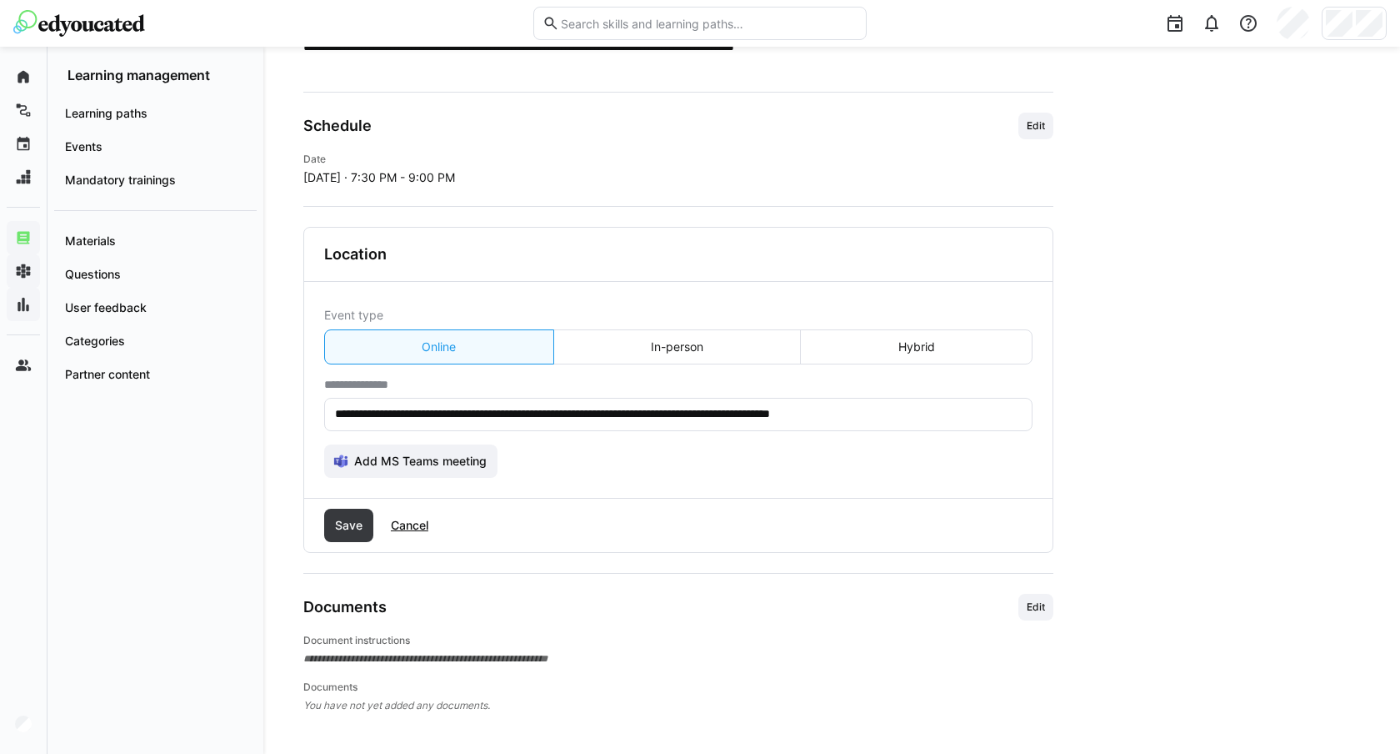
click at [541, 423] on eds-input "**********" at bounding box center [678, 414] width 709 height 33
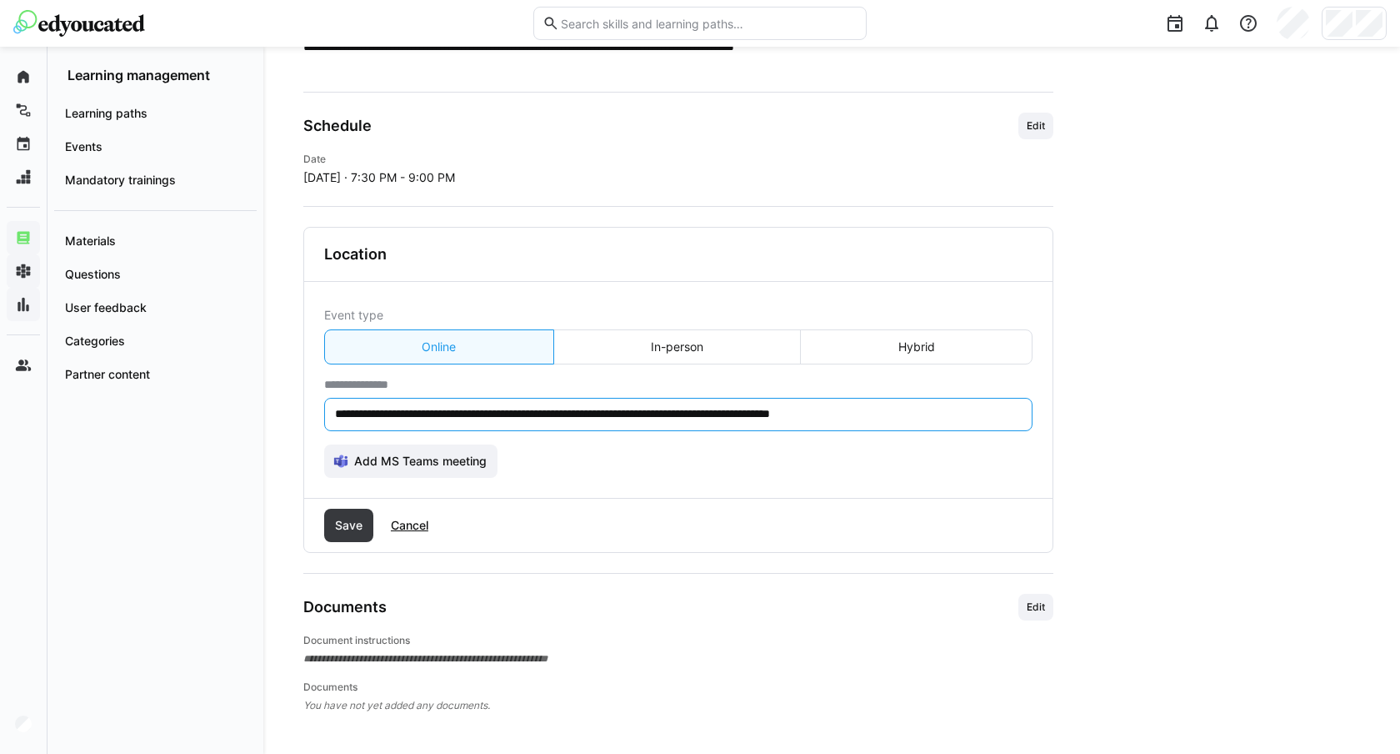
click at [537, 413] on input "**********" at bounding box center [678, 414] width 690 height 15
click at [518, 413] on input "**********" at bounding box center [678, 414] width 690 height 15
click at [454, 414] on input "**********" at bounding box center [678, 414] width 690 height 15
drag, startPoint x: 454, startPoint y: 414, endPoint x: 973, endPoint y: 431, distance: 518.8
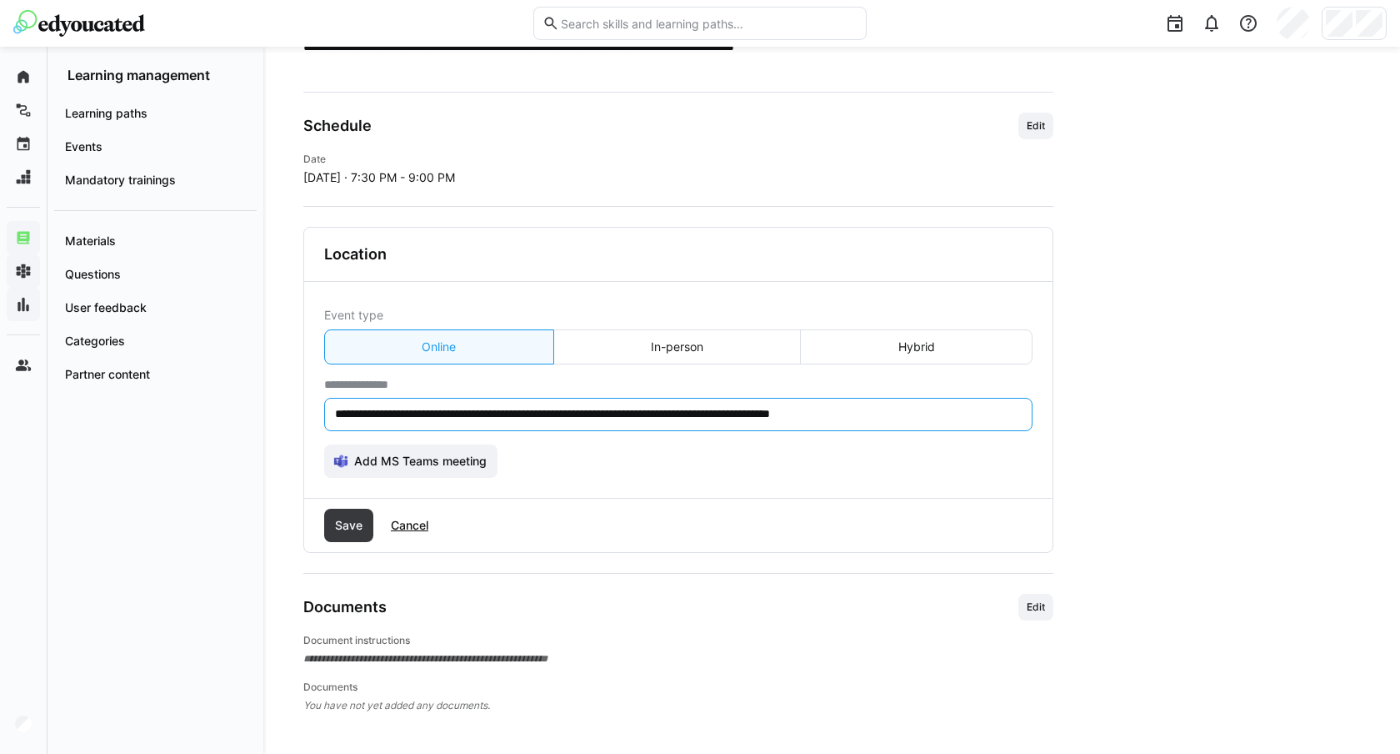
click at [973, 431] on form "**********" at bounding box center [678, 392] width 709 height 171
type input "*"
type input "**********"
click at [632, 351] on eds-button-option "In-person" at bounding box center [677, 346] width 248 height 35
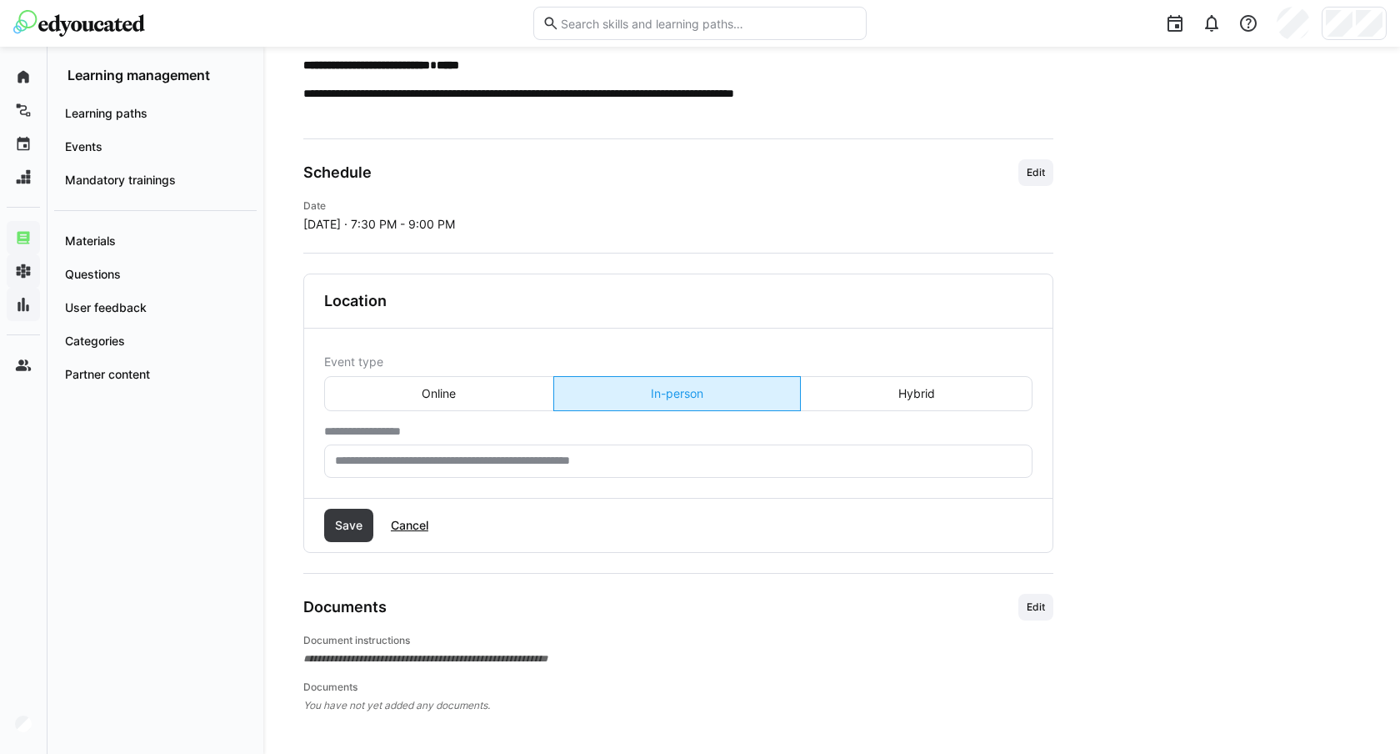
scroll to position [694, 0]
click at [911, 392] on eds-button-option "Hybrid" at bounding box center [916, 393] width 233 height 35
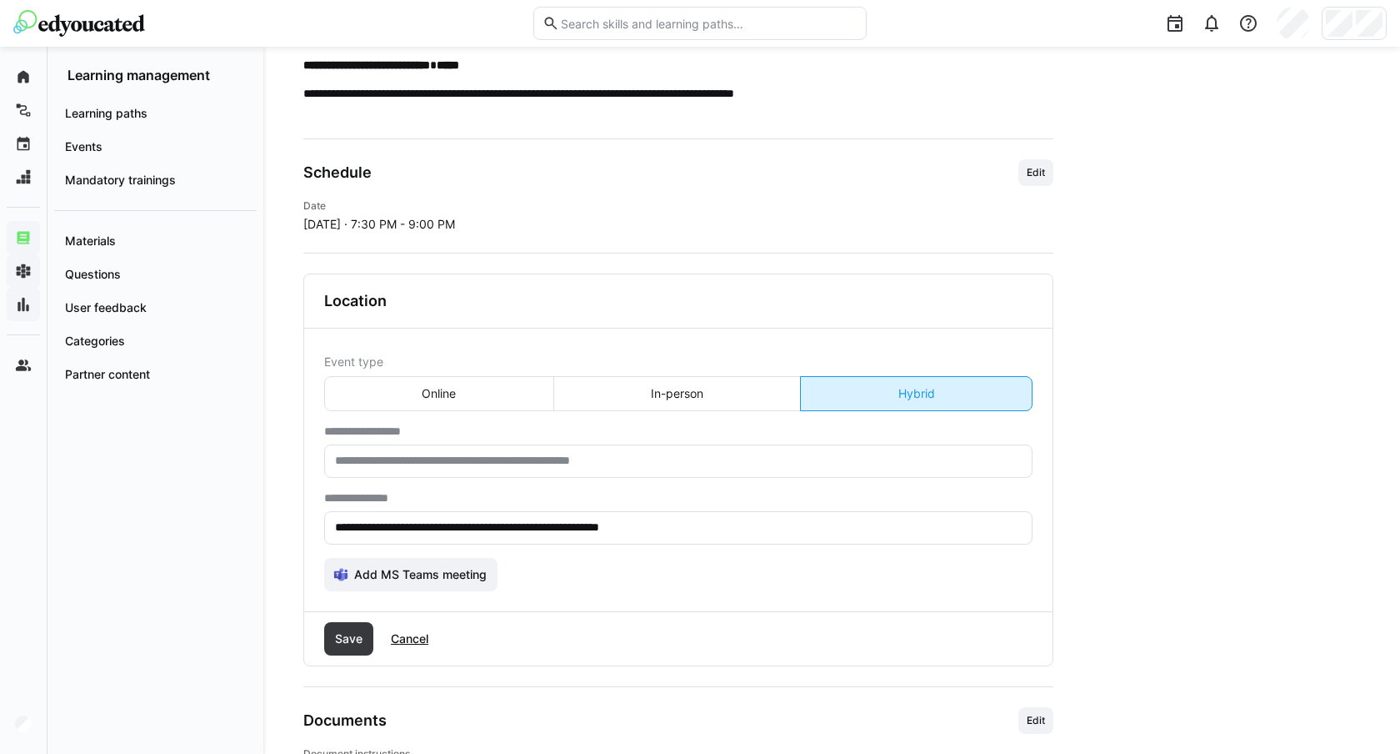
scroll to position [741, 0]
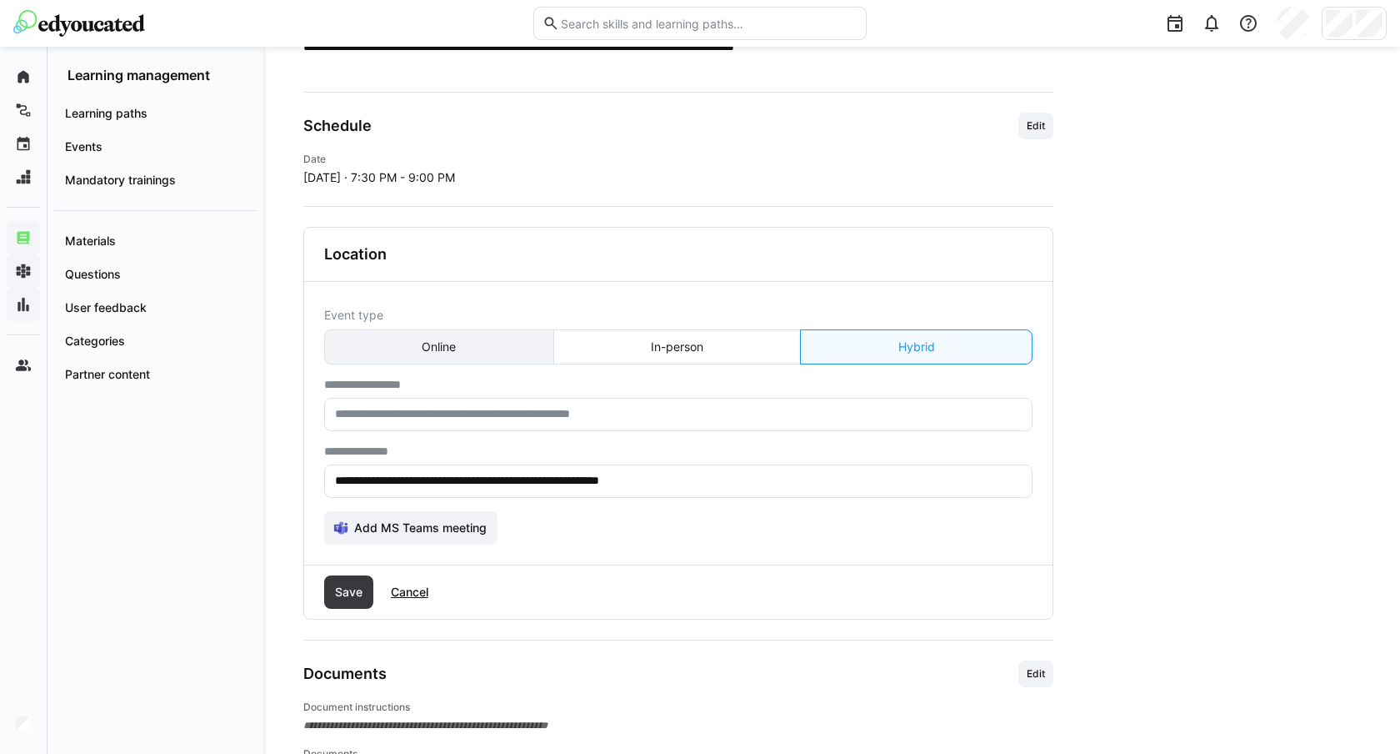
click at [414, 356] on eds-button-option "Online" at bounding box center [439, 346] width 230 height 35
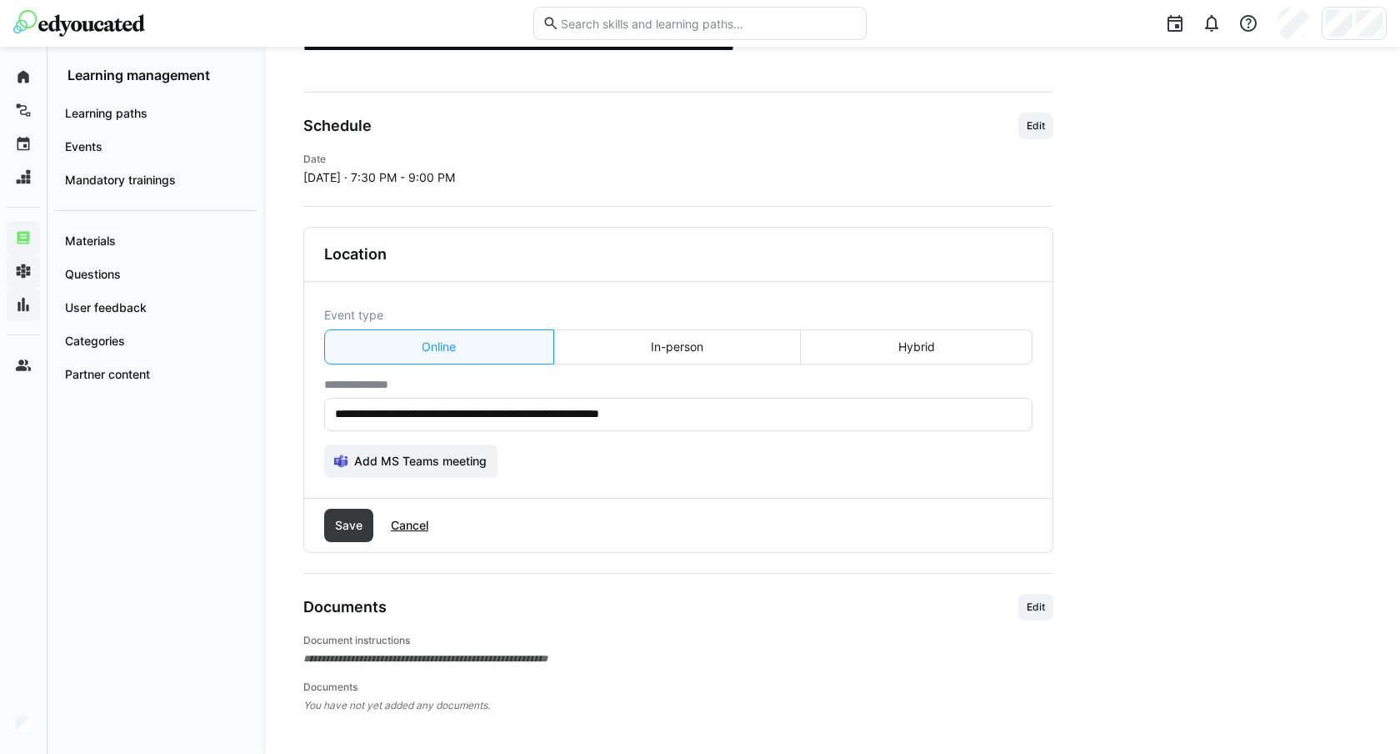
click at [413, 413] on input "**********" at bounding box center [678, 414] width 690 height 15
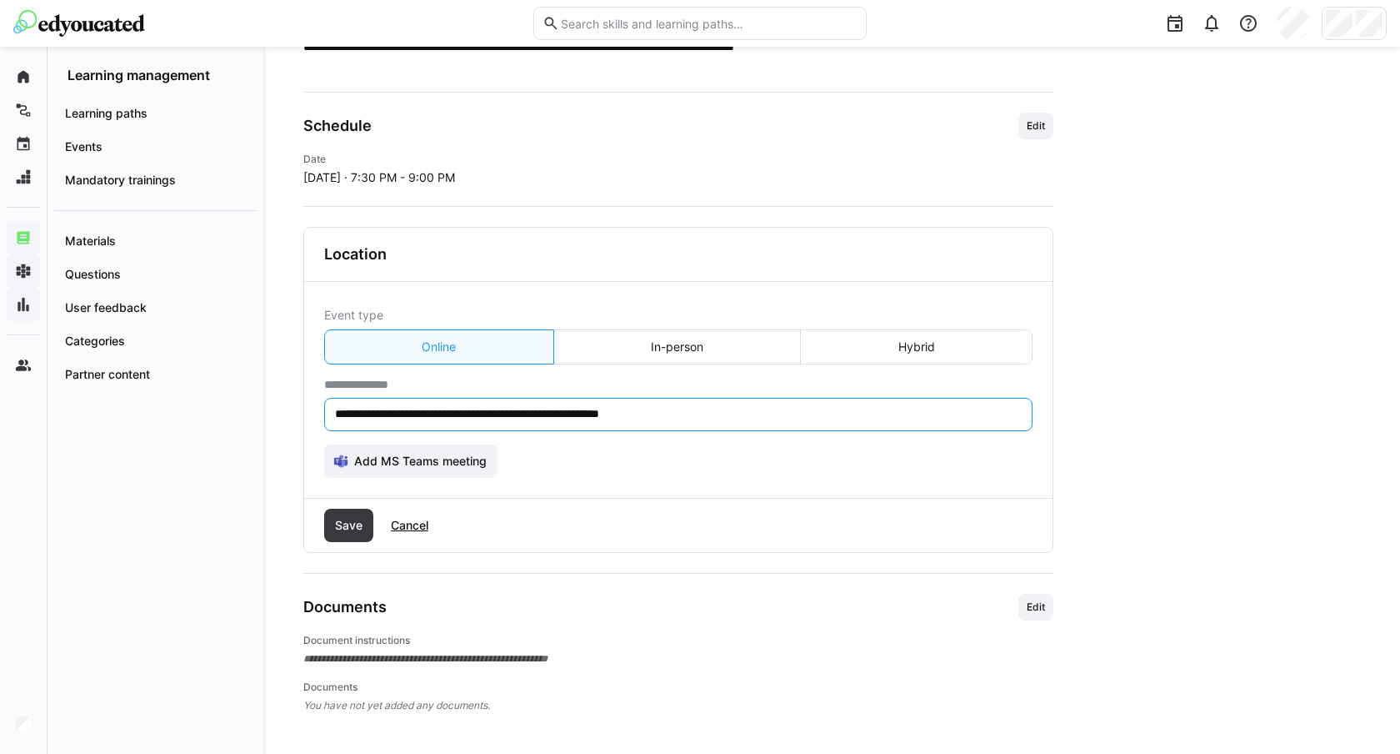
click at [413, 413] on input "**********" at bounding box center [678, 414] width 690 height 15
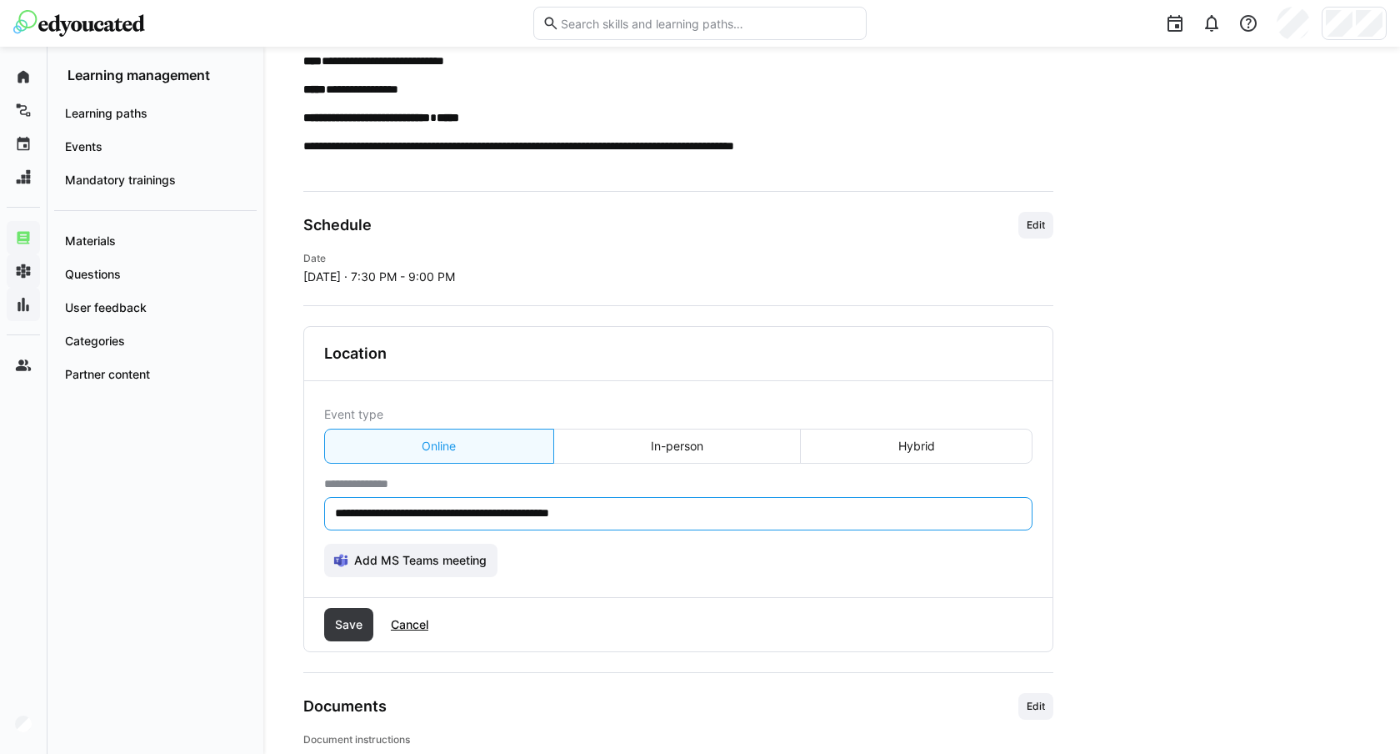
scroll to position [682, 0]
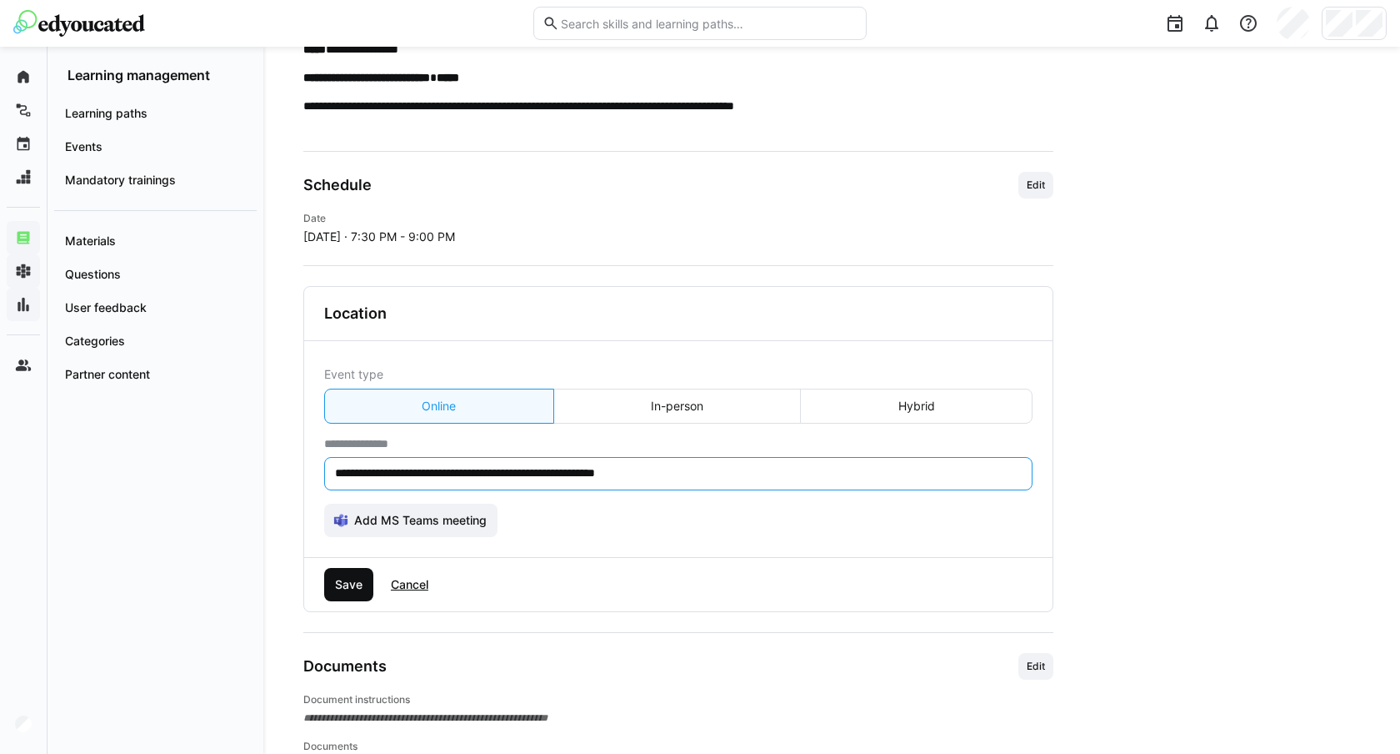
type input "**********"
click at [346, 599] on span "Save" at bounding box center [348, 584] width 49 height 33
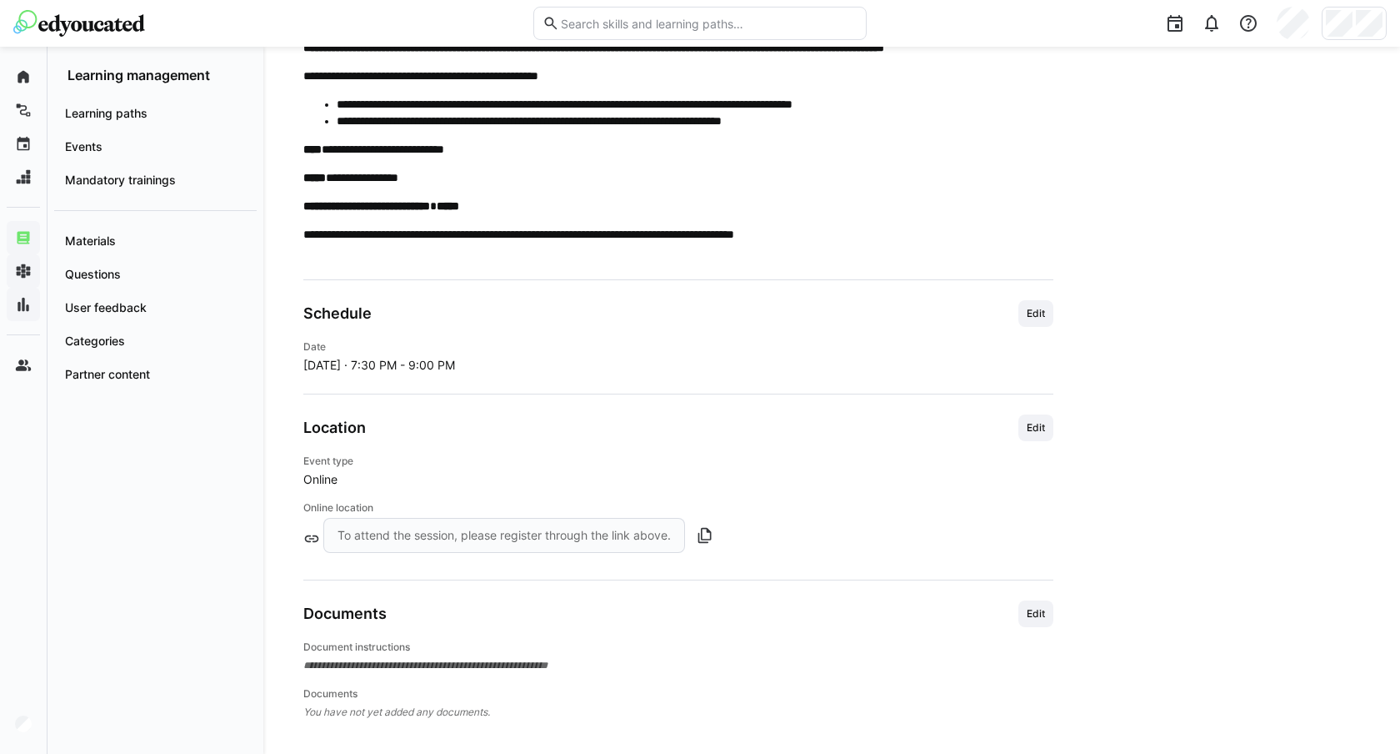
scroll to position [560, 0]
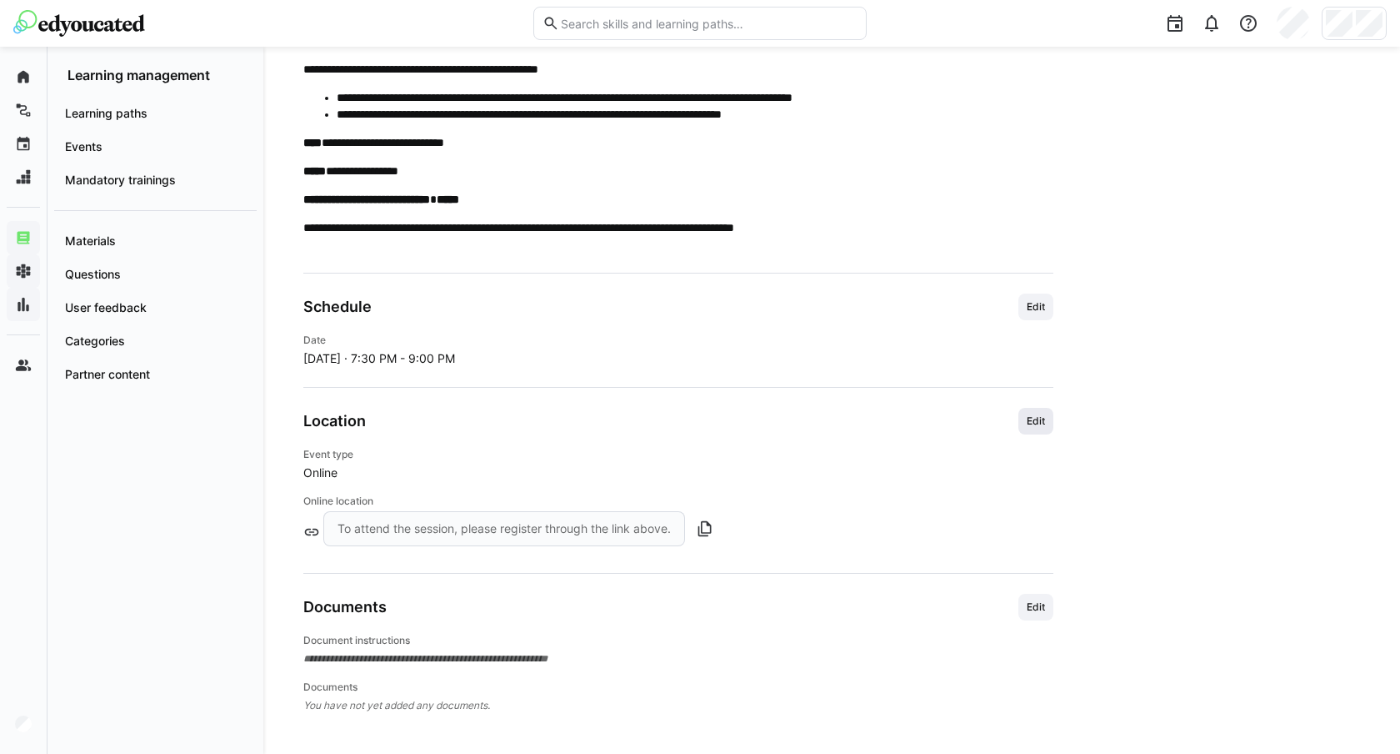
click at [1048, 420] on span "Edit" at bounding box center [1036, 421] width 35 height 27
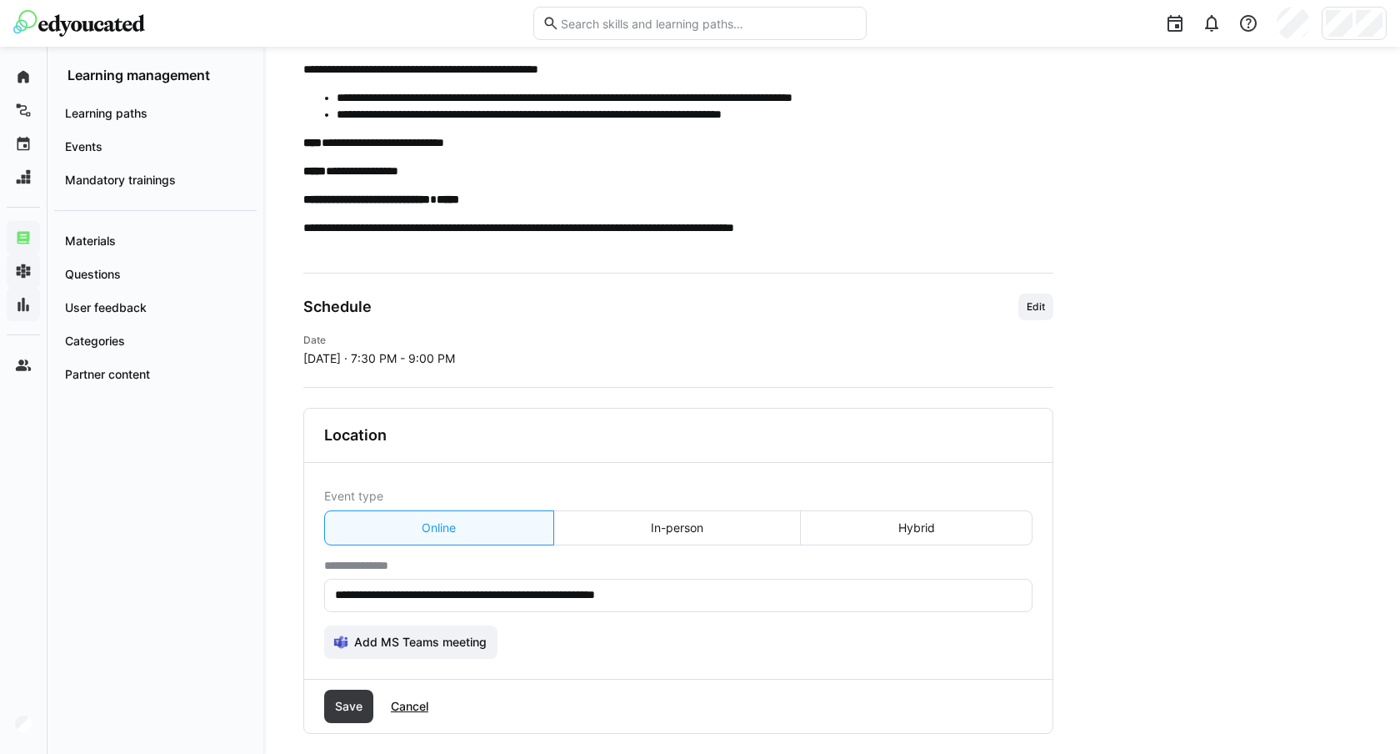
click at [457, 591] on input "**********" at bounding box center [678, 595] width 690 height 15
paste input "**********"
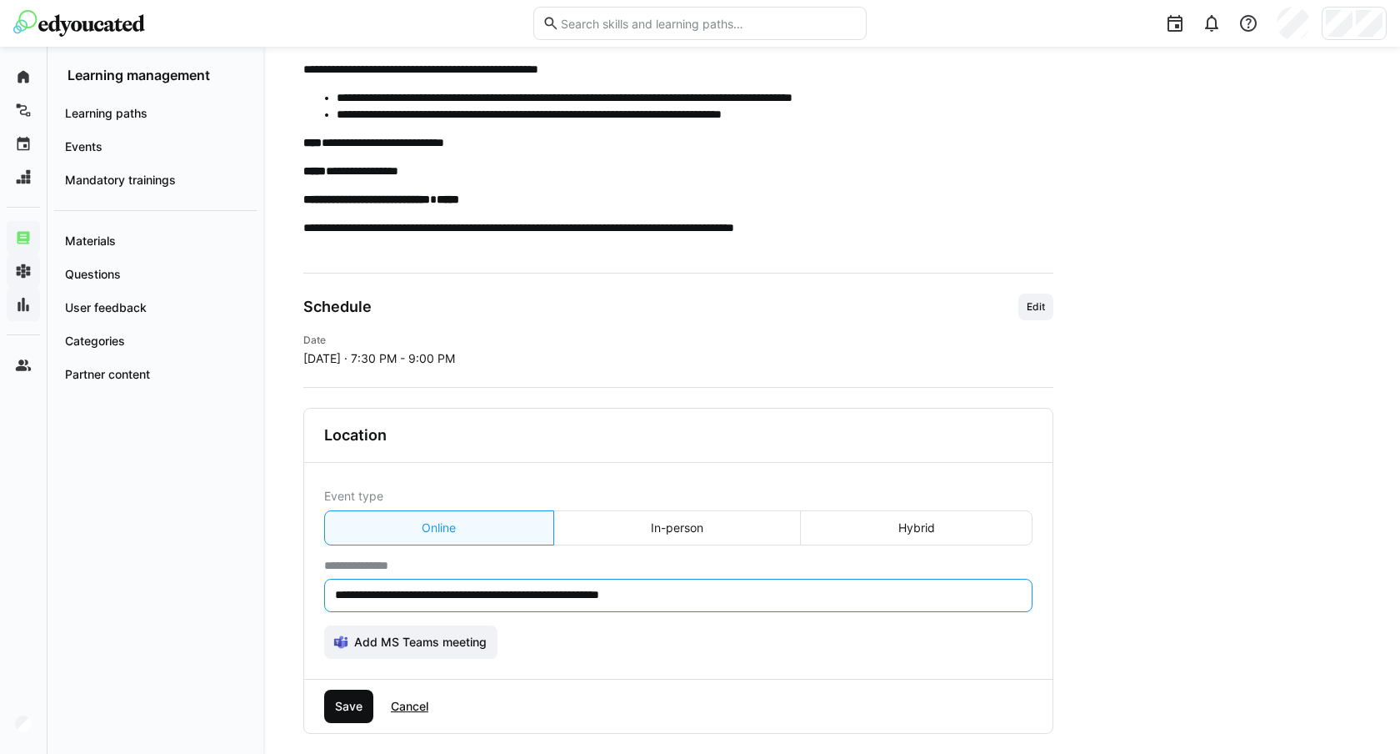
type input "**********"
click at [353, 709] on span "Save" at bounding box center [349, 706] width 33 height 17
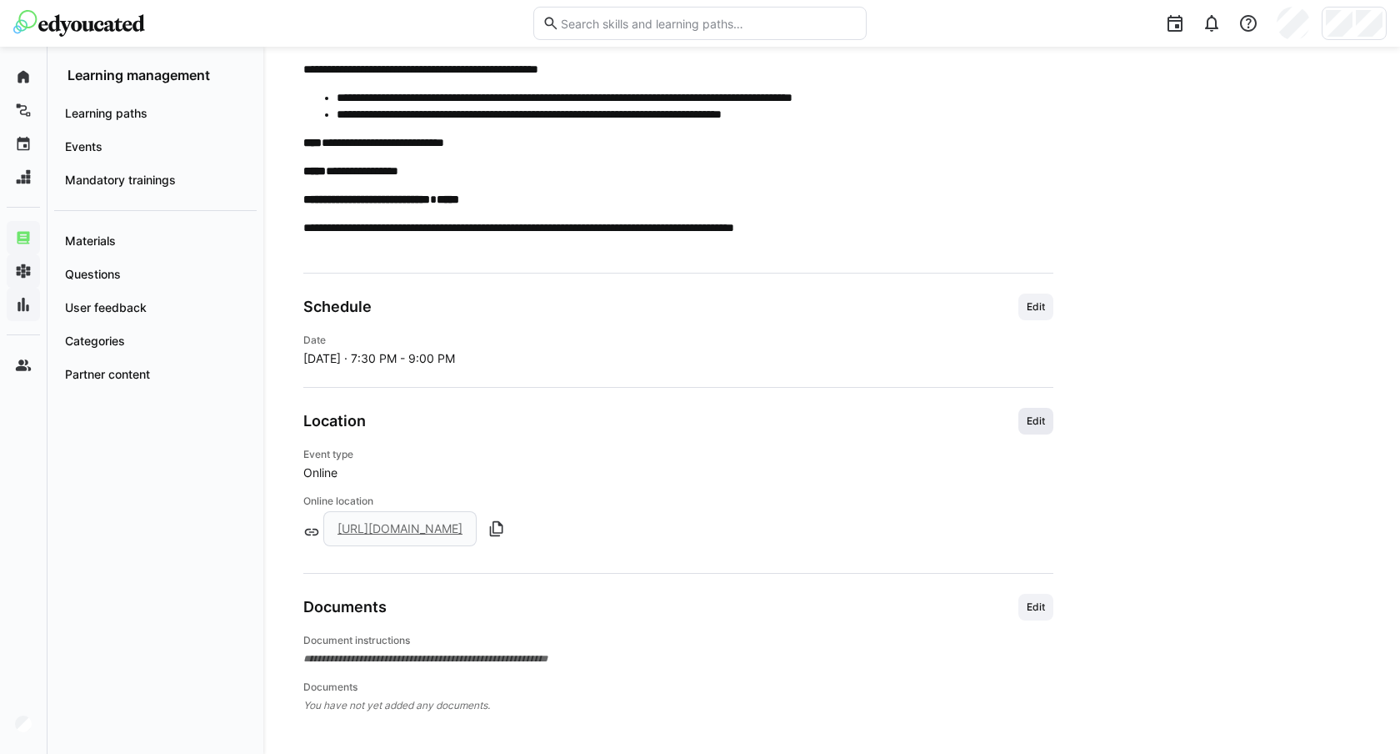
click at [1041, 420] on span "Edit" at bounding box center [1036, 420] width 22 height 13
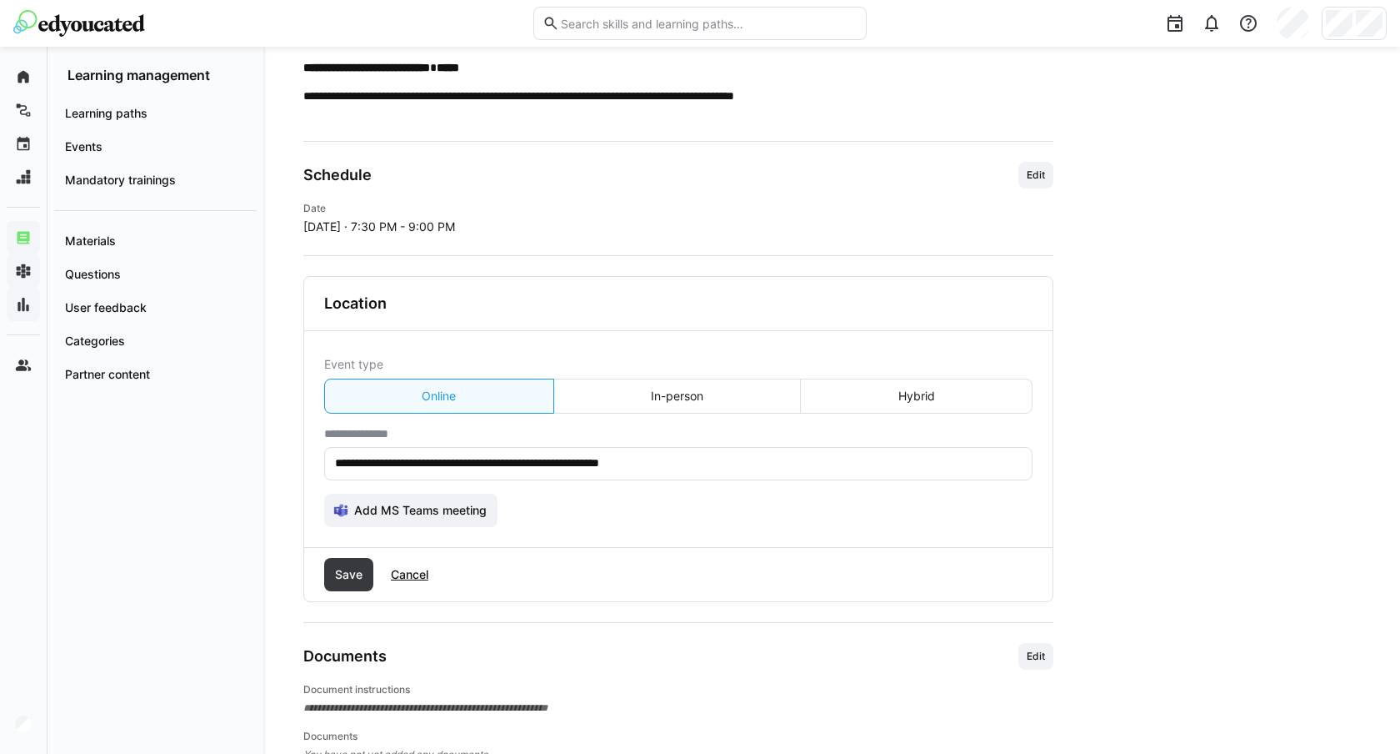
scroll to position [699, 0]
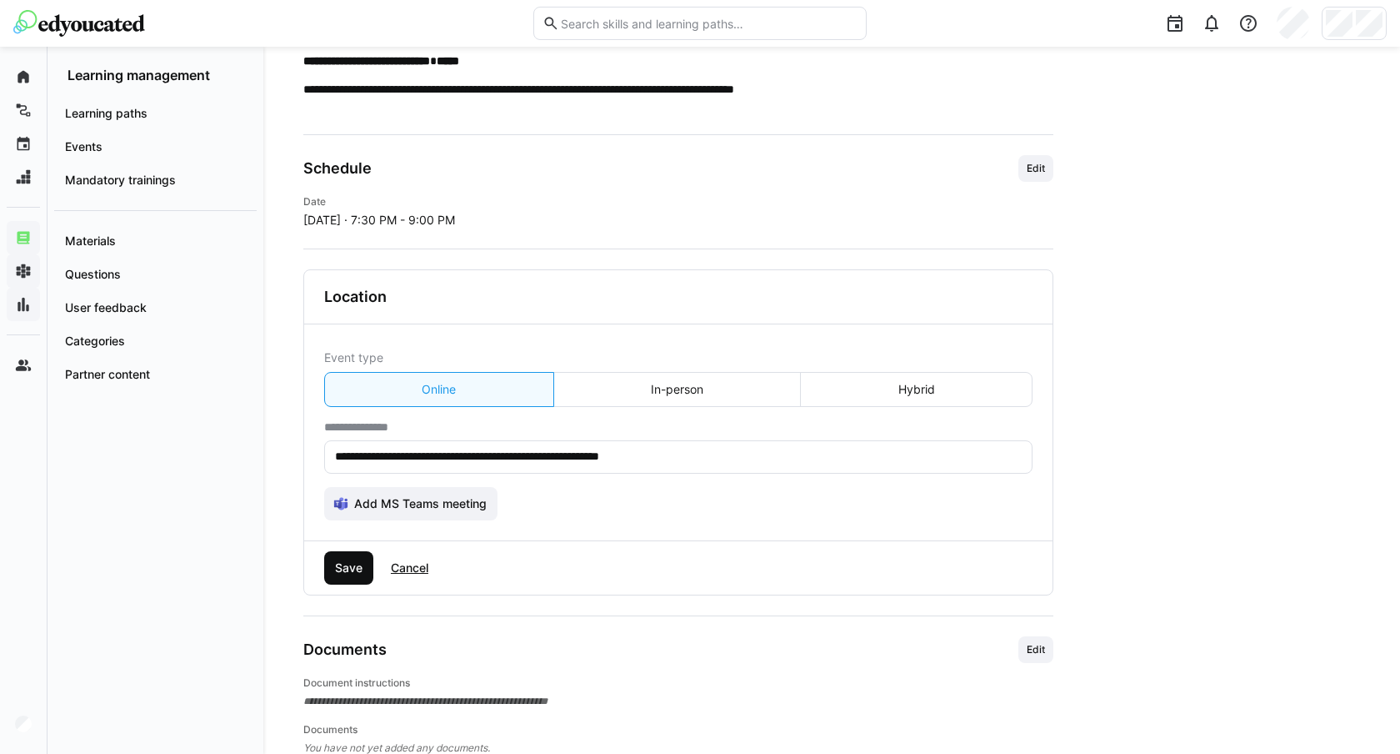
click at [339, 564] on span "Save" at bounding box center [349, 567] width 33 height 17
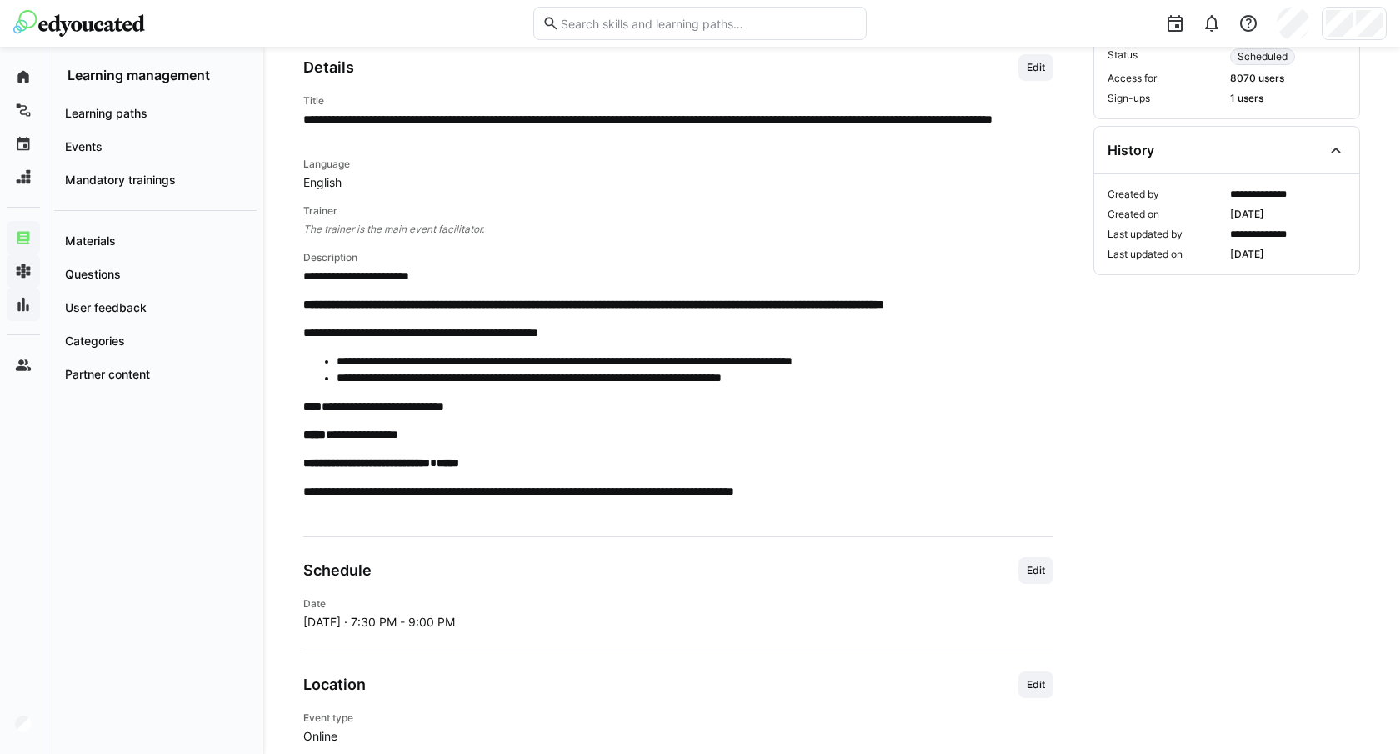
scroll to position [293, 0]
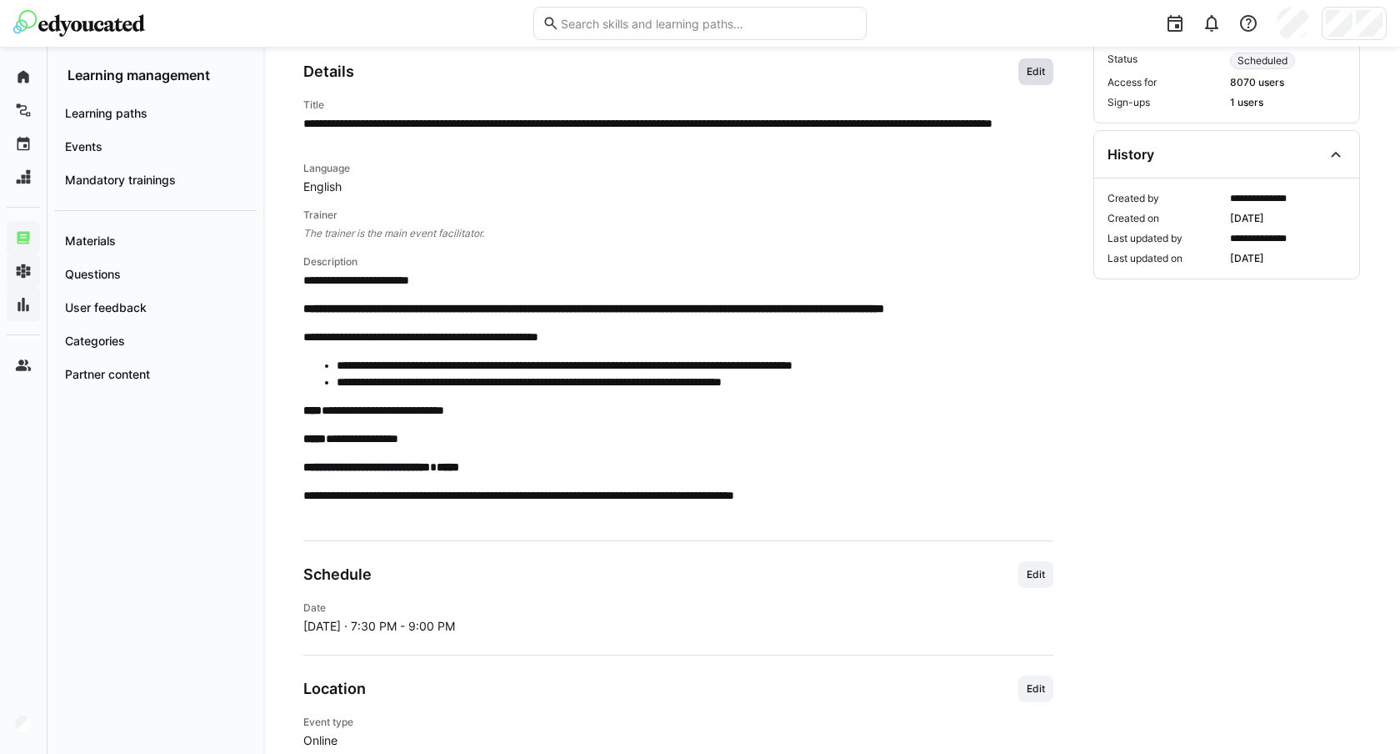
click at [1036, 70] on span "Edit" at bounding box center [1036, 71] width 22 height 13
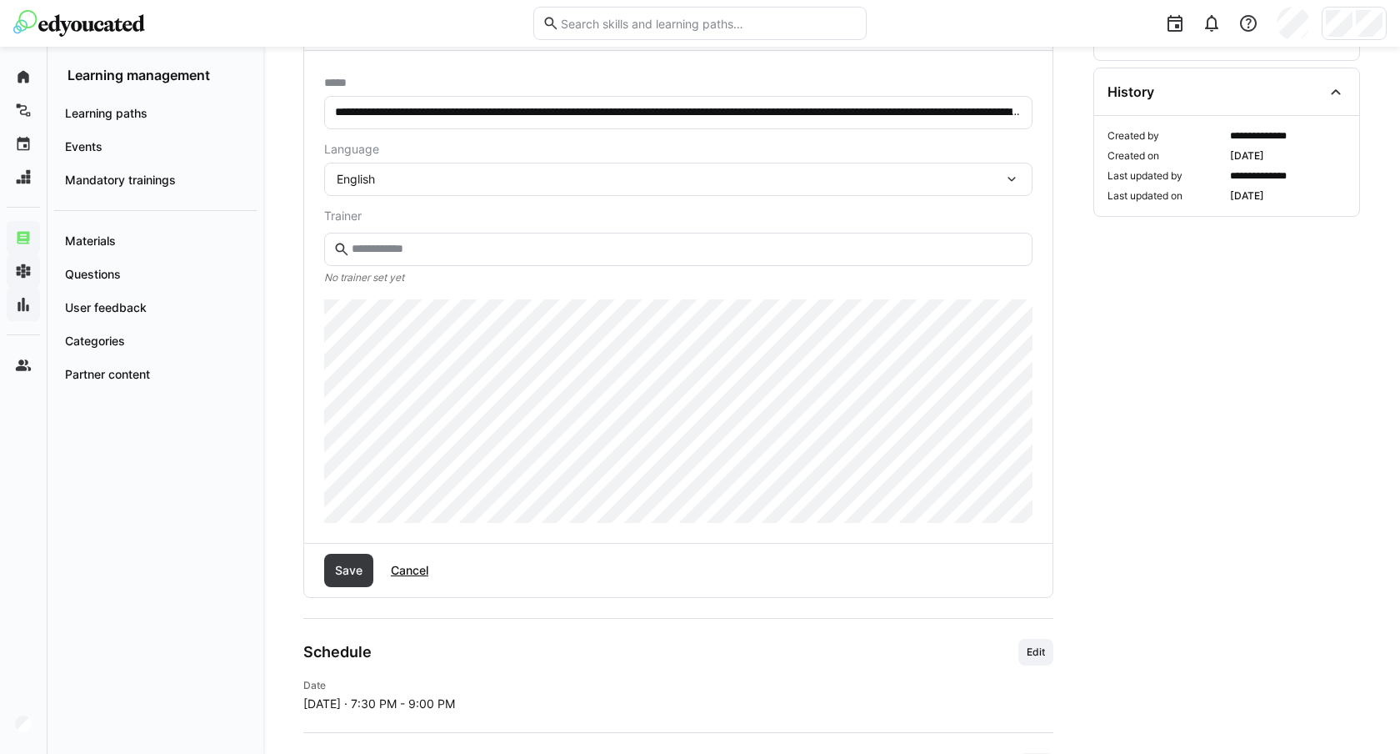
scroll to position [371, 0]
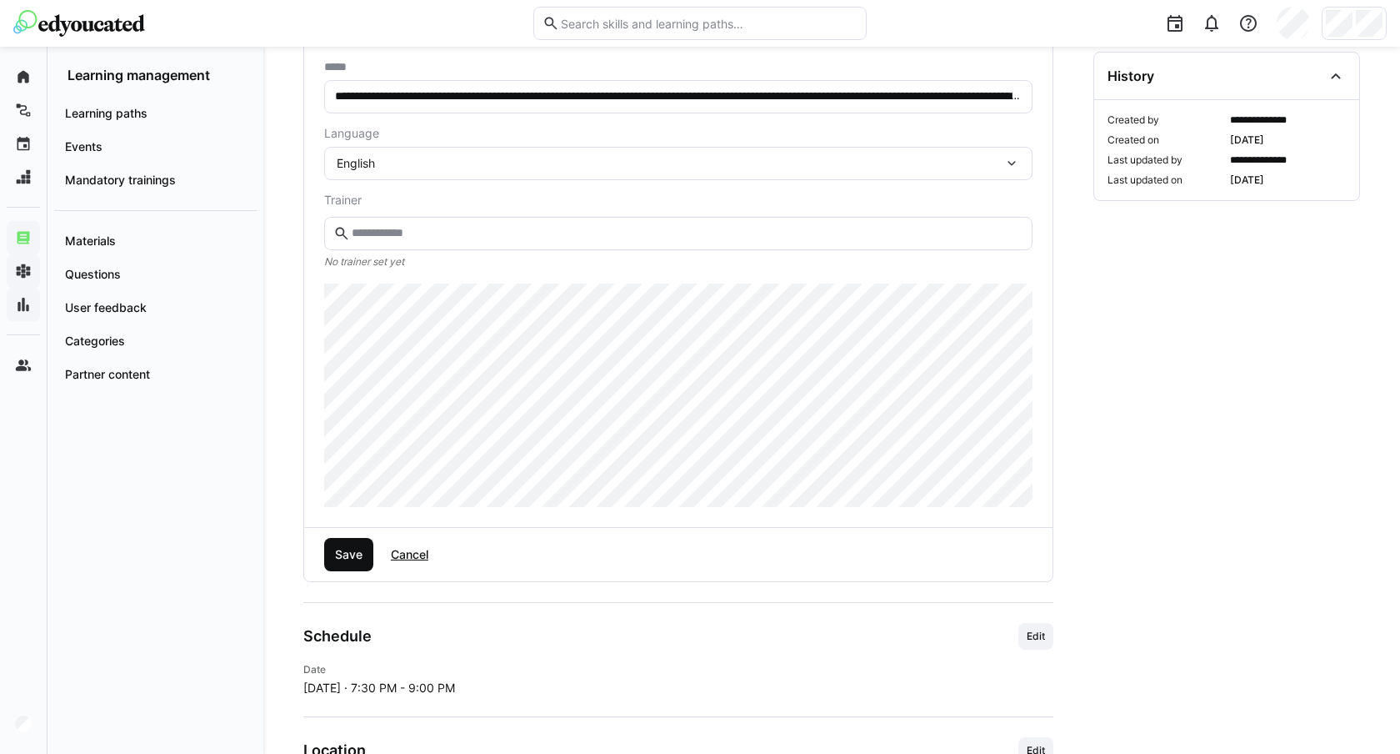
click at [350, 550] on span "Save" at bounding box center [349, 554] width 33 height 17
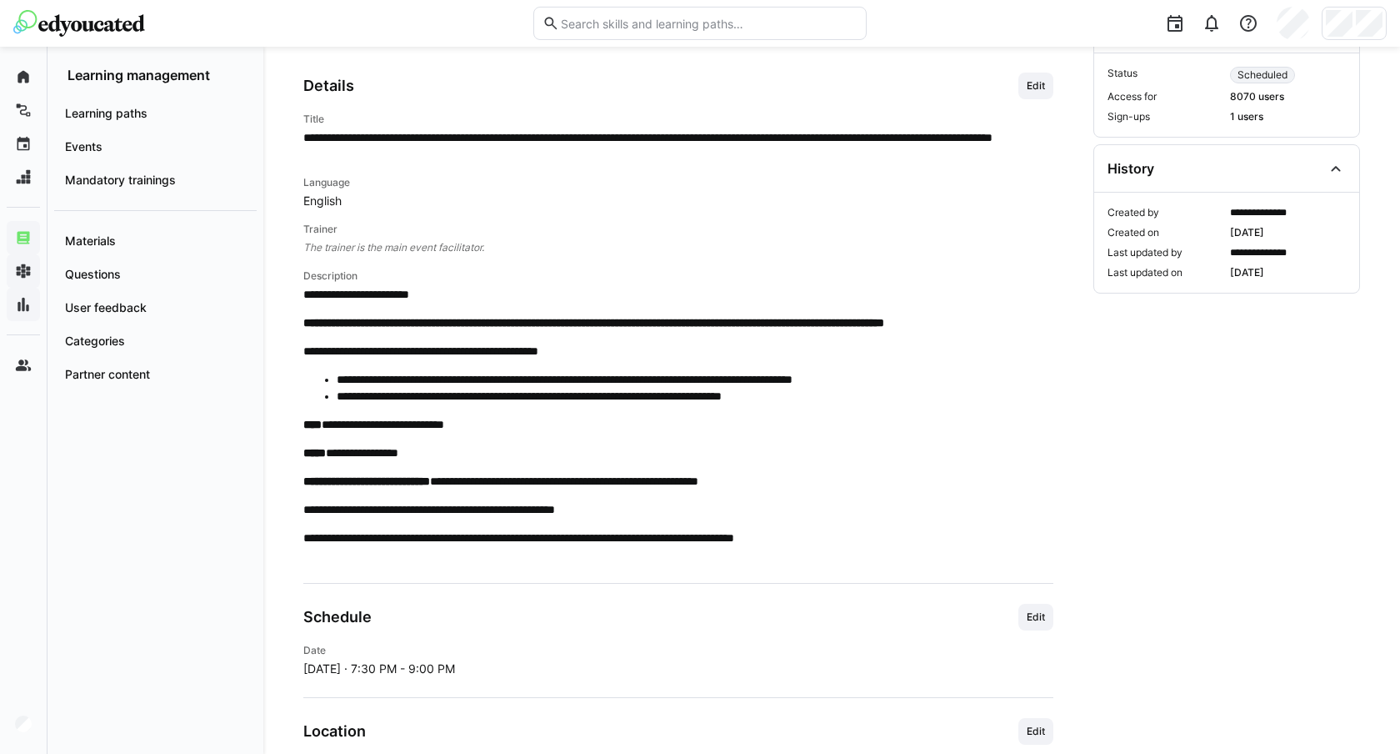
scroll to position [277, 0]
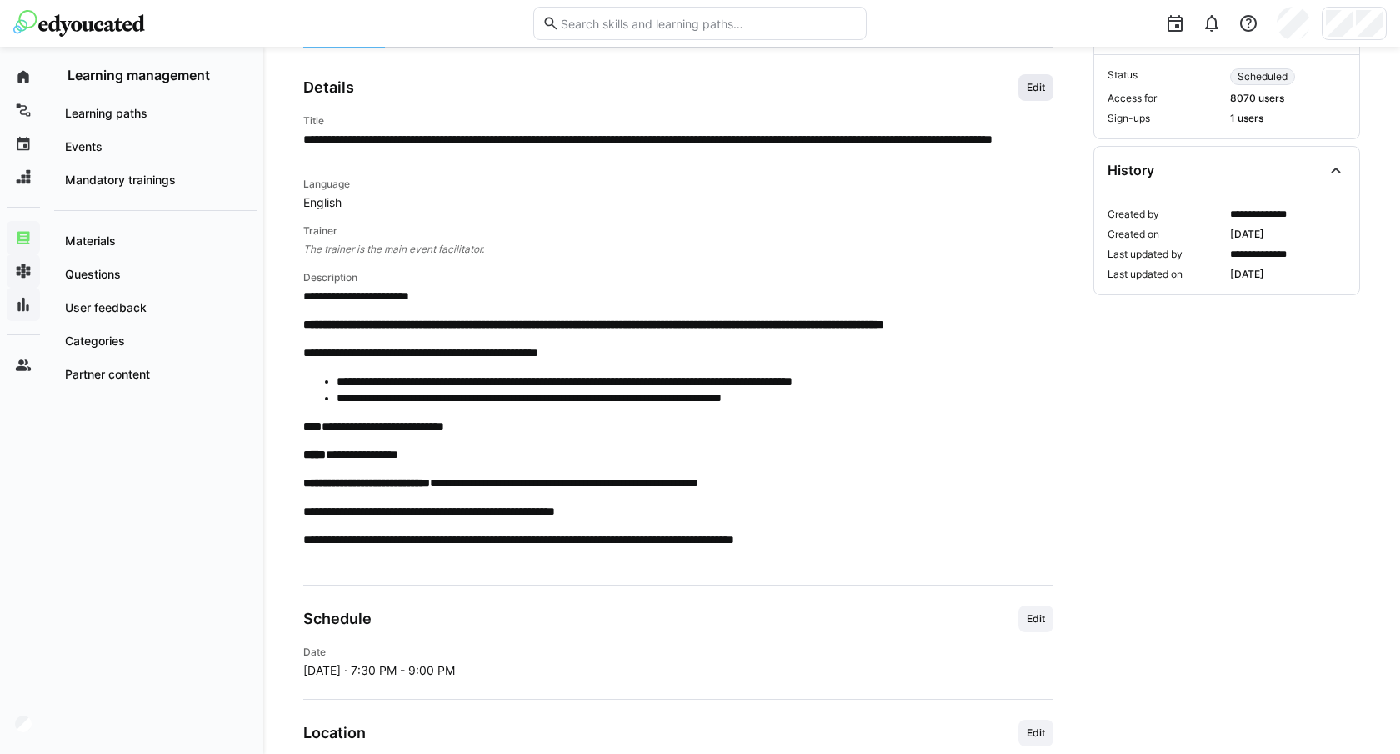
click at [1044, 92] on span "Edit" at bounding box center [1036, 87] width 22 height 13
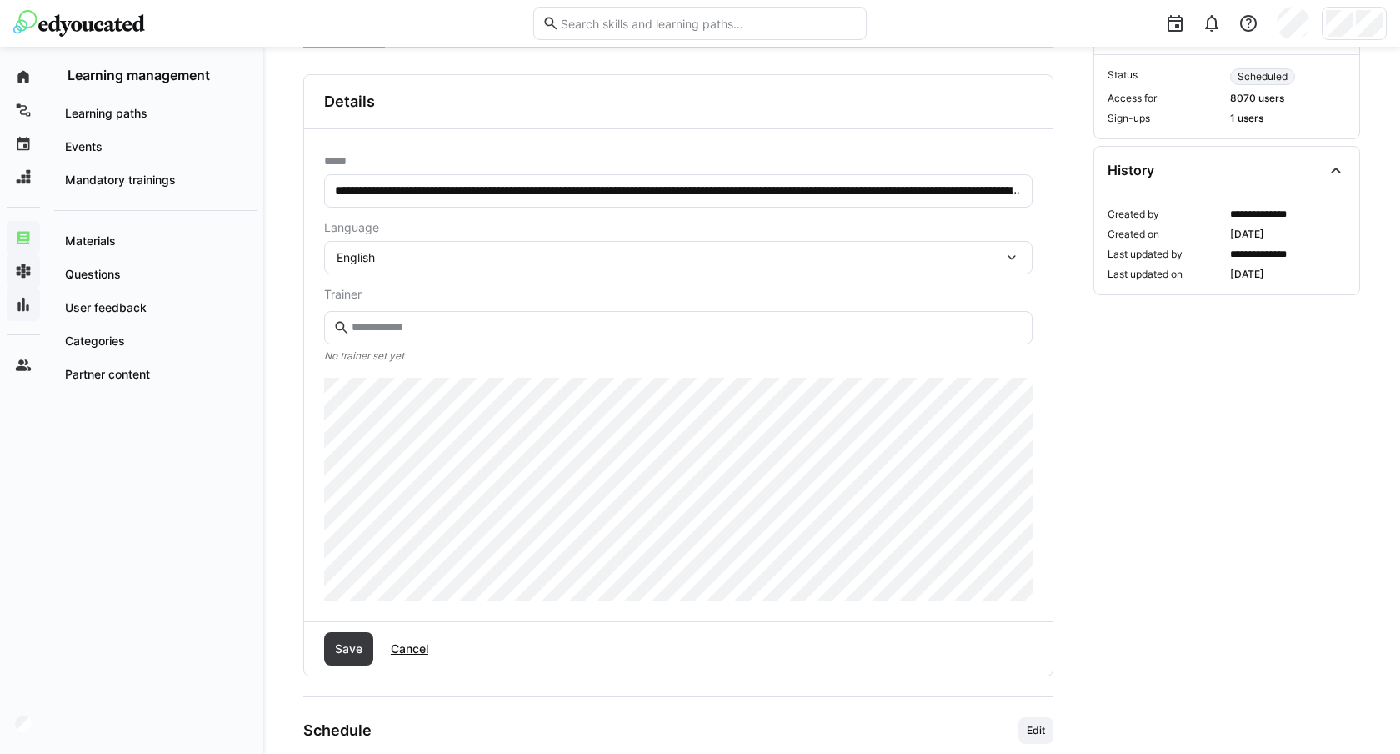
click at [422, 323] on input "text" at bounding box center [687, 327] width 674 height 15
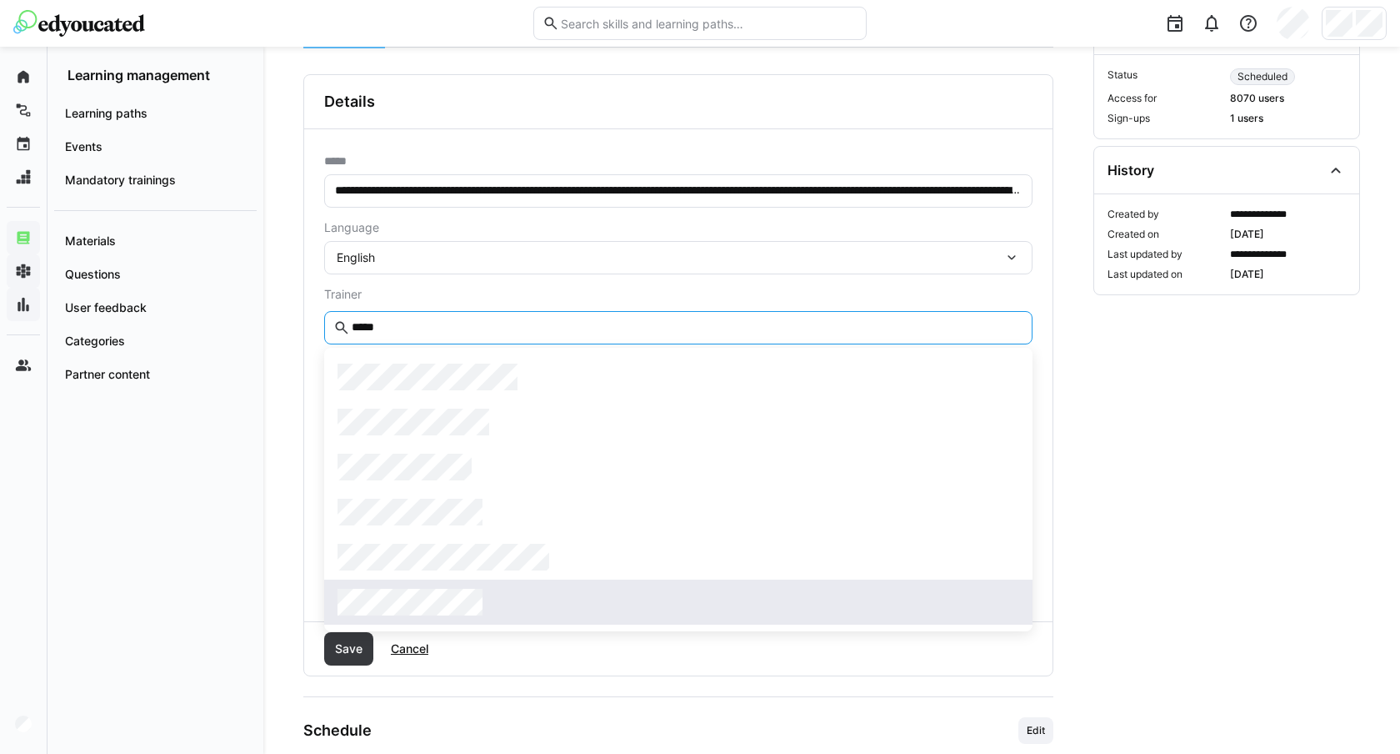
type input "*****"
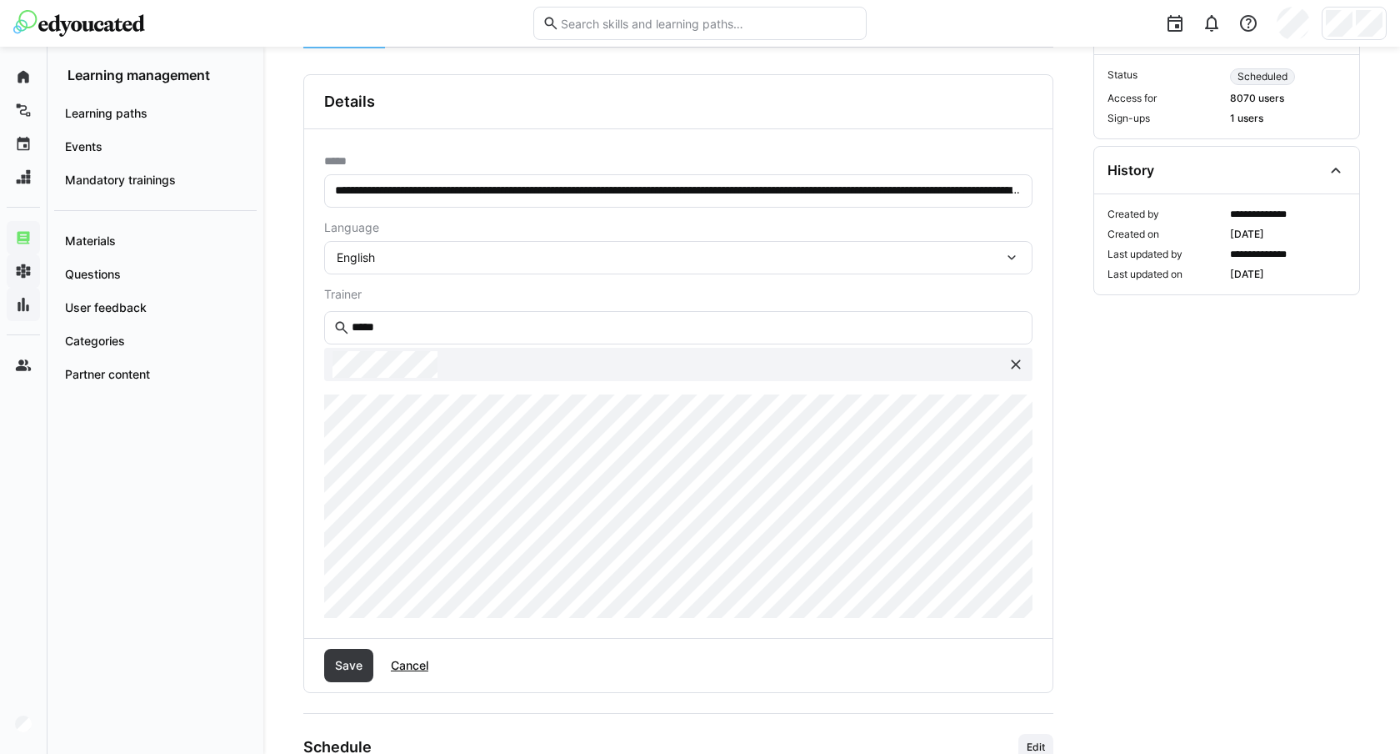
click at [303, 361] on div "**********" at bounding box center [831, 482] width 1137 height 1424
click at [335, 667] on span "Save" at bounding box center [349, 665] width 33 height 17
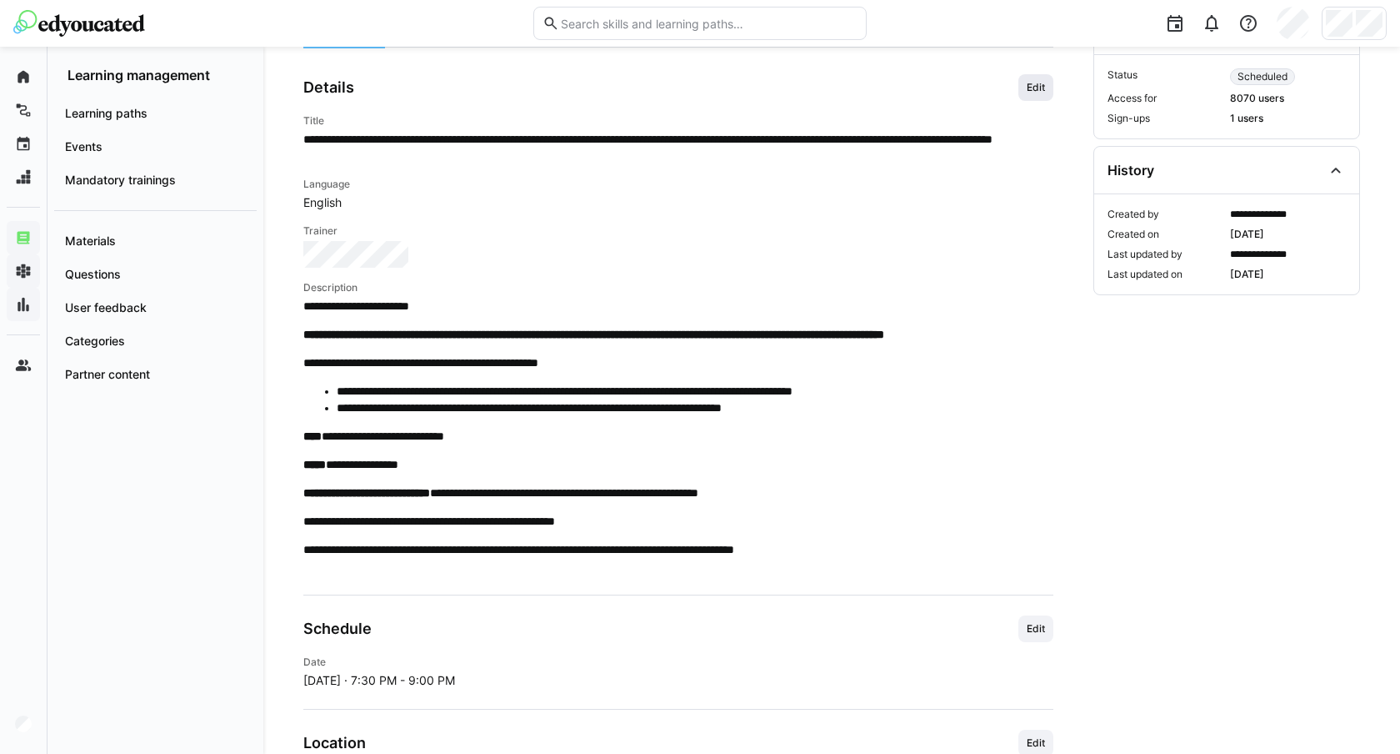
click at [1032, 83] on span "Edit" at bounding box center [1036, 87] width 22 height 13
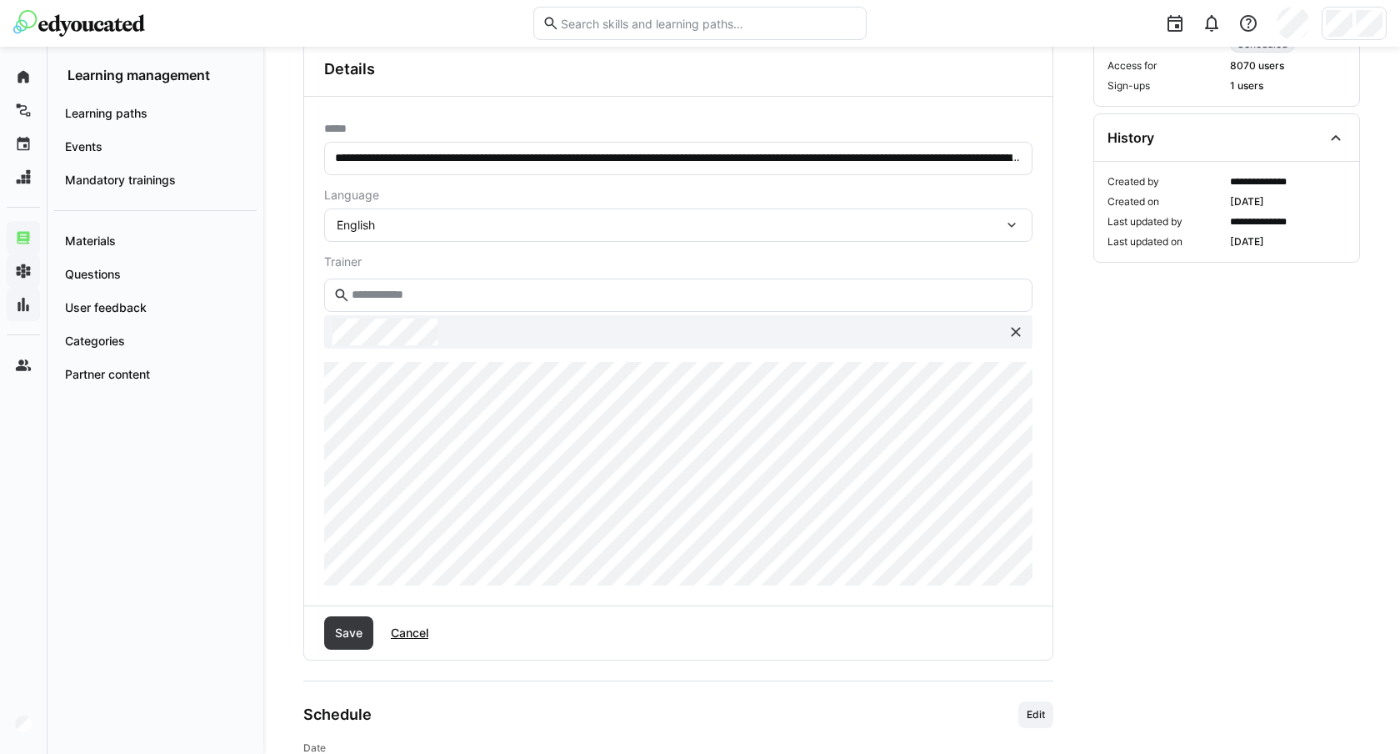
scroll to position [305, 0]
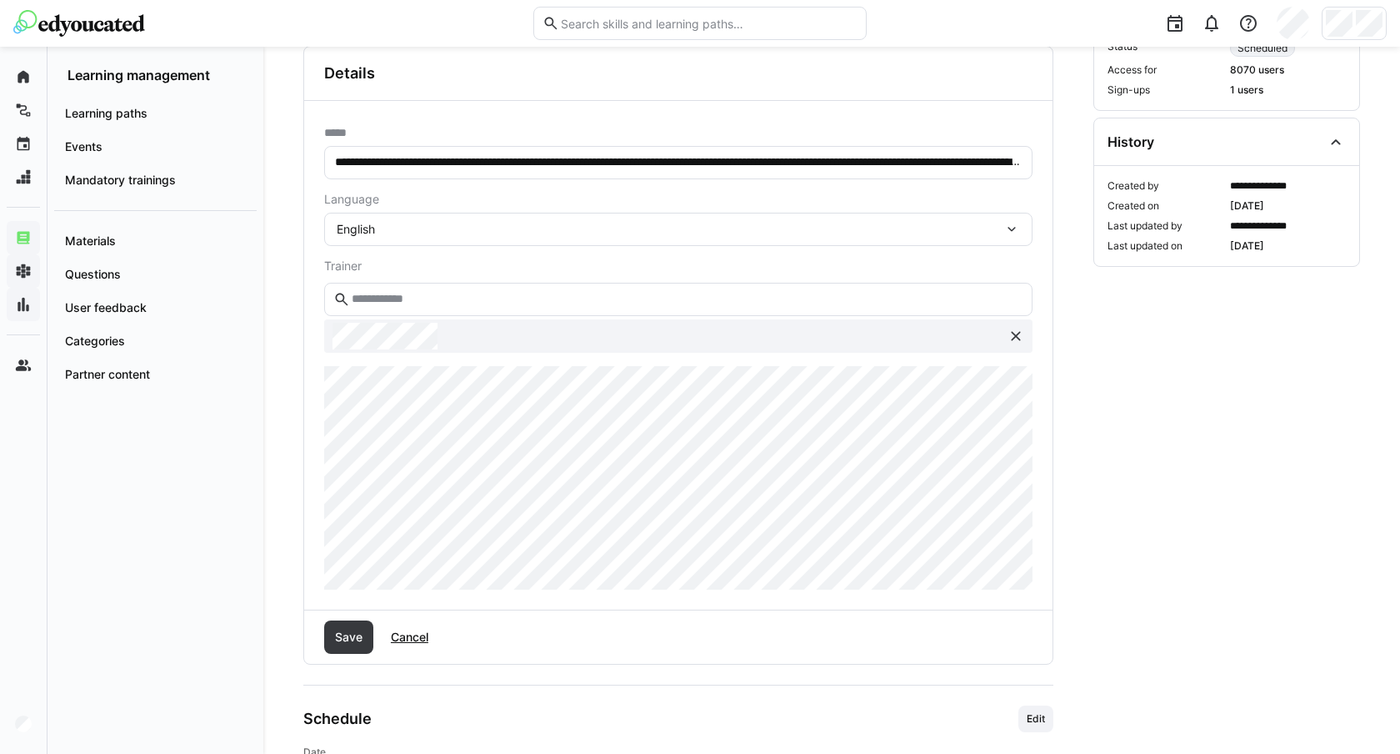
click at [299, 543] on div at bounding box center [700, 377] width 1400 height 754
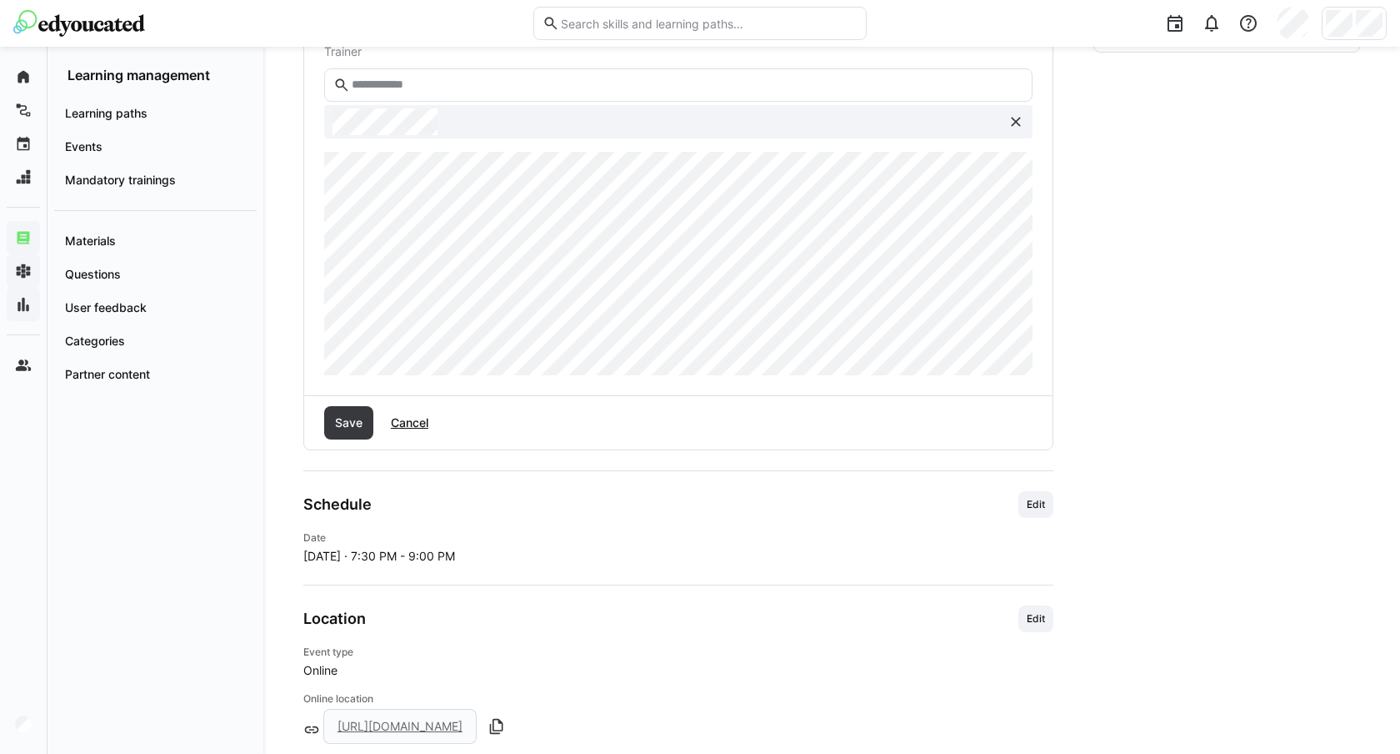
scroll to position [520, 0]
click at [353, 419] on span "Save" at bounding box center [349, 421] width 33 height 17
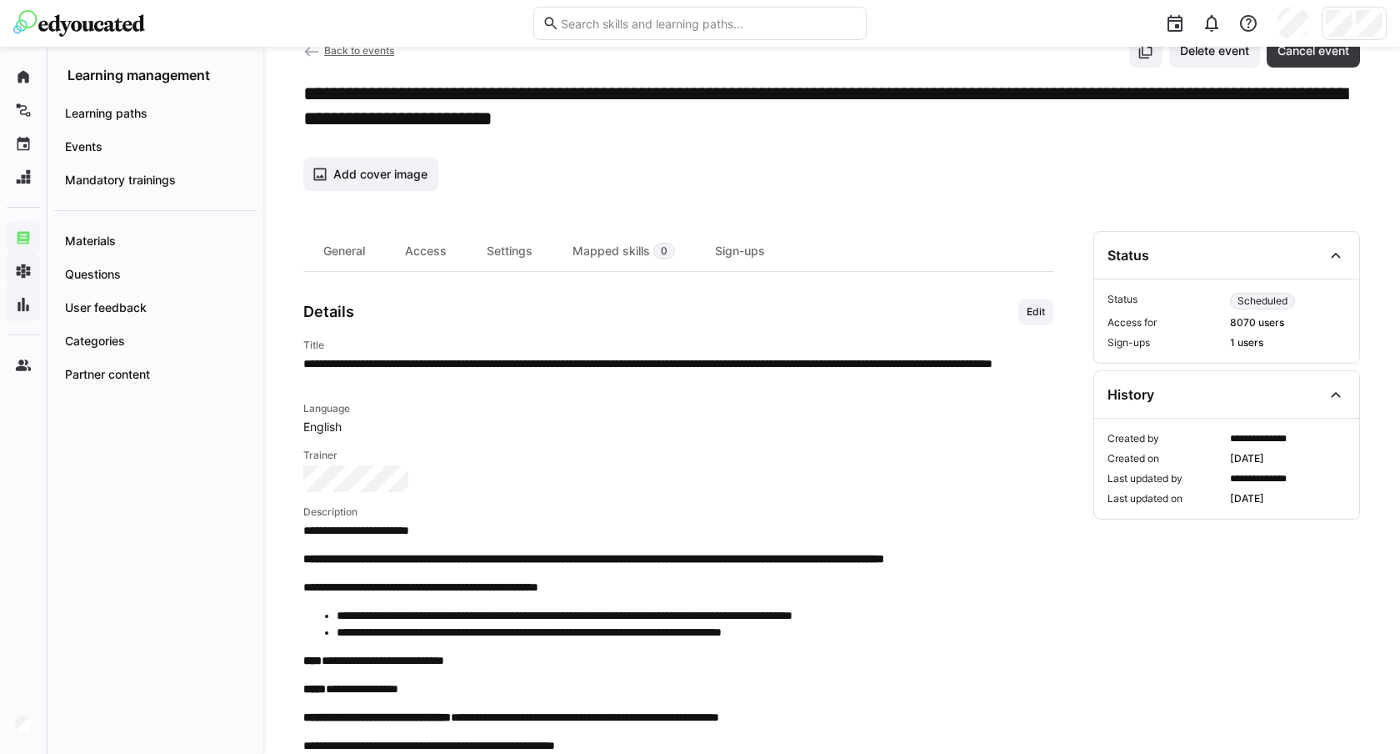
scroll to position [0, 0]
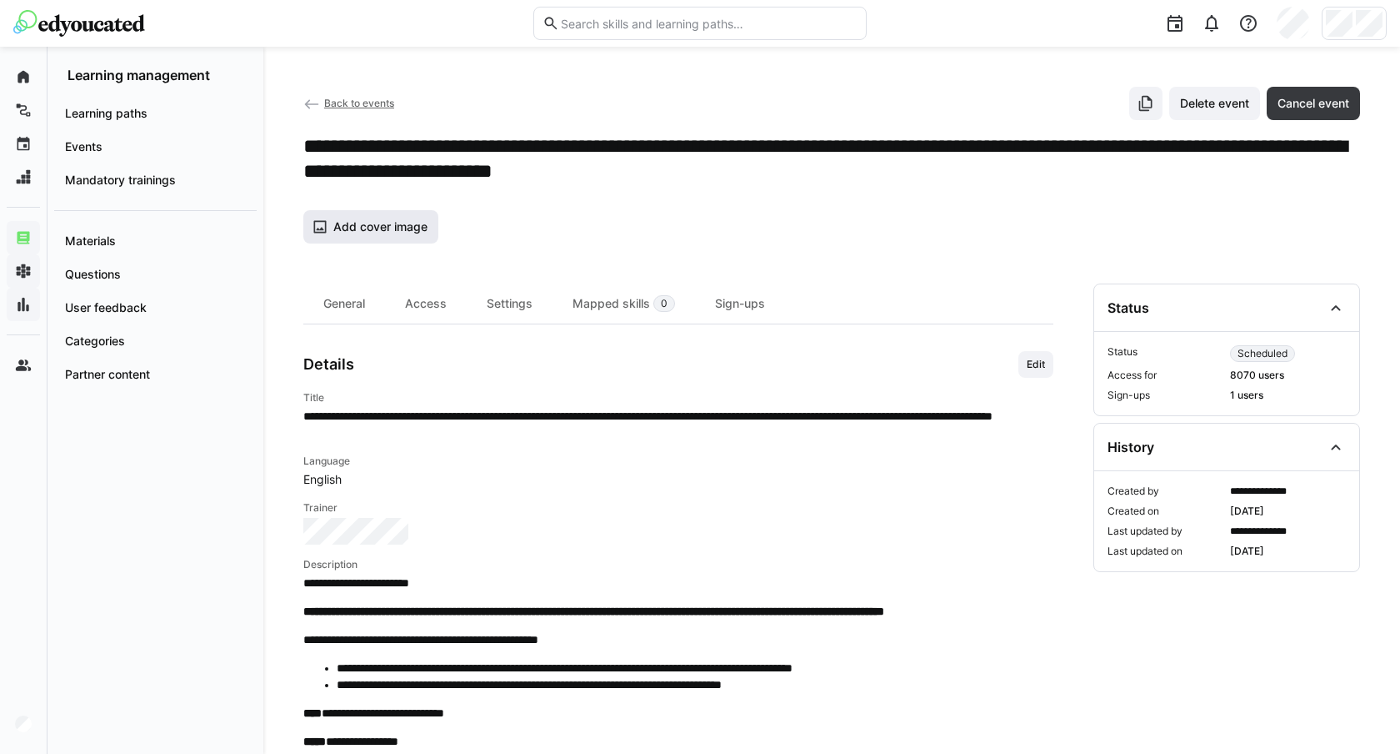
click at [373, 238] on span "Add cover image" at bounding box center [370, 226] width 135 height 33
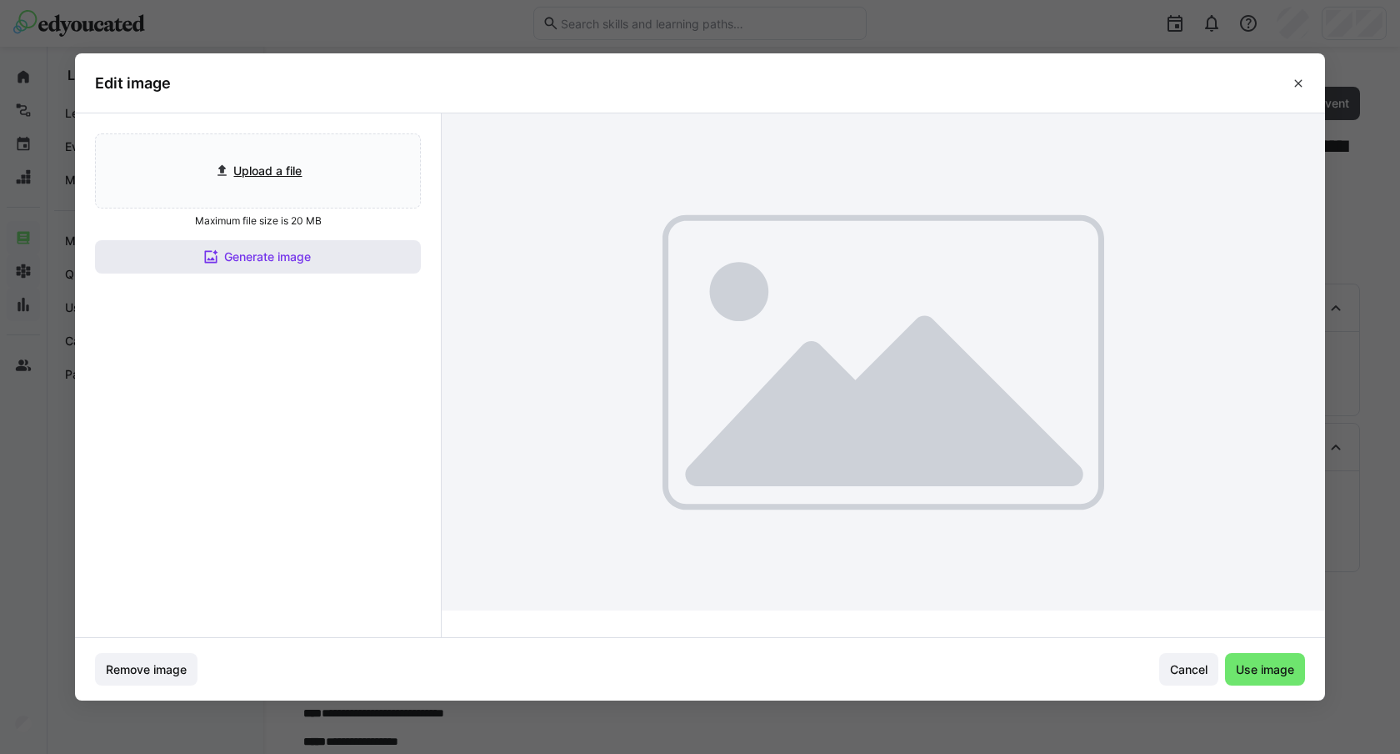
click at [311, 252] on span "Generate image" at bounding box center [268, 256] width 92 height 17
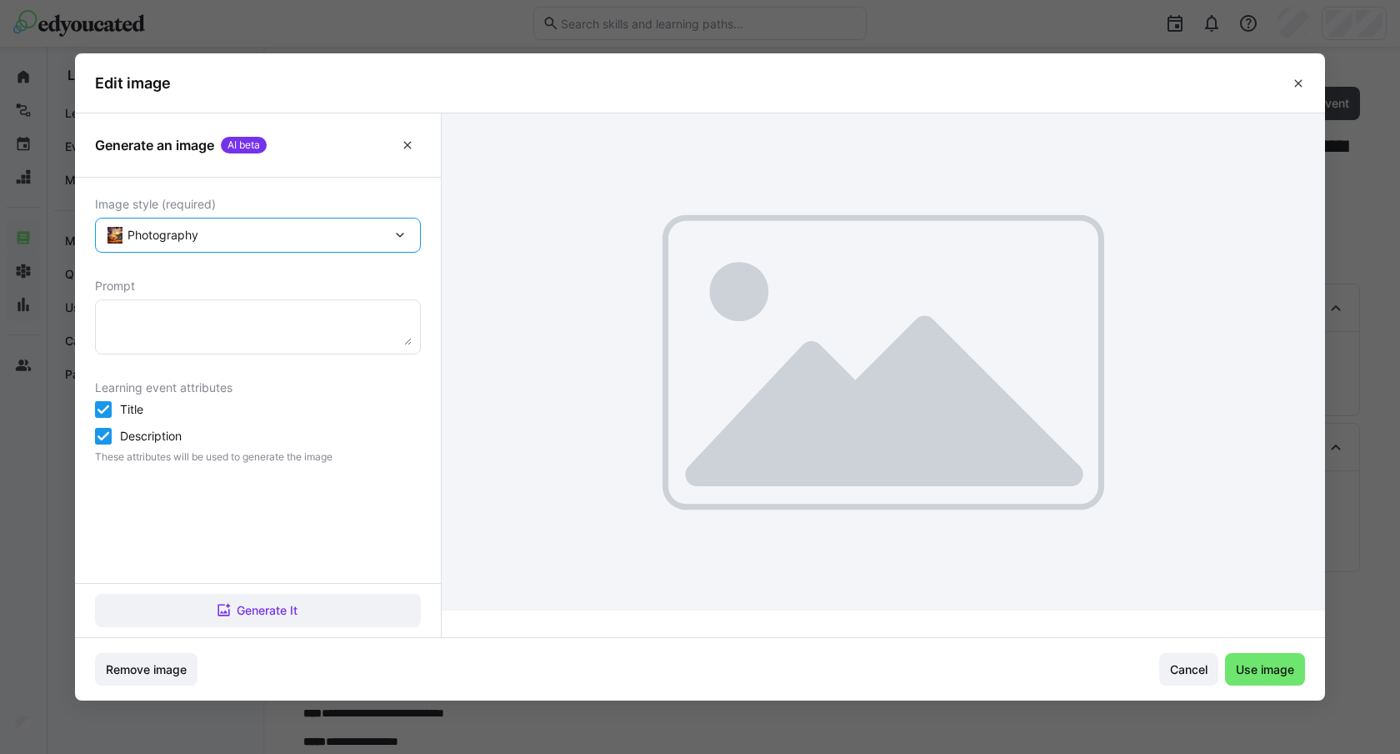
click at [339, 243] on span "Photography" at bounding box center [257, 235] width 259 height 17
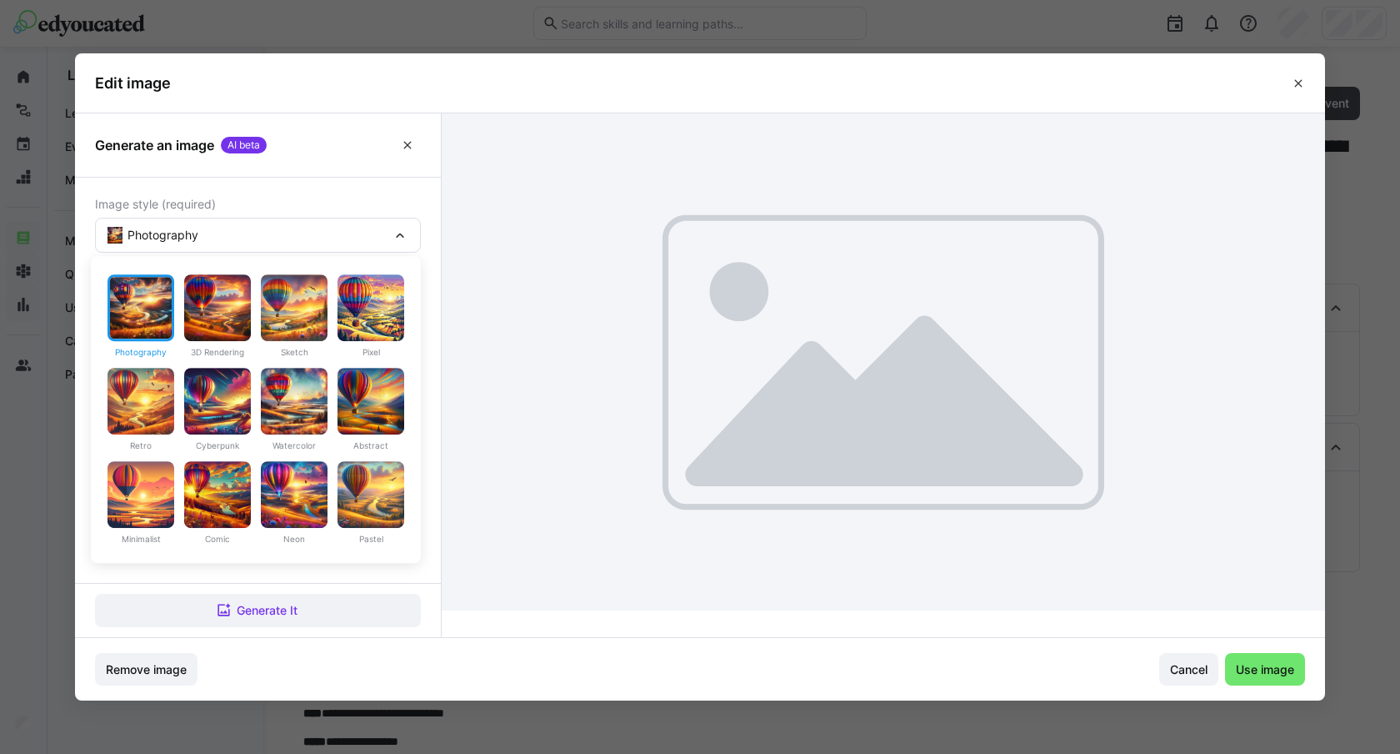
click at [364, 202] on div "Image style (required)" at bounding box center [258, 204] width 326 height 13
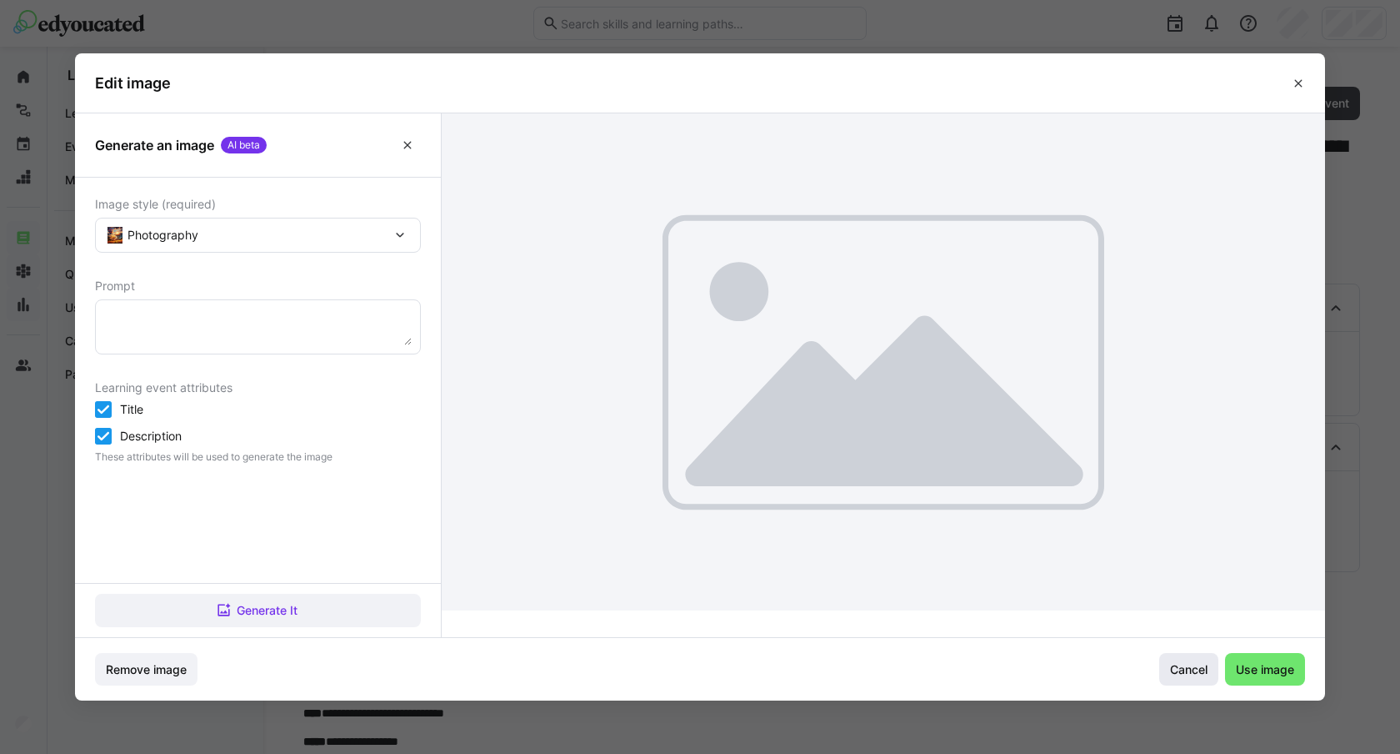
click at [1188, 669] on span "Cancel" at bounding box center [1189, 669] width 43 height 17
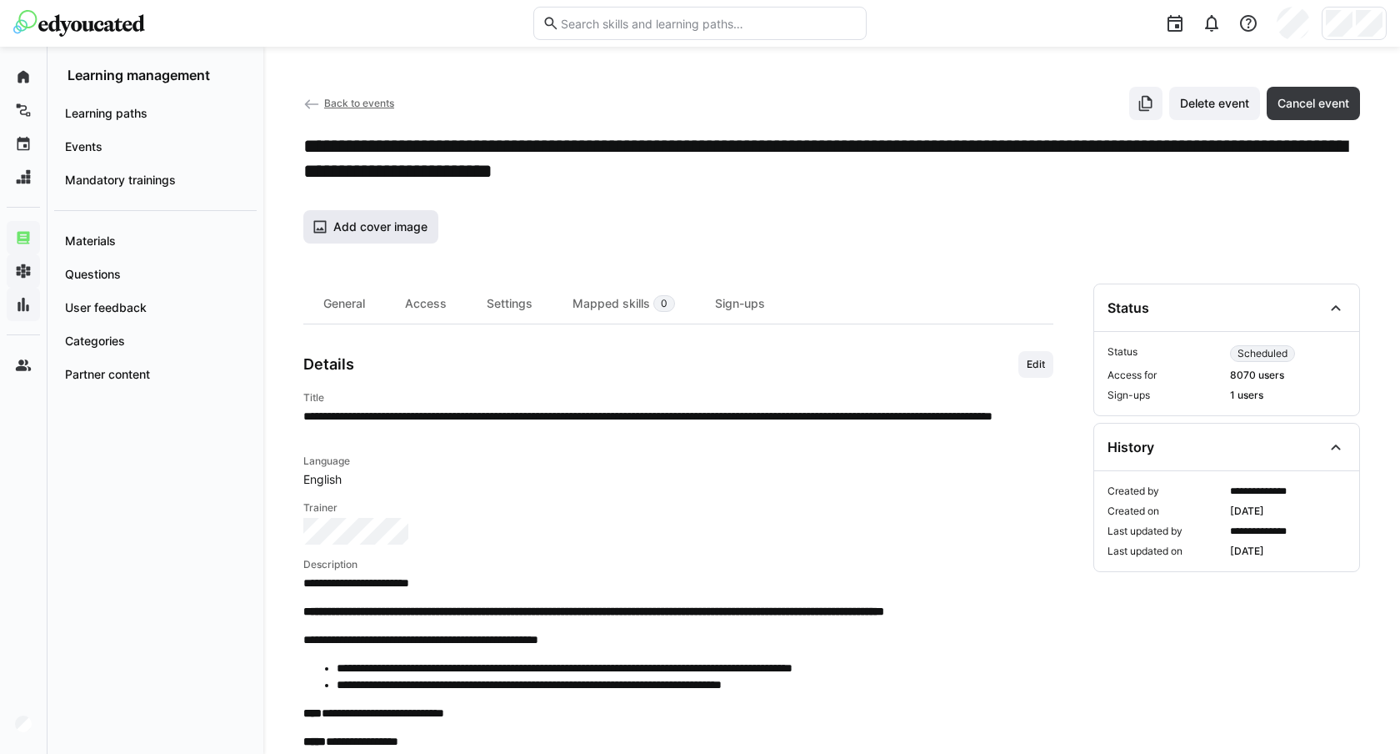
click at [396, 215] on span "Add cover image" at bounding box center [370, 226] width 135 height 33
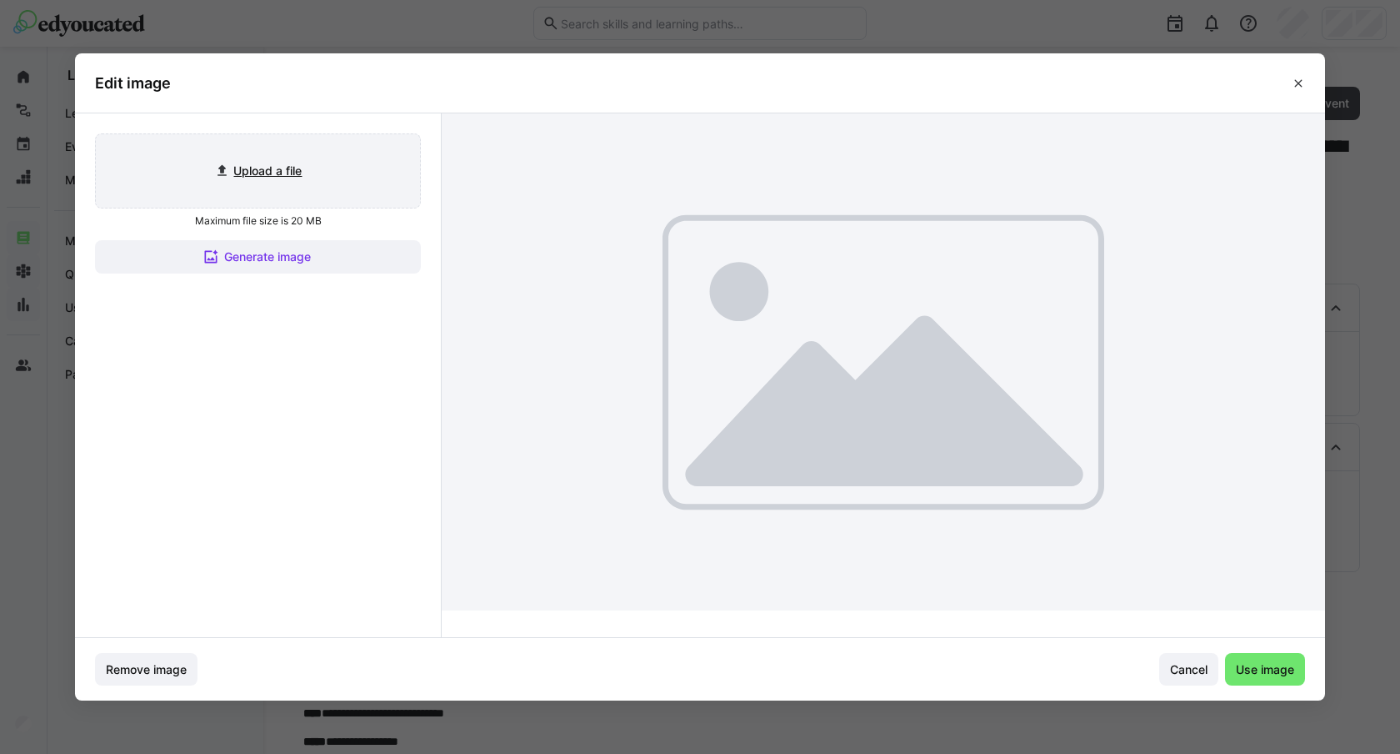
click at [259, 153] on input "file" at bounding box center [258, 170] width 324 height 73
click at [337, 173] on input "file" at bounding box center [258, 170] width 324 height 73
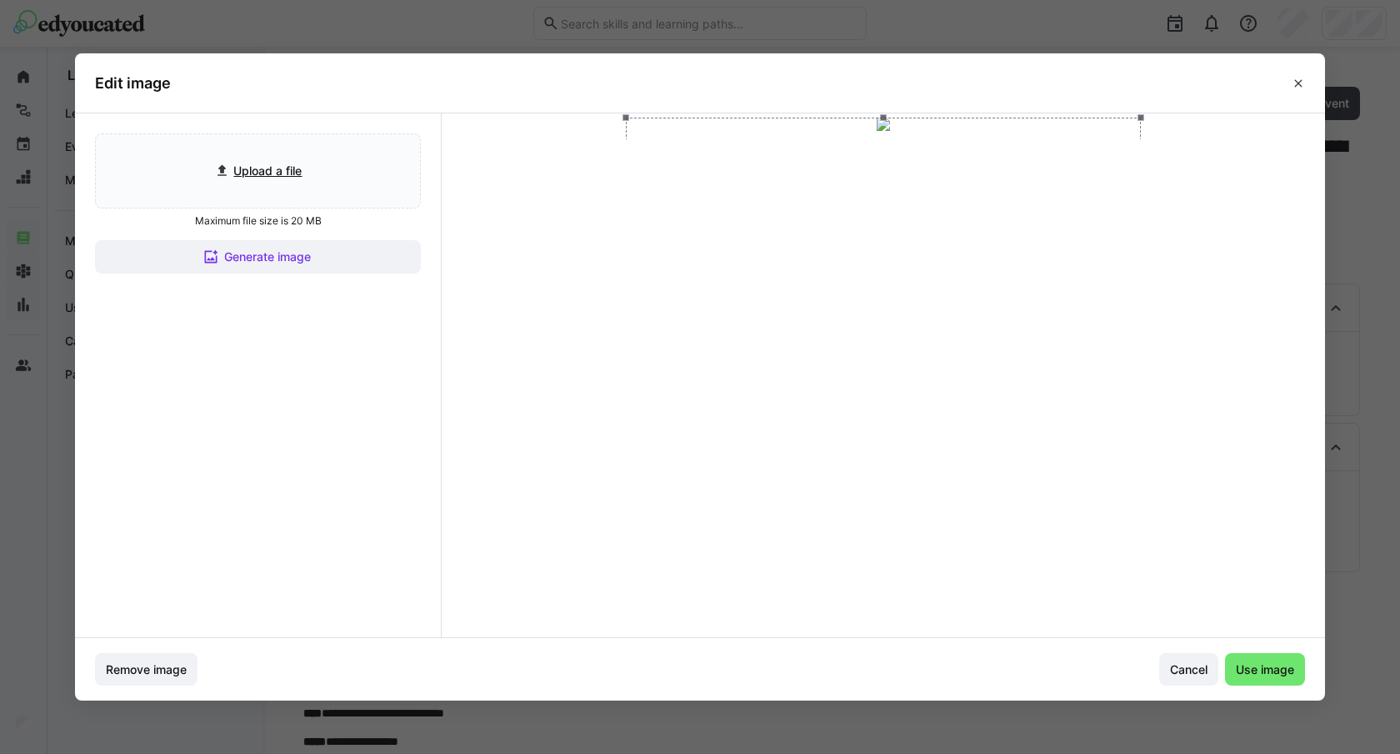
drag, startPoint x: 772, startPoint y: 362, endPoint x: 780, endPoint y: 243, distance: 119.5
click at [780, 243] on div at bounding box center [883, 263] width 515 height 290
click at [248, 167] on input "file" at bounding box center [258, 170] width 324 height 73
click at [263, 169] on input "file" at bounding box center [258, 170] width 324 height 73
click at [284, 158] on input "file" at bounding box center [258, 170] width 324 height 73
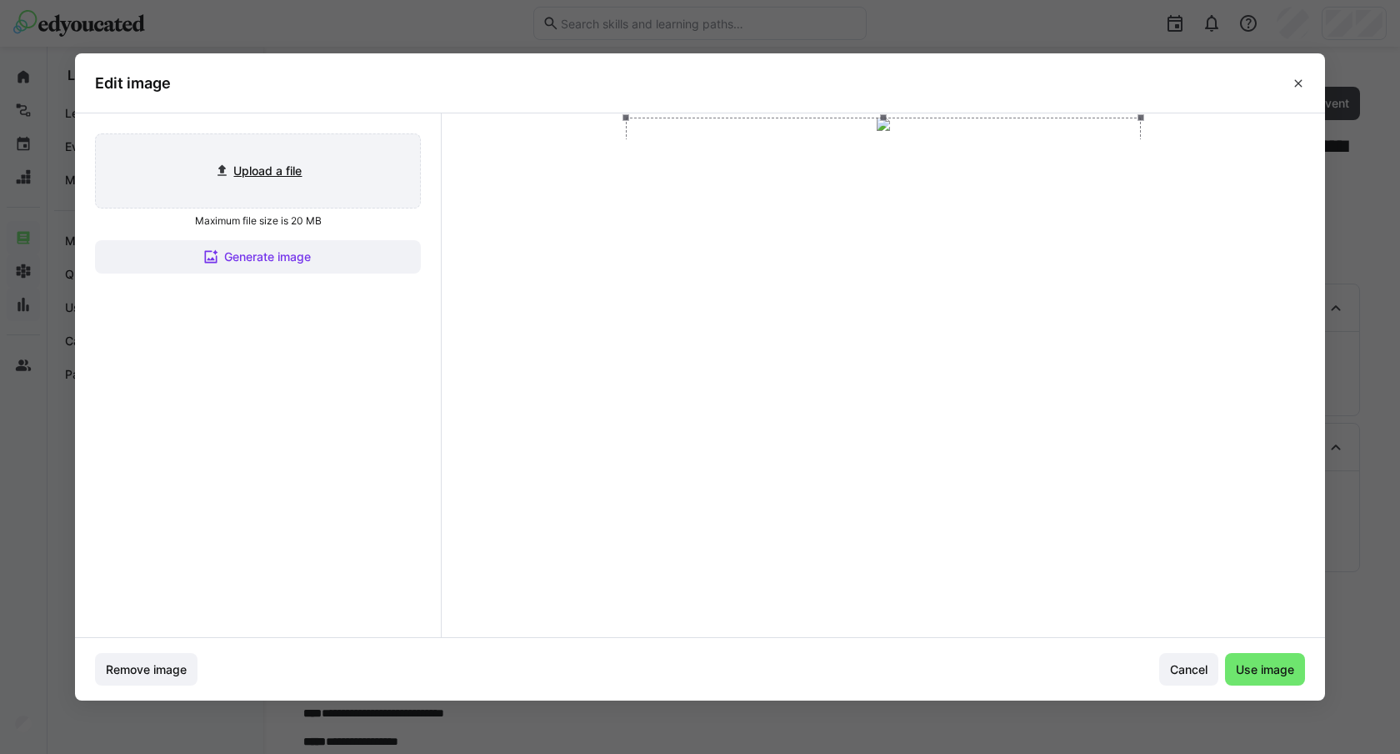
type input "C:\fakepath\Linktree - Banner (Presentation).jpg"
drag, startPoint x: 447, startPoint y: 612, endPoint x: 535, endPoint y: 564, distance: 100.7
click at [535, 564] on span at bounding box center [534, 560] width 20 height 20
drag, startPoint x: 860, startPoint y: 401, endPoint x: 819, endPoint y: 421, distance: 45.5
click at [819, 421] on div at bounding box center [886, 359] width 787 height 443
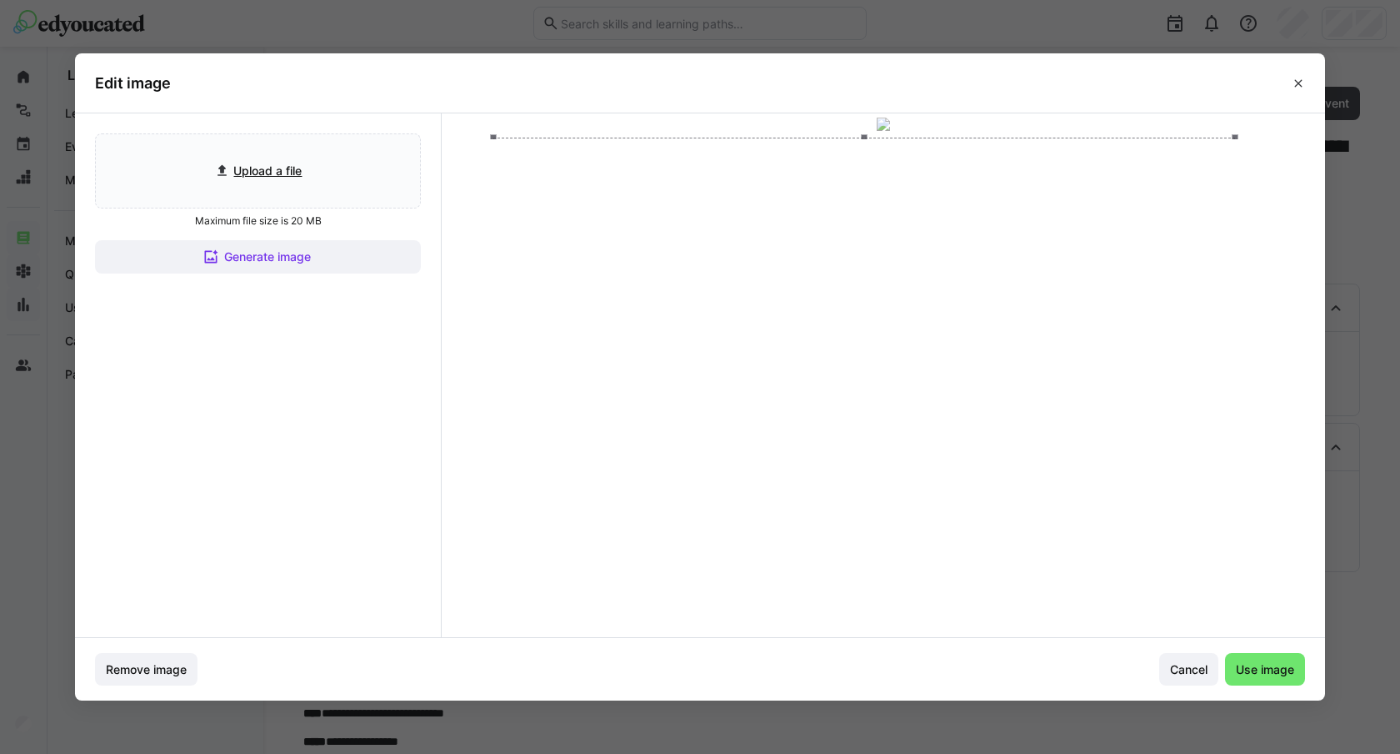
drag, startPoint x: 1278, startPoint y: 581, endPoint x: 1233, endPoint y: 553, distance: 53.2
click at [1233, 553] on span at bounding box center [1235, 555] width 7 height 7
drag, startPoint x: 1174, startPoint y: 490, endPoint x: 1194, endPoint y: 488, distance: 20.1
click at [1194, 488] on div at bounding box center [884, 345] width 742 height 418
click at [1194, 492] on div at bounding box center [884, 348] width 742 height 418
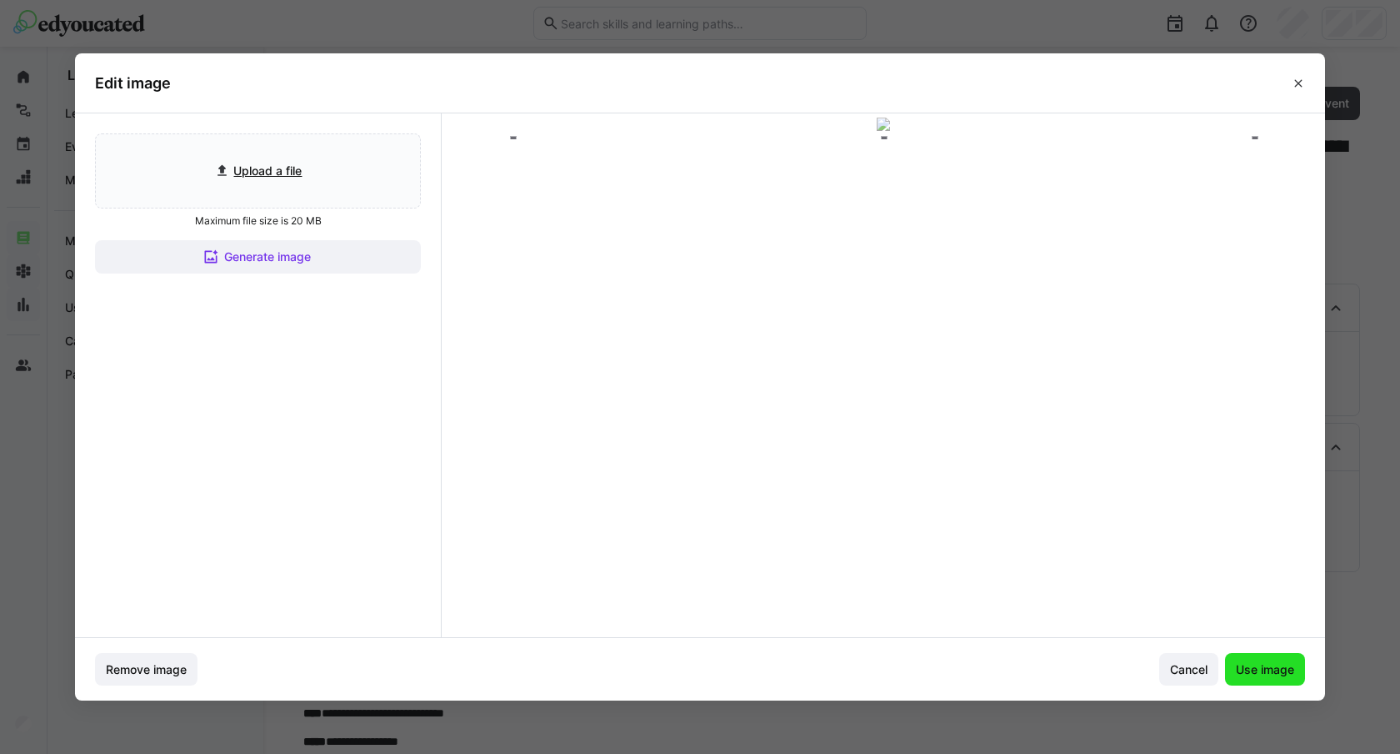
click at [1258, 659] on span "Use image" at bounding box center [1265, 669] width 80 height 33
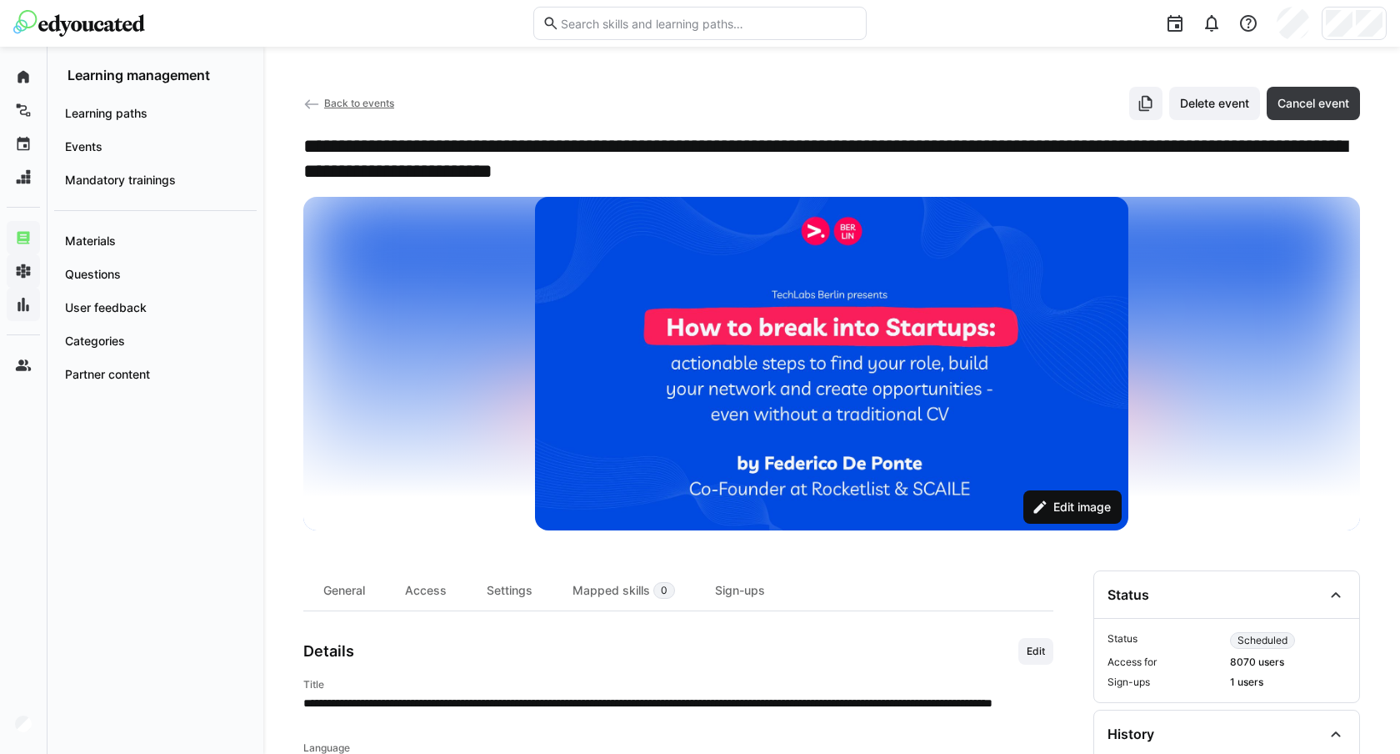
click at [1051, 505] on span "Edit image" at bounding box center [1082, 506] width 63 height 17
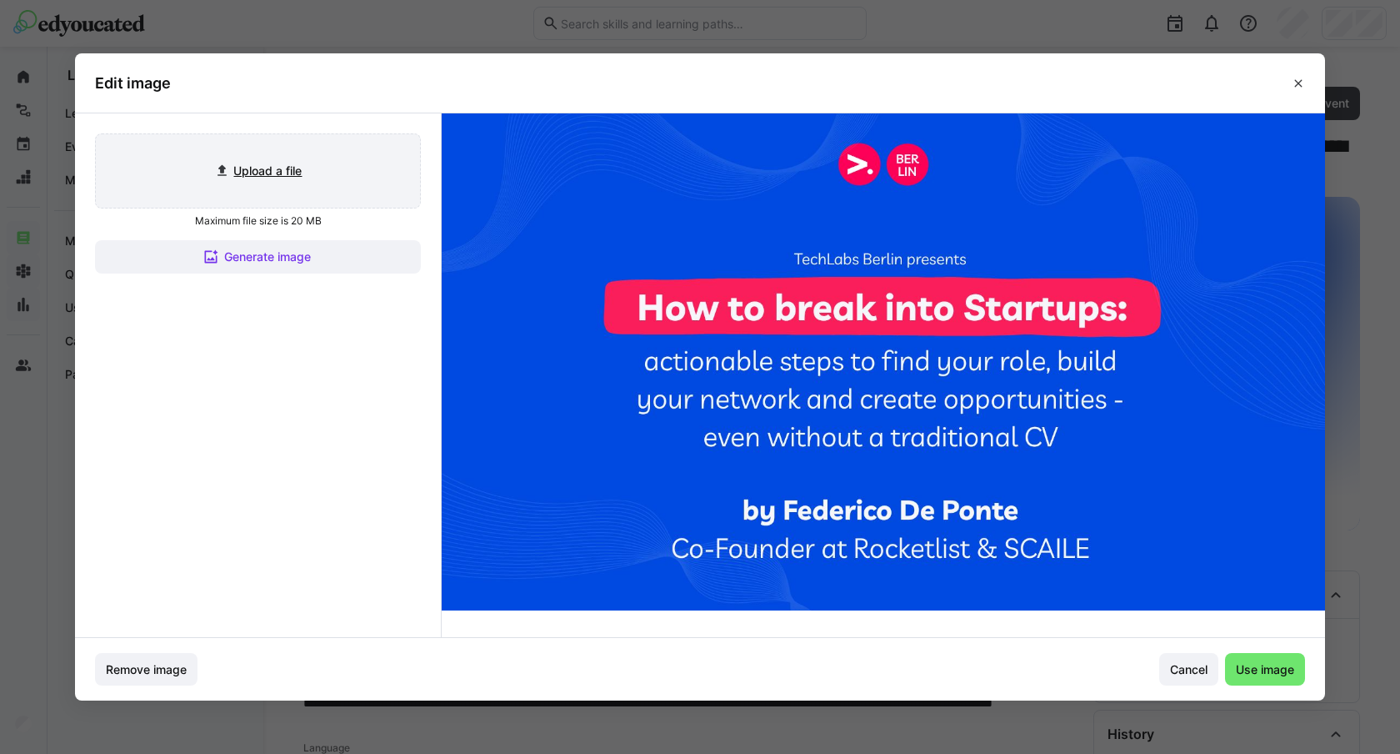
click at [216, 163] on input "file" at bounding box center [258, 170] width 324 height 73
click at [253, 166] on input "file" at bounding box center [258, 170] width 324 height 73
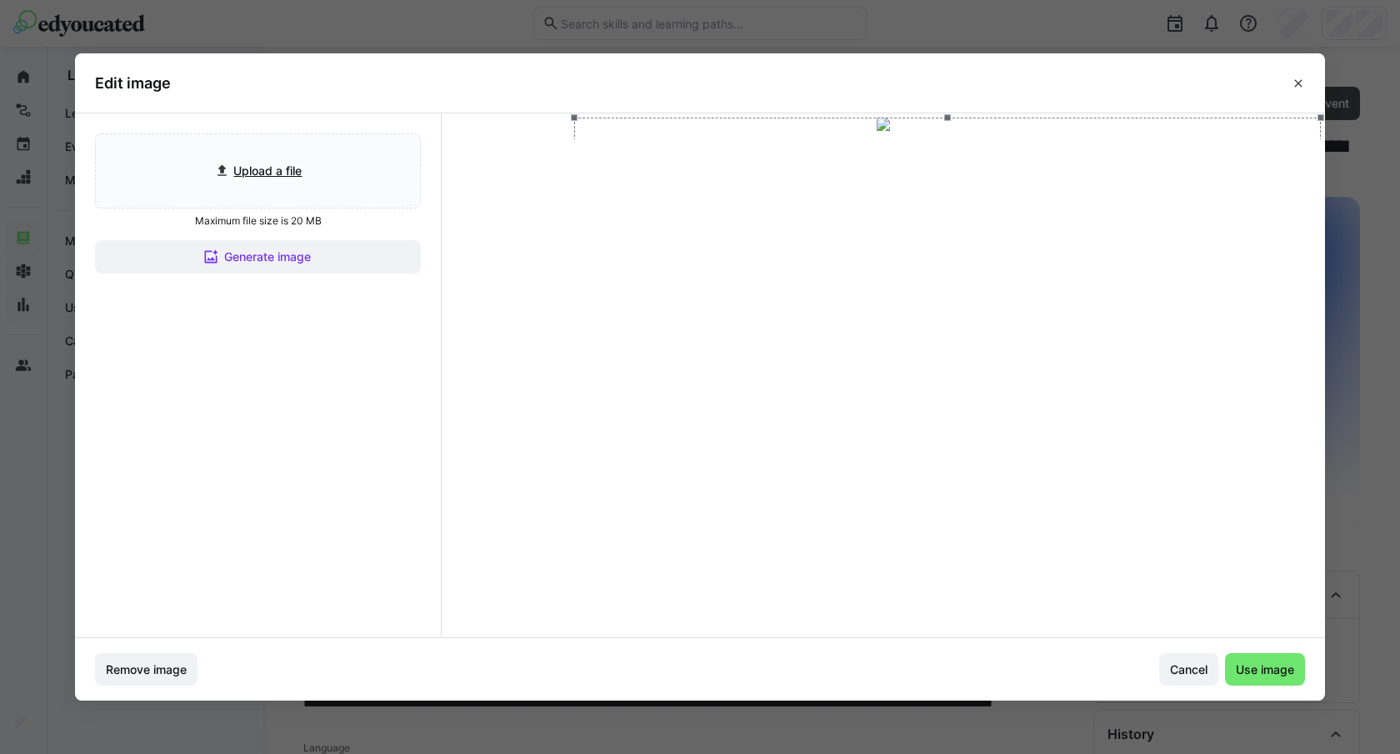
drag, startPoint x: 449, startPoint y: 609, endPoint x: 578, endPoint y: 597, distance: 129.0
click at [578, 135] on div at bounding box center [883, 127] width 875 height 18
drag, startPoint x: 978, startPoint y: 344, endPoint x: 933, endPoint y: 363, distance: 48.9
click at [933, 363] on div at bounding box center [902, 347] width 747 height 420
click at [261, 165] on input "file" at bounding box center [258, 170] width 324 height 73
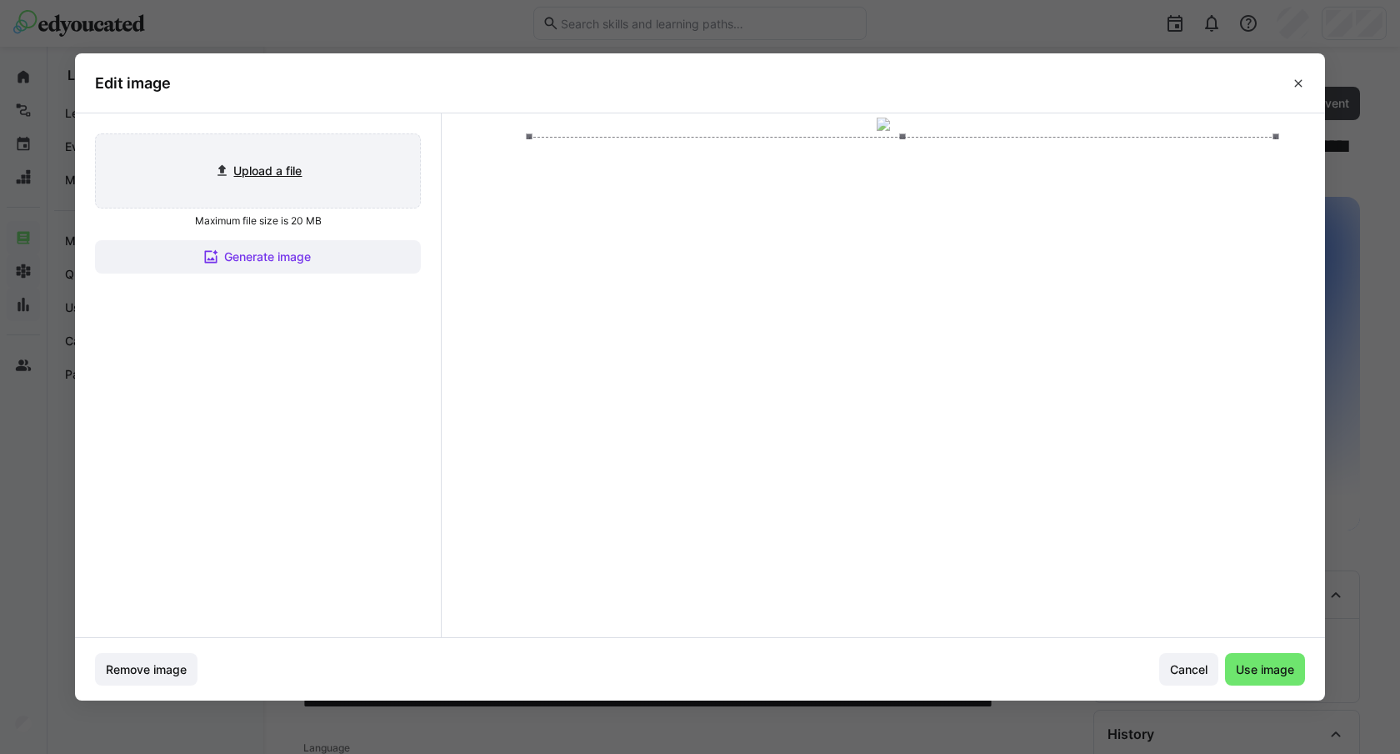
type input "C:\fakepath\Linktree - Banner (Presentation) (2).jpg"
click at [814, 93] on header "Edit image" at bounding box center [700, 82] width 1250 height 59
drag, startPoint x: 446, startPoint y: 115, endPoint x: 589, endPoint y: 198, distance: 165.1
click at [585, 198] on span at bounding box center [582, 194] width 7 height 7
drag, startPoint x: 1017, startPoint y: 457, endPoint x: 949, endPoint y: 423, distance: 76.1
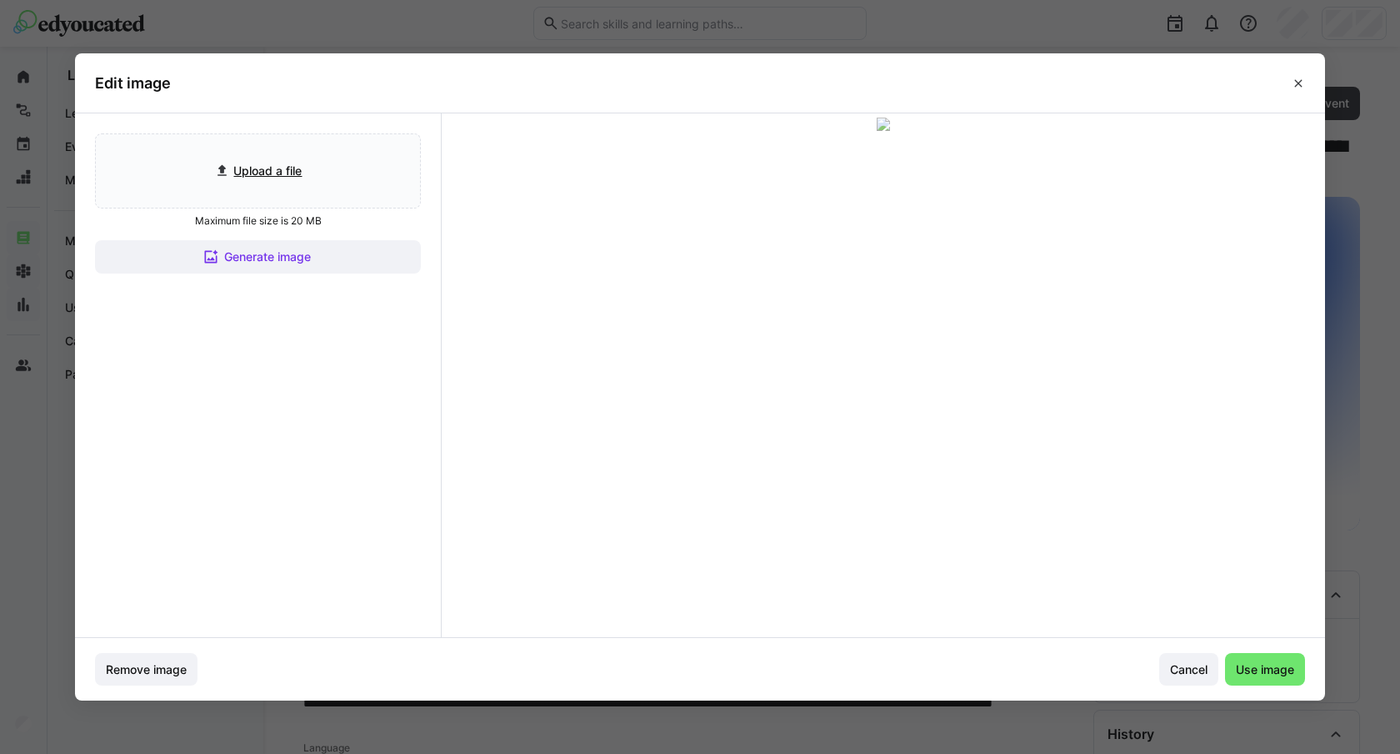
click at [949, 423] on div at bounding box center [886, 370] width 733 height 412
drag, startPoint x: 523, startPoint y: 579, endPoint x: 588, endPoint y: 554, distance: 69.7
click at [588, 135] on div at bounding box center [883, 127] width 875 height 18
drag, startPoint x: 863, startPoint y: 423, endPoint x: 829, endPoint y: 432, distance: 35.4
click at [829, 432] on div at bounding box center [885, 361] width 668 height 376
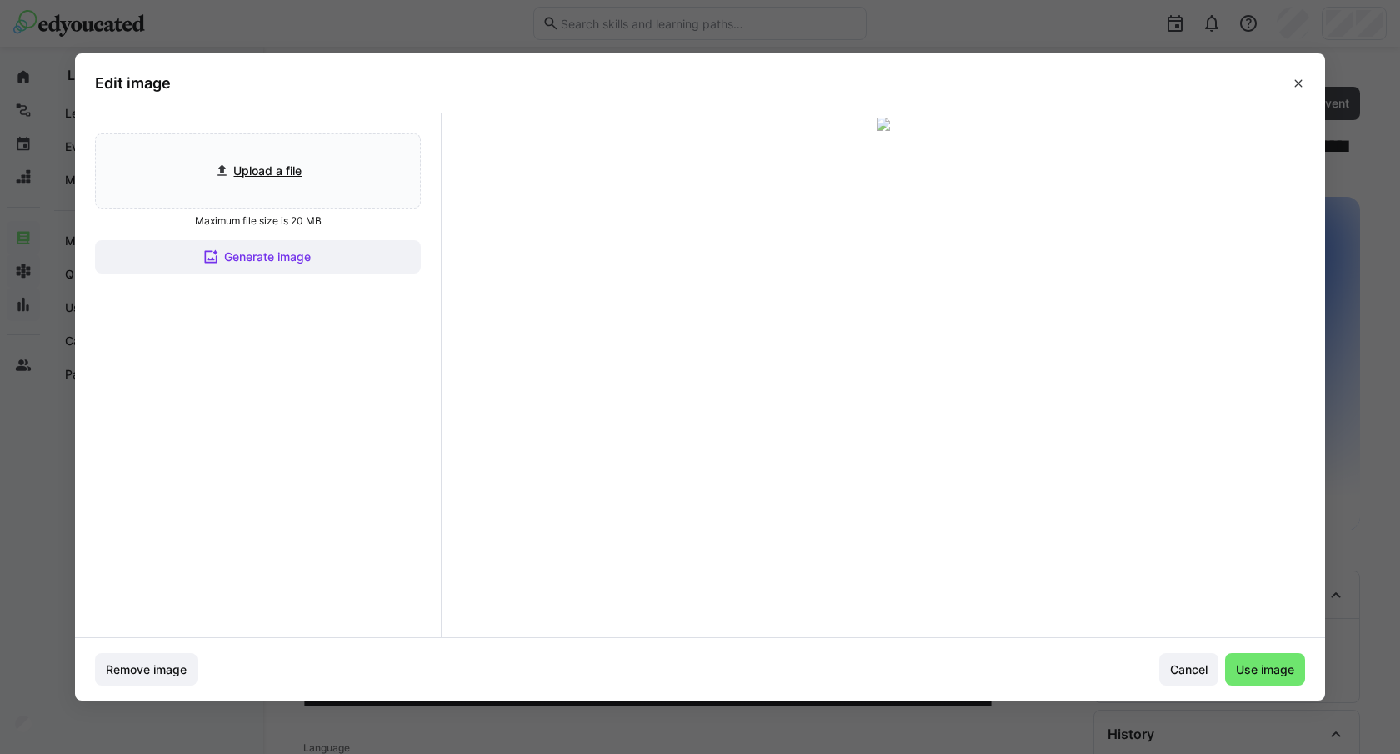
drag, startPoint x: 553, startPoint y: 550, endPoint x: 584, endPoint y: 537, distance: 32.8
click at [584, 537] on span at bounding box center [581, 533] width 20 height 20
drag, startPoint x: 901, startPoint y: 480, endPoint x: 885, endPoint y: 483, distance: 16.0
click at [885, 483] on div at bounding box center [884, 355] width 638 height 358
click at [1247, 673] on span "Use image" at bounding box center [1265, 669] width 63 height 17
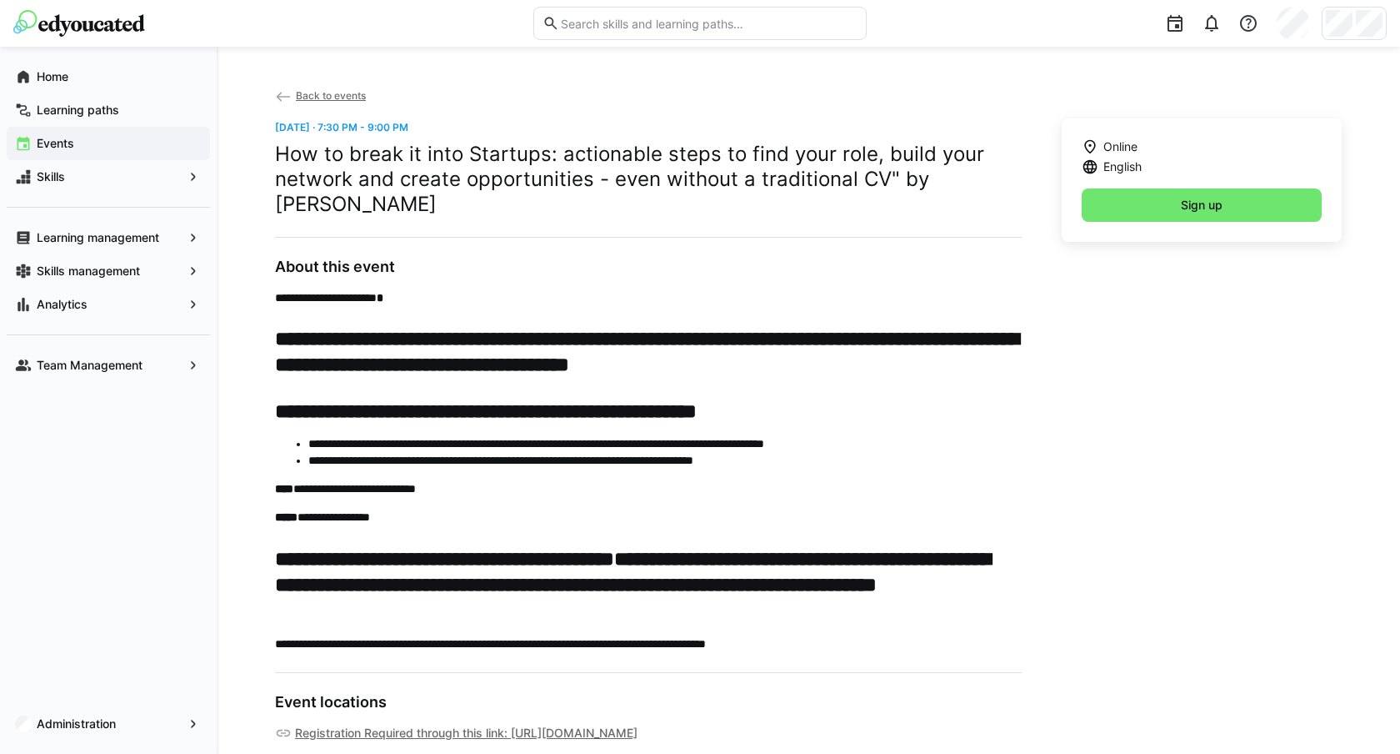
click at [337, 93] on span "Back to events" at bounding box center [331, 95] width 70 height 13
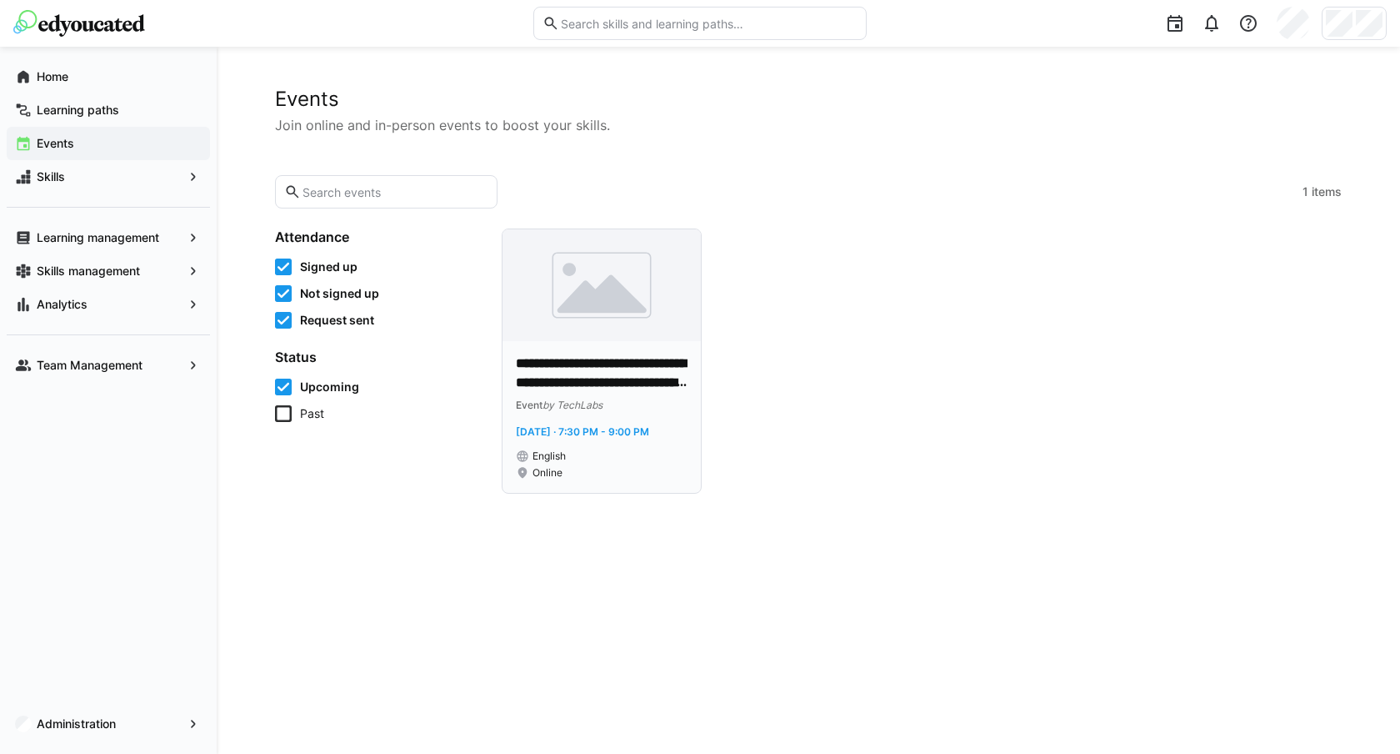
click at [592, 308] on img at bounding box center [602, 285] width 198 height 112
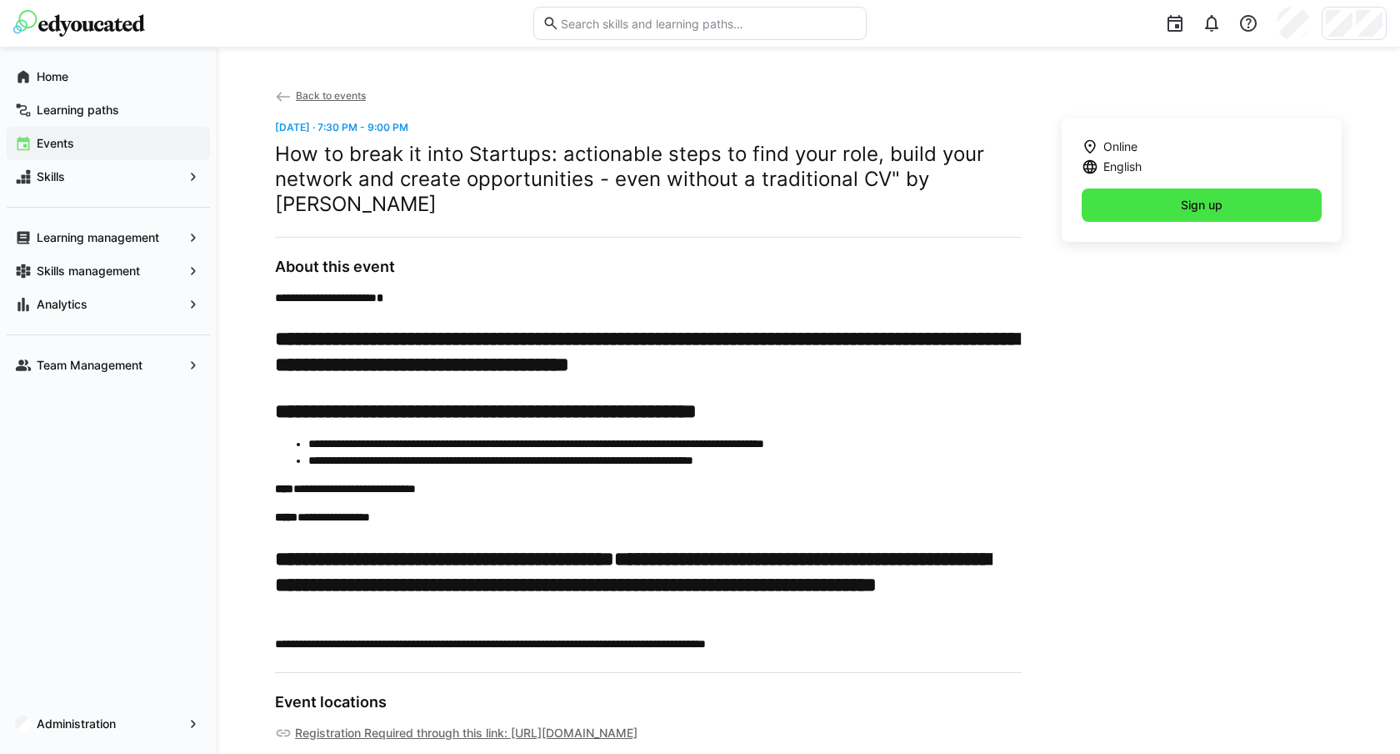
click at [1236, 197] on span "Sign up" at bounding box center [1202, 204] width 240 height 33
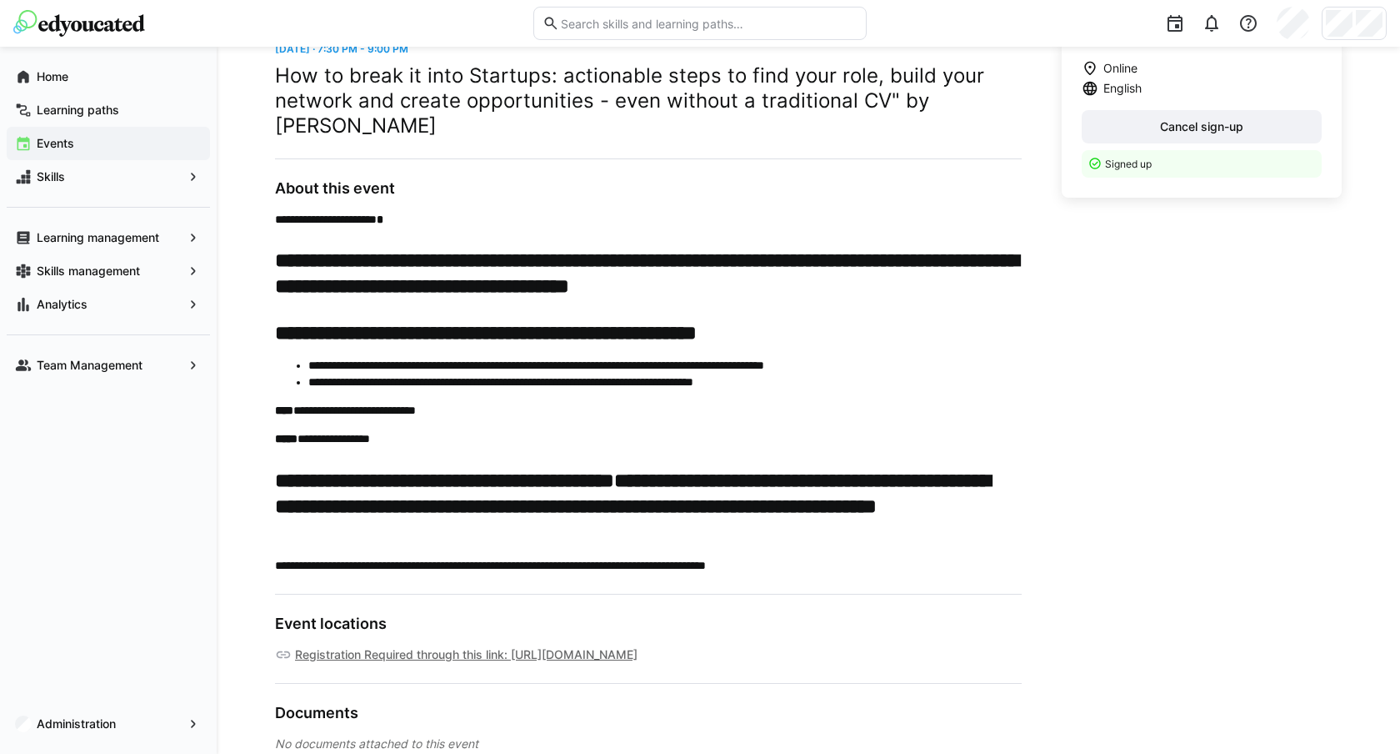
scroll to position [116, 0]
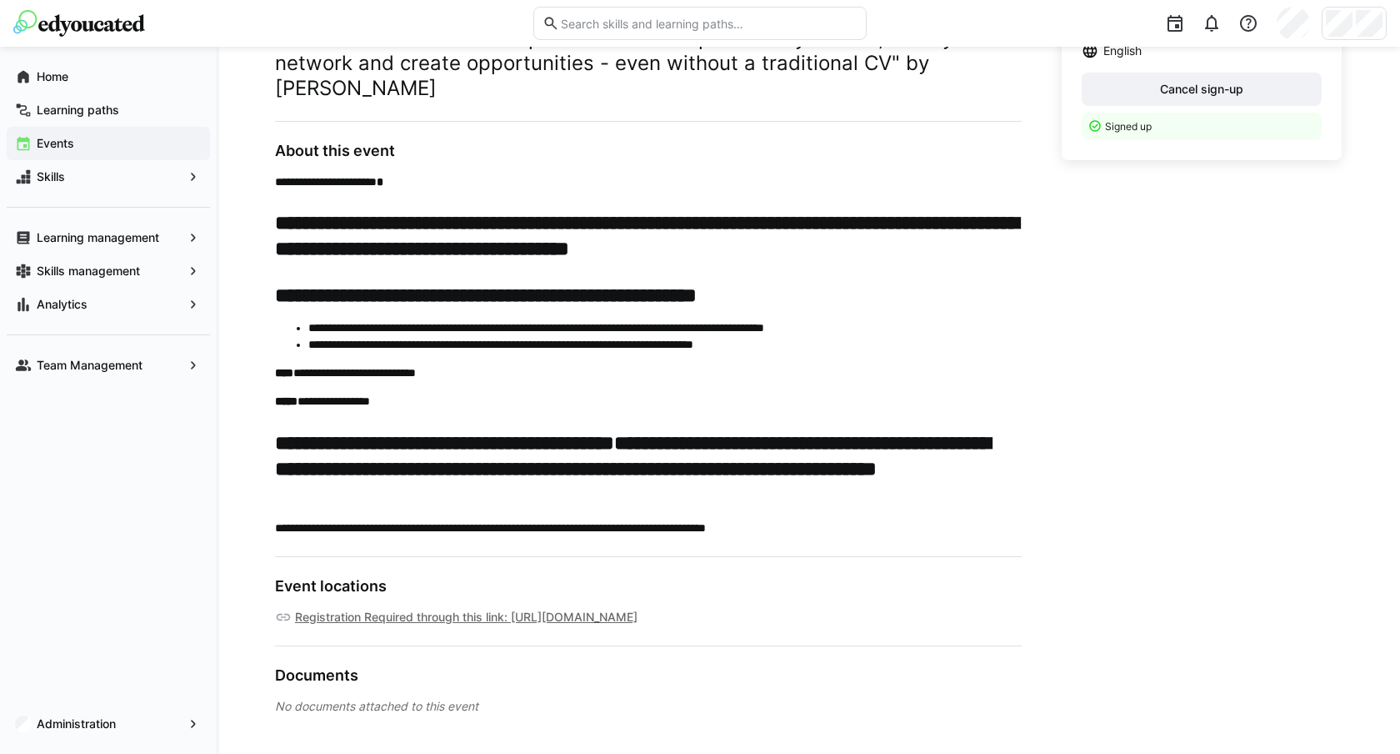
click at [523, 618] on link "Registration Required through this link: https://us02web.zoom.us/meeting/regist…" at bounding box center [466, 617] width 343 height 17
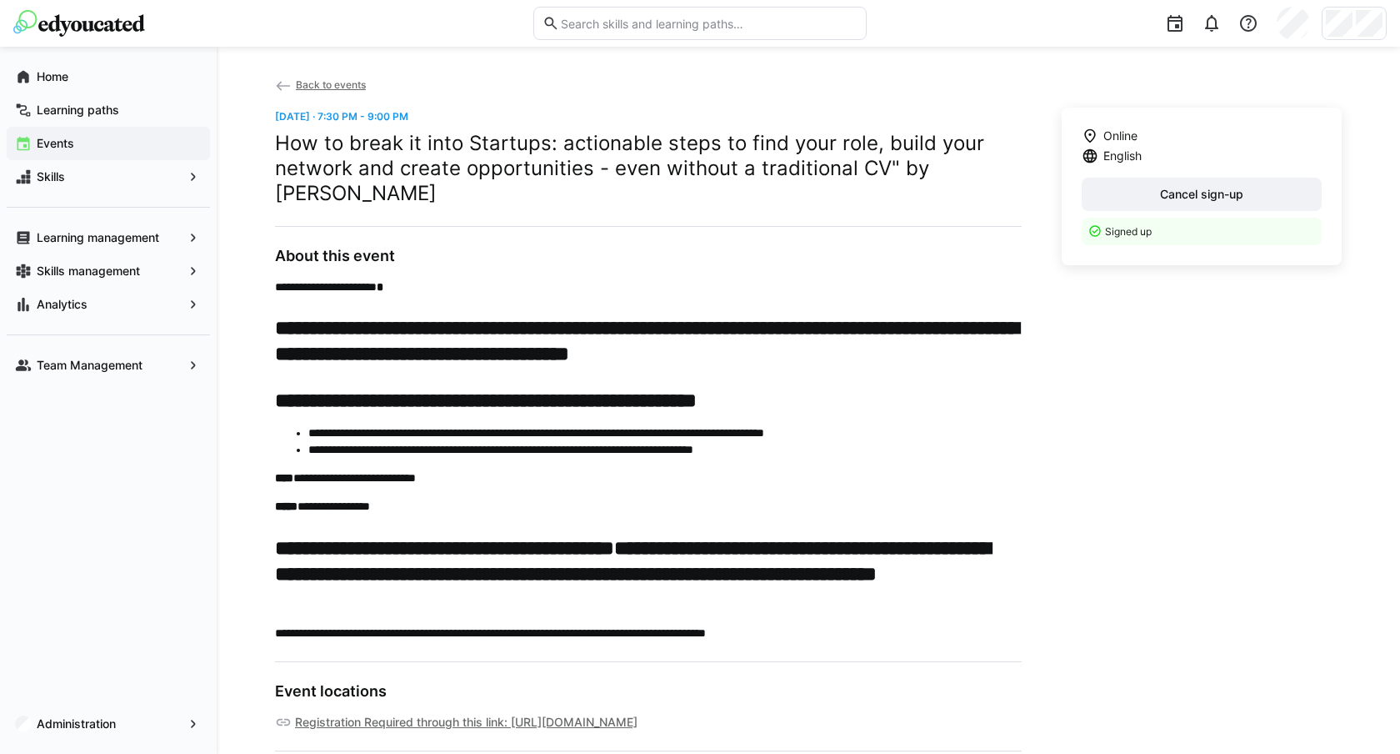
scroll to position [0, 0]
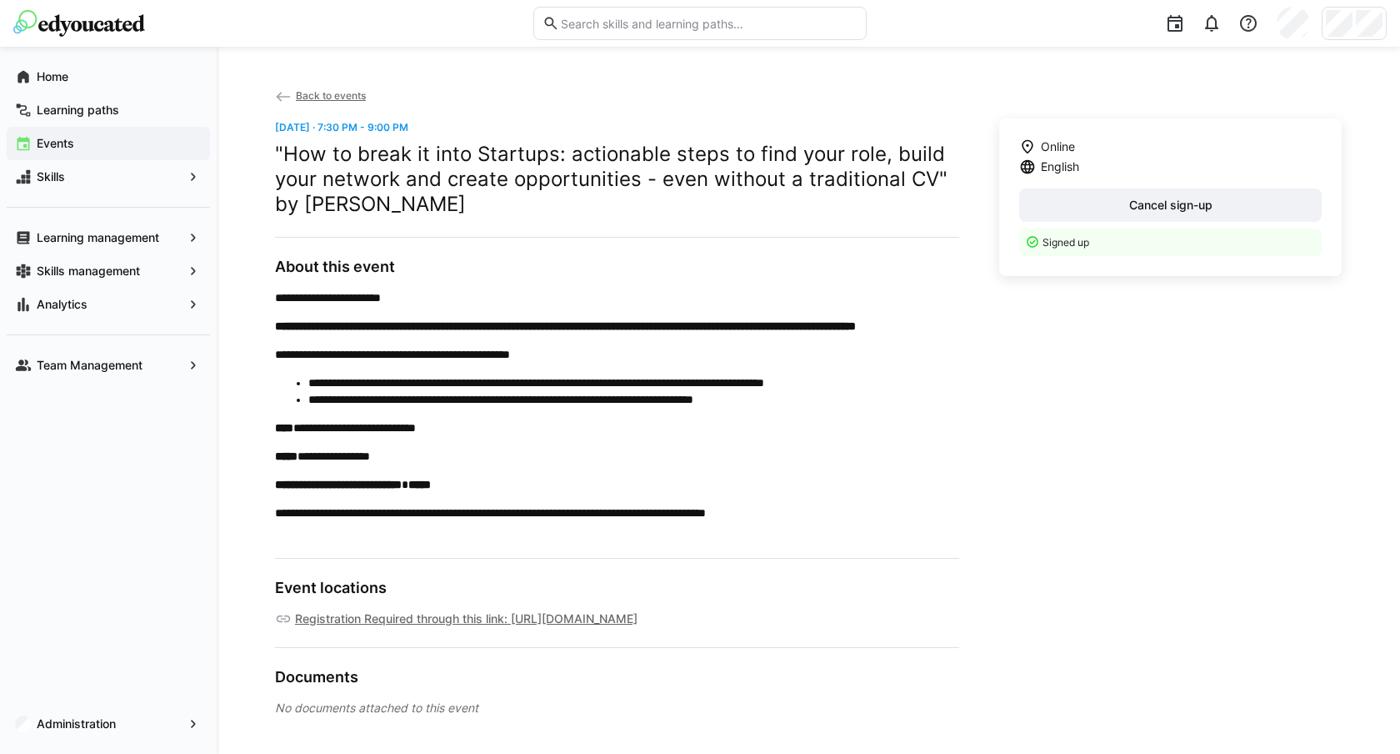
scroll to position [2, 0]
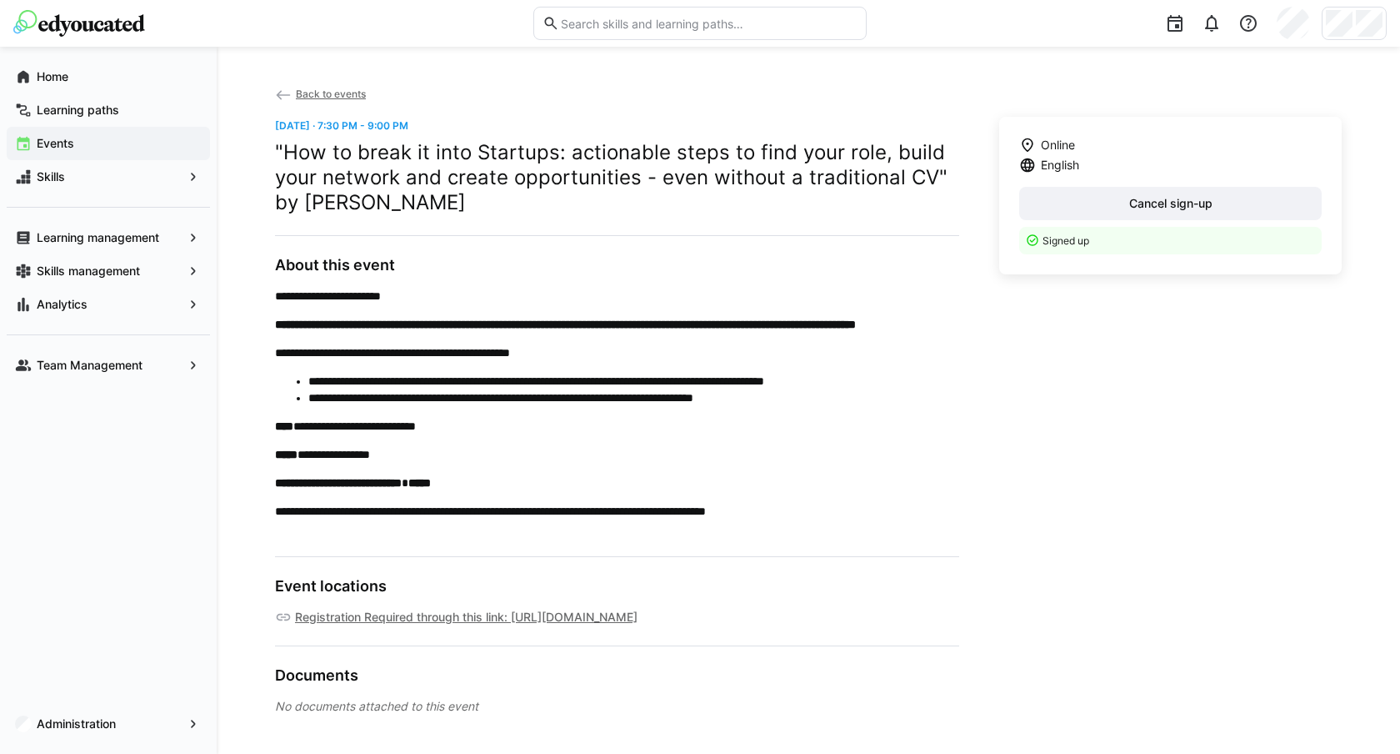
click at [431, 488] on strong "****" at bounding box center [419, 483] width 23 height 12
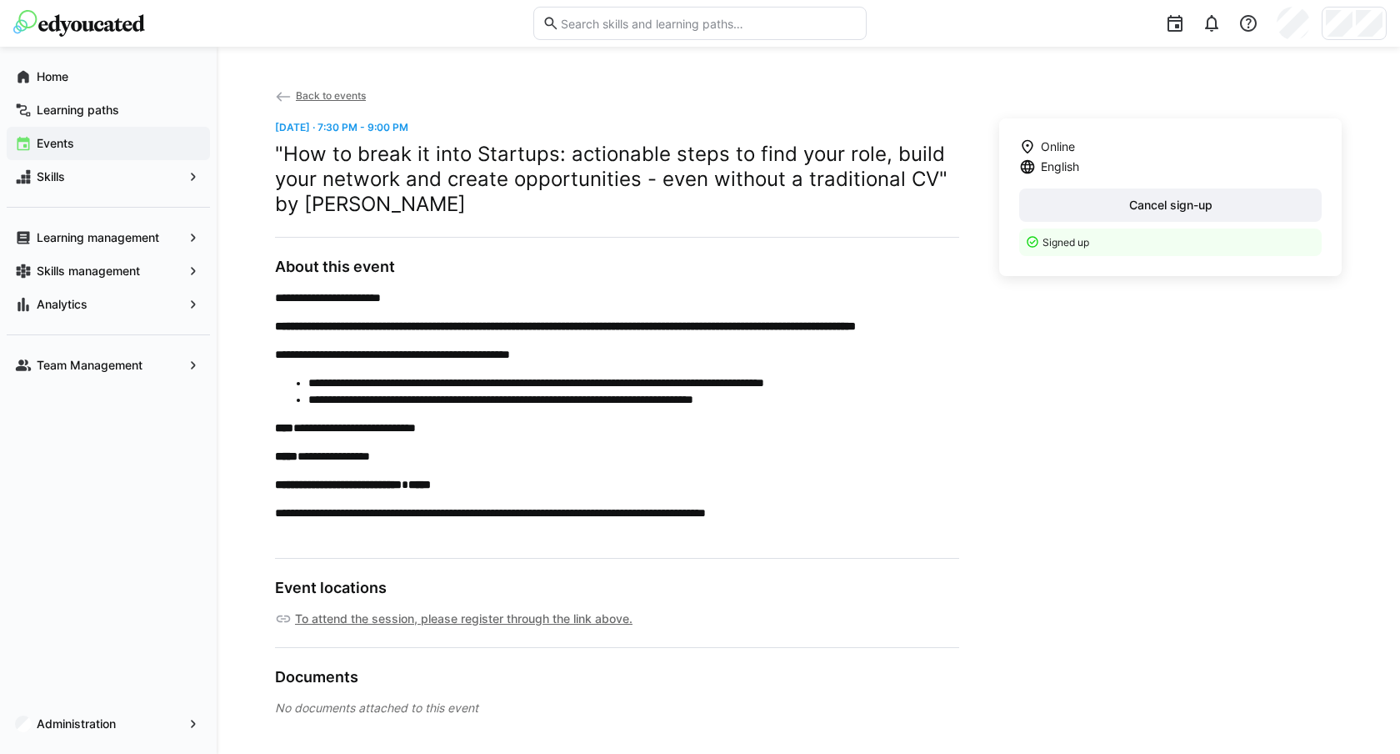
scroll to position [2, 0]
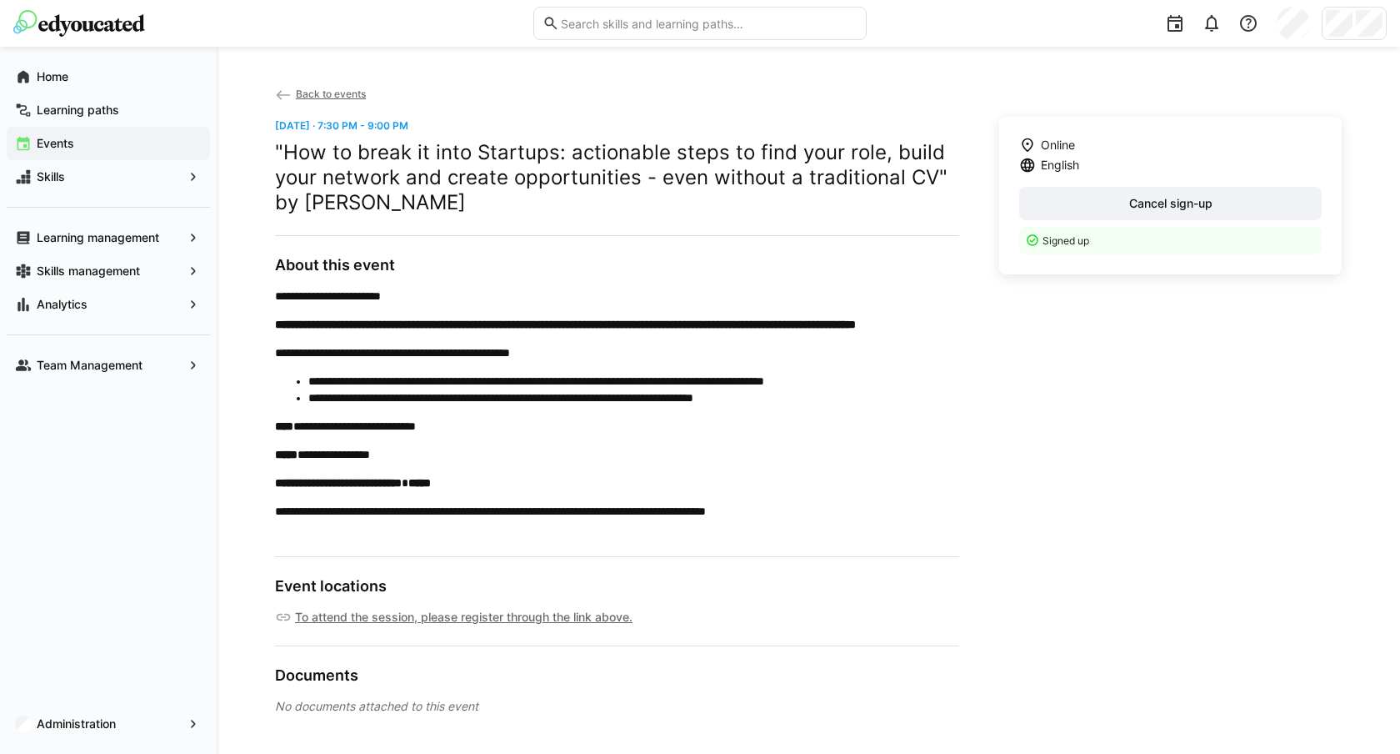
click at [470, 610] on link "To attend the session, please register through the link above." at bounding box center [464, 617] width 338 height 17
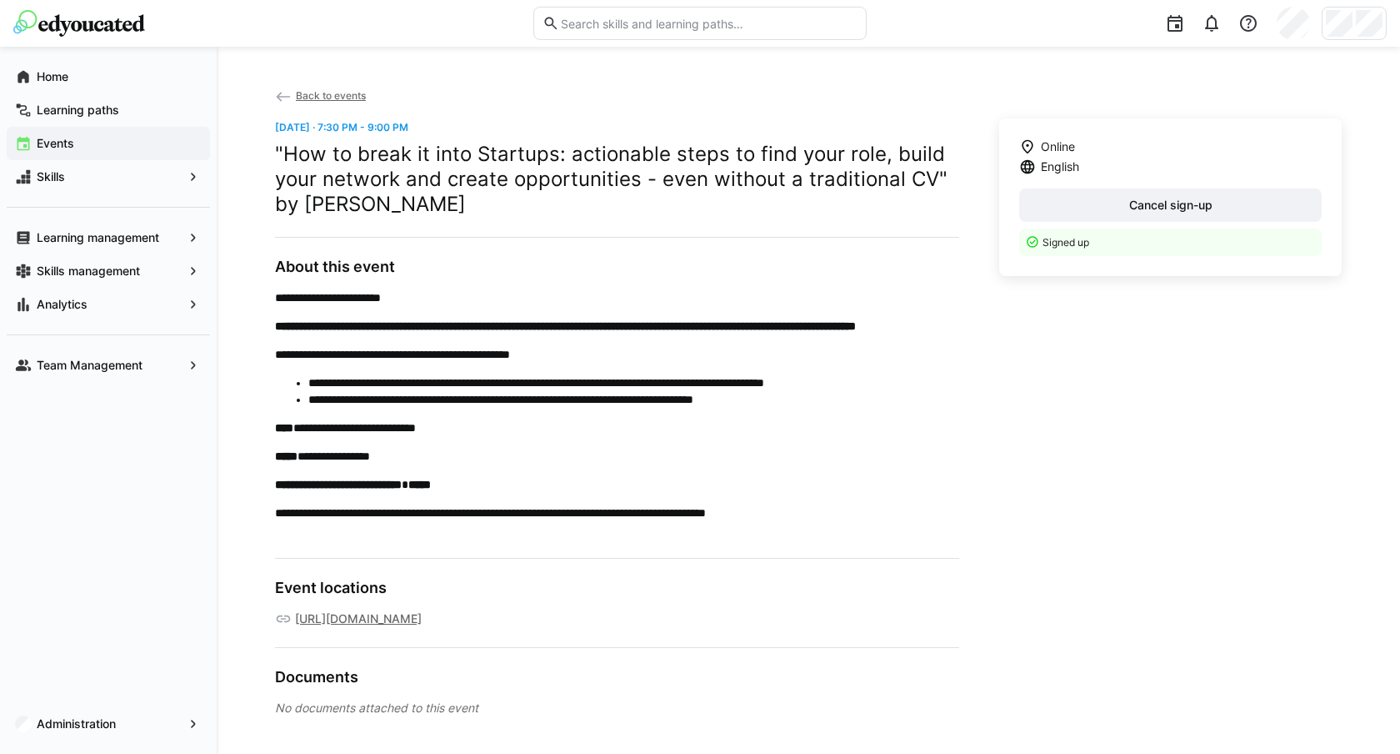
scroll to position [2, 0]
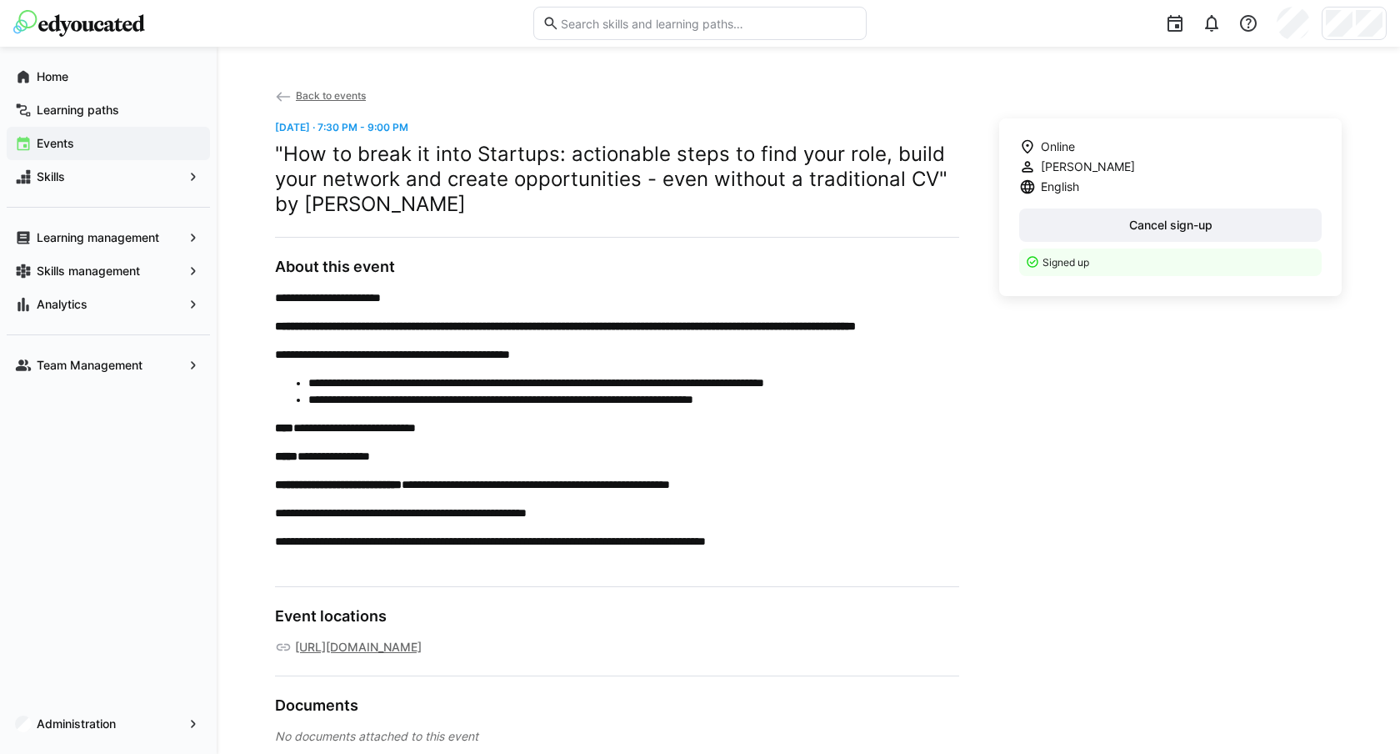
scroll to position [30, 0]
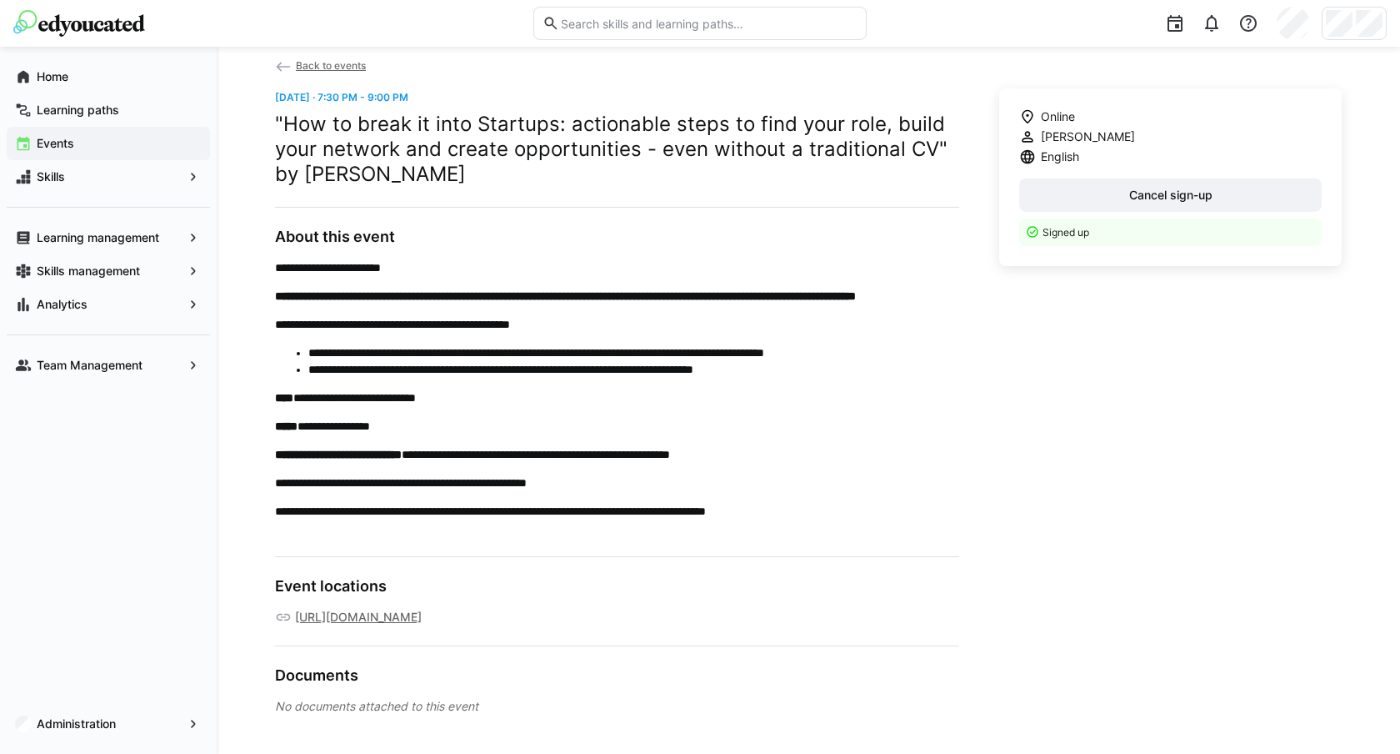
click at [303, 63] on span "Back to events" at bounding box center [331, 65] width 70 height 13
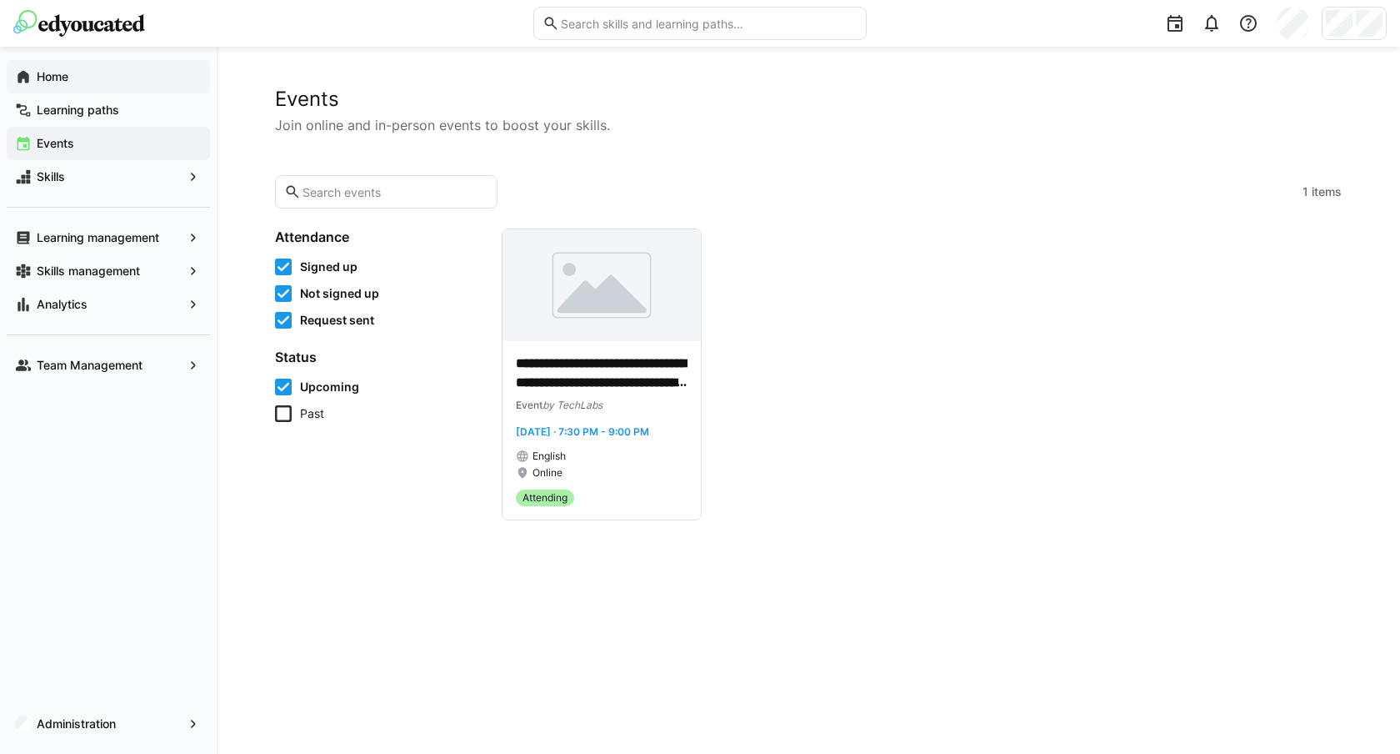
click at [0, 0] on app-navigation-label "Home" at bounding box center [0, 0] width 0 height 0
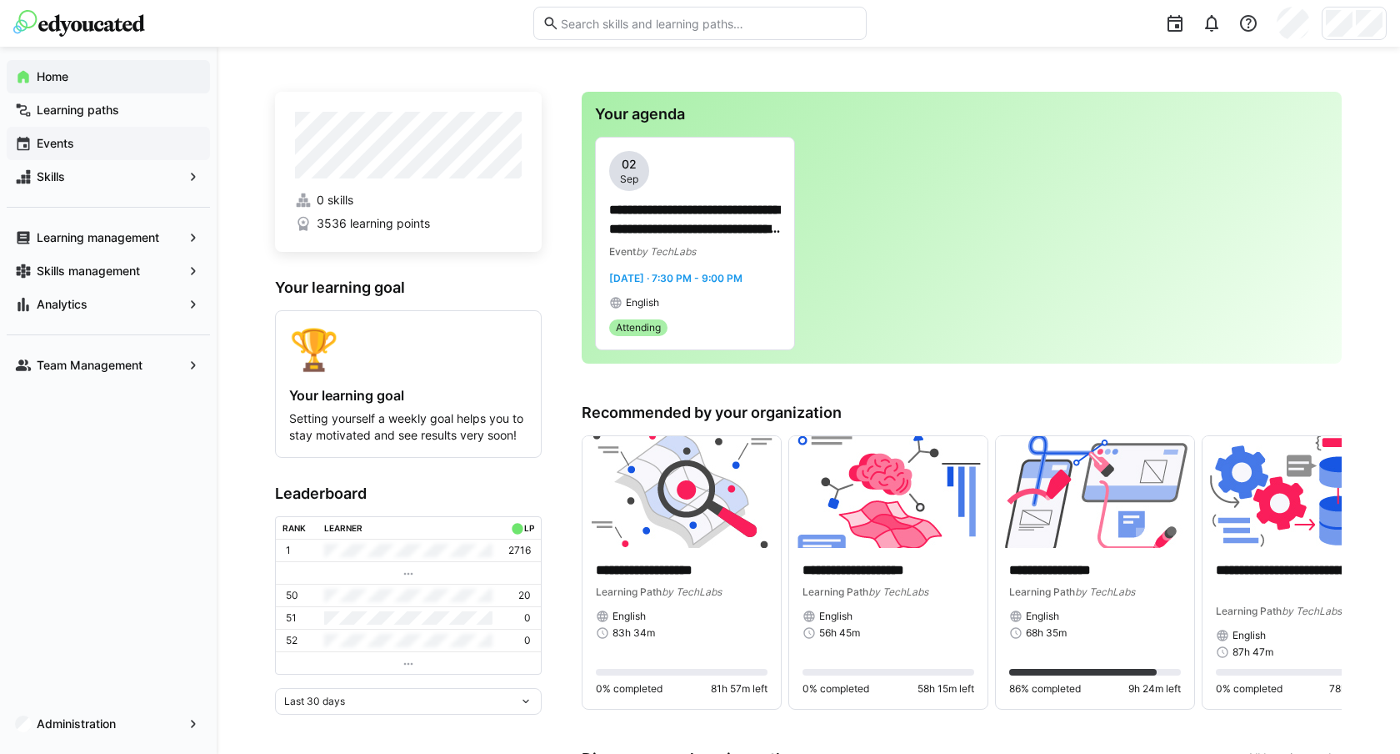
click at [100, 149] on span "Events" at bounding box center [118, 143] width 168 height 17
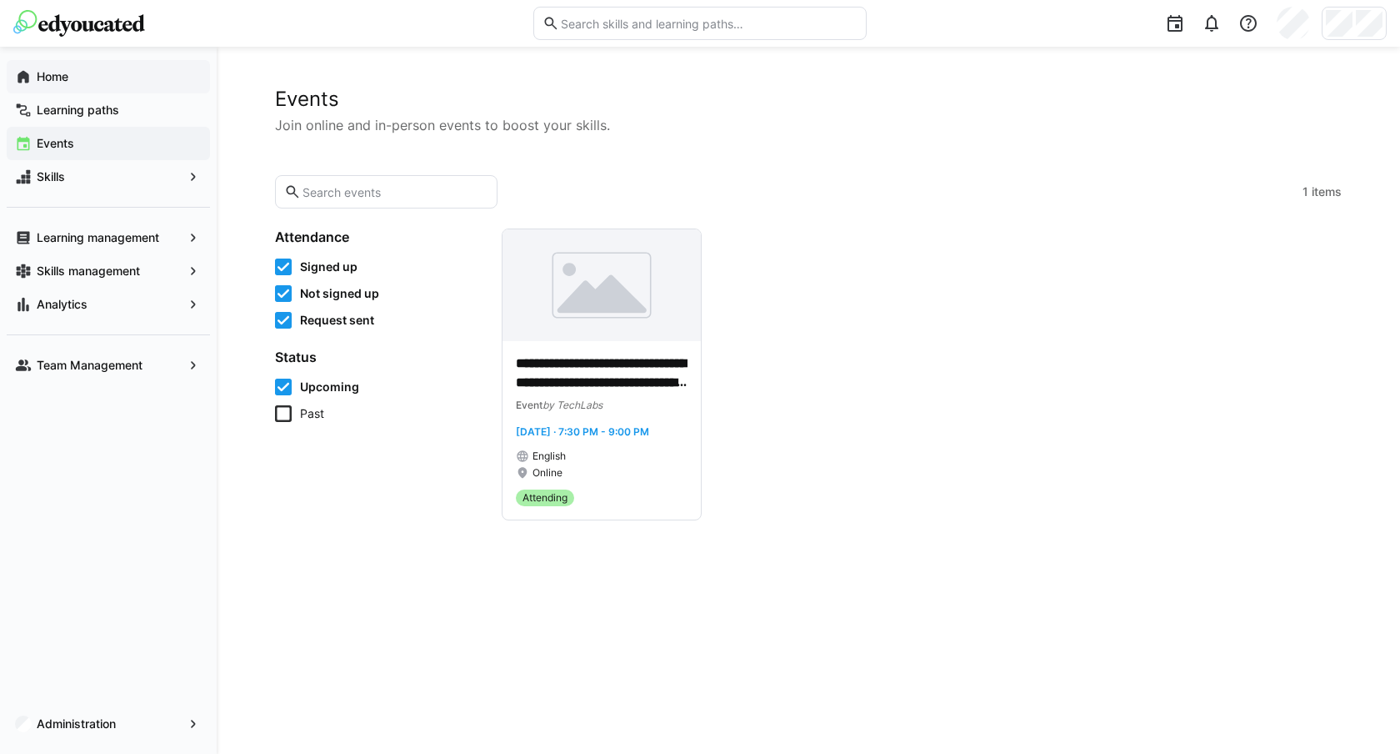
click at [0, 0] on app-navigation-label "Home" at bounding box center [0, 0] width 0 height 0
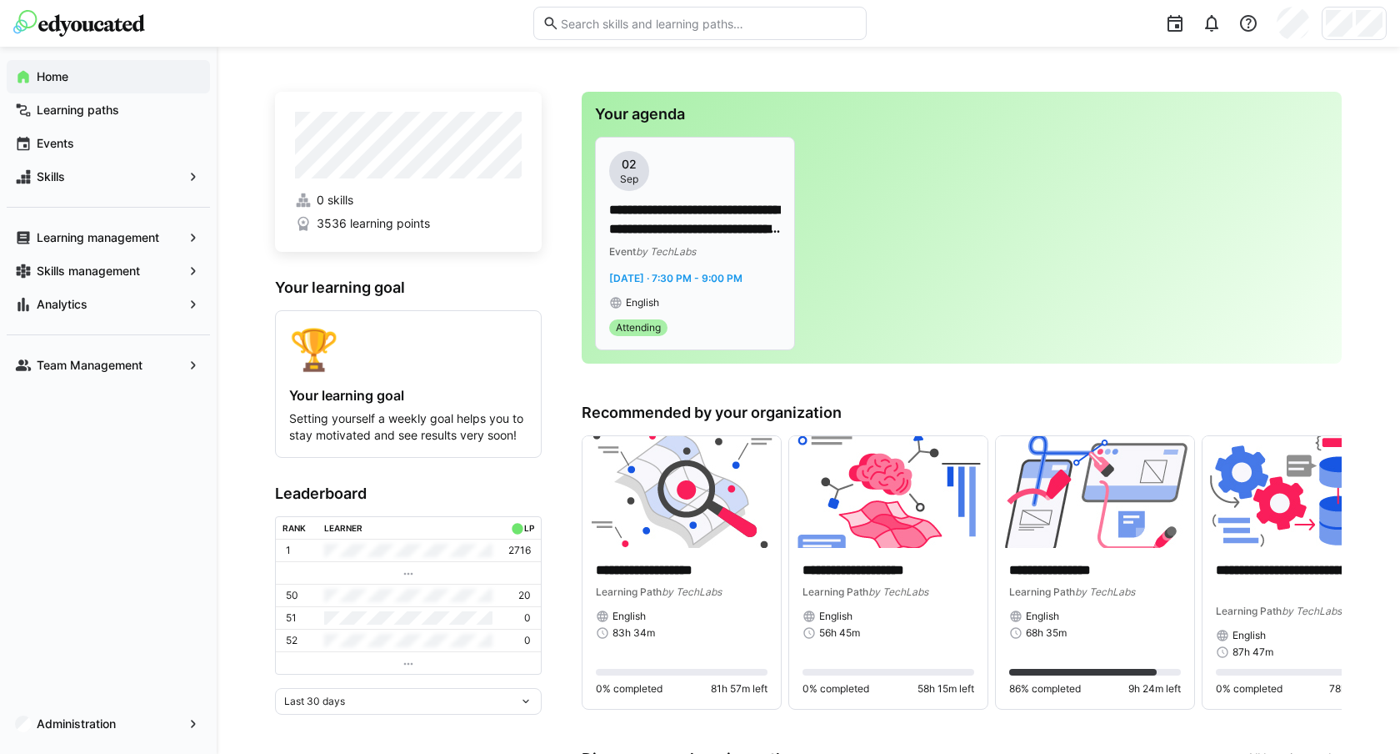
click at [734, 168] on app-date-bubble "[DATE]" at bounding box center [695, 171] width 172 height 40
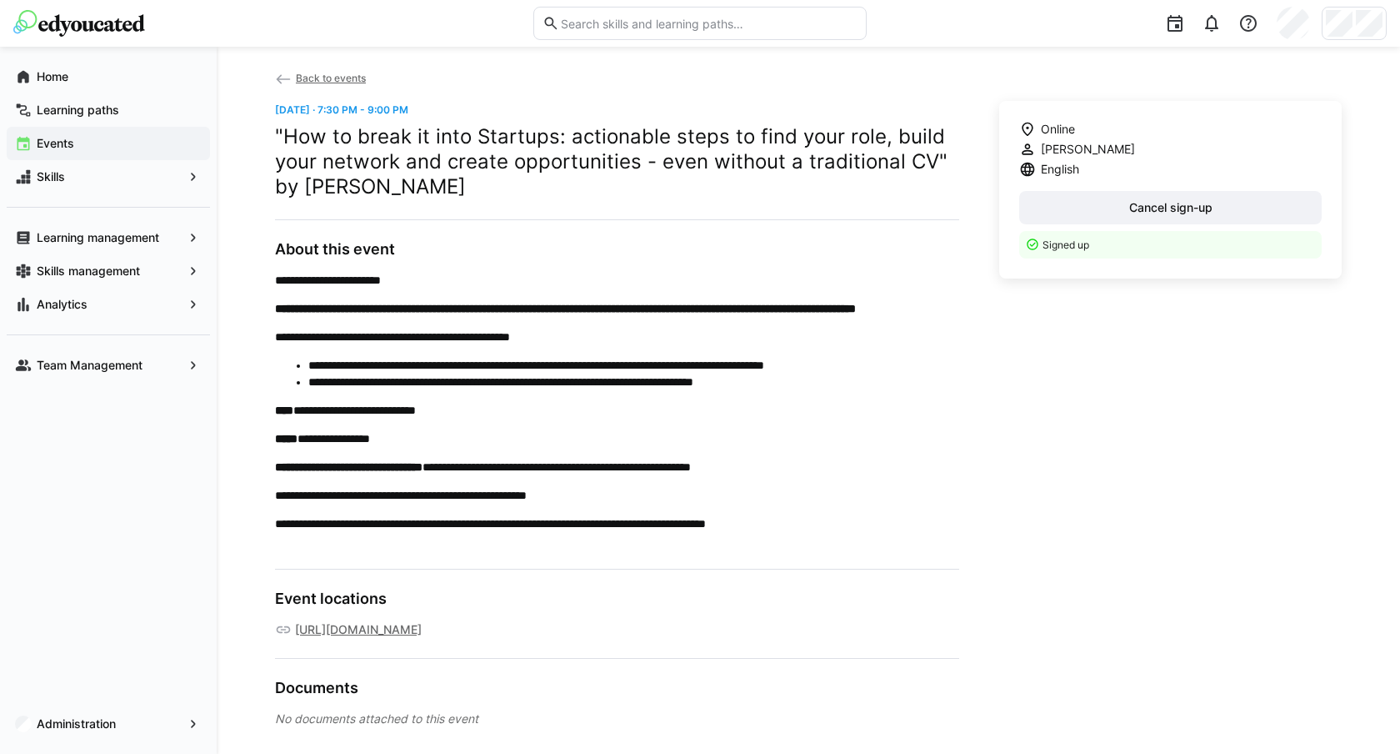
scroll to position [30, 0]
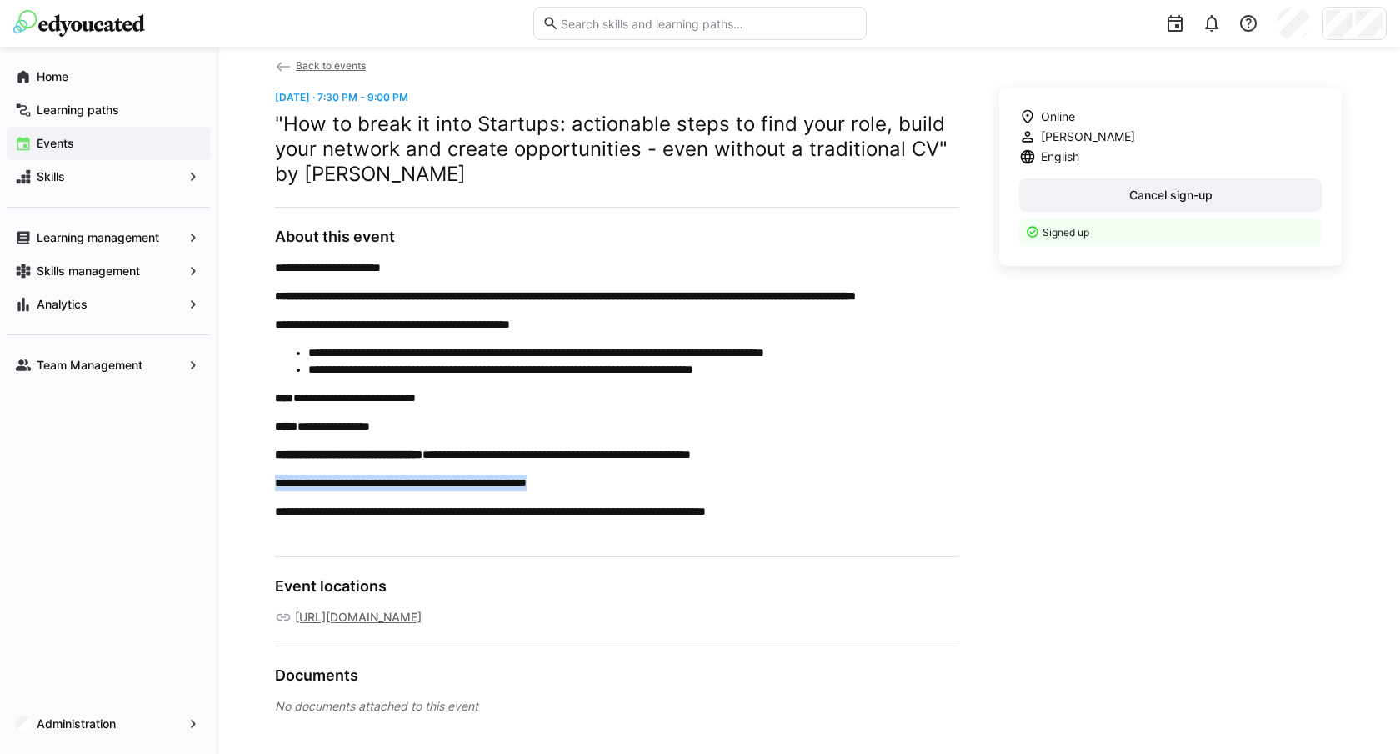
drag, startPoint x: 275, startPoint y: 499, endPoint x: 593, endPoint y: 506, distance: 317.7
click at [593, 491] on p "**********" at bounding box center [617, 482] width 684 height 17
copy p "**********"
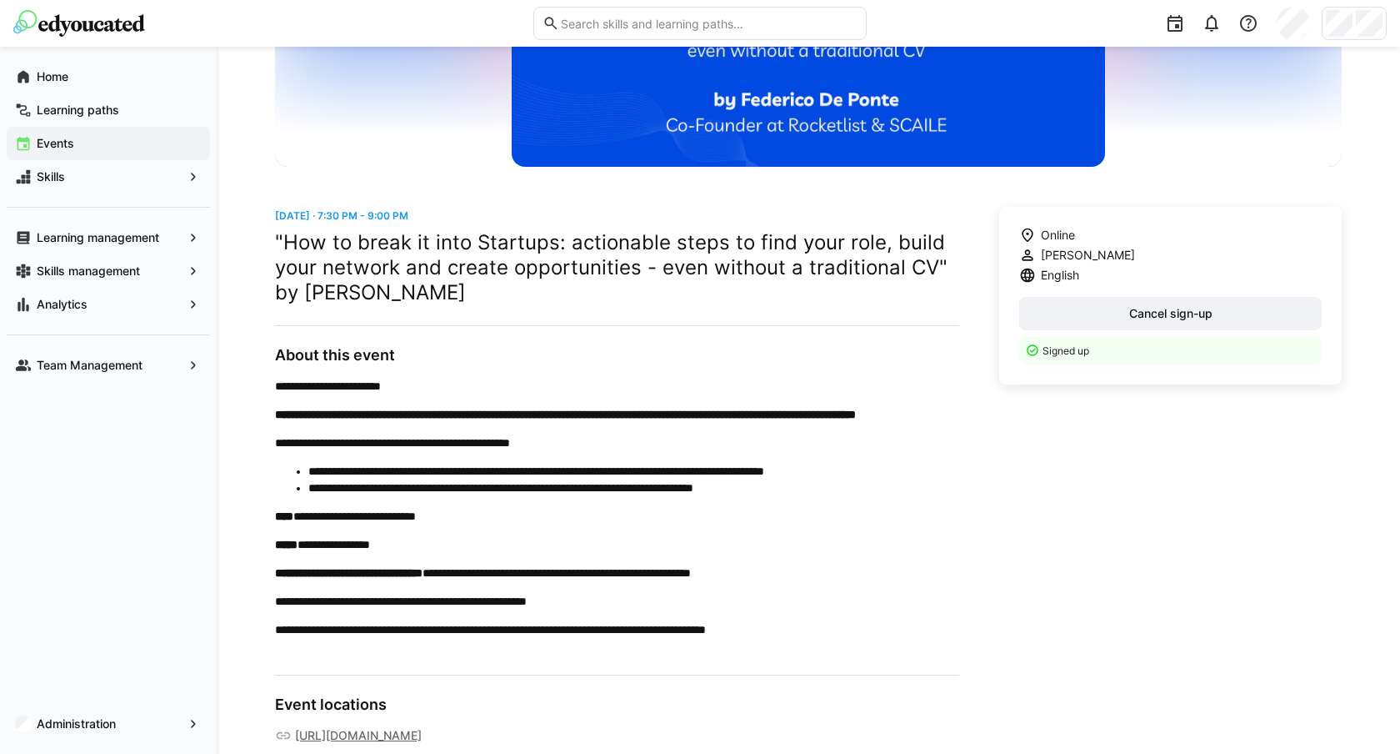
scroll to position [403, 0]
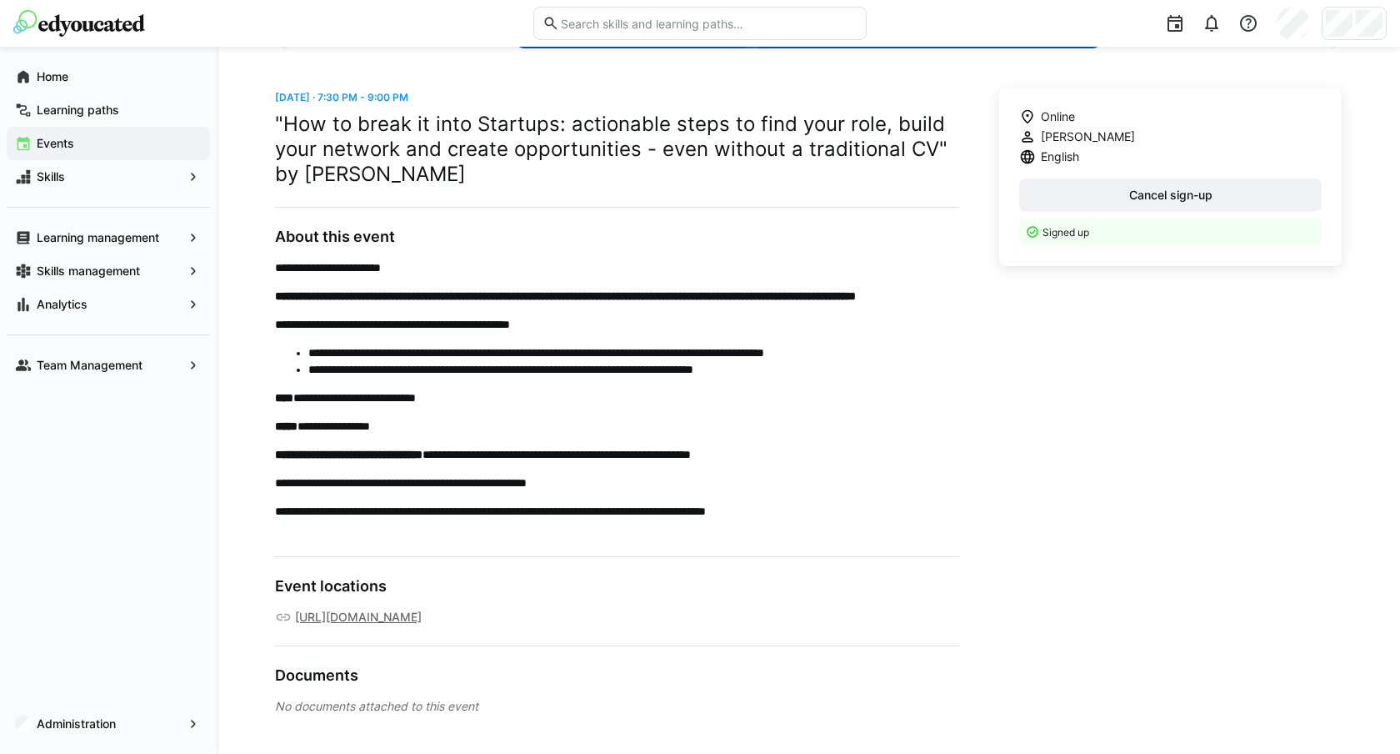
click at [123, 146] on span "Events" at bounding box center [118, 143] width 168 height 17
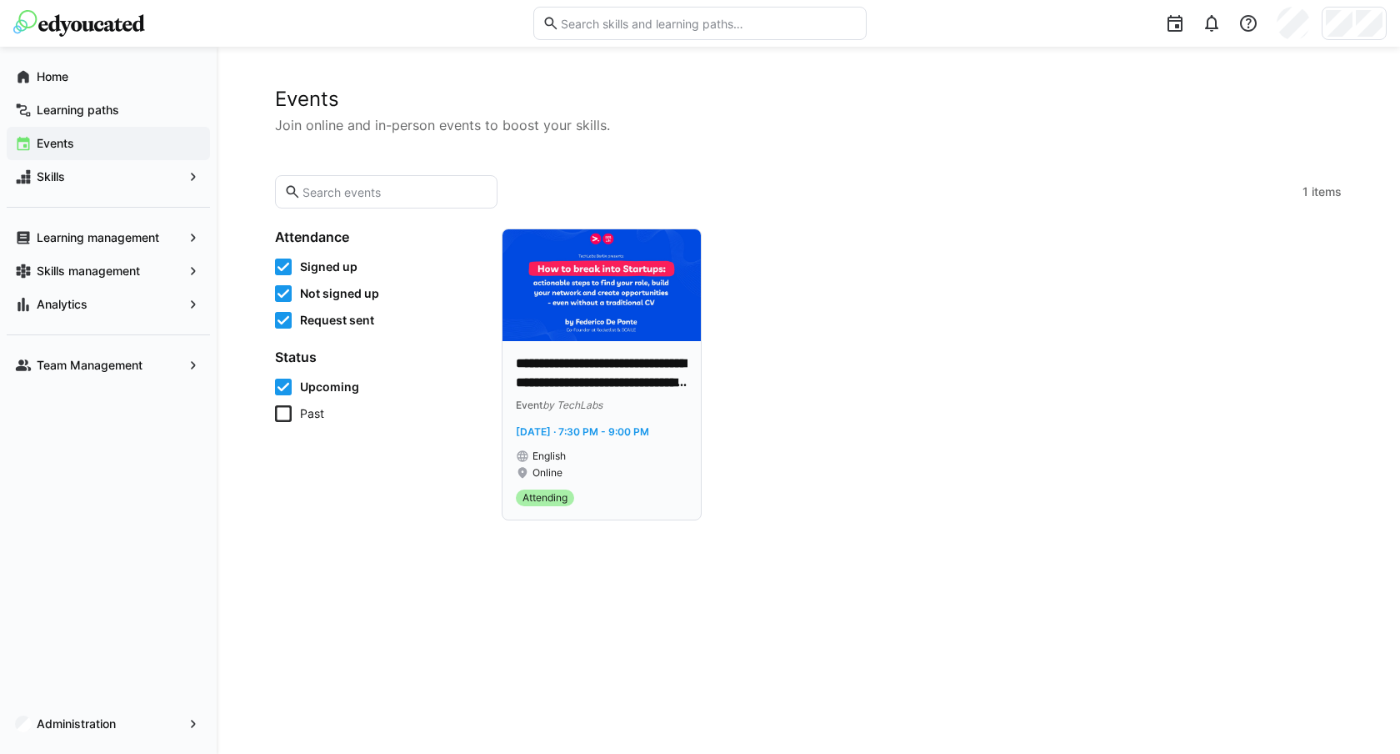
click at [655, 386] on p "**********" at bounding box center [602, 373] width 172 height 38
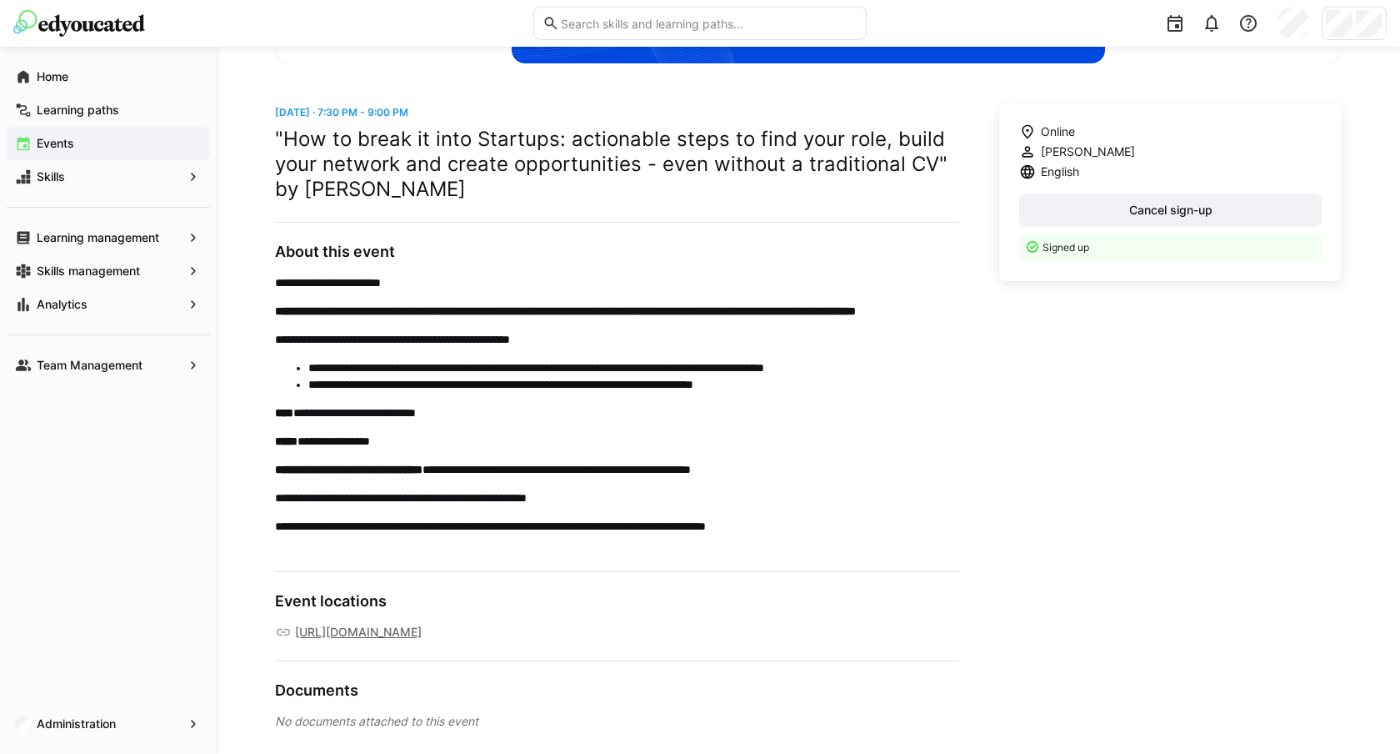
scroll to position [403, 0]
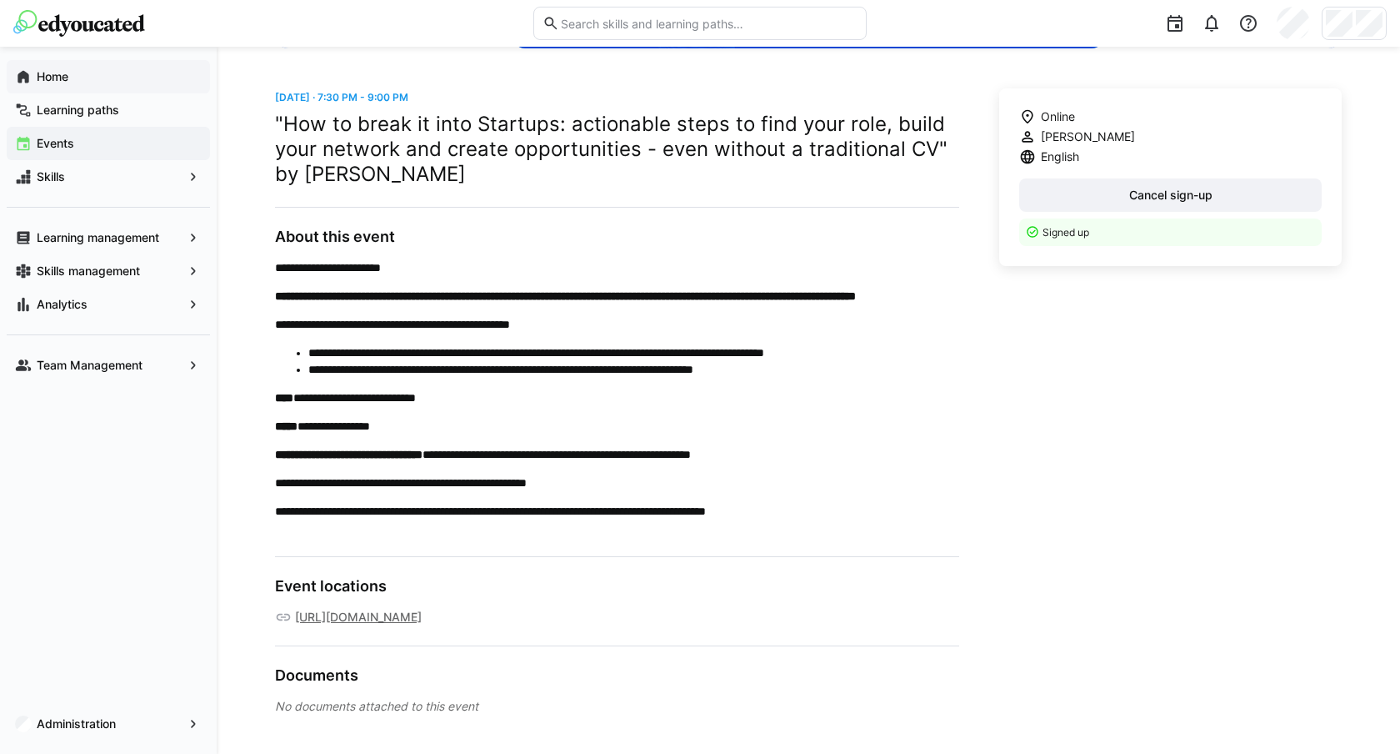
click at [129, 78] on span "Home" at bounding box center [118, 76] width 168 height 17
